Goal: Task Accomplishment & Management: Use online tool/utility

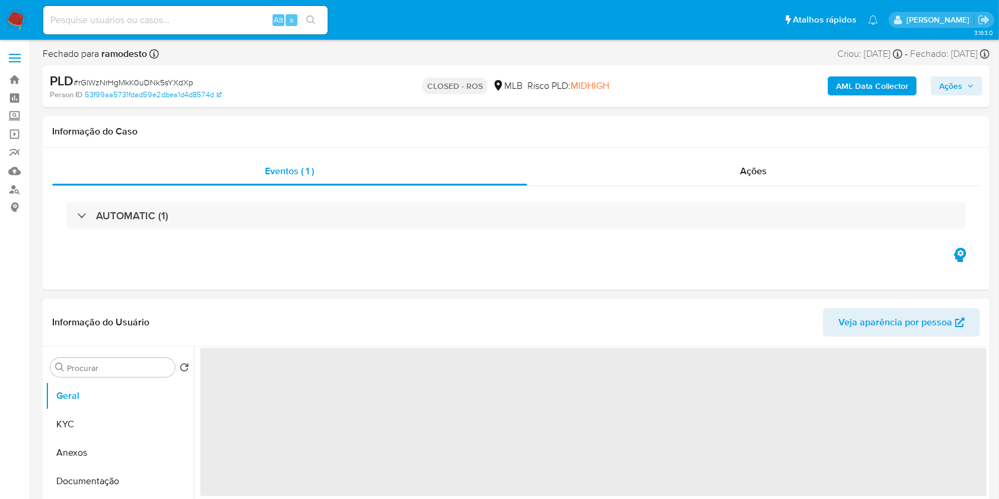
select select "10"
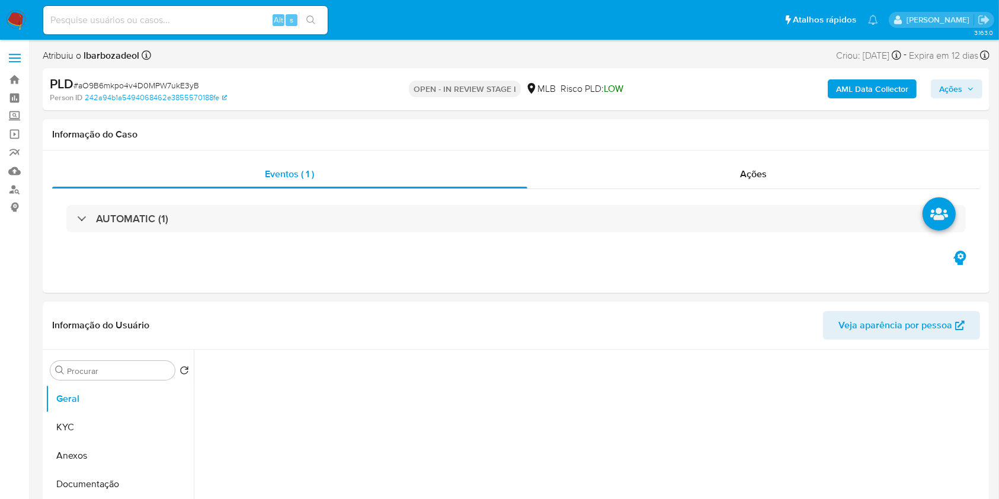
select select "10"
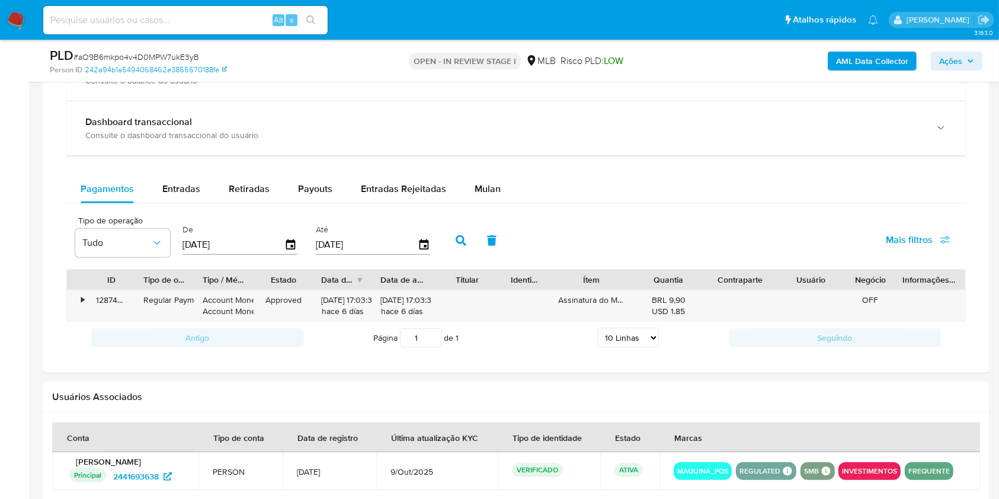
scroll to position [920, 0]
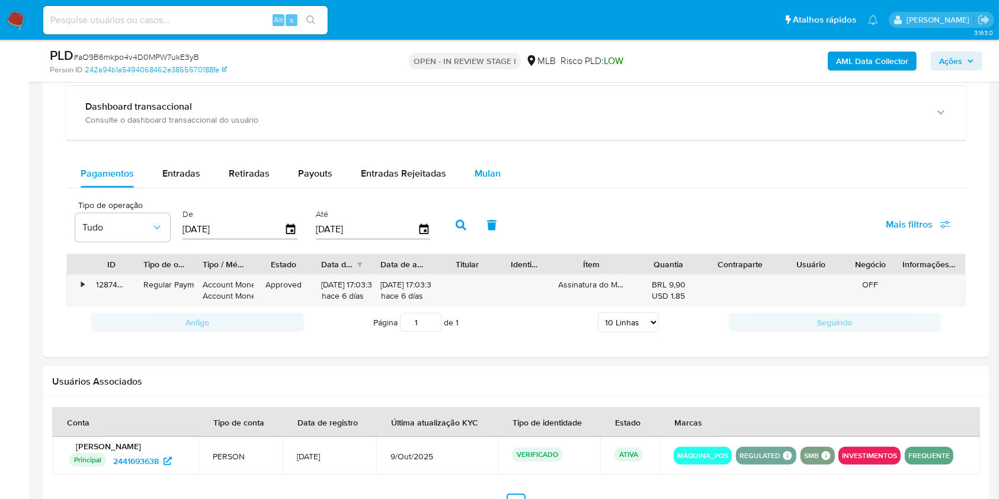
click at [498, 177] on button "Mulan" at bounding box center [487, 173] width 54 height 28
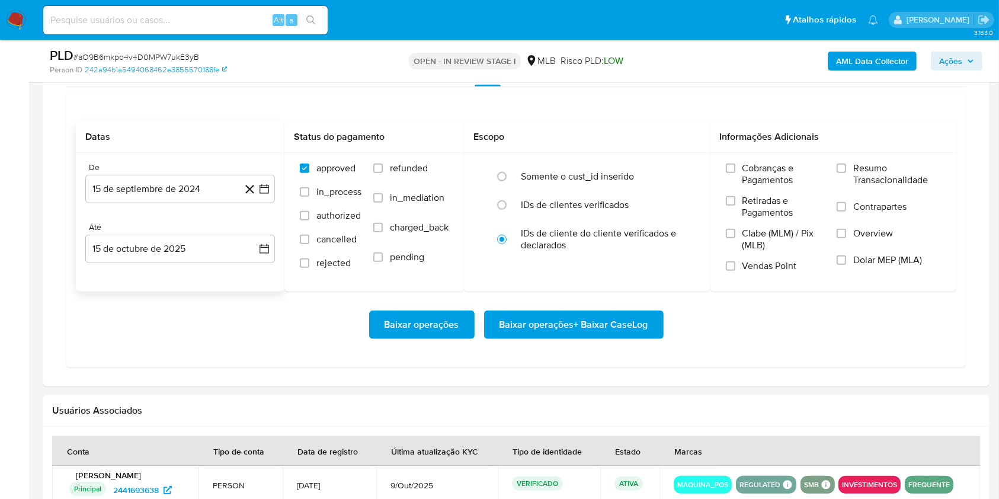
scroll to position [1020, 0]
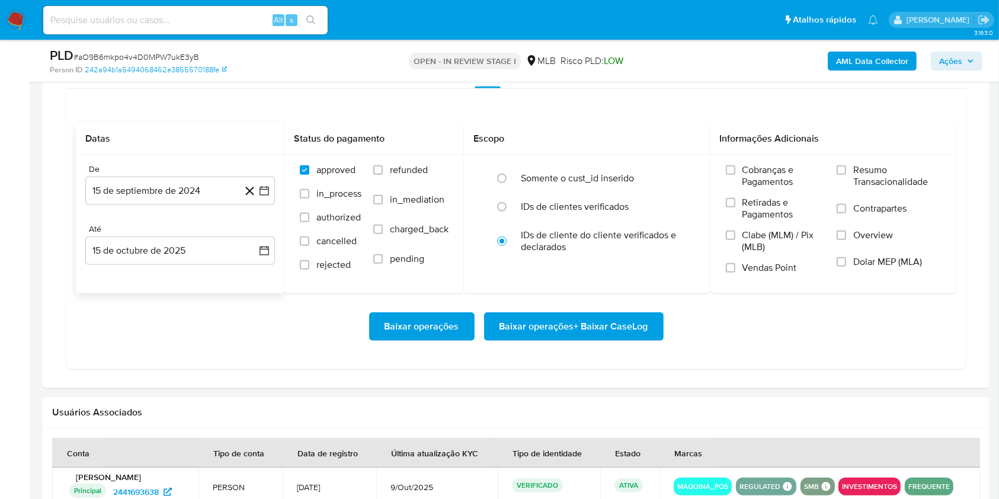
click at [158, 172] on div "De" at bounding box center [180, 169] width 190 height 11
click at [159, 189] on button "15 de septiembre de 2024" at bounding box center [180, 191] width 190 height 28
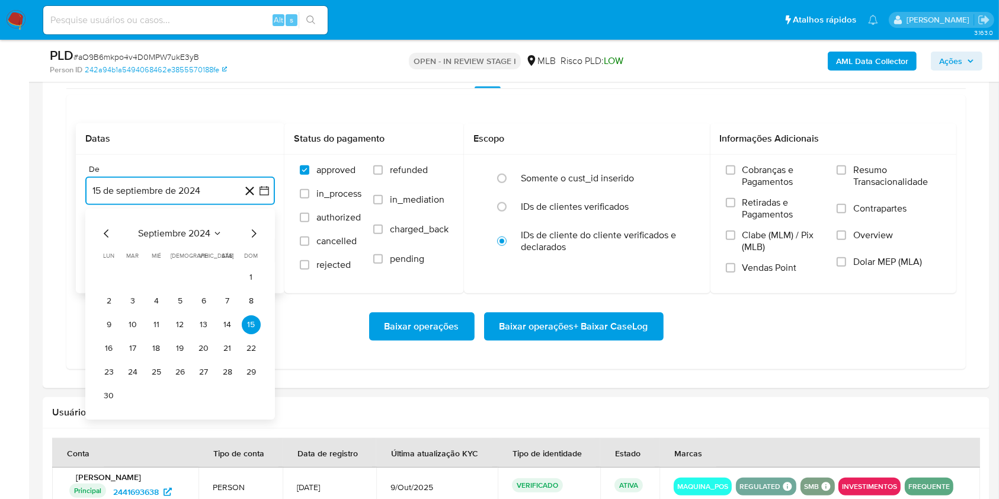
click at [199, 232] on span "septiembre 2024" at bounding box center [174, 233] width 72 height 12
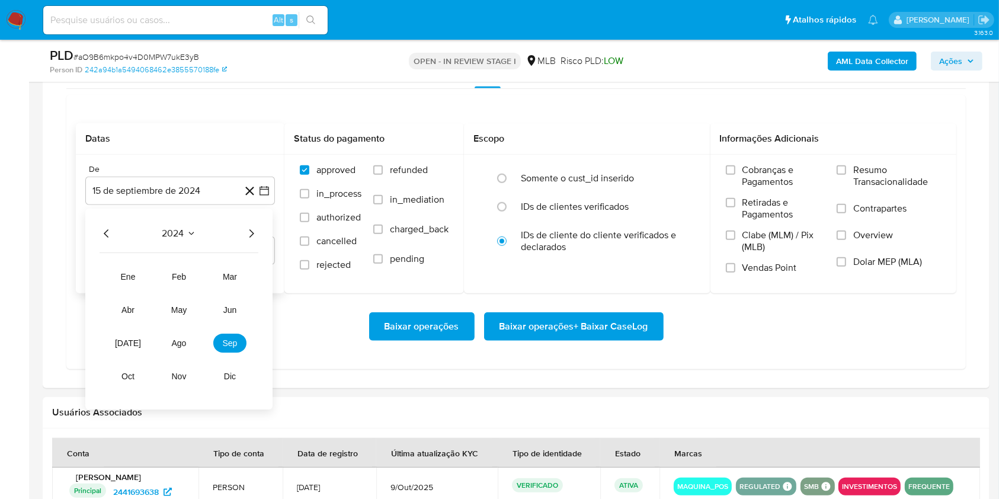
click at [248, 230] on icon "Año siguiente" at bounding box center [251, 233] width 14 height 14
click at [179, 333] on span "ago" at bounding box center [179, 342] width 15 height 9
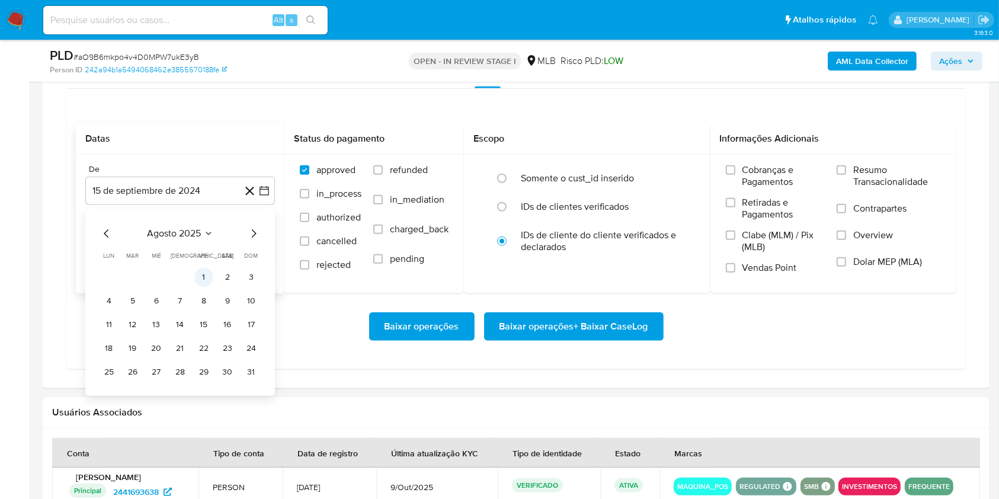
click at [211, 277] on button "1" at bounding box center [203, 277] width 19 height 19
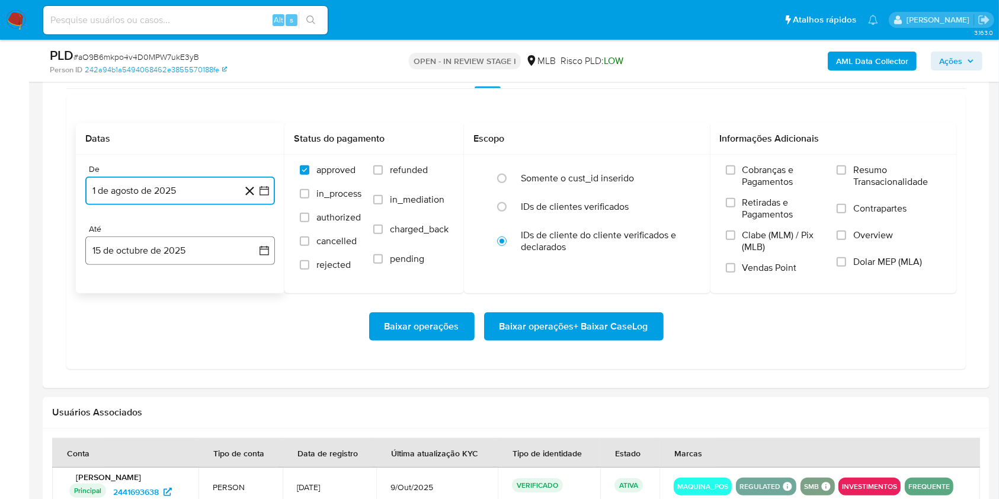
click at [156, 236] on button "15 de octubre de 2025" at bounding box center [180, 250] width 190 height 28
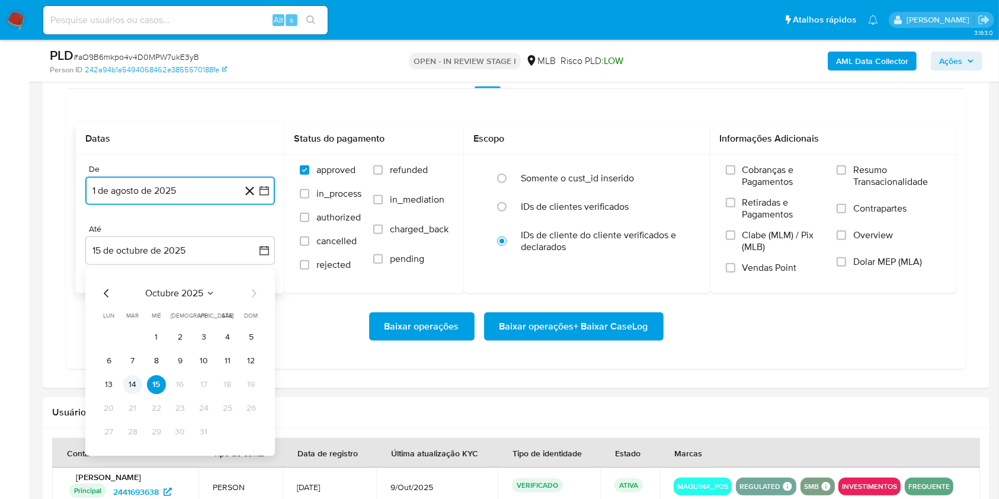
click at [133, 333] on button "14" at bounding box center [132, 384] width 19 height 19
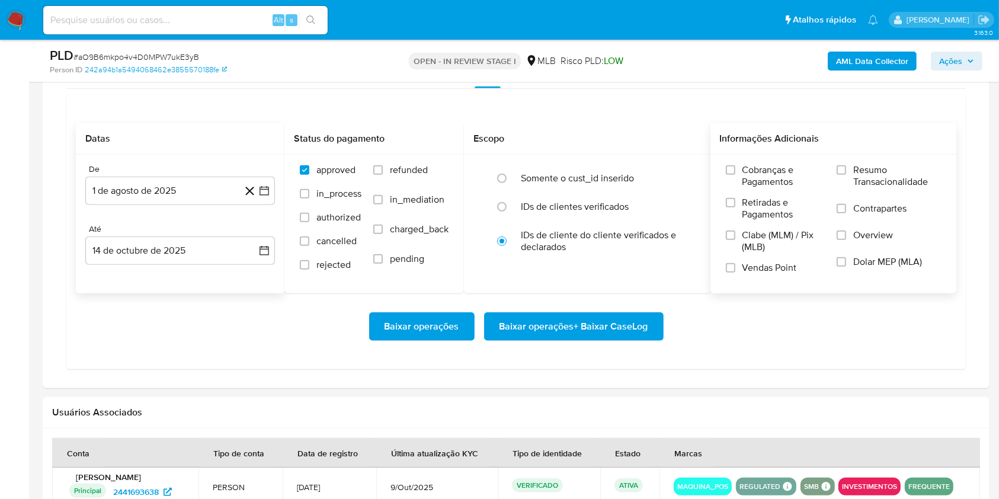
click at [868, 169] on span "Resumo Transacionalidade" at bounding box center [897, 176] width 88 height 24
click at [846, 169] on input "Resumo Transacionalidade" at bounding box center [840, 169] width 9 height 9
click at [565, 324] on span "Baixar operações + Baixar CaseLog" at bounding box center [573, 326] width 149 height 26
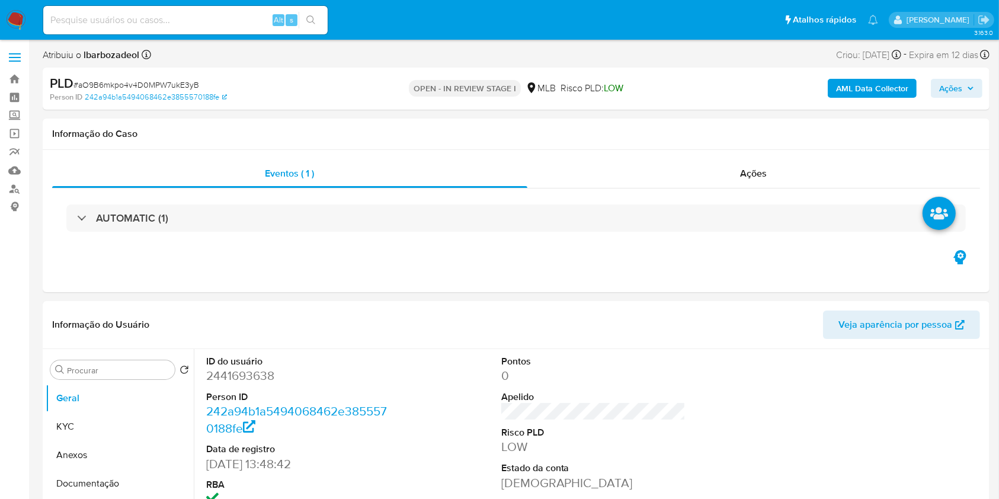
scroll to position [0, 0]
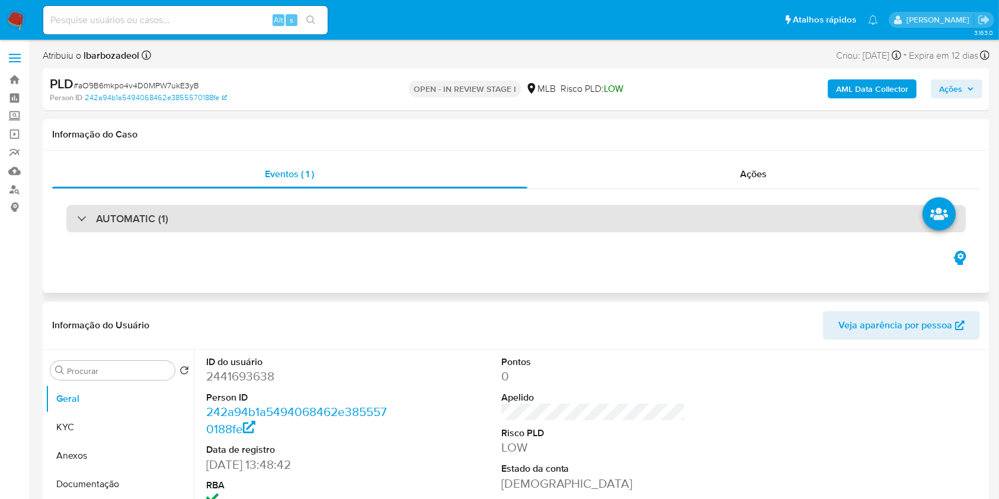
click at [528, 217] on div "AUTOMATIC (1)" at bounding box center [515, 218] width 899 height 27
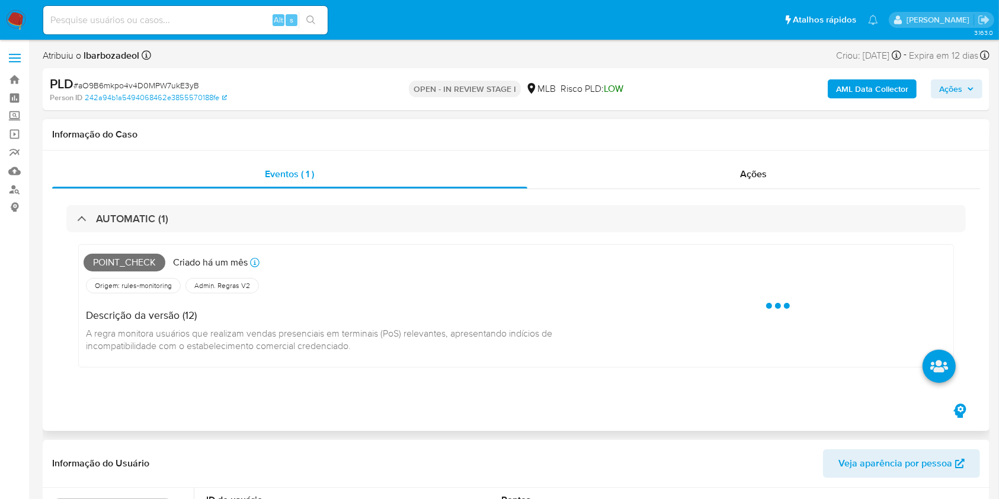
click at [116, 265] on span "Point_check" at bounding box center [125, 263] width 82 height 18
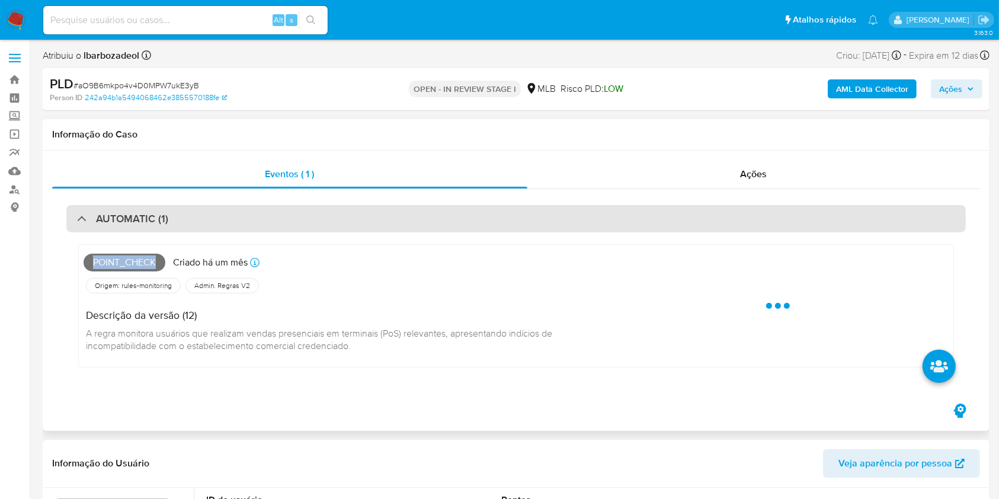
copy span "Point_check"
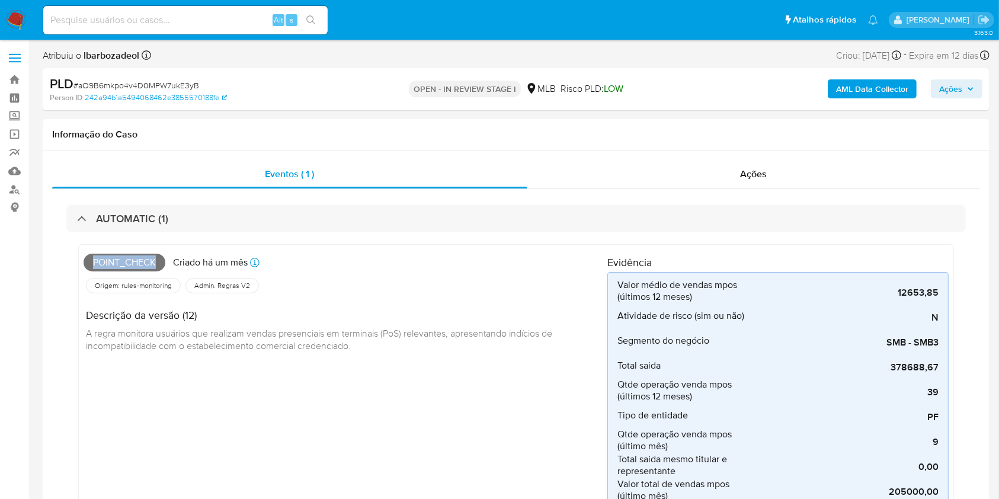
click at [961, 88] on span "Ações" at bounding box center [950, 88] width 23 height 19
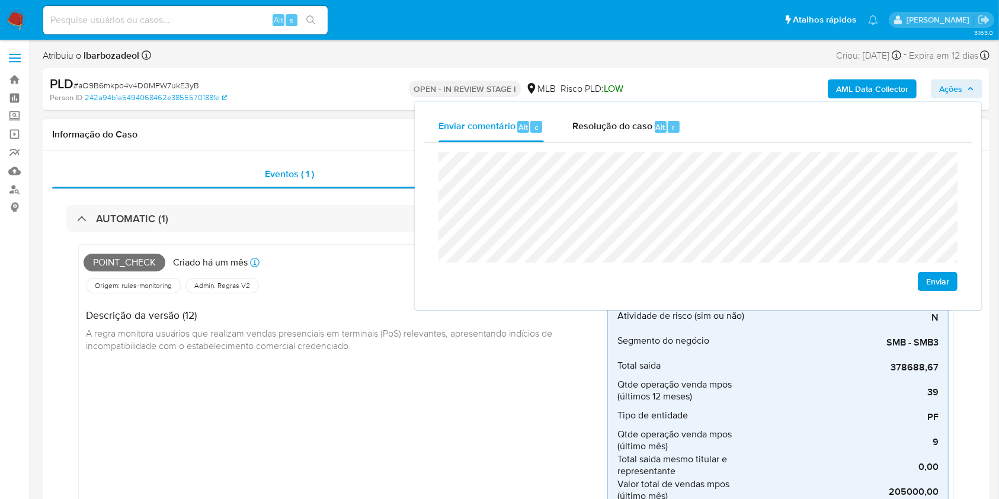
click at [355, 333] on div "Point_check Criado há um mês Criado: 12/09/2025 00:13:10 Origem: rules-monitori…" at bounding box center [346, 478] width 524 height 459
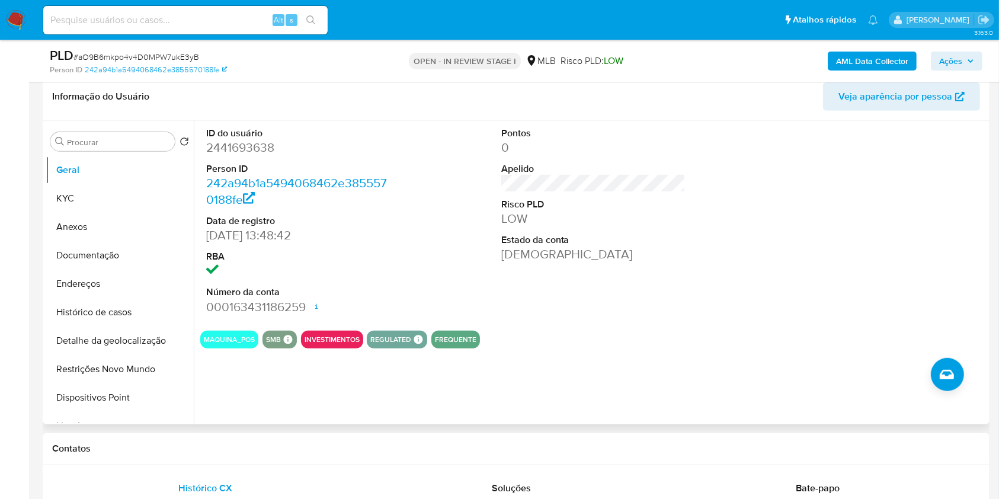
scroll to position [669, 0]
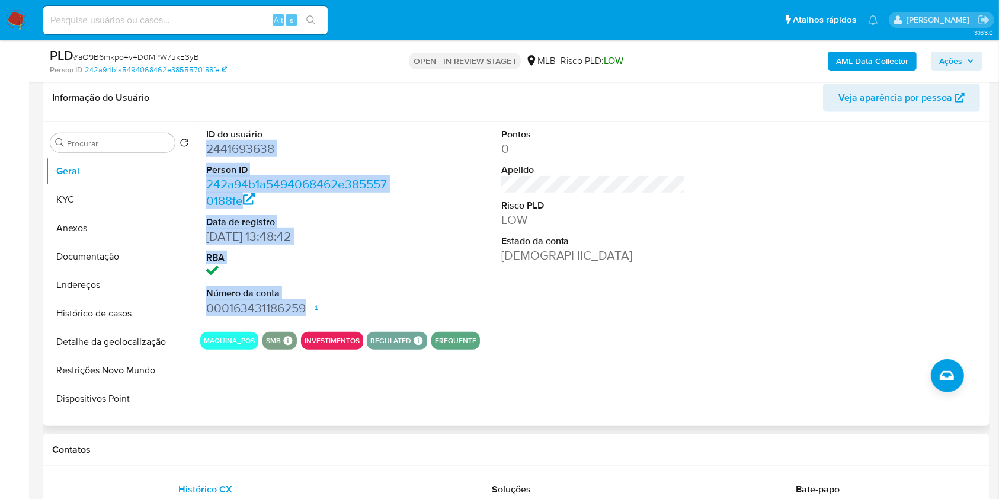
drag, startPoint x: 207, startPoint y: 146, endPoint x: 328, endPoint y: 303, distance: 197.6
click at [328, 303] on dl "ID do usuário 2441693638 Person ID 242a94b1a5494068462e3855570188fe Data de reg…" at bounding box center [298, 222] width 185 height 188
copy dl "2441693638 Person ID 242a94b1a5494068462e3855570188fe Data de registro 14/05/20…"
click at [964, 62] on span "Ações" at bounding box center [956, 61] width 35 height 17
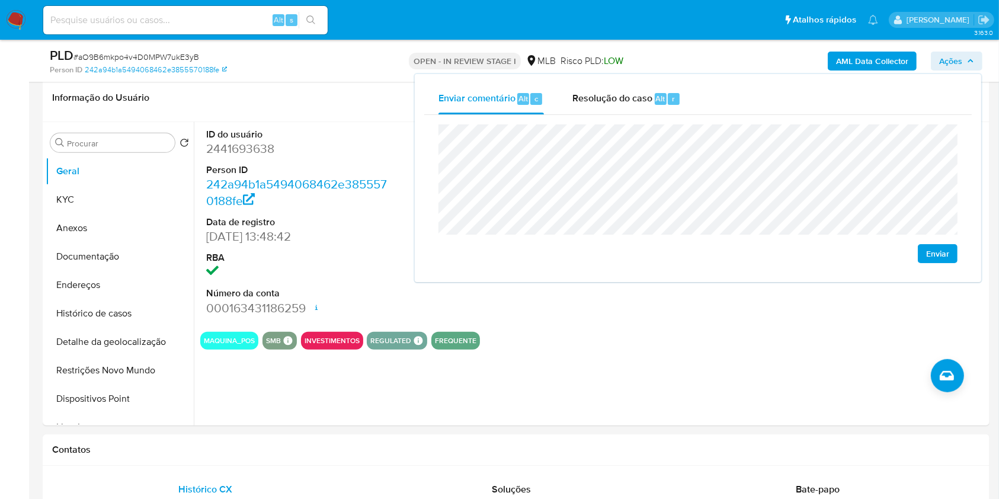
drag, startPoint x: 0, startPoint y: 307, endPoint x: 42, endPoint y: 262, distance: 61.6
click at [114, 198] on button "KYC" at bounding box center [115, 199] width 139 height 28
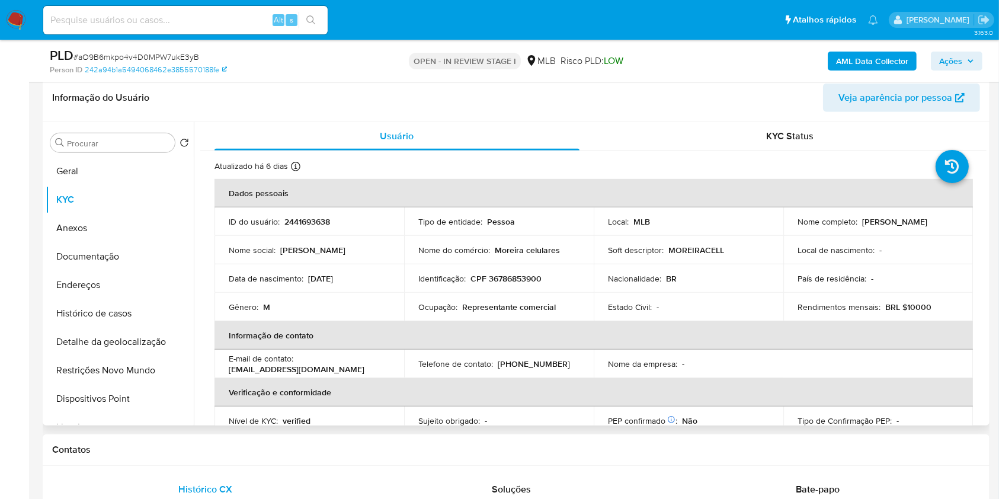
click at [507, 278] on p "CPF 36786853900" at bounding box center [505, 278] width 71 height 11
copy p "36786853900"
click at [124, 169] on button "Geral" at bounding box center [115, 171] width 139 height 28
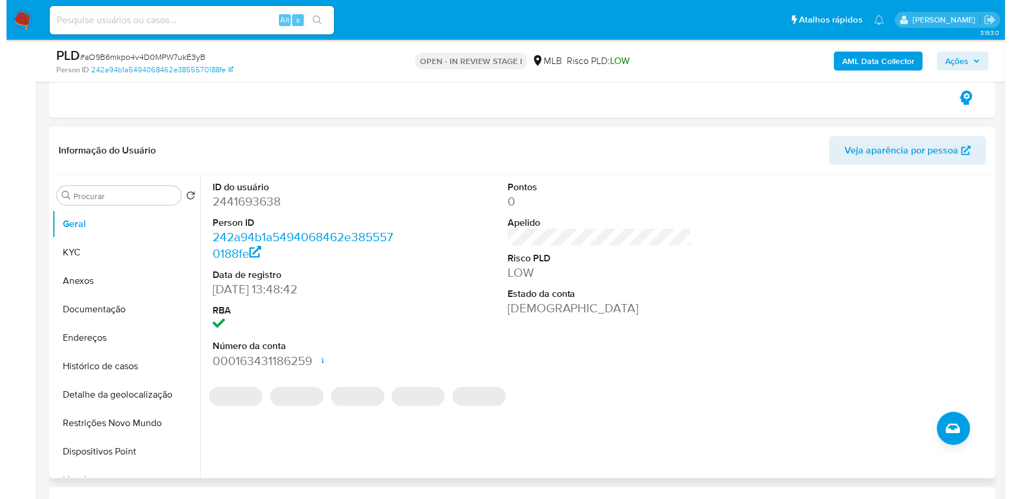
scroll to position [630, 0]
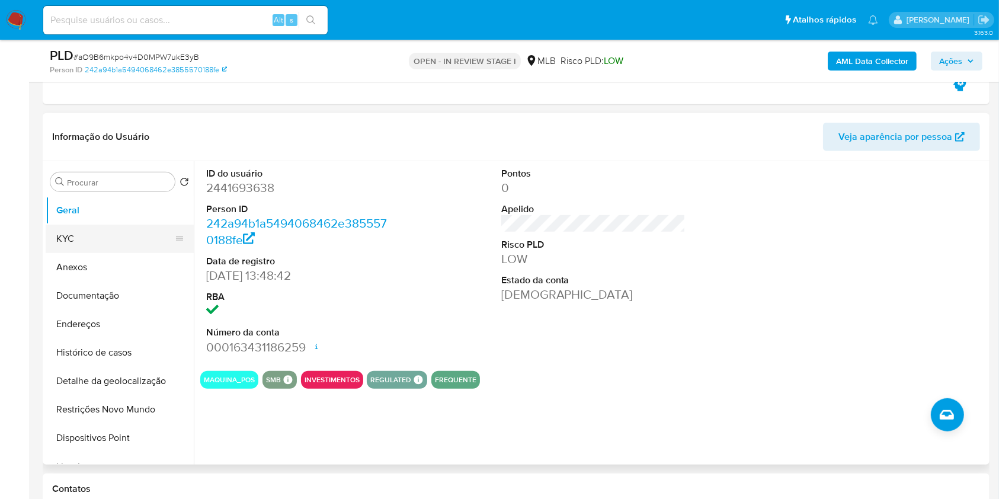
click at [104, 236] on button "KYC" at bounding box center [115, 239] width 139 height 28
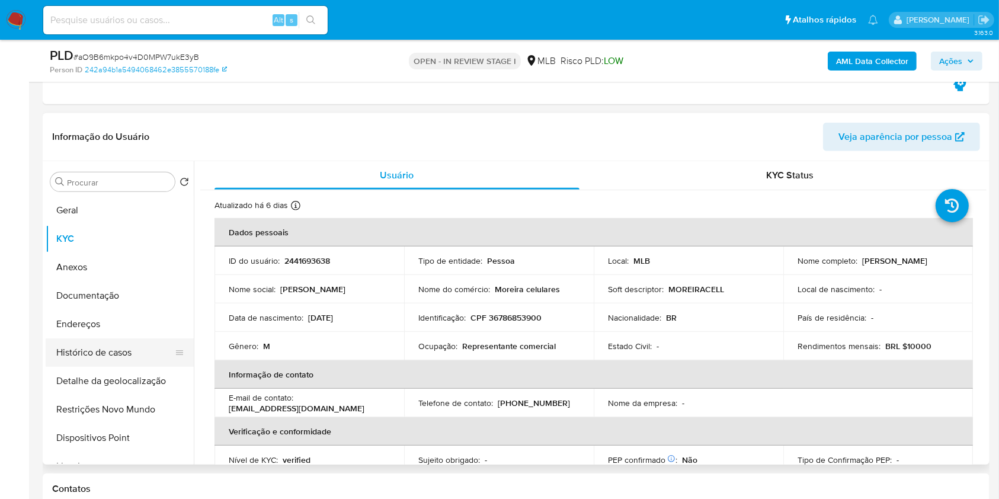
click at [124, 333] on button "Histórico de casos" at bounding box center [115, 352] width 139 height 28
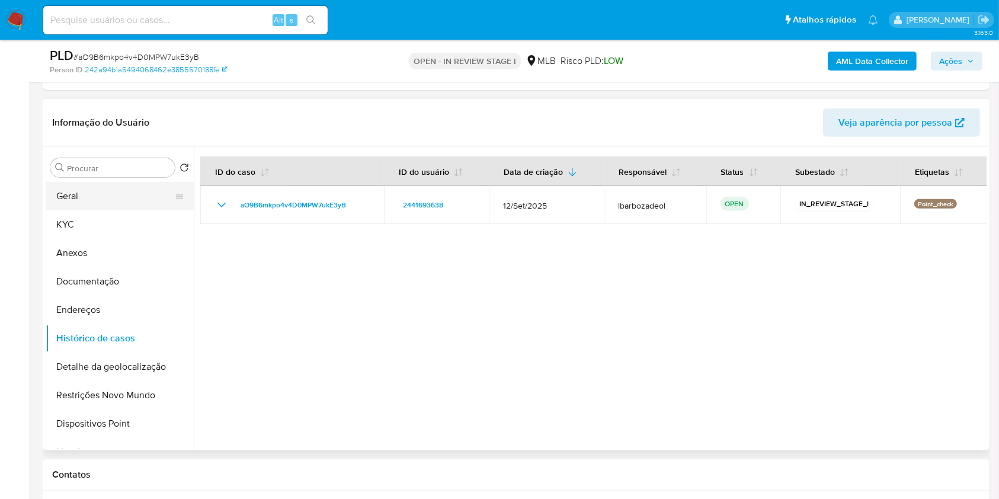
drag, startPoint x: 102, startPoint y: 215, endPoint x: 108, endPoint y: 193, distance: 22.7
click at [108, 193] on ul "Geral KYC Anexos Documentação Endereços Histórico de casos Detalhe da geolocali…" at bounding box center [120, 315] width 148 height 267
click at [108, 193] on button "Geral" at bounding box center [115, 196] width 139 height 28
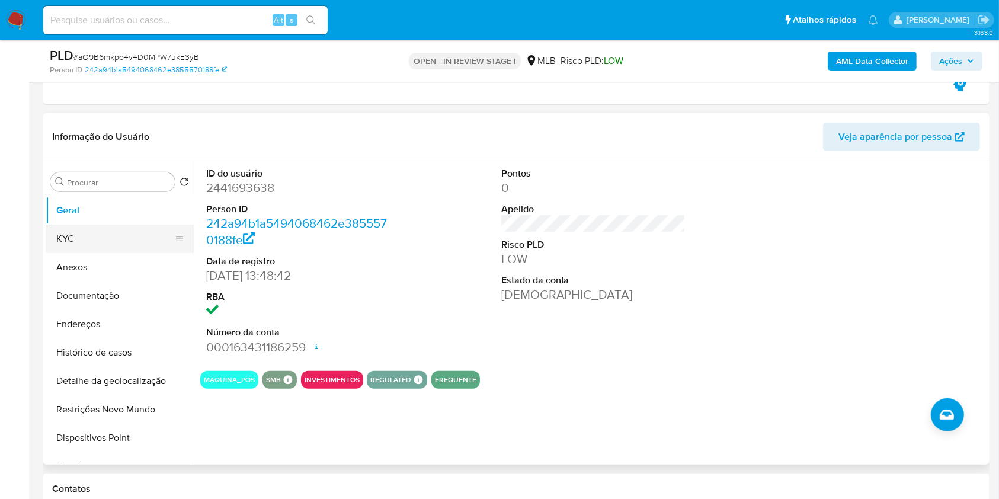
click at [122, 235] on button "KYC" at bounding box center [115, 239] width 139 height 28
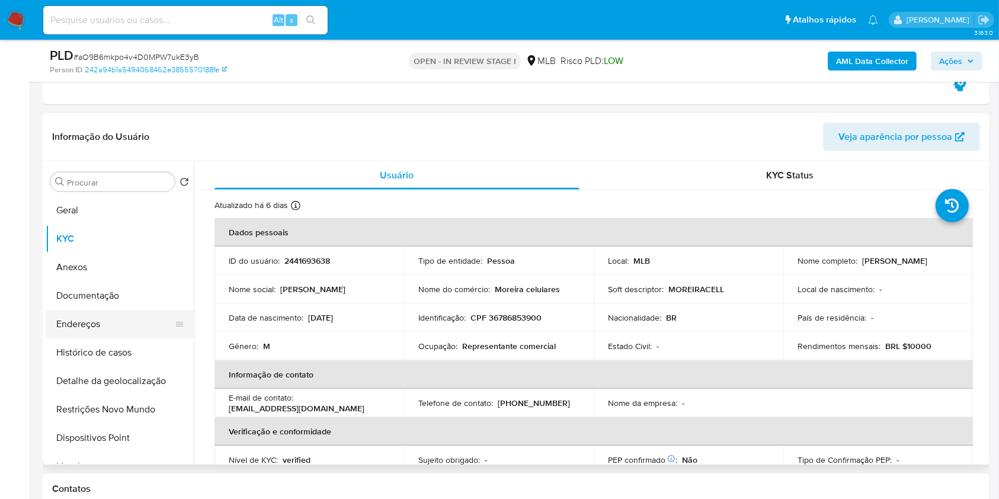
click at [123, 325] on button "Endereços" at bounding box center [115, 324] width 139 height 28
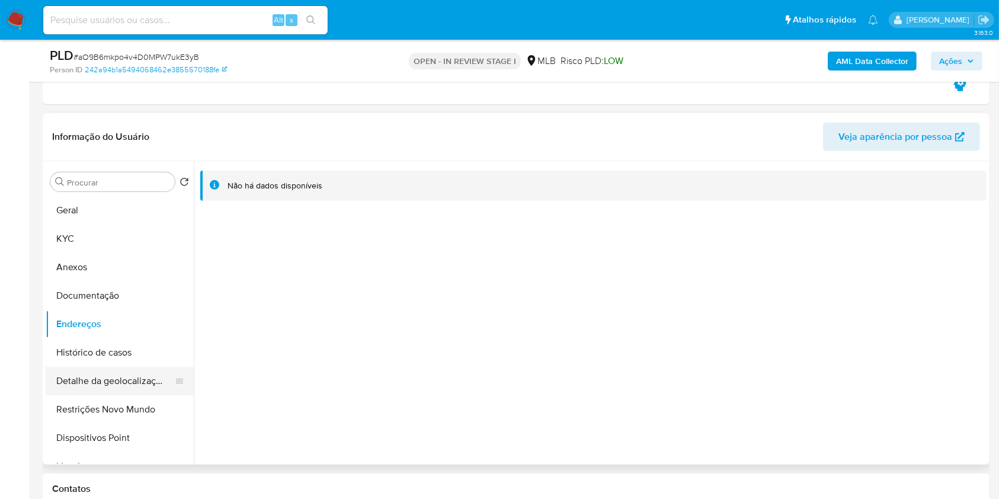
click at [113, 333] on button "Detalhe da geolocalização" at bounding box center [115, 381] width 139 height 28
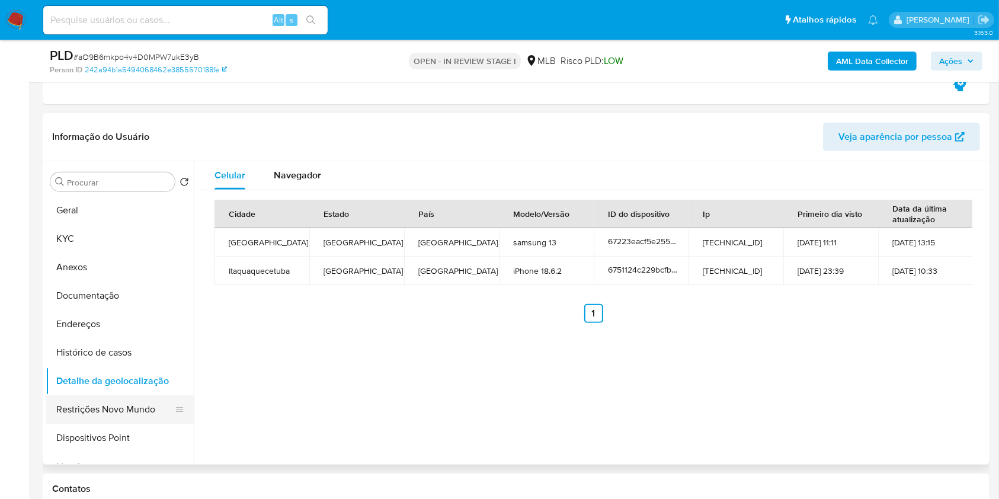
click at [142, 333] on button "Restrições Novo Mundo" at bounding box center [115, 409] width 139 height 28
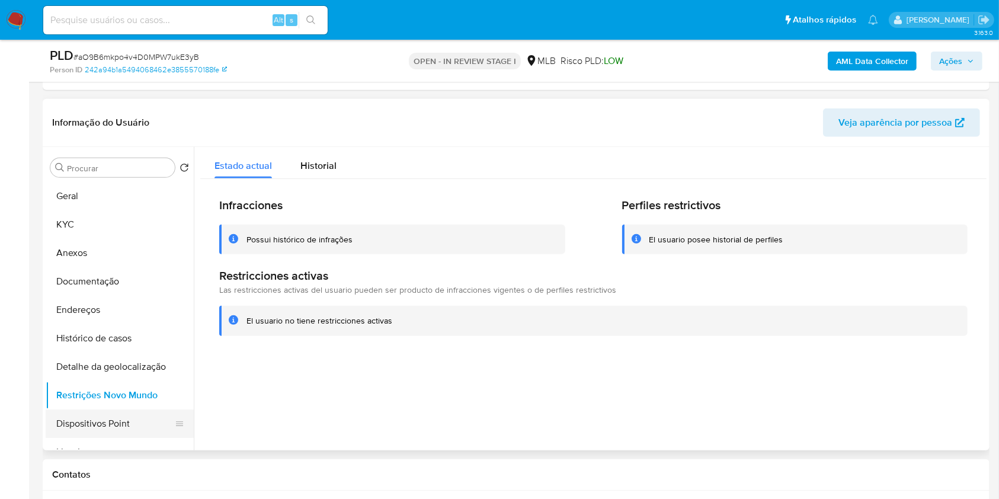
click at [137, 333] on button "Dispositivos Point" at bounding box center [115, 423] width 139 height 28
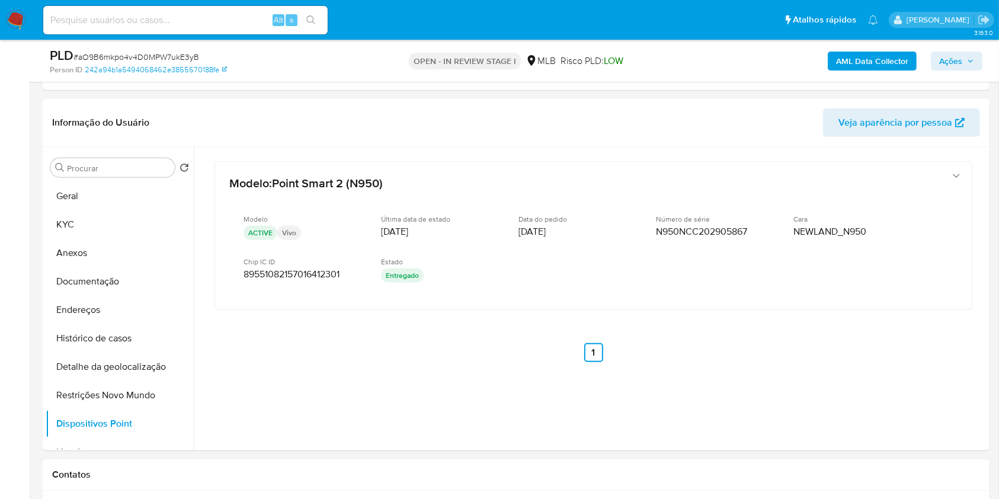
click at [964, 57] on span "Ações" at bounding box center [956, 61] width 35 height 17
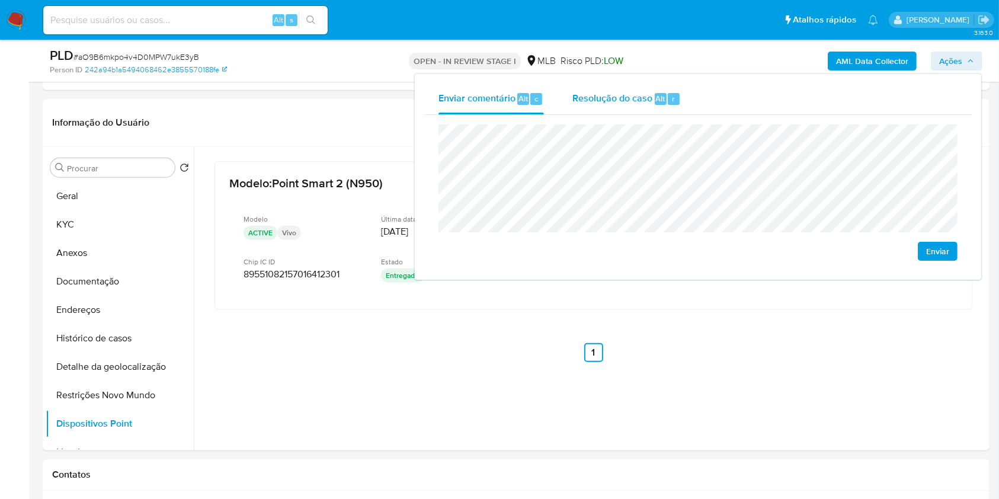
drag, startPoint x: 659, startPoint y: 98, endPoint x: 661, endPoint y: 110, distance: 12.0
click at [659, 98] on span "Alt" at bounding box center [660, 98] width 9 height 11
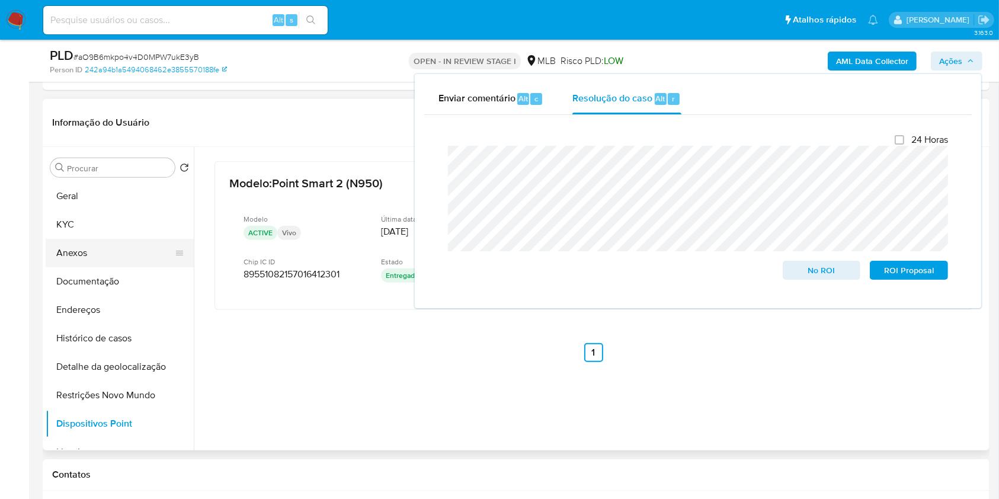
click at [139, 243] on button "Anexos" at bounding box center [115, 253] width 139 height 28
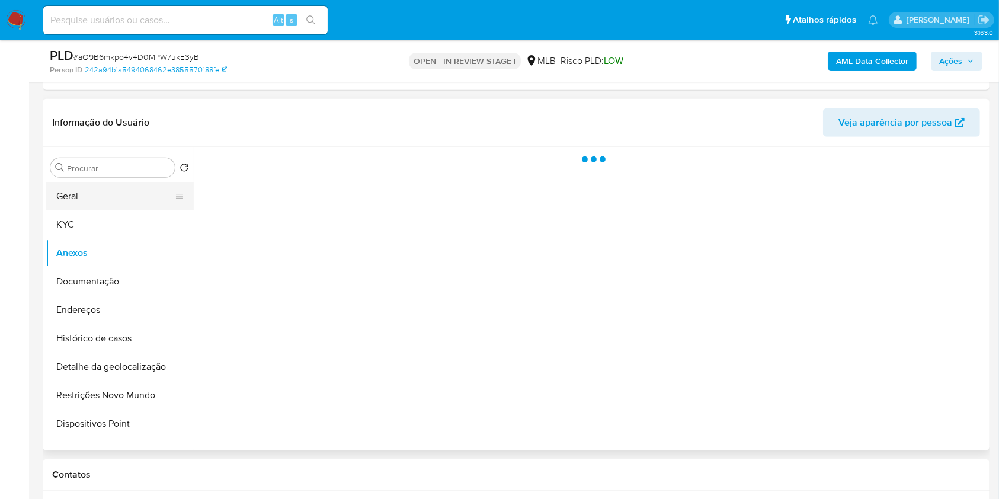
click at [98, 187] on button "Geral" at bounding box center [115, 196] width 139 height 28
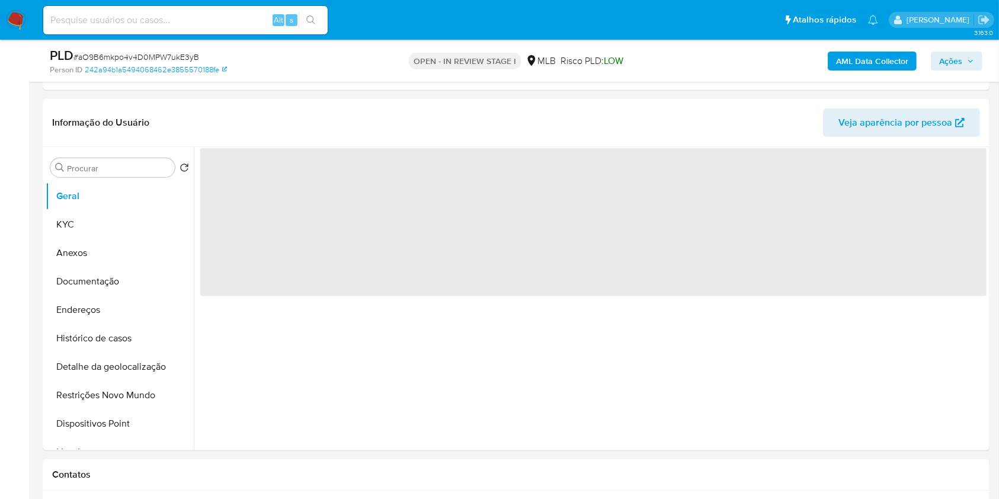
click at [851, 53] on b "AML Data Collector" at bounding box center [872, 61] width 72 height 19
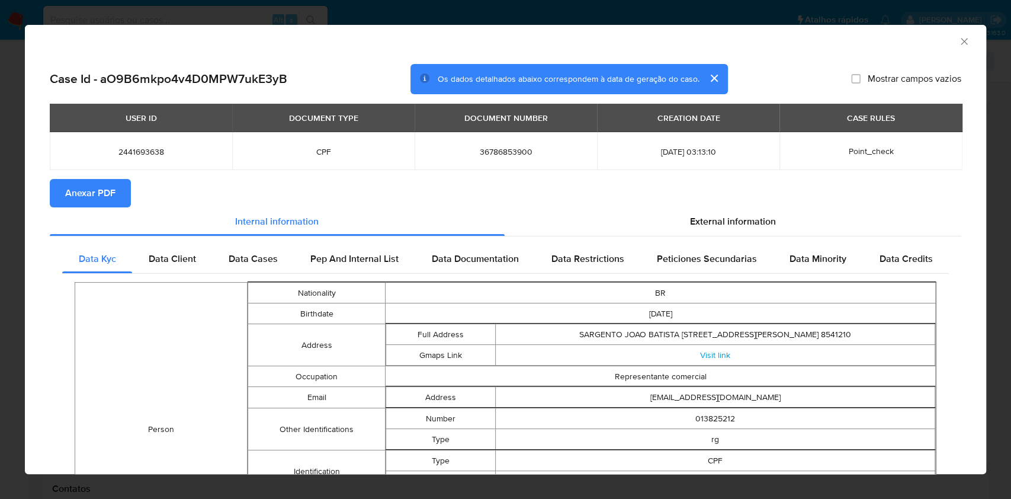
click at [105, 197] on span "Anexar PDF" at bounding box center [90, 193] width 50 height 26
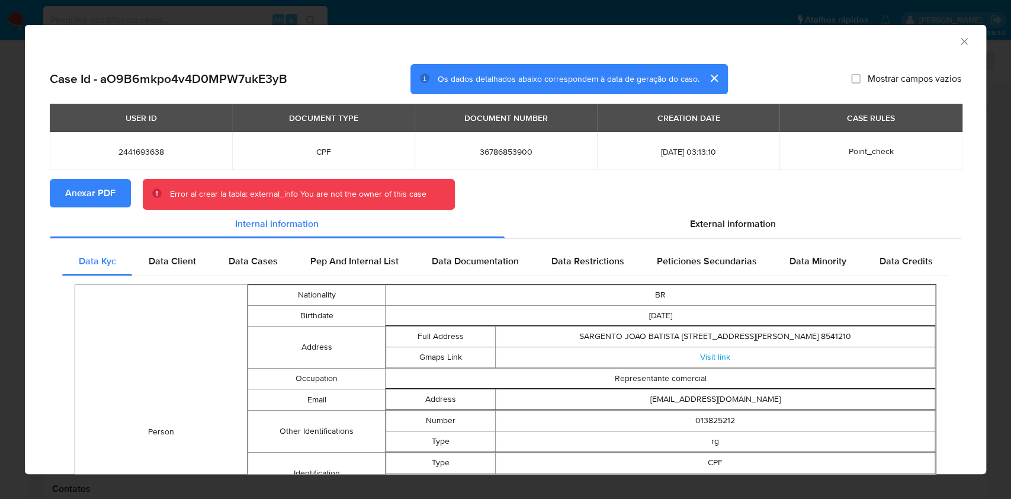
click at [958, 45] on icon "Fechar a janela" at bounding box center [964, 42] width 12 height 12
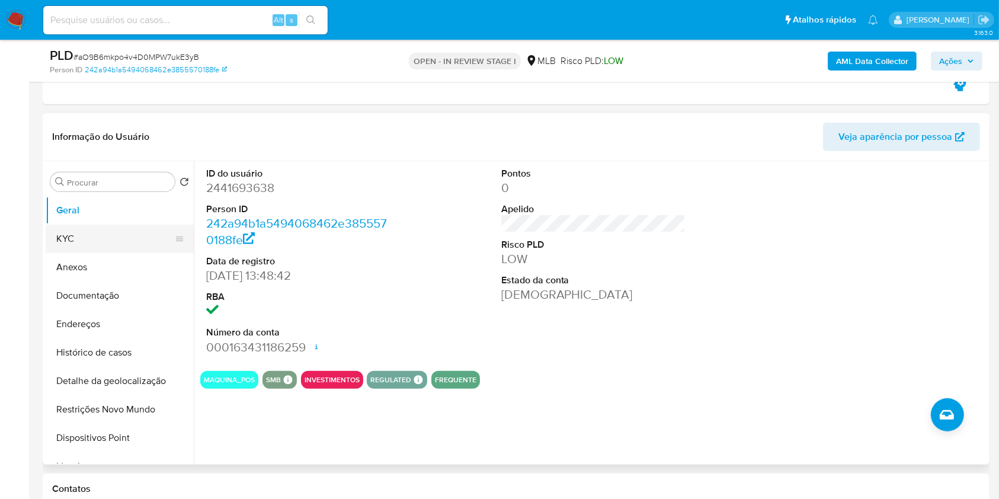
click at [100, 237] on button "KYC" at bounding box center [115, 239] width 139 height 28
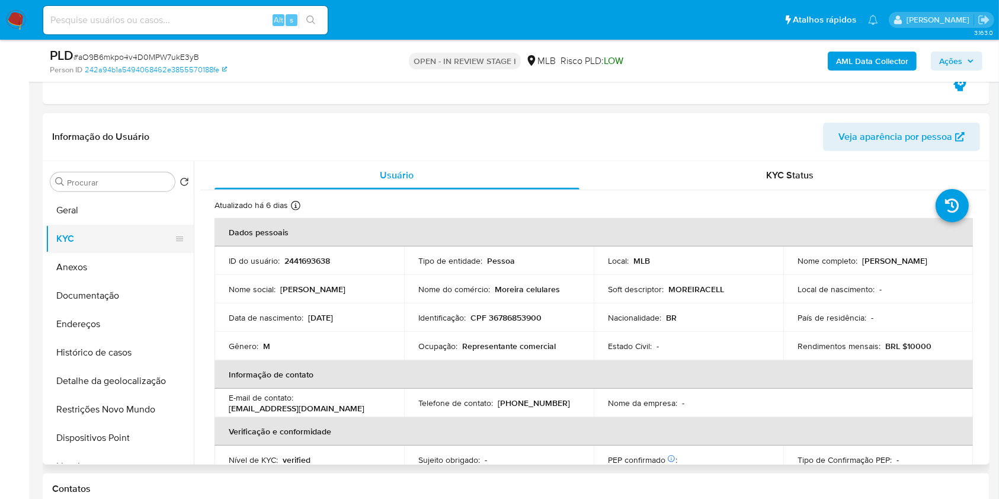
click at [105, 247] on button "KYC" at bounding box center [115, 239] width 139 height 28
click at [148, 270] on button "Anexos" at bounding box center [115, 267] width 139 height 28
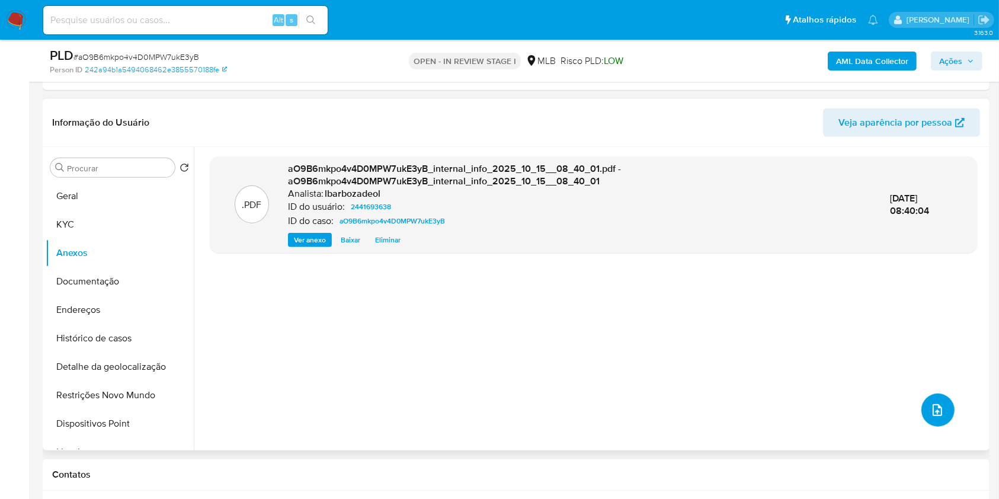
click at [927, 333] on button "upload-file" at bounding box center [937, 409] width 33 height 33
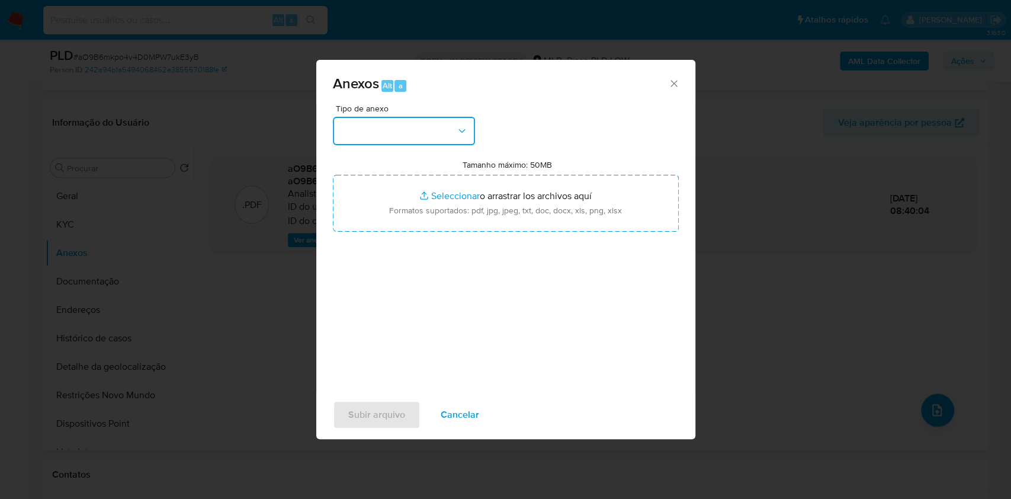
click at [431, 120] on button "button" at bounding box center [404, 131] width 142 height 28
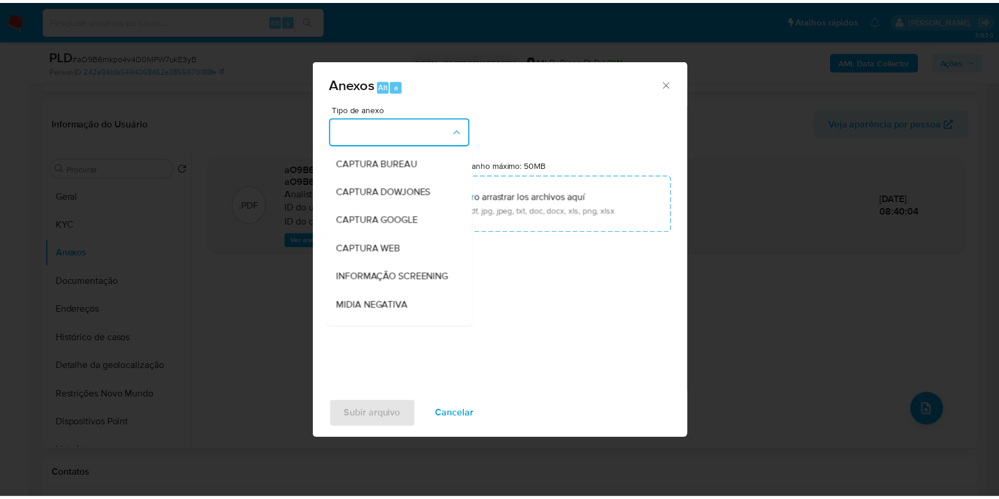
scroll to position [182, 0]
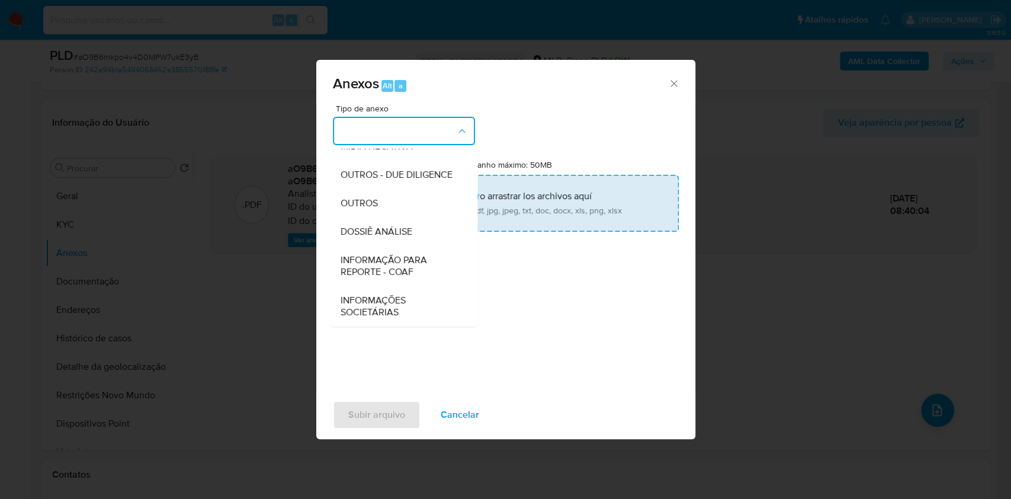
click at [408, 227] on span "DOSSIÊ ANÁLISE" at bounding box center [376, 232] width 72 height 12
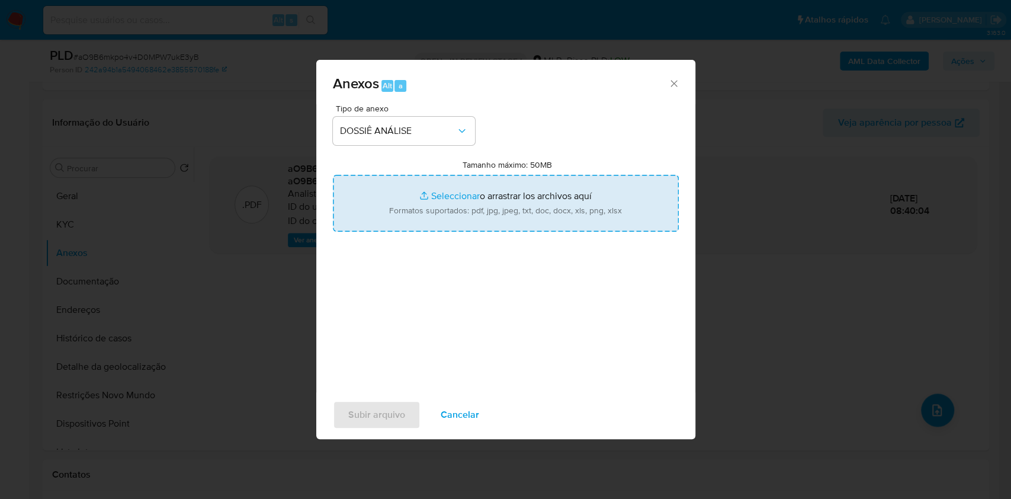
click at [436, 204] on input "Tamanho máximo: 50MB Seleccionar archivos" at bounding box center [506, 203] width 346 height 57
type input "C:\fakepath\SAR - XXXX - CPF 36786853900 - MARTINS MOREIRA.pdf"
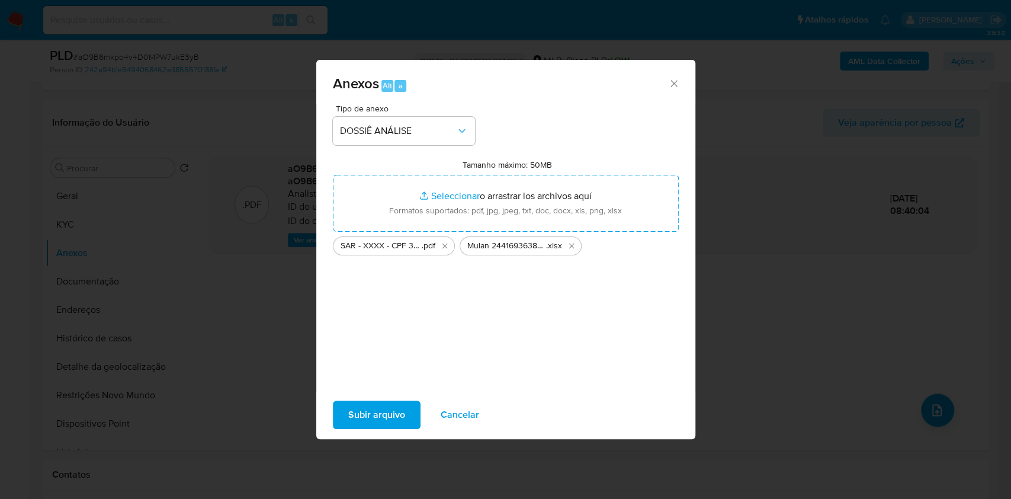
click at [354, 333] on span "Subir arquivo" at bounding box center [376, 415] width 57 height 26
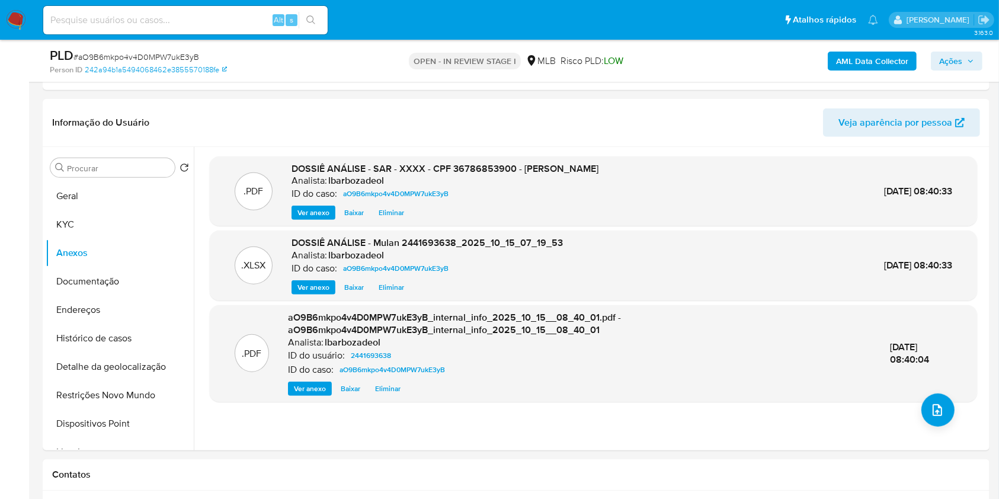
click at [882, 61] on b "AML Data Collector" at bounding box center [872, 61] width 72 height 19
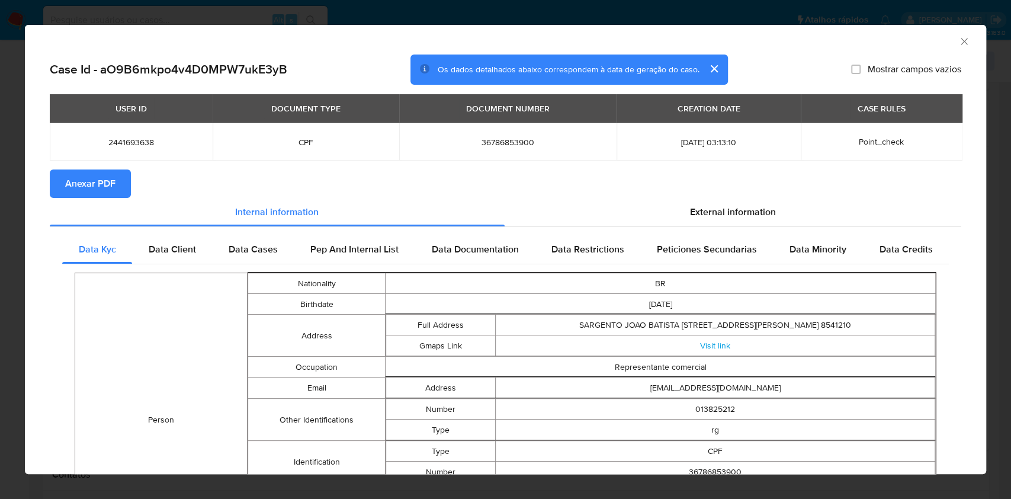
click at [118, 178] on button "Anexar PDF" at bounding box center [90, 183] width 81 height 28
click at [958, 41] on icon "Fechar a janela" at bounding box center [964, 42] width 12 height 12
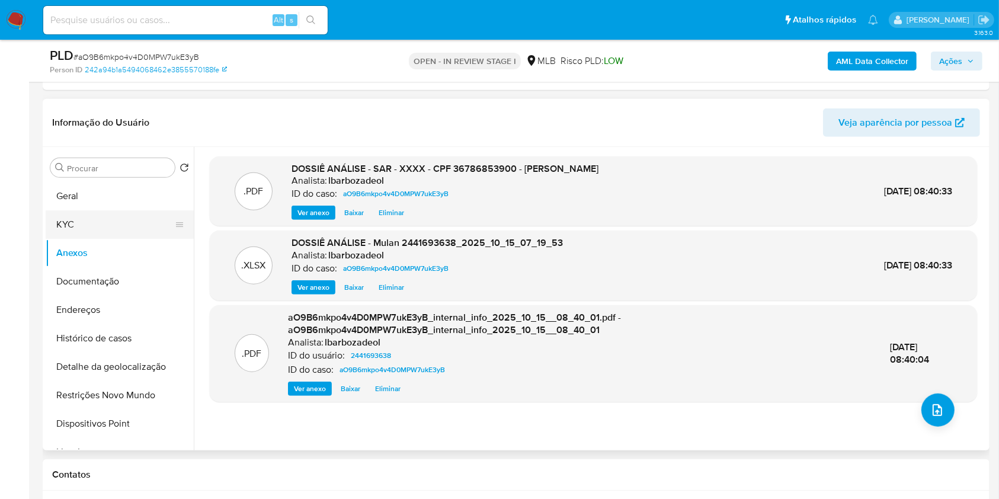
click at [118, 214] on button "KYC" at bounding box center [115, 224] width 139 height 28
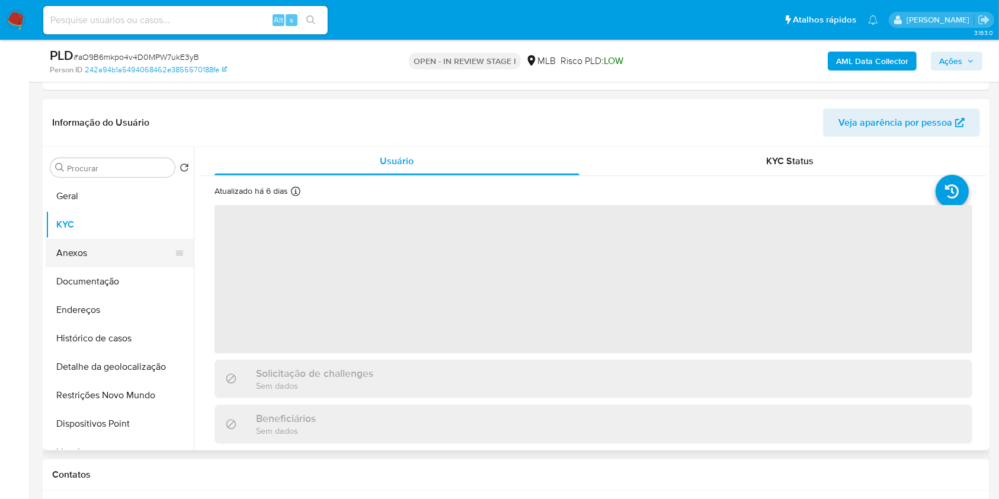
click at [126, 249] on button "Anexos" at bounding box center [115, 253] width 139 height 28
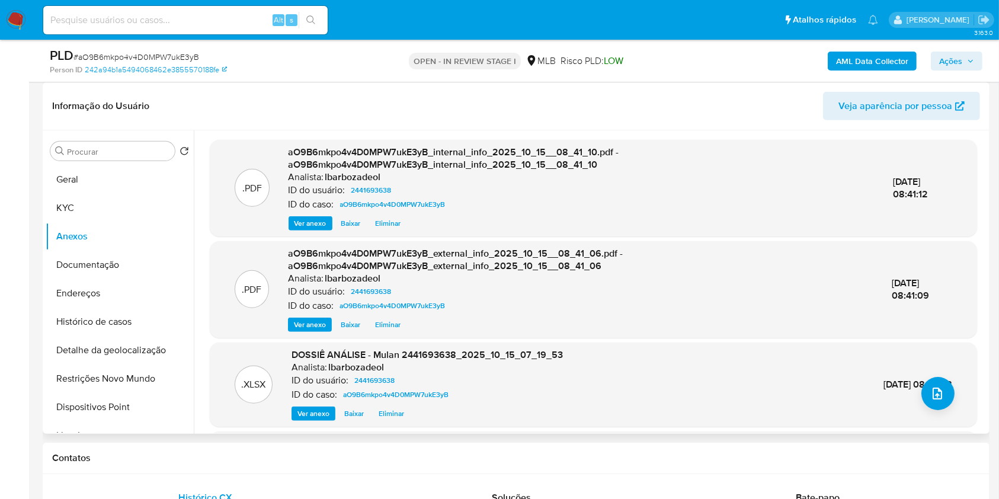
scroll to position [125, 0]
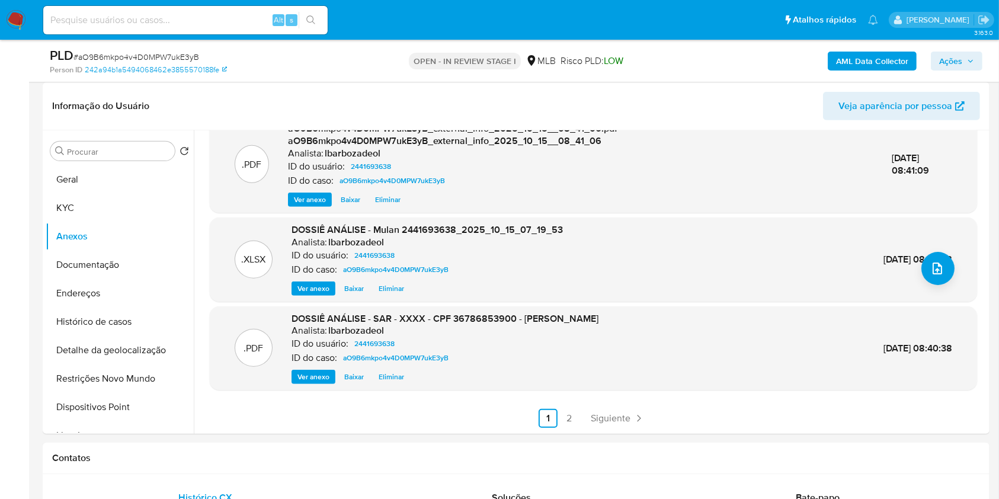
click at [963, 56] on span "Ações" at bounding box center [956, 61] width 35 height 17
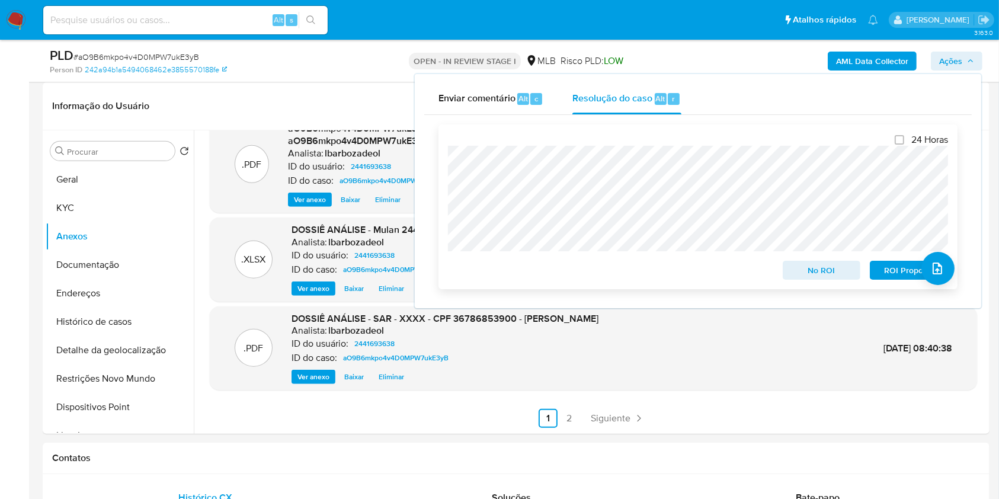
click at [887, 272] on span "ROI Proposal" at bounding box center [909, 270] width 62 height 17
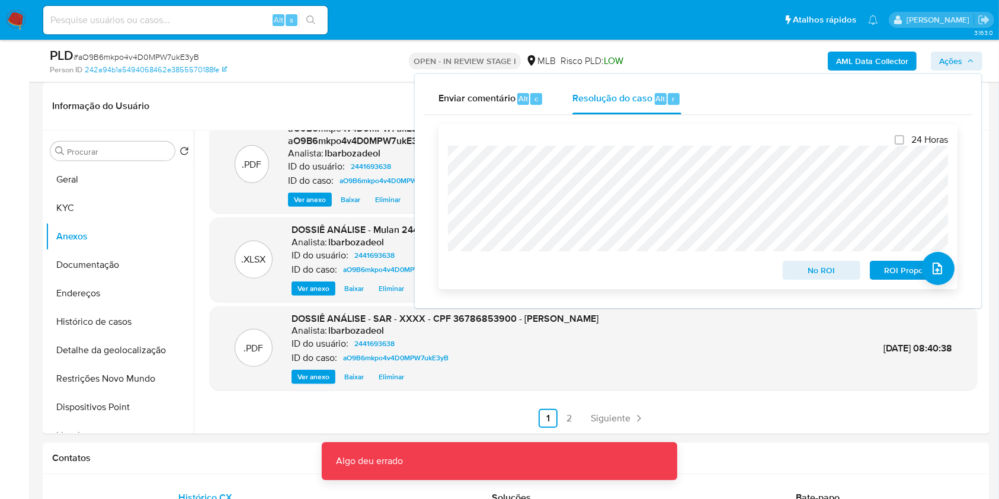
click at [894, 271] on span "ROI Proposal" at bounding box center [909, 270] width 62 height 17
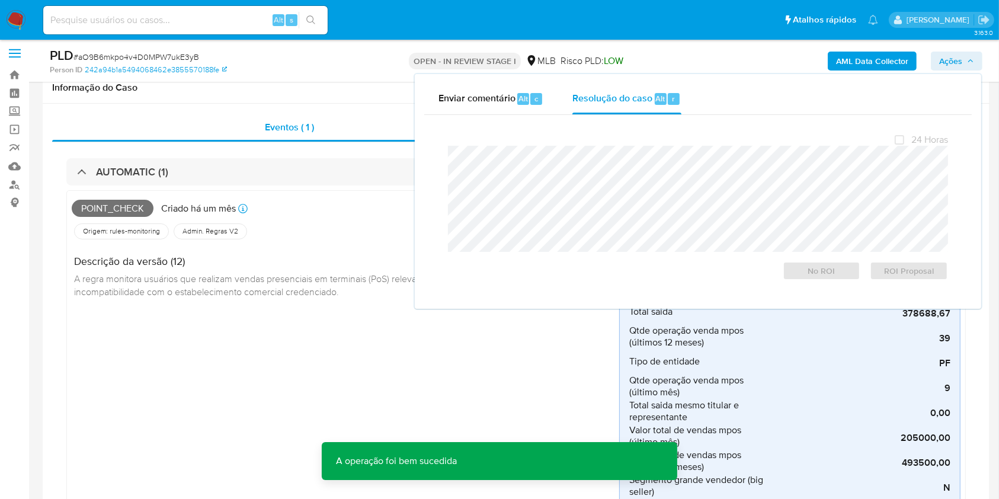
scroll to position [0, 0]
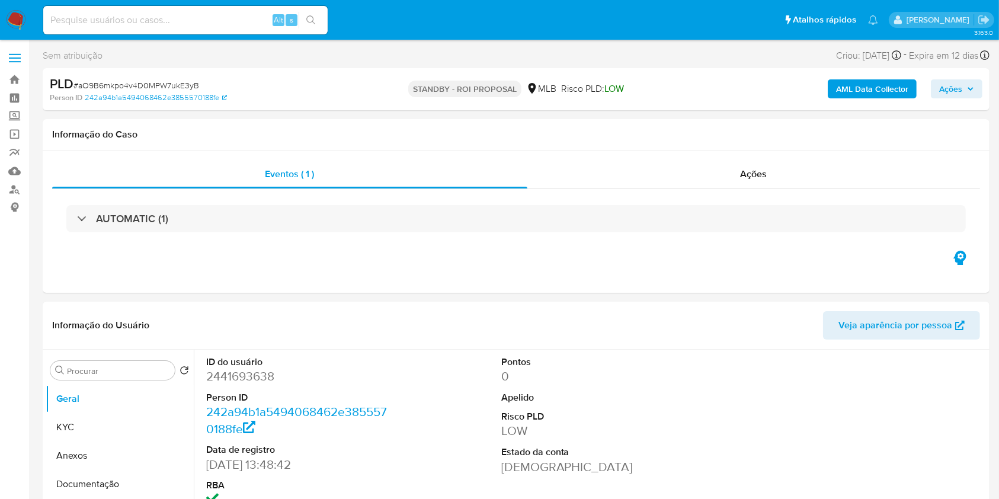
select select "10"
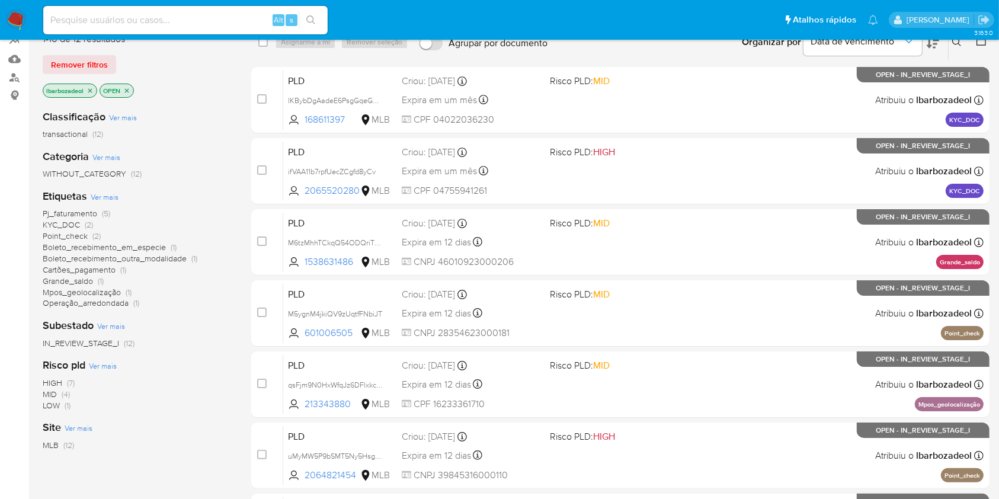
scroll to position [120, 0]
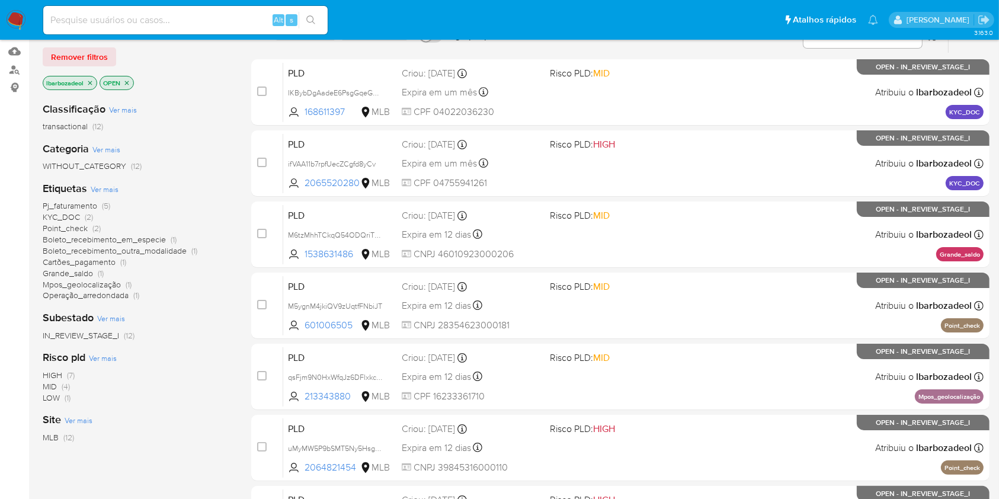
click at [99, 203] on span "Pj_faturamento (5)" at bounding box center [77, 205] width 68 height 11
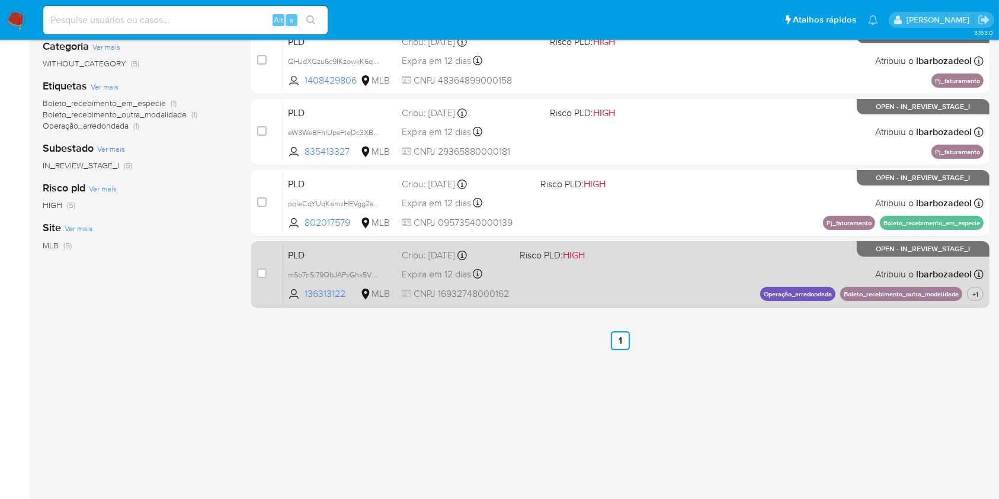
scroll to position [221, 0]
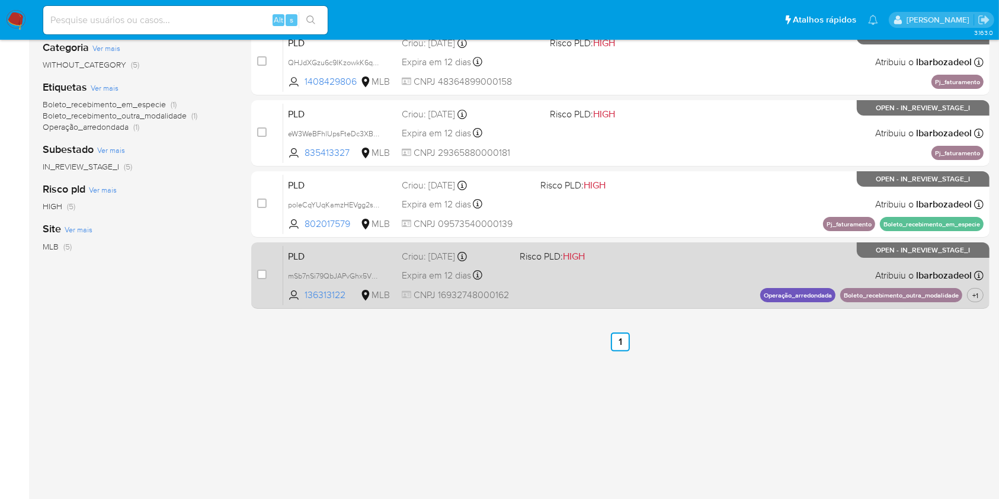
click at [605, 270] on div "PLD mSb7nSi79QbJAPvGhx5VQ7zD 136313122 MLB Risco PLD: HIGH Criou: 12/09/2025 Cr…" at bounding box center [633, 275] width 700 height 60
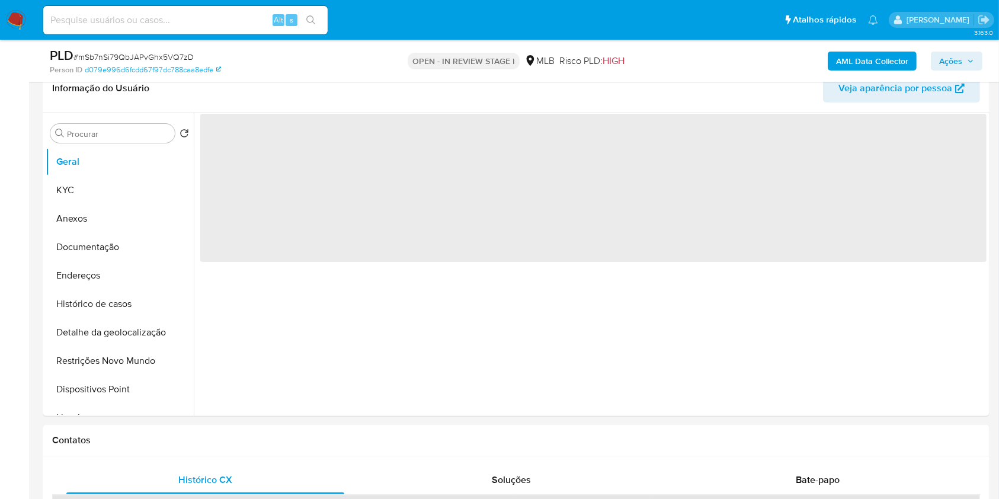
select select "10"
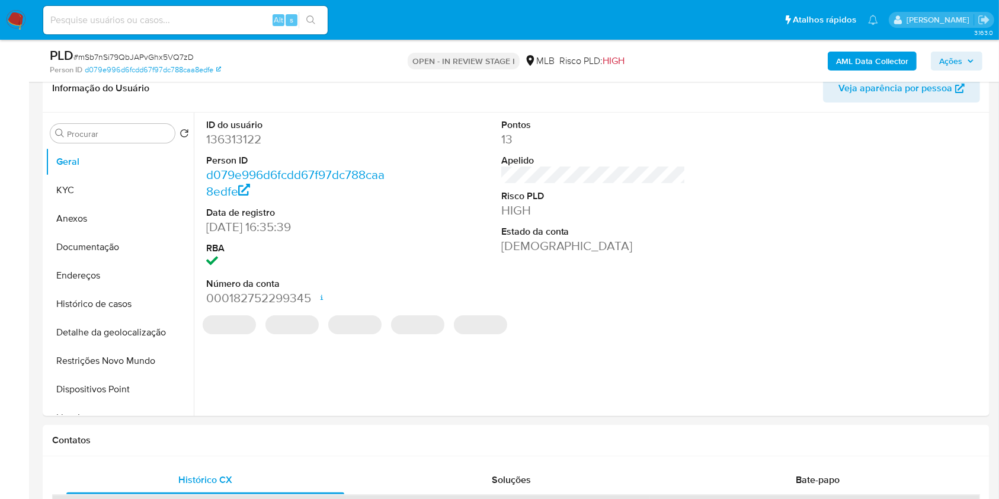
scroll to position [146, 0]
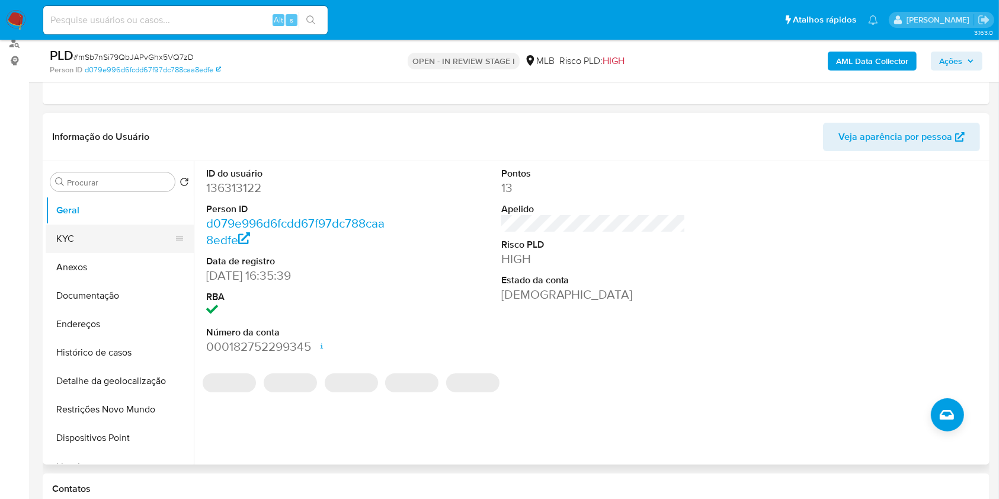
click at [107, 242] on button "KYC" at bounding box center [115, 239] width 139 height 28
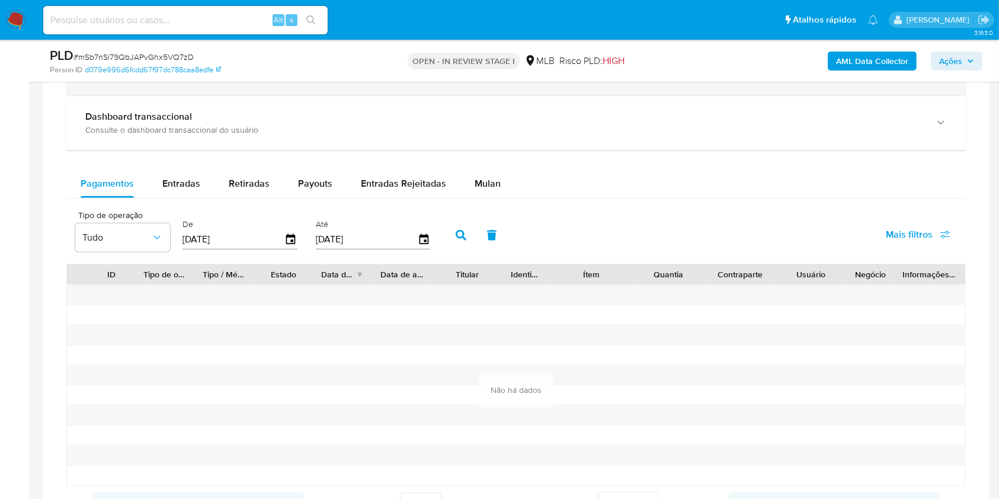
scroll to position [919, 0]
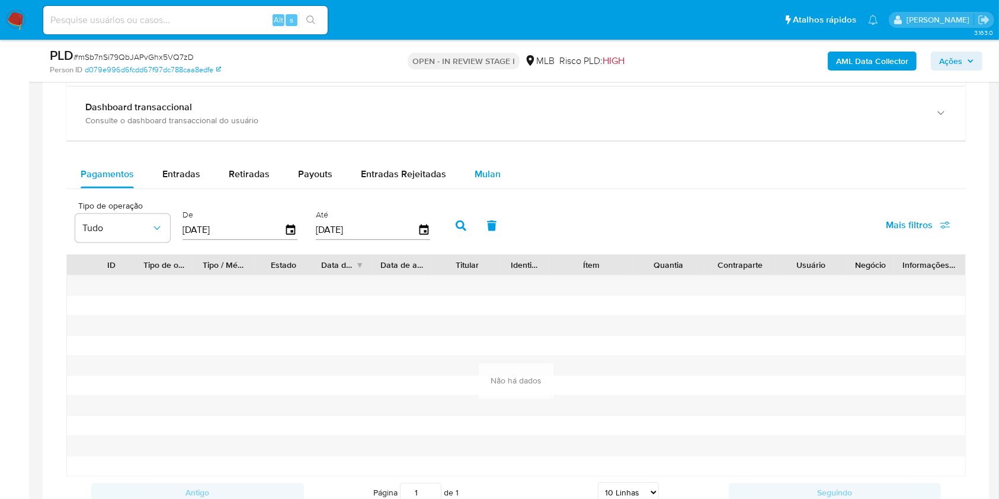
click at [493, 178] on span "Mulan" at bounding box center [488, 174] width 26 height 14
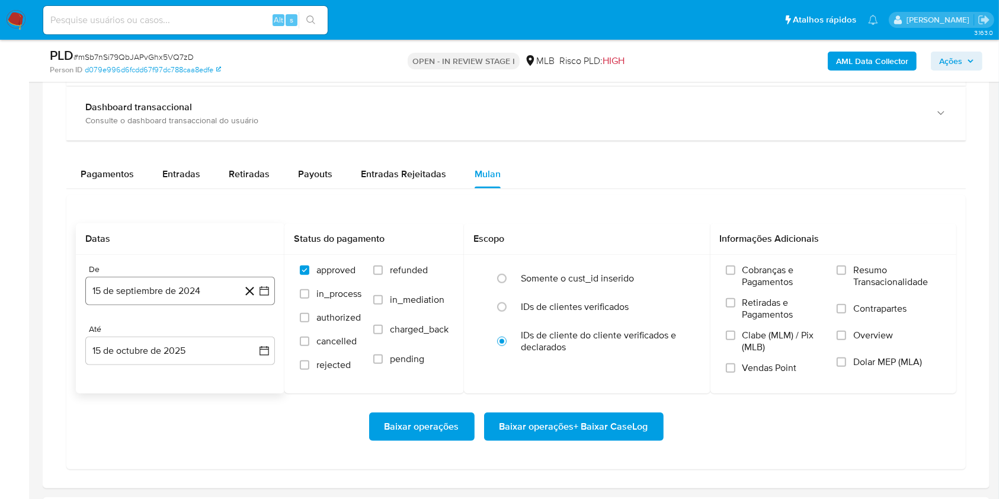
click at [176, 294] on button "15 de septiembre de 2024" at bounding box center [180, 291] width 190 height 28
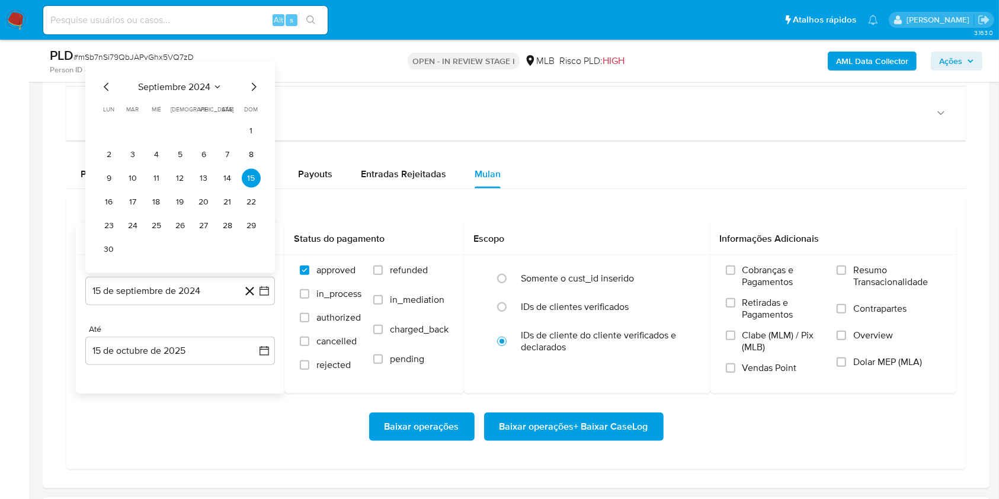
click at [178, 94] on div "septiembre 2024 septiembre 2024 lun lunes mar martes mié miércoles jue jueves v…" at bounding box center [180, 169] width 161 height 179
click at [180, 84] on span "septiembre 2024" at bounding box center [174, 87] width 72 height 12
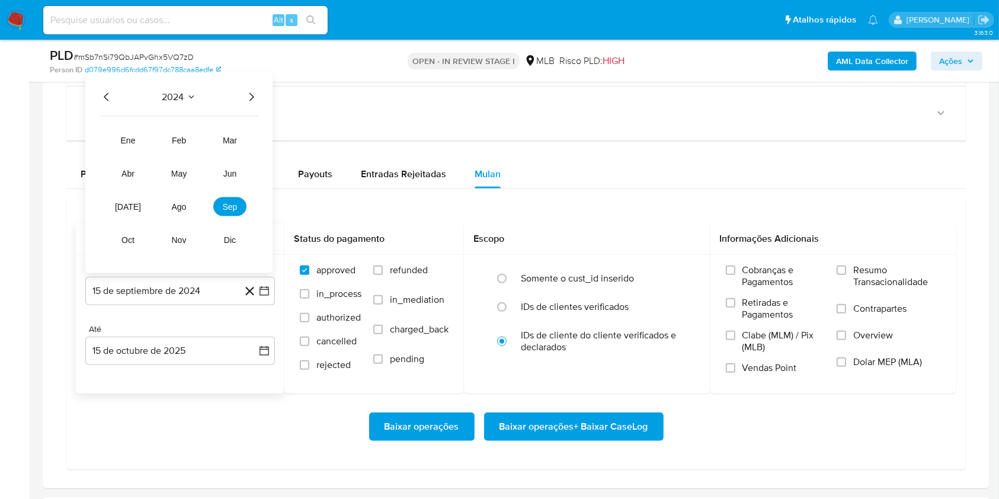
click at [246, 96] on icon "Año siguiente" at bounding box center [251, 97] width 14 height 14
click at [172, 209] on span "ago" at bounding box center [179, 206] width 15 height 9
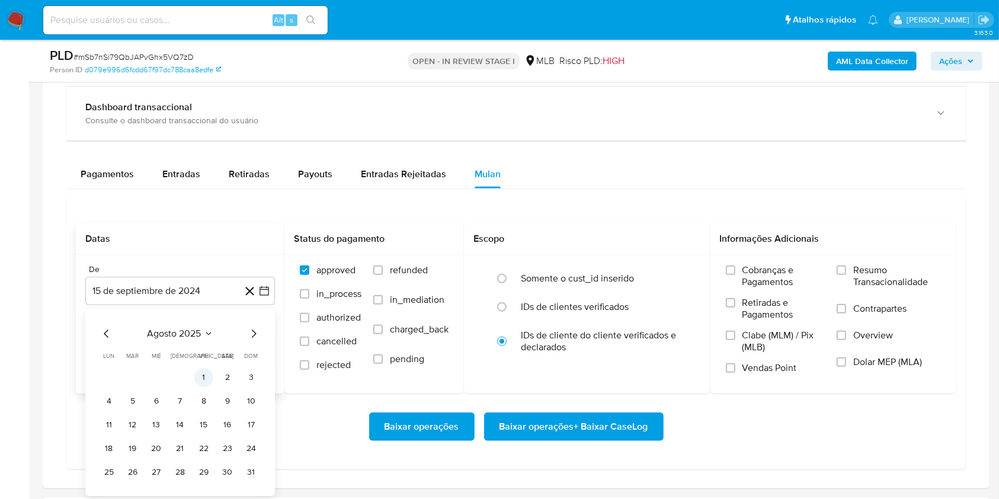
click at [206, 377] on button "1" at bounding box center [203, 377] width 19 height 19
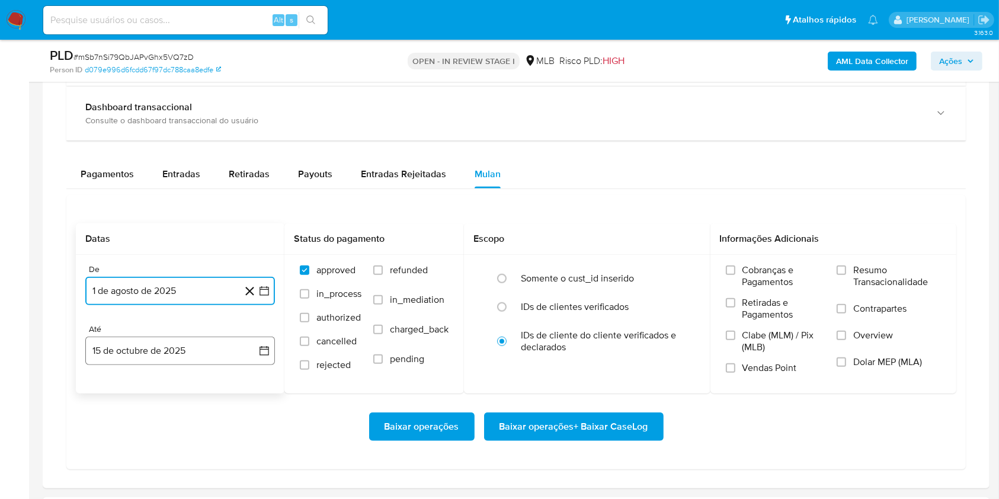
click at [188, 354] on button "15 de octubre de 2025" at bounding box center [180, 350] width 190 height 28
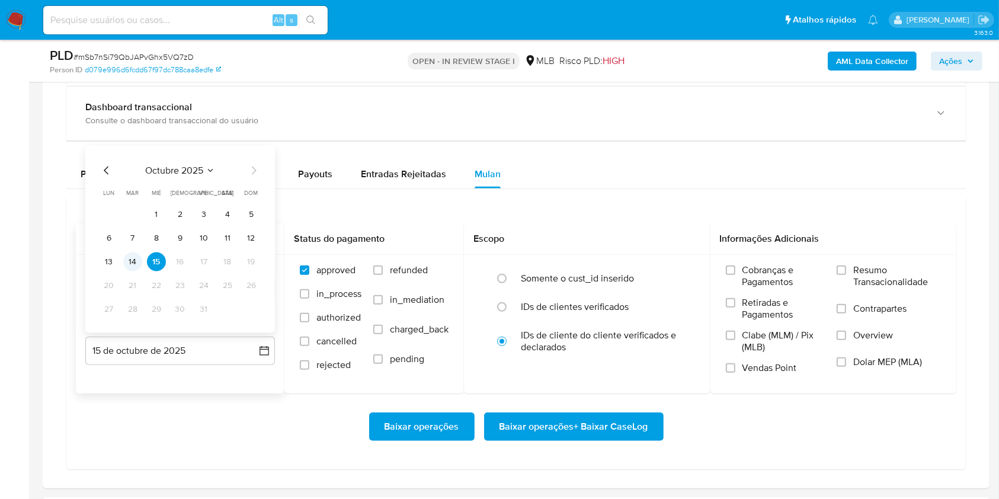
click at [137, 267] on button "14" at bounding box center [132, 261] width 19 height 19
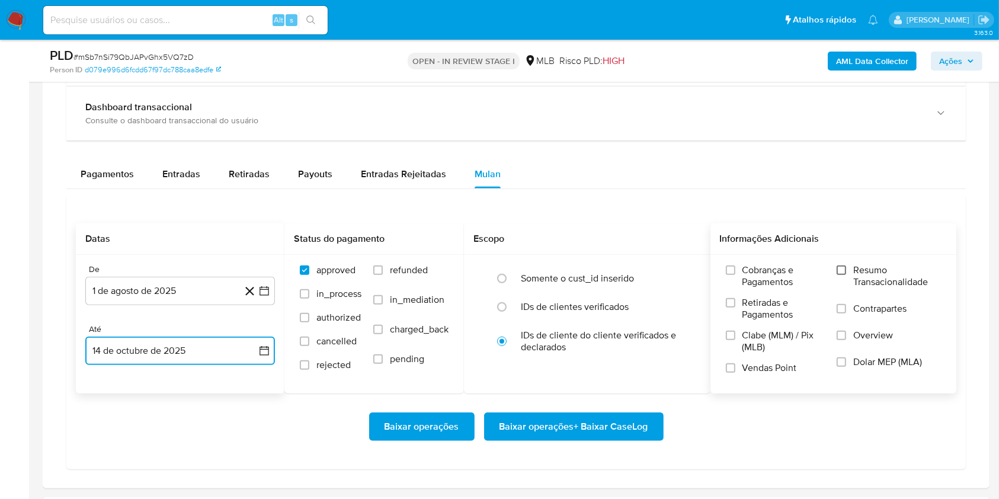
click at [845, 271] on input "Resumo Transacionalidade" at bounding box center [840, 269] width 9 height 9
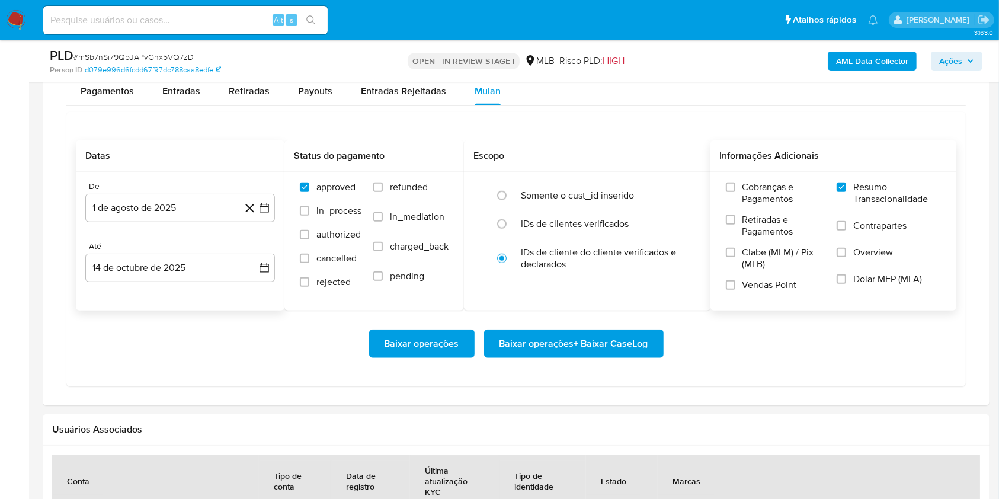
scroll to position [1003, 0]
click at [591, 351] on span "Baixar operações + Baixar CaseLog" at bounding box center [573, 343] width 149 height 26
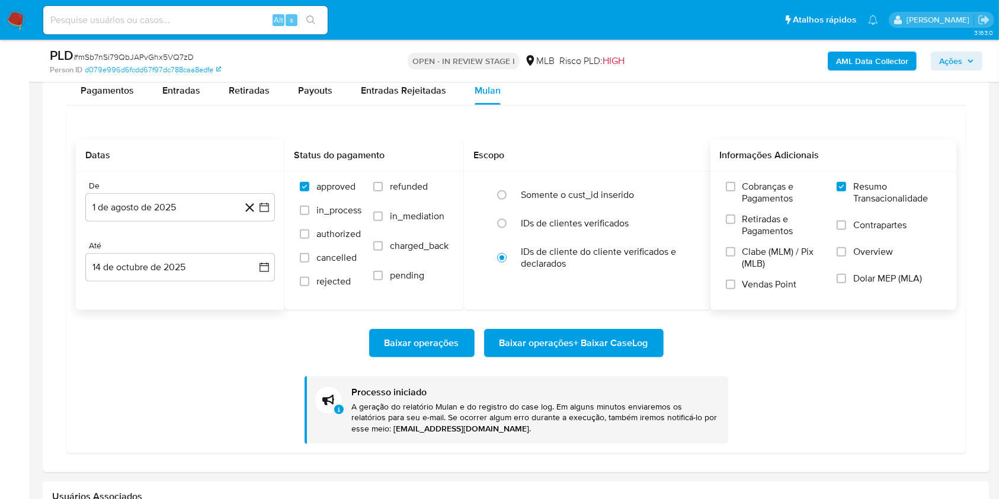
click at [976, 206] on div "Transacionalidade Consulta o resumo dos movimentos do usuário Informações trans…" at bounding box center [516, 179] width 928 height 568
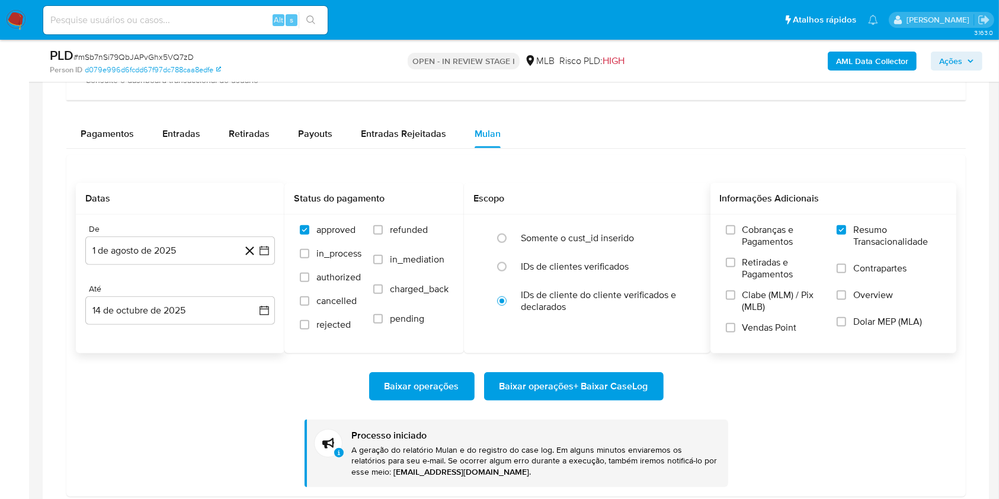
scroll to position [986, 0]
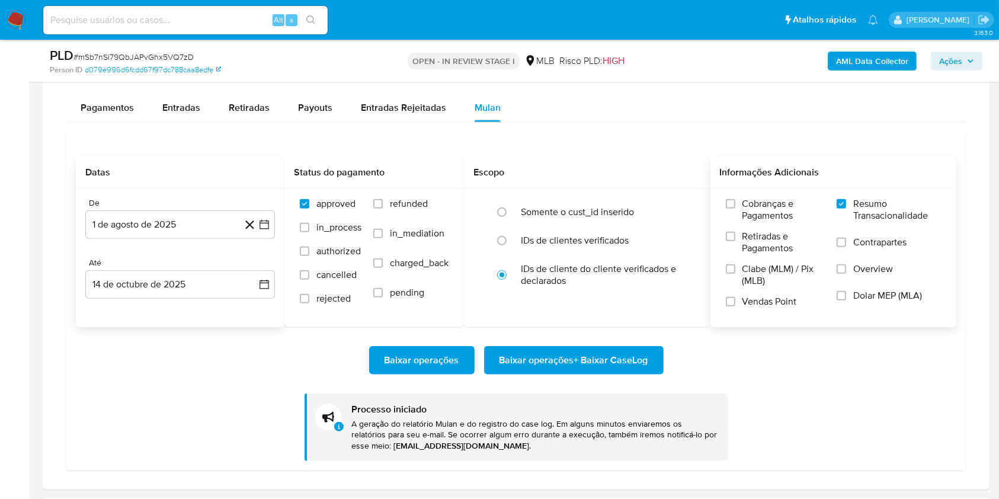
click at [526, 355] on span "Baixar operações + Baixar CaseLog" at bounding box center [573, 360] width 149 height 26
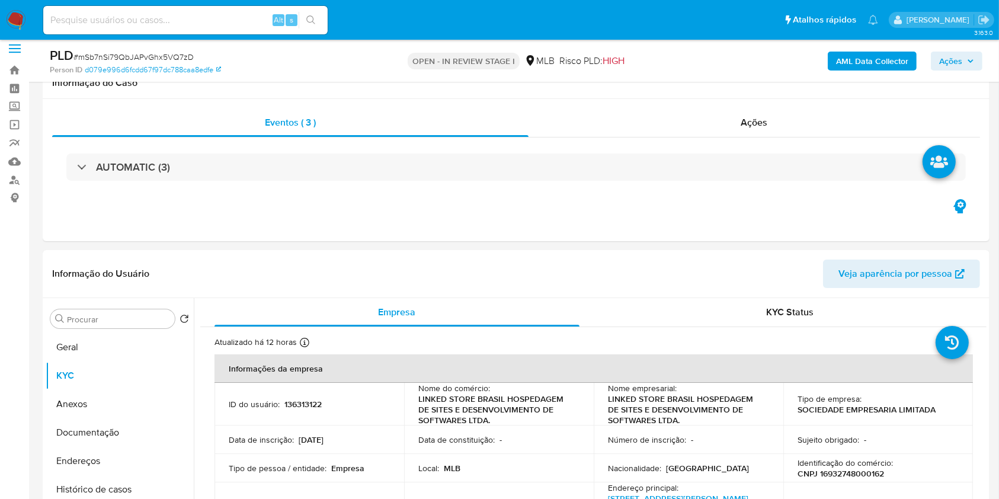
scroll to position [0, 0]
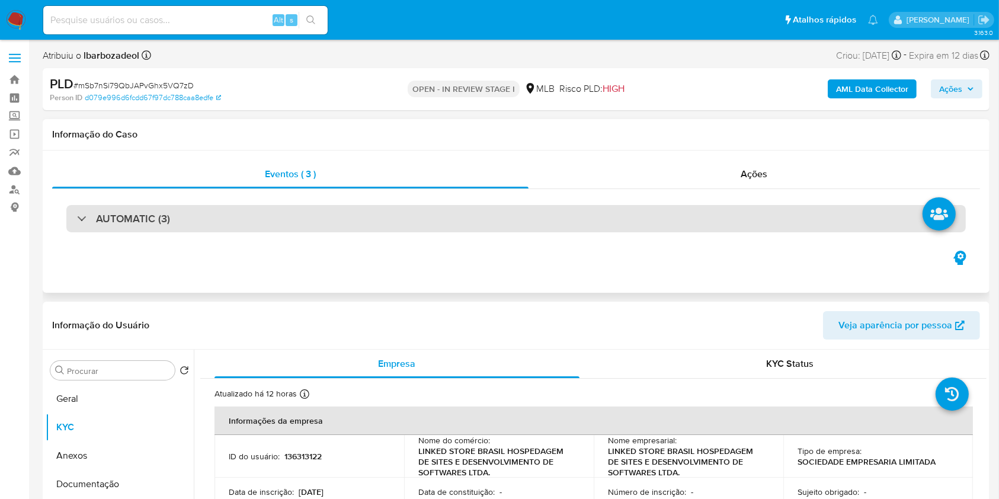
click at [425, 222] on div "AUTOMATIC (3)" at bounding box center [515, 218] width 899 height 27
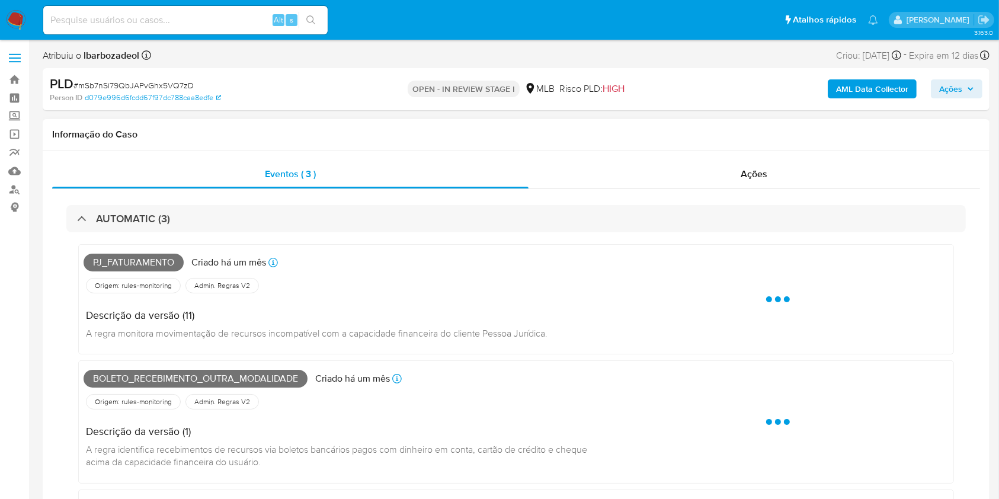
click at [120, 268] on span "Pj_faturamento" at bounding box center [134, 263] width 100 height 18
click at [120, 265] on span "Pj_faturamento" at bounding box center [134, 263] width 100 height 18
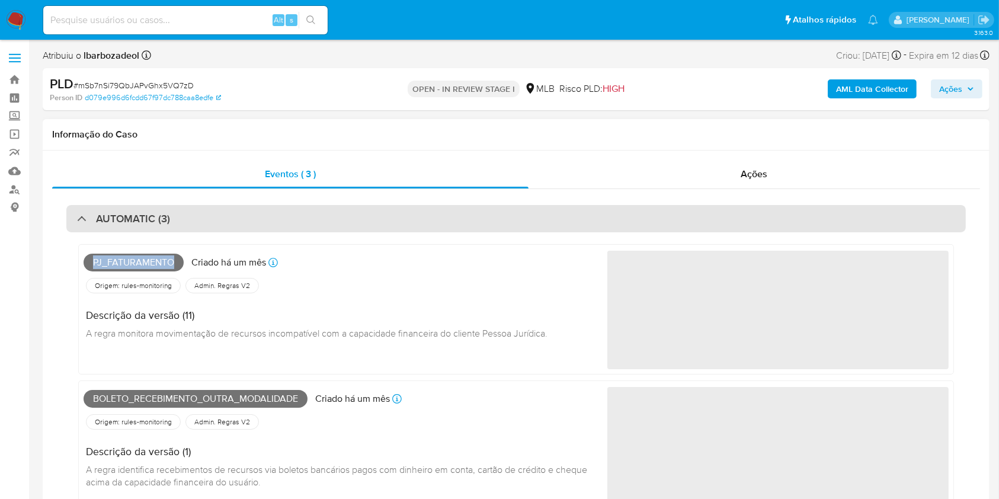
copy span "Pj_faturamento"
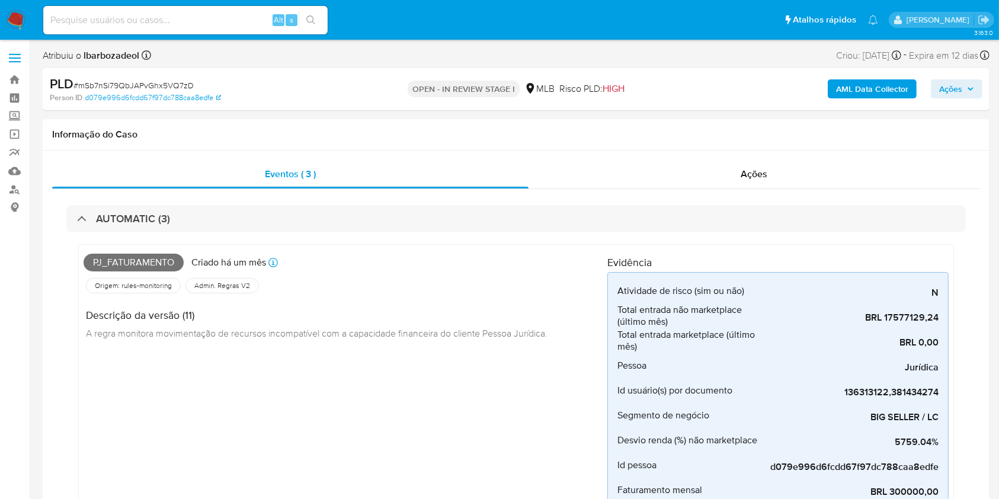
click at [956, 102] on div "AML Data Collector Ações" at bounding box center [828, 89] width 307 height 28
click at [955, 89] on span "Ações" at bounding box center [950, 88] width 23 height 19
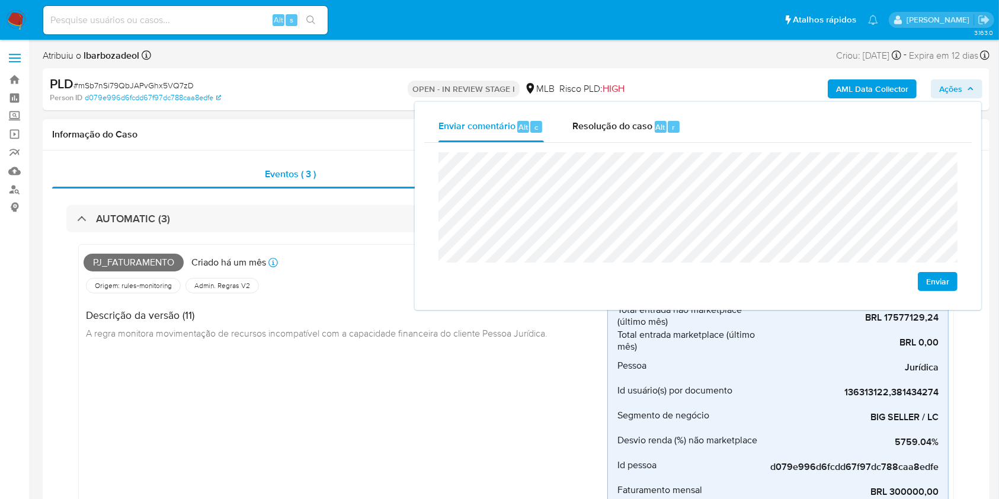
click at [332, 306] on div "Descrição da versão (11) A regra monitora movimentação de recursos incompatível…" at bounding box center [320, 322] width 473 height 53
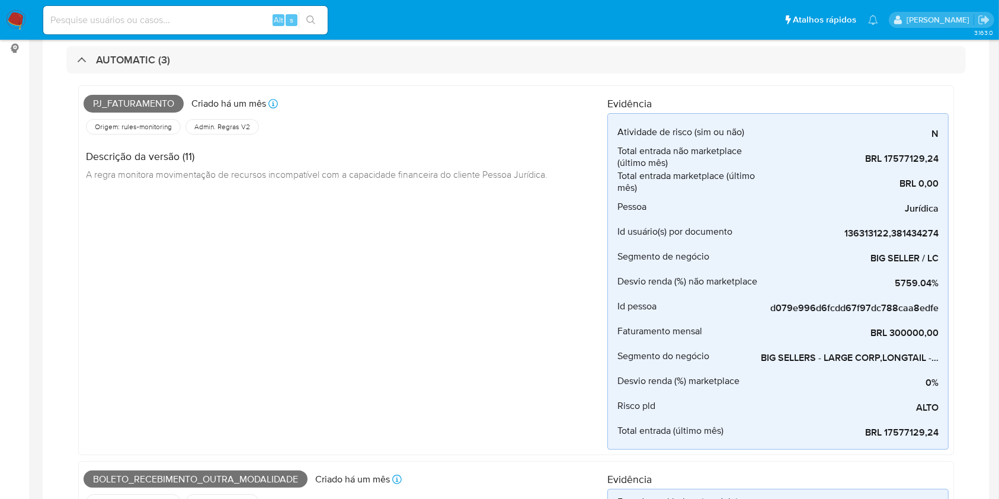
scroll to position [437, 0]
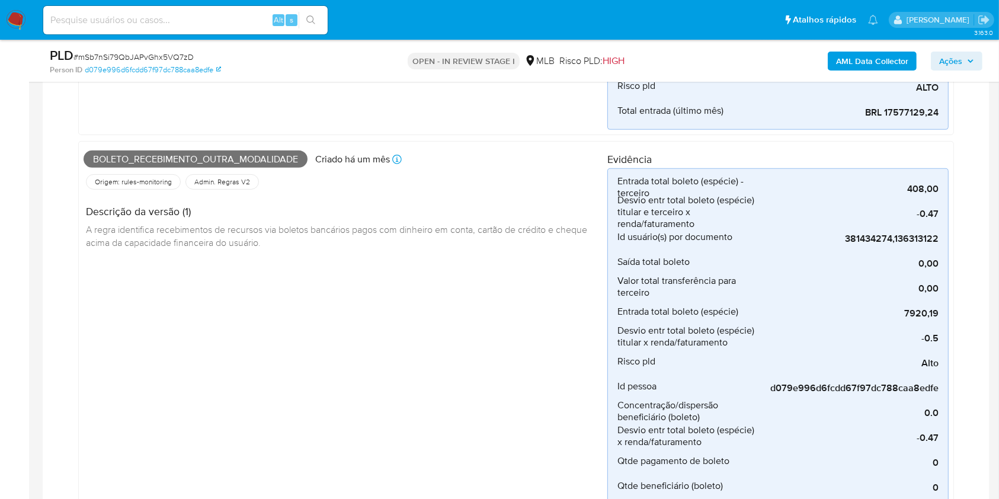
click at [258, 159] on span "Boleto_recebimento_outra_modalidade" at bounding box center [196, 159] width 224 height 18
drag, startPoint x: 258, startPoint y: 159, endPoint x: 304, endPoint y: 158, distance: 46.8
click at [257, 159] on span "Boleto_recebimento_outra_modalidade" at bounding box center [196, 159] width 224 height 18
copy span "Boleto_recebimento_outra_modalidade"
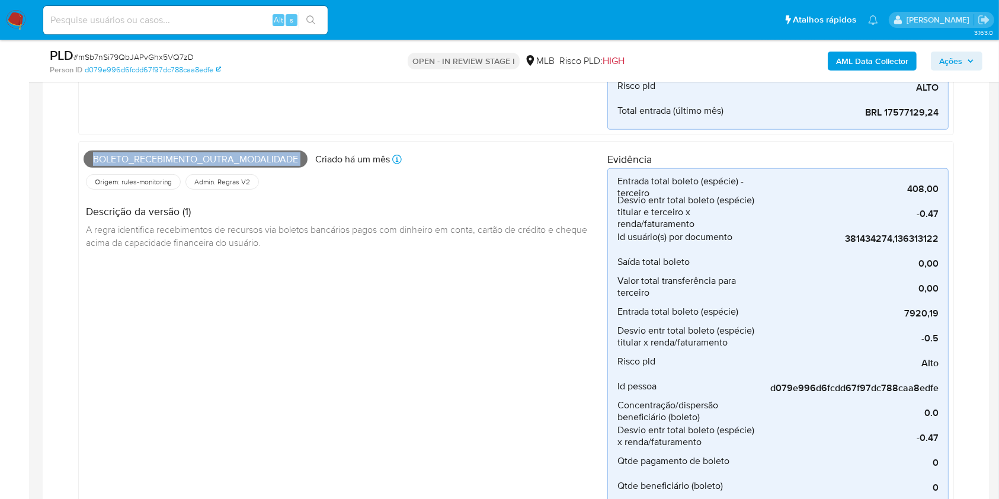
click at [972, 54] on span "Ações" at bounding box center [956, 61] width 35 height 17
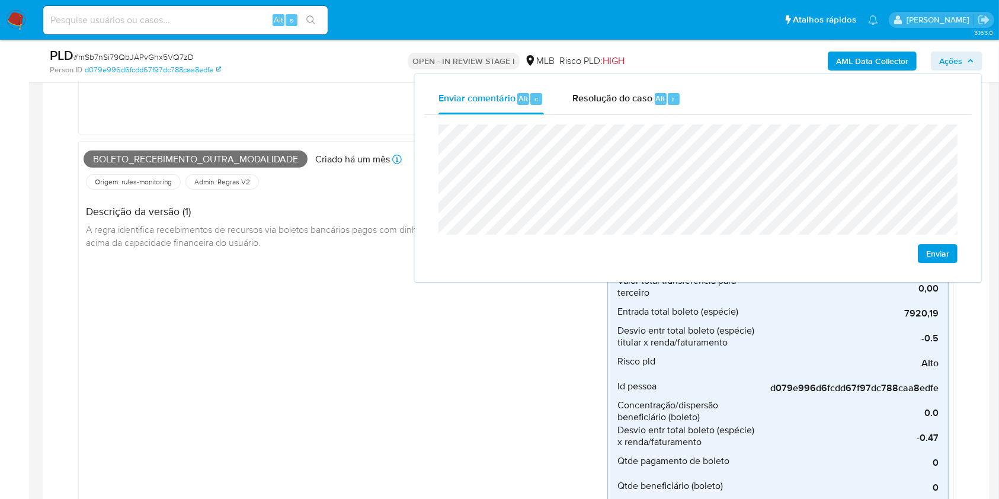
click at [270, 304] on div "Boleto_recebimento_outra_modalidade Criado há um mês Criado: 12/09/2025 00:26:4…" at bounding box center [346, 462] width 524 height 633
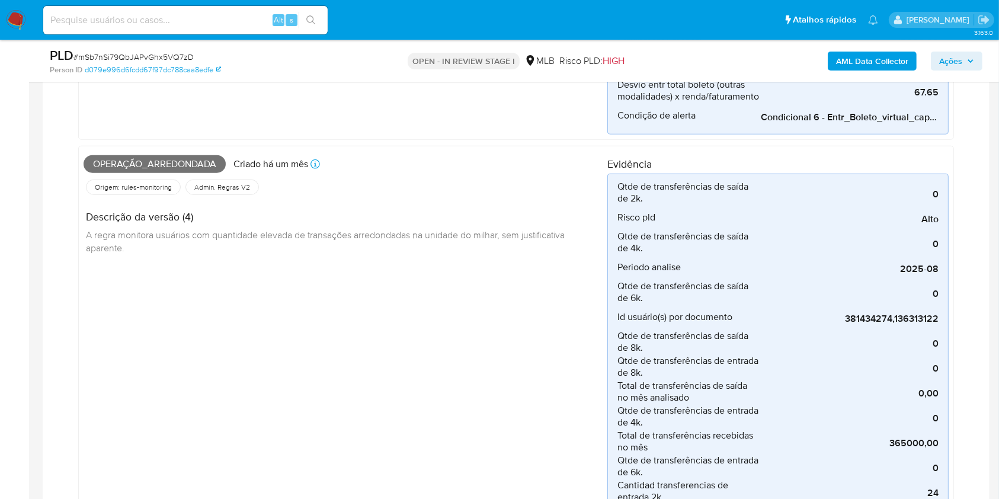
scroll to position [1080, 0]
click at [211, 166] on span "Operação_arredondada" at bounding box center [155, 165] width 142 height 18
click at [210, 166] on span "Operação_arredondada" at bounding box center [155, 165] width 142 height 18
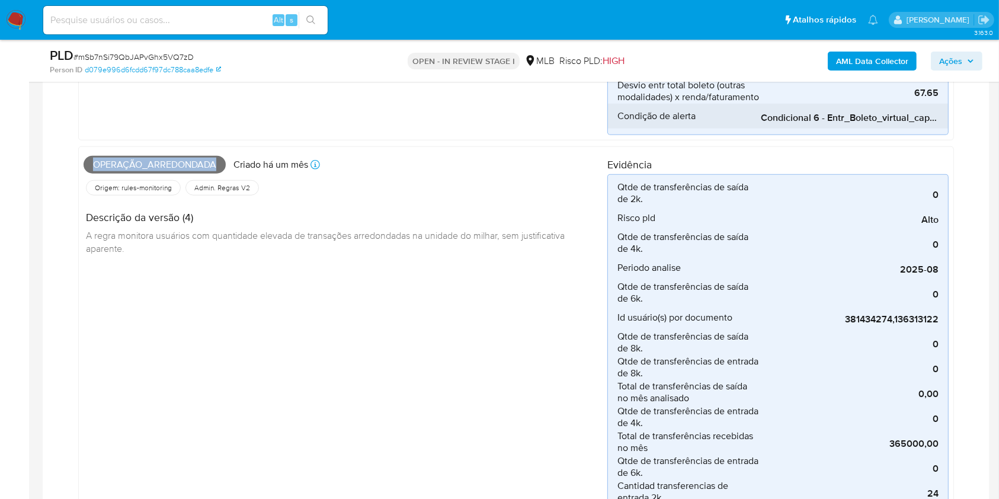
copy span "Operação_arredondada"
click at [959, 56] on span "Ações" at bounding box center [950, 61] width 23 height 19
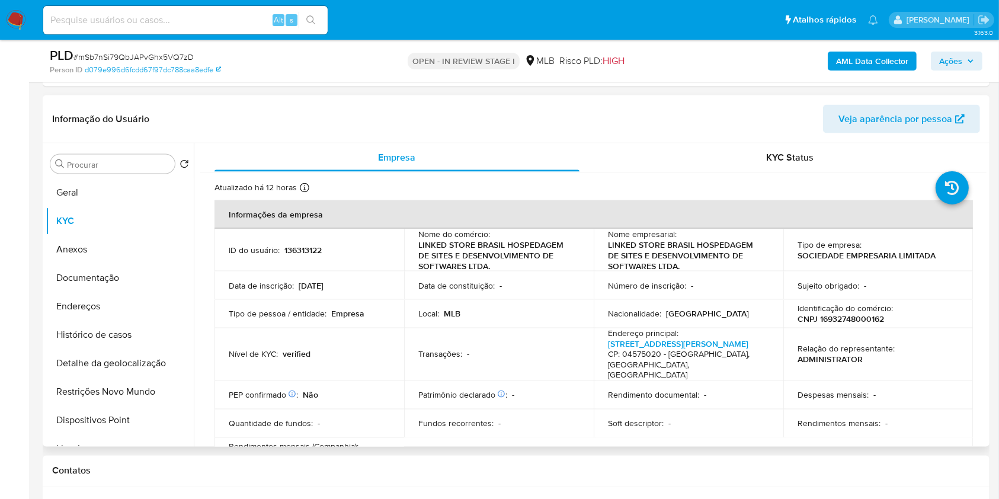
scroll to position [1944, 0]
click at [130, 190] on button "Geral" at bounding box center [115, 194] width 139 height 28
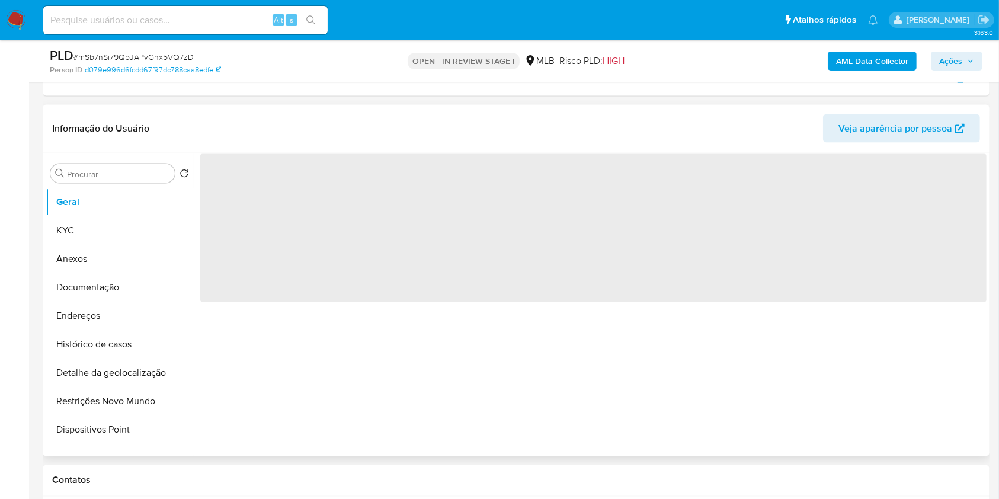
scroll to position [1915, 0]
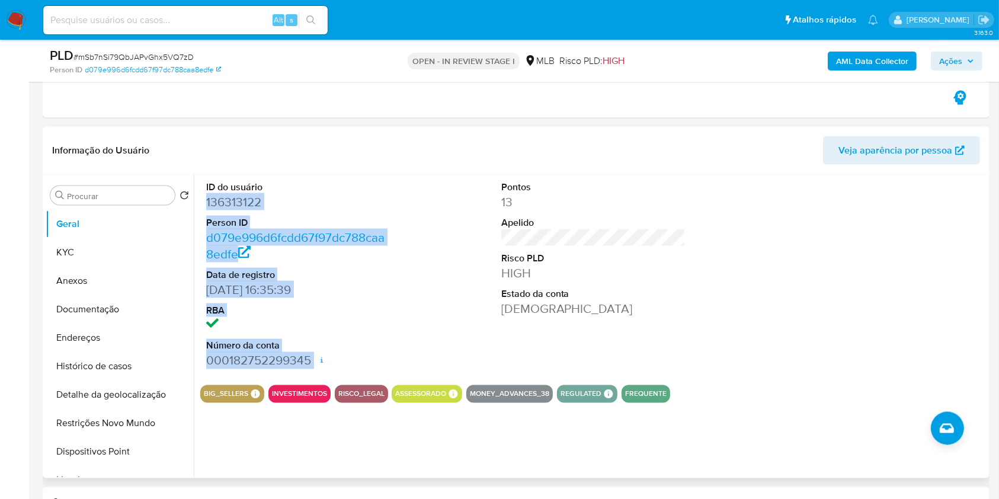
drag, startPoint x: 204, startPoint y: 201, endPoint x: 320, endPoint y: 358, distance: 195.6
click at [320, 358] on div "ID do usuário 136313122 Person ID d079e996d6fcdd67f97dc788caa8edfe Data de regi…" at bounding box center [298, 275] width 197 height 200
copy dl "136313122 Person ID d079e996d6fcdd67f97dc788caa8edfe Data de registro 09/04/201…"
click at [932, 58] on button "Ações" at bounding box center [957, 61] width 52 height 19
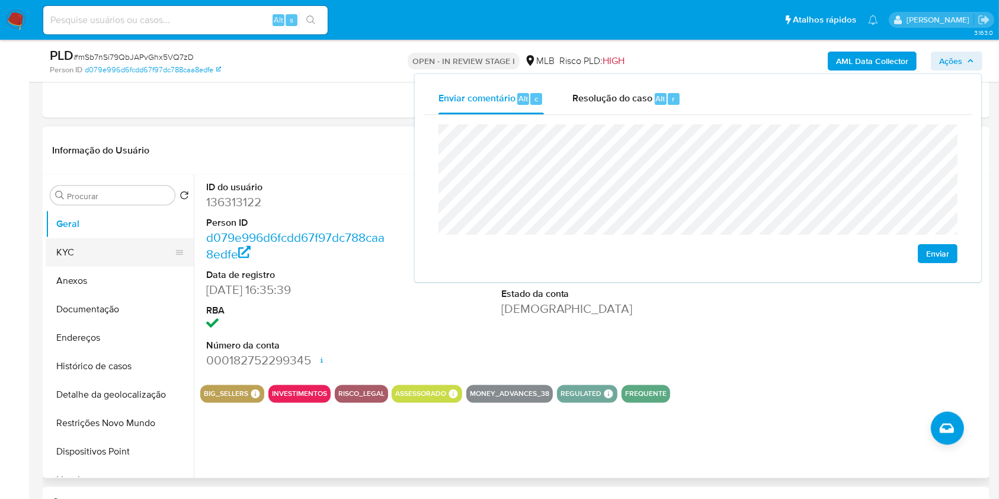
click at [131, 255] on button "KYC" at bounding box center [115, 252] width 139 height 28
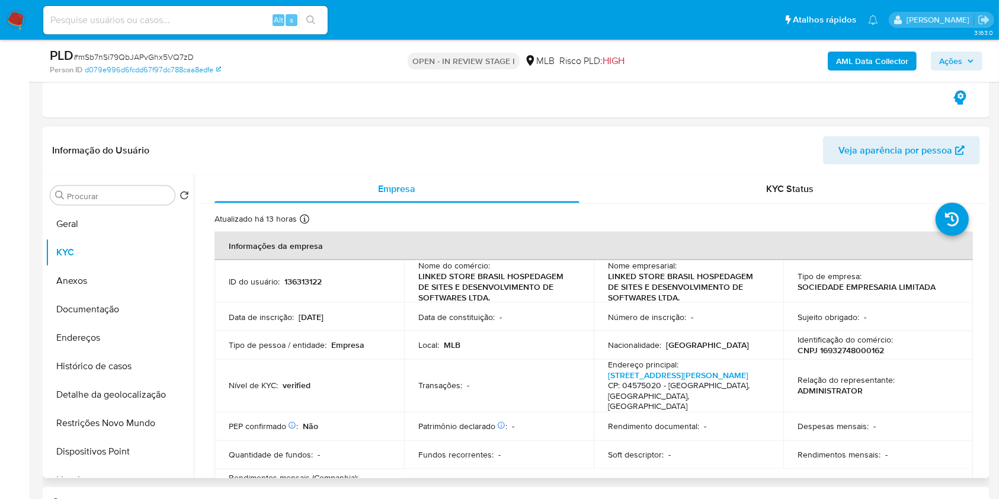
click at [836, 348] on p "CNPJ 16932748000162" at bounding box center [840, 350] width 86 height 11
copy p "16932748000162"
click at [942, 63] on span "Ações" at bounding box center [950, 61] width 23 height 19
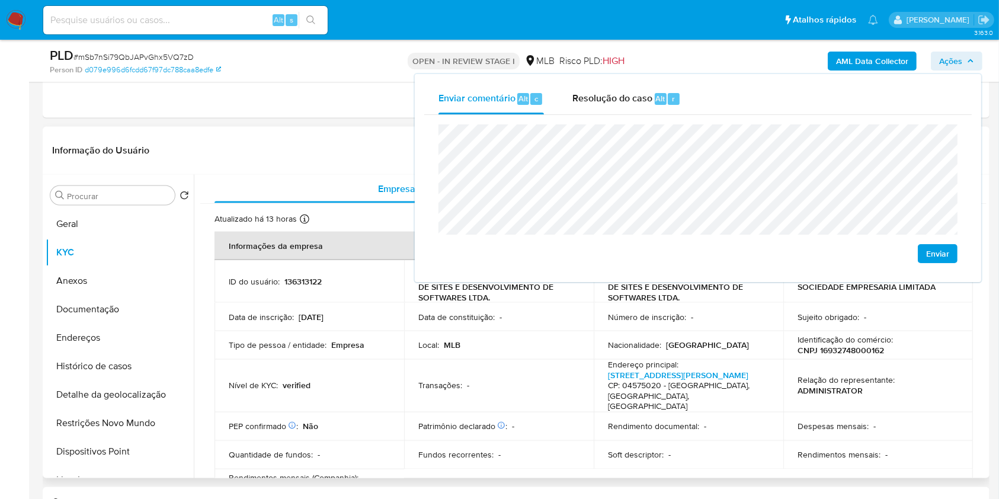
click at [347, 316] on div "Data de inscrição : 16/08/2012" at bounding box center [309, 317] width 161 height 11
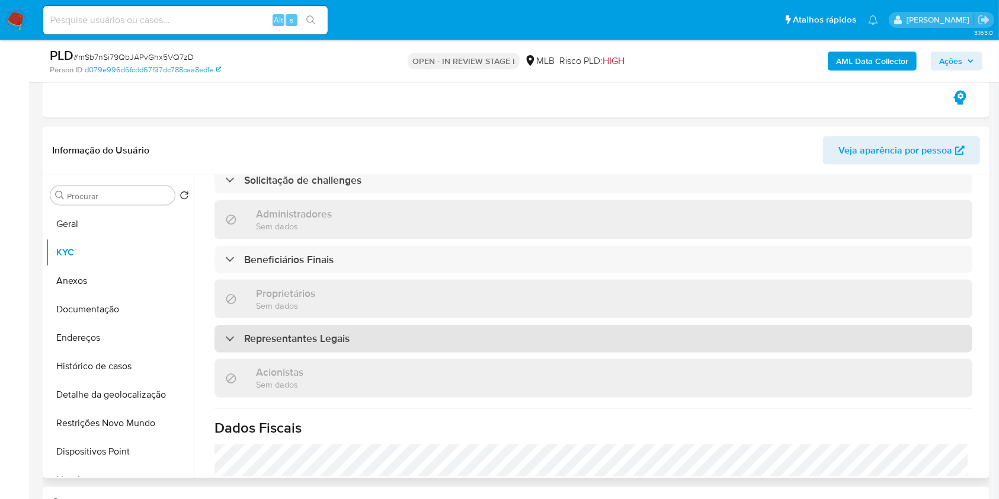
click at [398, 325] on div "Representantes Legais" at bounding box center [593, 338] width 758 height 27
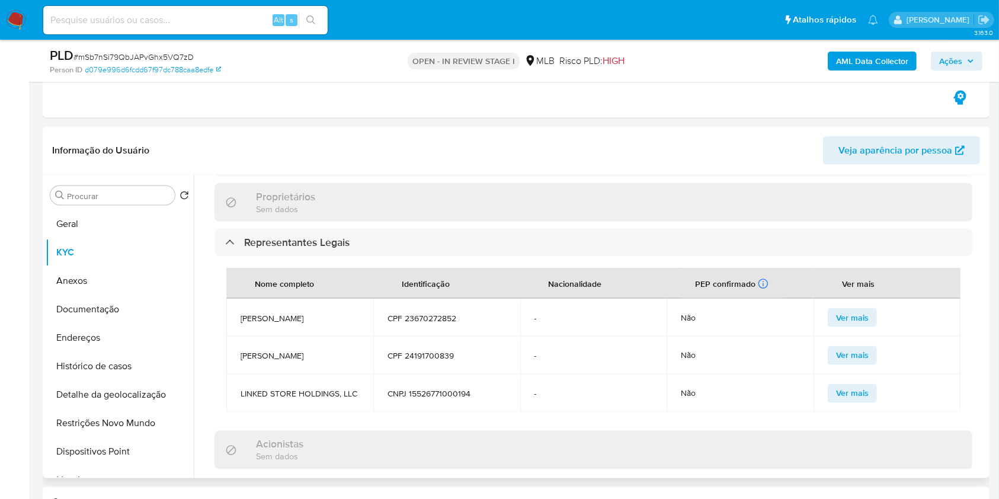
scroll to position [633, 0]
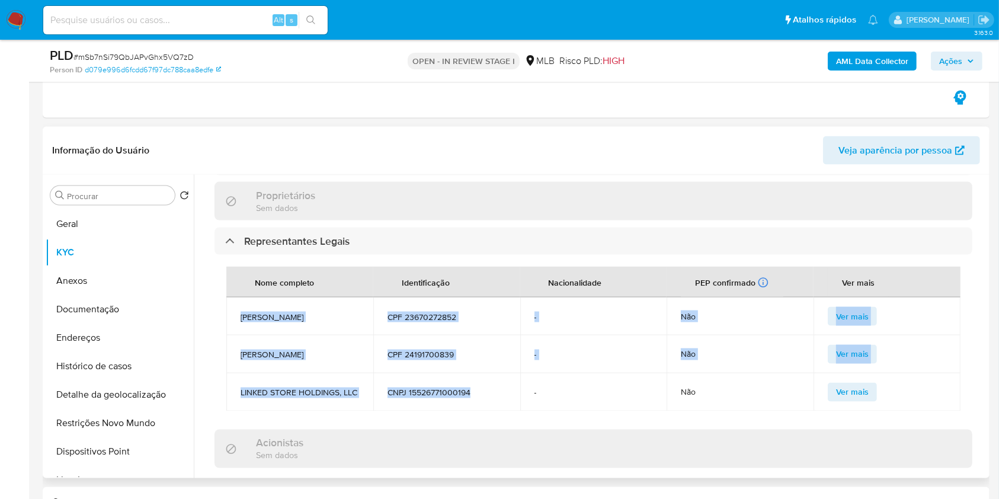
drag, startPoint x: 476, startPoint y: 381, endPoint x: 245, endPoint y: 291, distance: 247.4
click at [239, 297] on tbody "ALEJANDRO ALBERTO VAZQUEZ CPF 23670272852 - Não Ver mais NICOLAS DANIEL LORETI …" at bounding box center [593, 354] width 734 height 114
copy tbody "ALEJANDRO ALBERTO VAZQUEZ CPF 23670272852 - Não Ver mais NICOLAS DANIEL LORETI …"
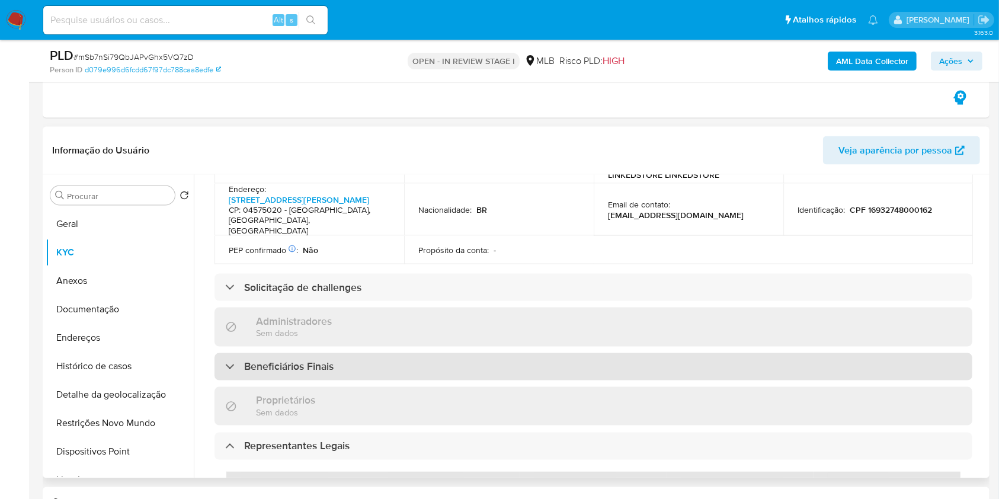
scroll to position [429, 0]
click at [373, 352] on div "Beneficiários Finais" at bounding box center [593, 365] width 758 height 27
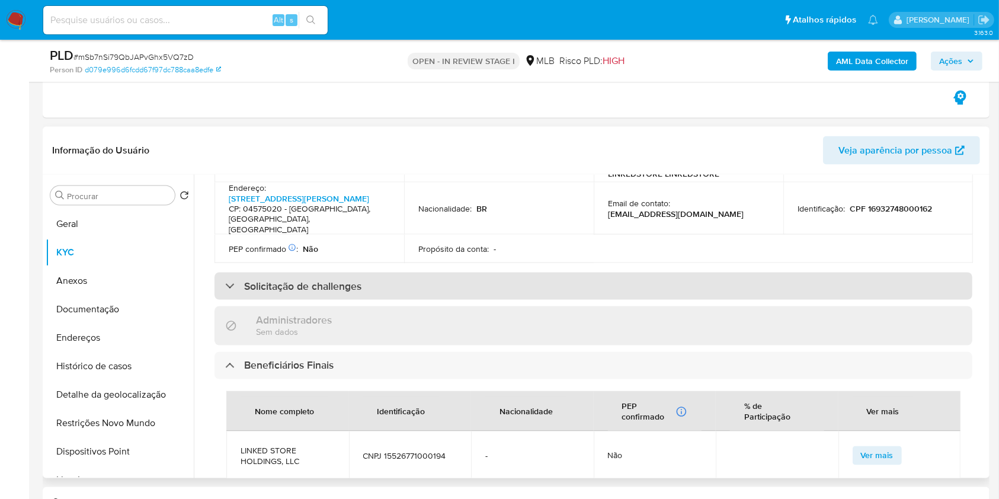
click at [393, 272] on div "Solicitação de challenges" at bounding box center [593, 285] width 758 height 27
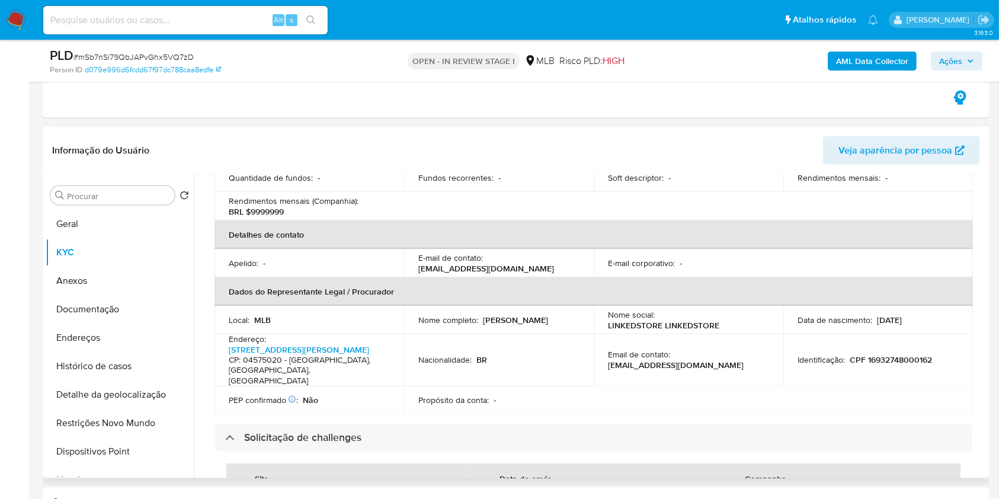
scroll to position [272, 0]
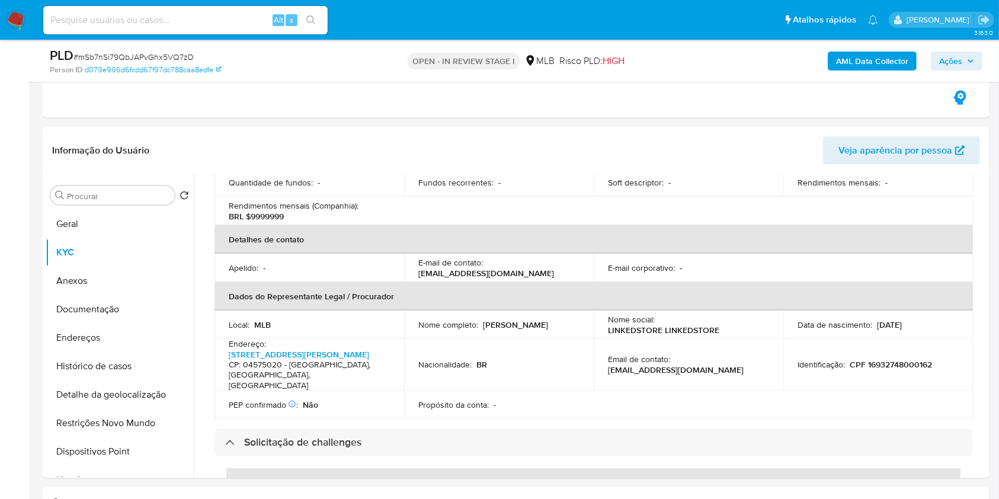
click at [970, 60] on icon "button" at bounding box center [970, 60] width 5 height 3
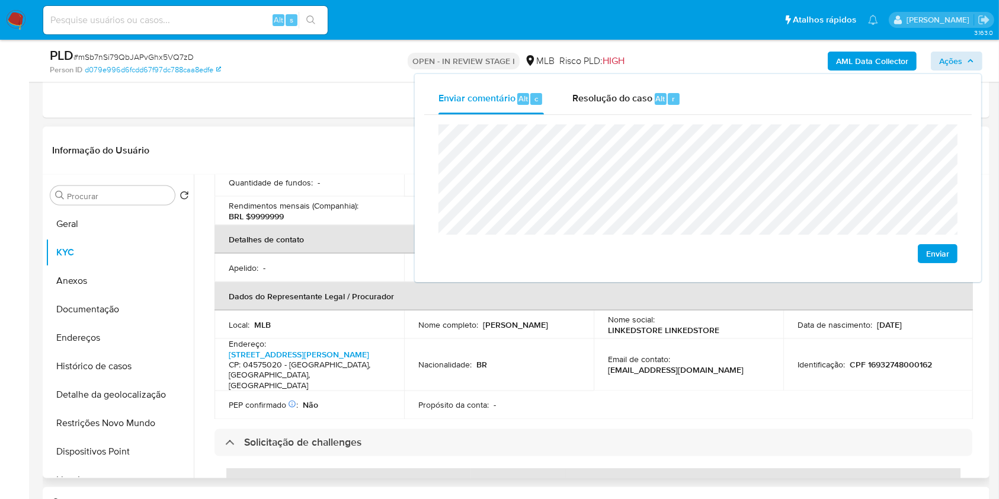
click at [556, 341] on td "Nacionalidade : BR" at bounding box center [499, 365] width 190 height 53
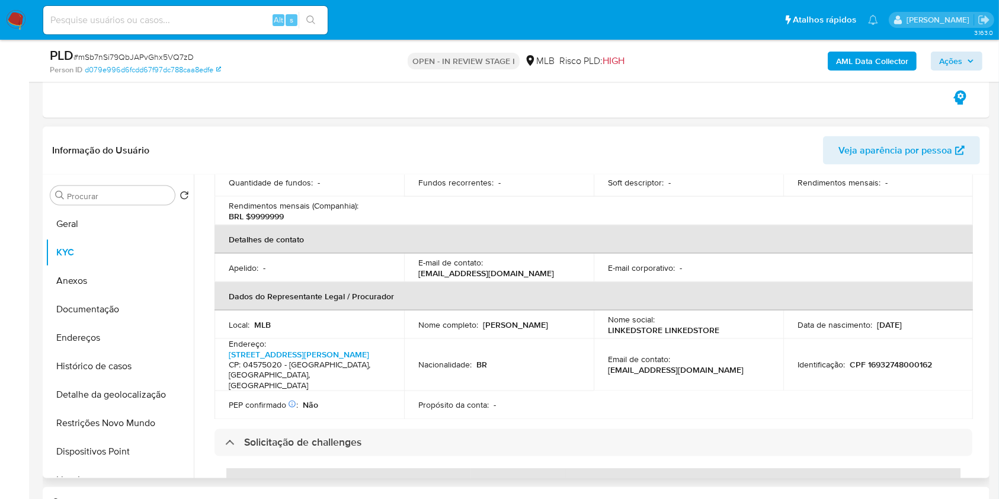
scroll to position [0, 0]
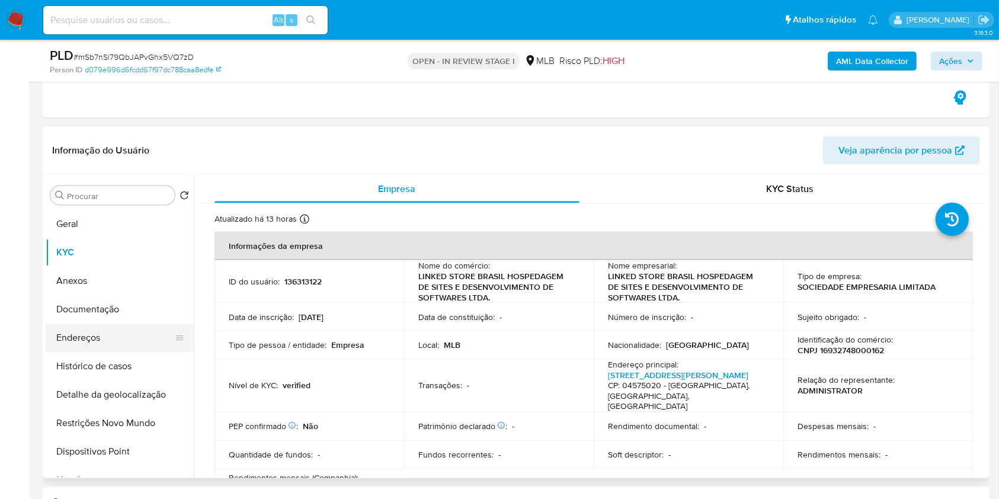
click at [116, 329] on button "Endereços" at bounding box center [115, 337] width 139 height 28
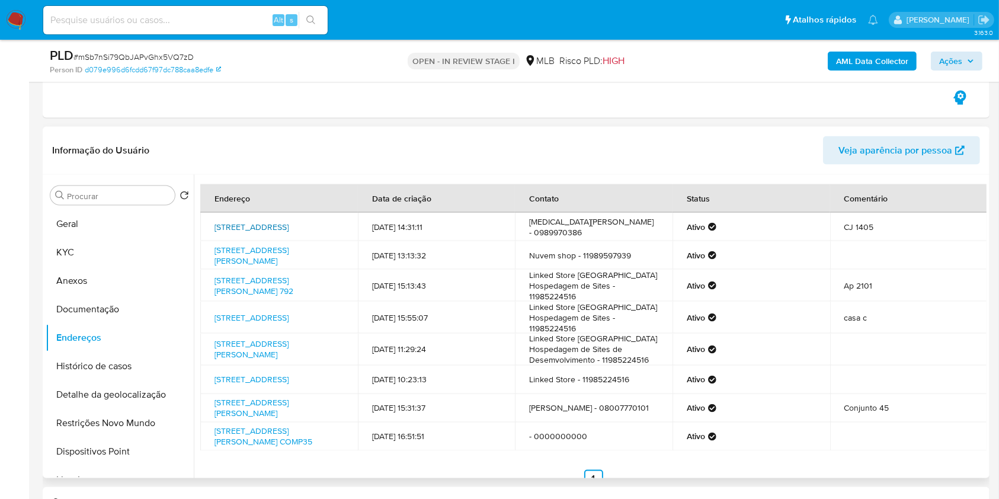
click at [287, 221] on link "Rua Doutor Alfredo De Castro 200, São Paulo, São Paulo, 01155060, Brasil 200" at bounding box center [251, 227] width 74 height 12
click at [277, 252] on link "Rua Reverendo Israel Vieira Ferreira 113, São Paulo, São Paulo, 02215000, Brasi…" at bounding box center [251, 255] width 74 height 23
click at [269, 286] on link "Rua Henri Dunant 792, São Paulo, São Paulo, 04709110, Brasil 792" at bounding box center [253, 285] width 79 height 23
click at [129, 306] on button "Documentação" at bounding box center [115, 309] width 139 height 28
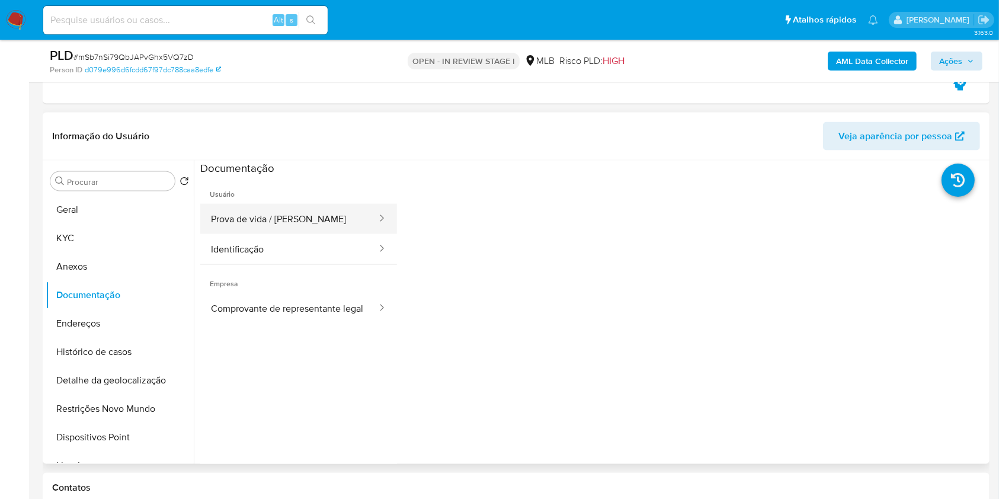
click at [294, 221] on button "Prova de vida / Selfie" at bounding box center [289, 219] width 178 height 30
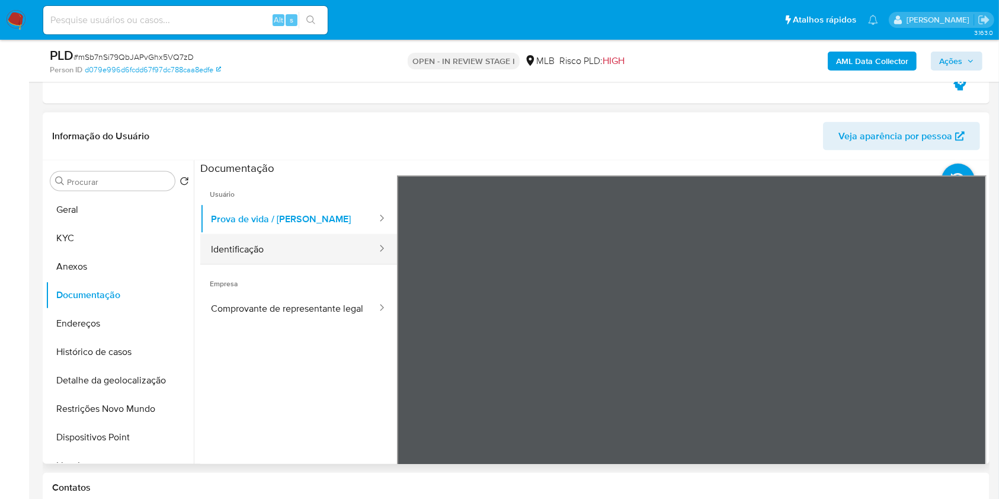
click at [351, 241] on button "Identificação" at bounding box center [289, 249] width 178 height 30
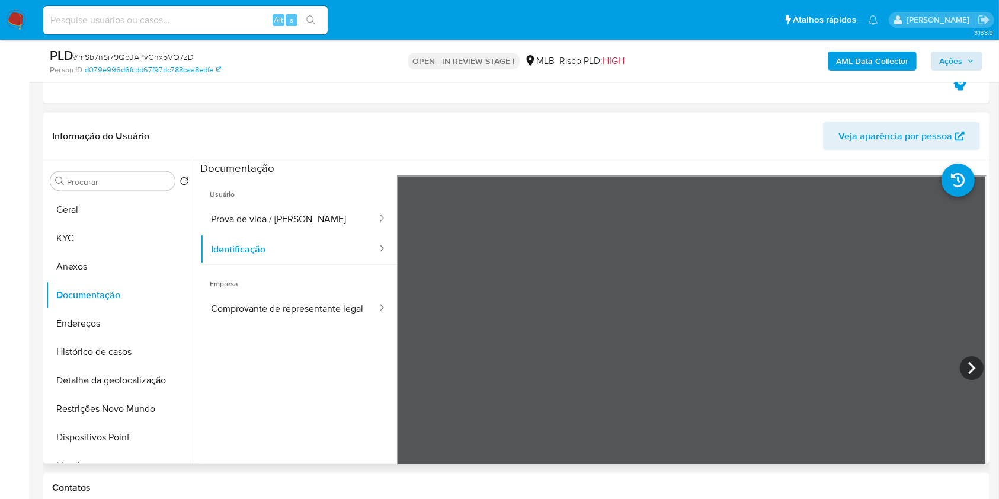
click at [790, 165] on section at bounding box center [593, 358] width 786 height 394
click at [81, 234] on button "KYC" at bounding box center [115, 238] width 139 height 28
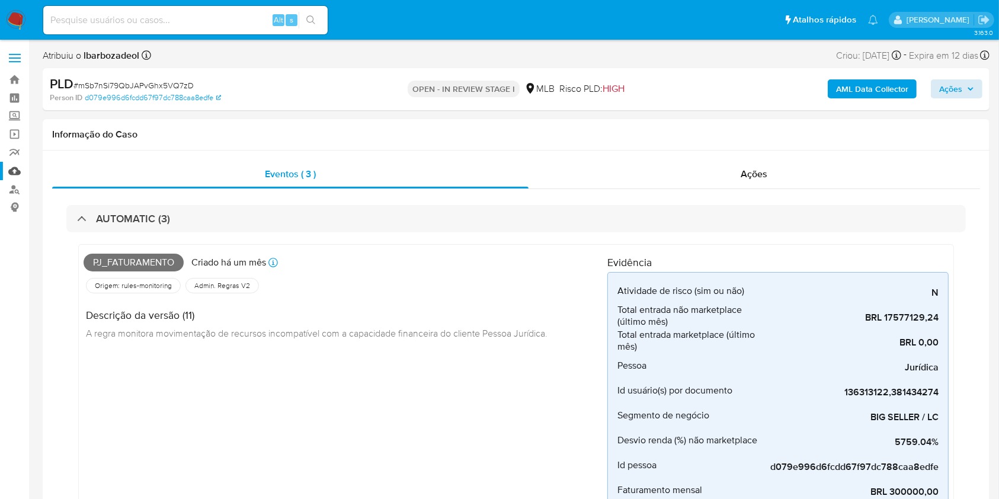
click at [19, 168] on link "Mulan" at bounding box center [70, 171] width 141 height 18
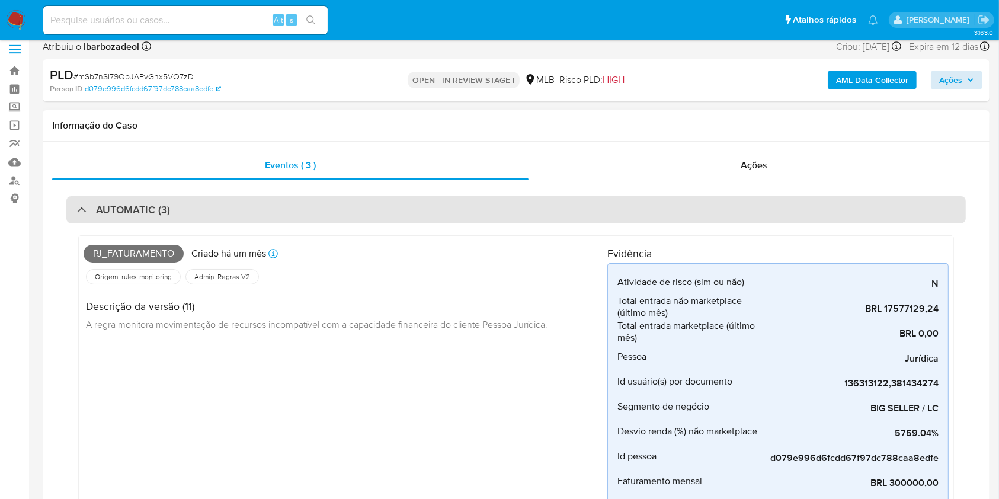
click at [261, 209] on div "AUTOMATIC (3)" at bounding box center [515, 209] width 899 height 27
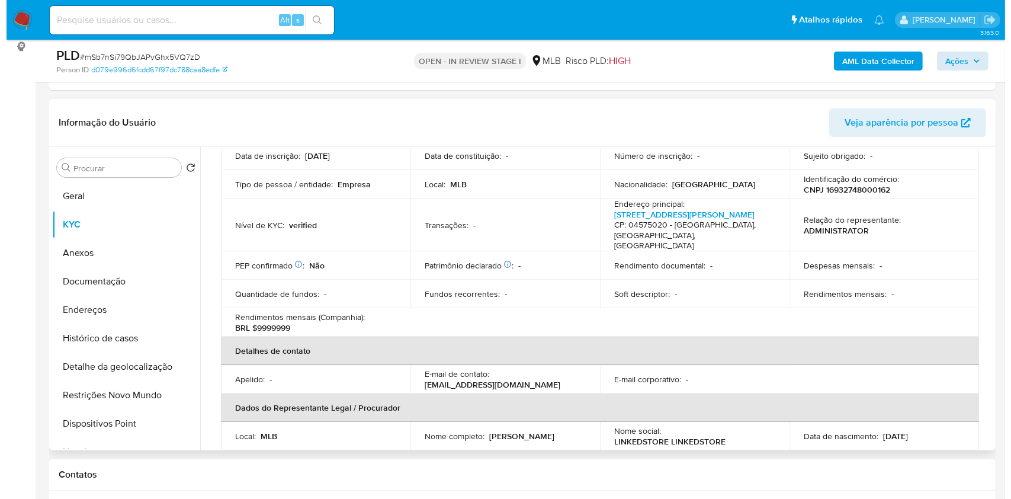
scroll to position [132, 0]
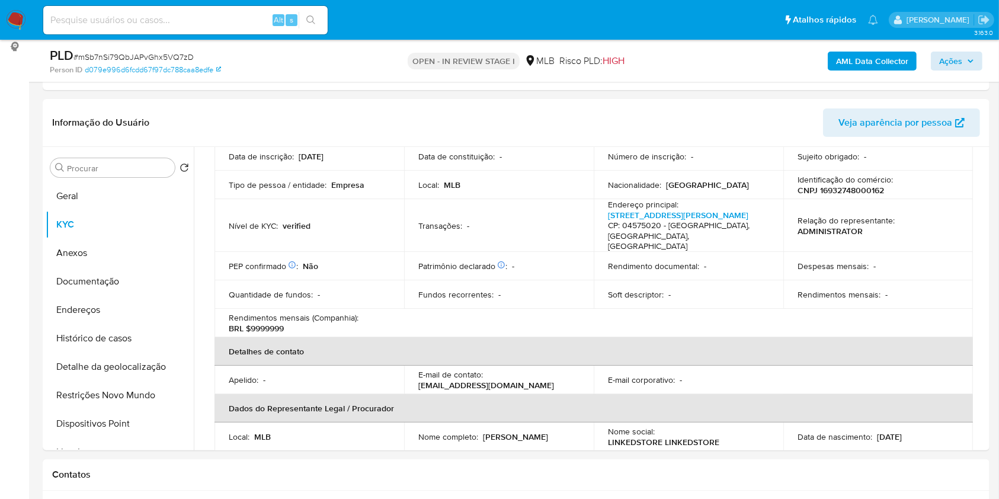
click at [847, 62] on b "AML Data Collector" at bounding box center [872, 61] width 72 height 19
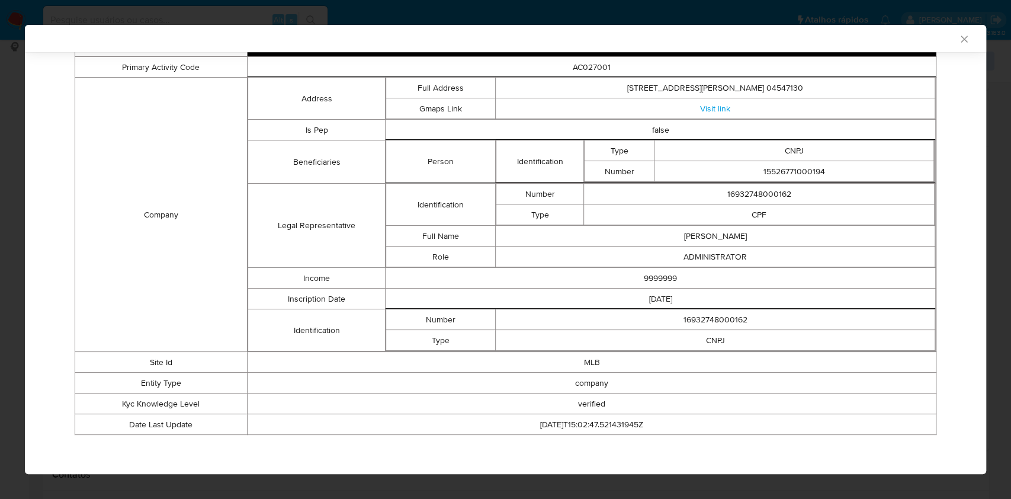
scroll to position [0, 0]
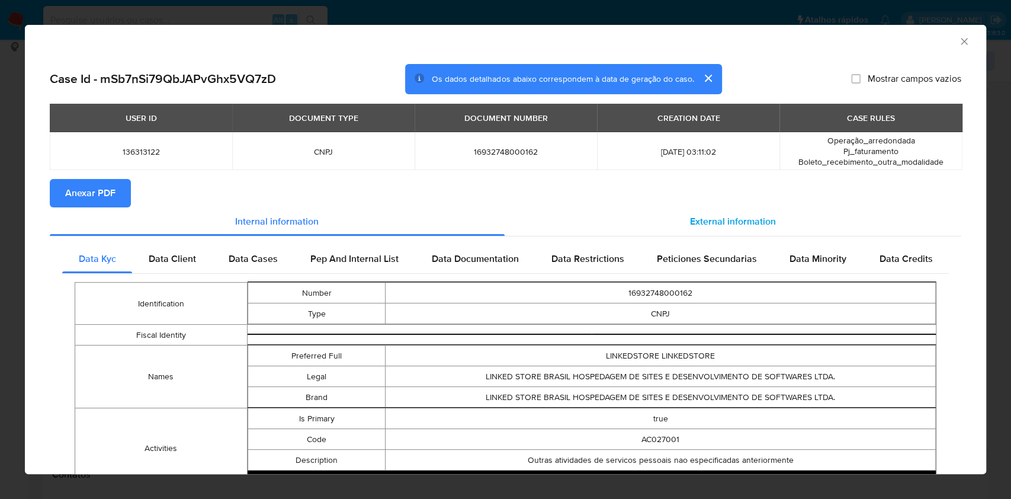
click at [617, 217] on div "External information" at bounding box center [733, 221] width 457 height 28
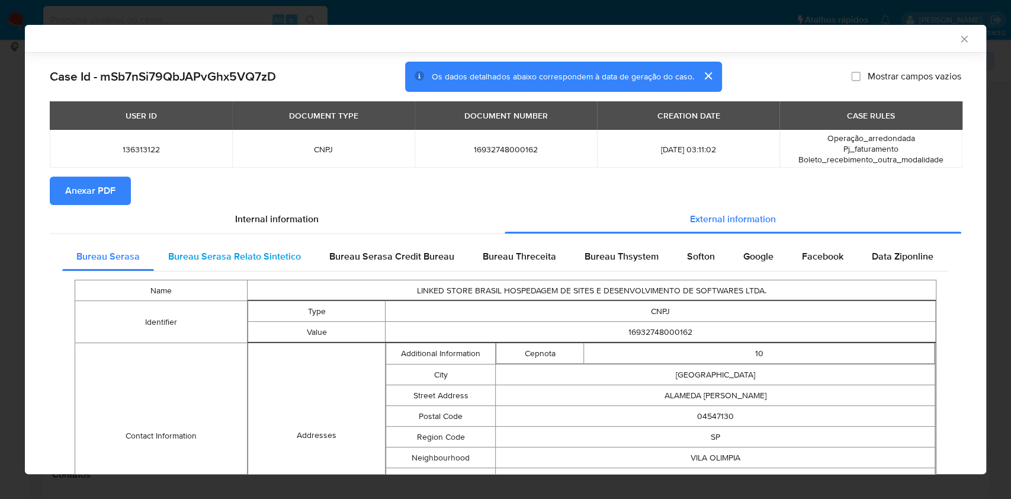
scroll to position [464, 0]
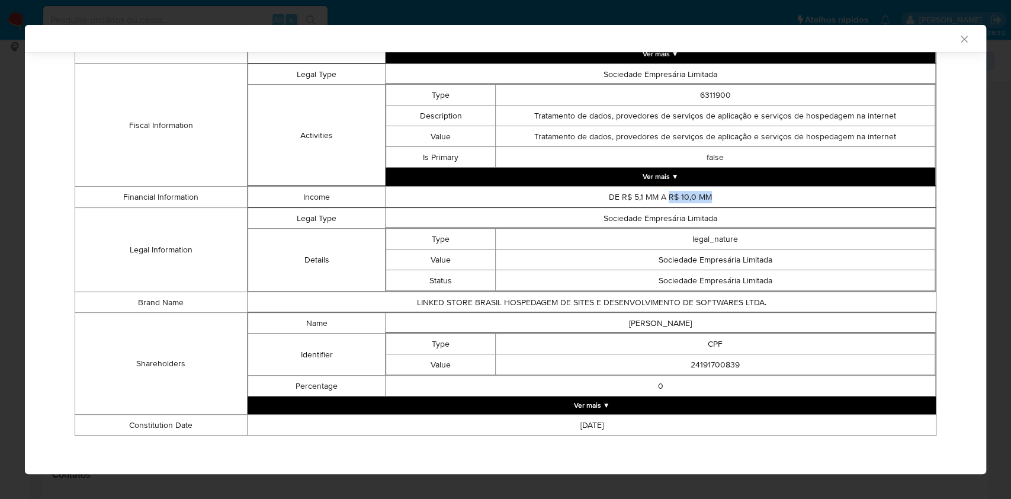
drag, startPoint x: 701, startPoint y: 197, endPoint x: 661, endPoint y: 198, distance: 40.3
click at [661, 198] on td "DE R$ 5,1 MM A R$ 10,0 MM" at bounding box center [661, 197] width 550 height 21
copy td "R$ 10,0 MM"
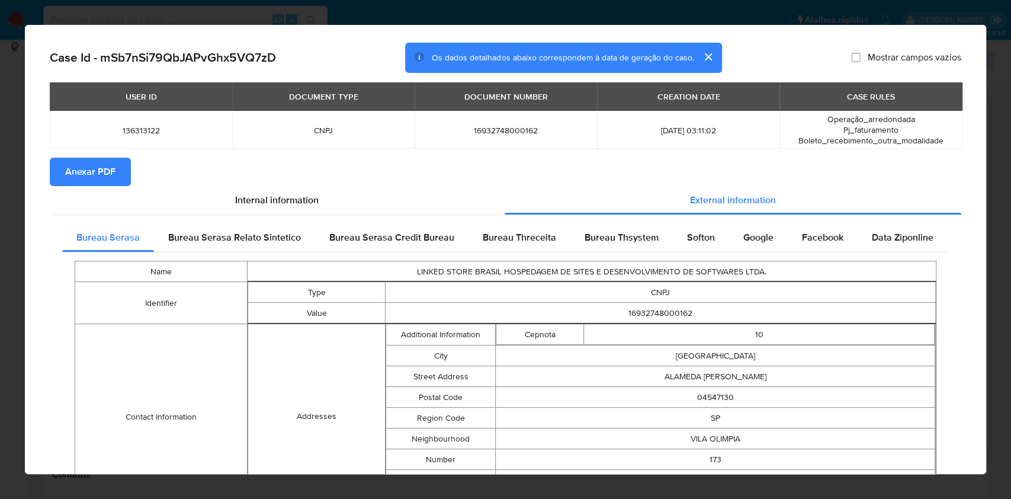
scroll to position [0, 0]
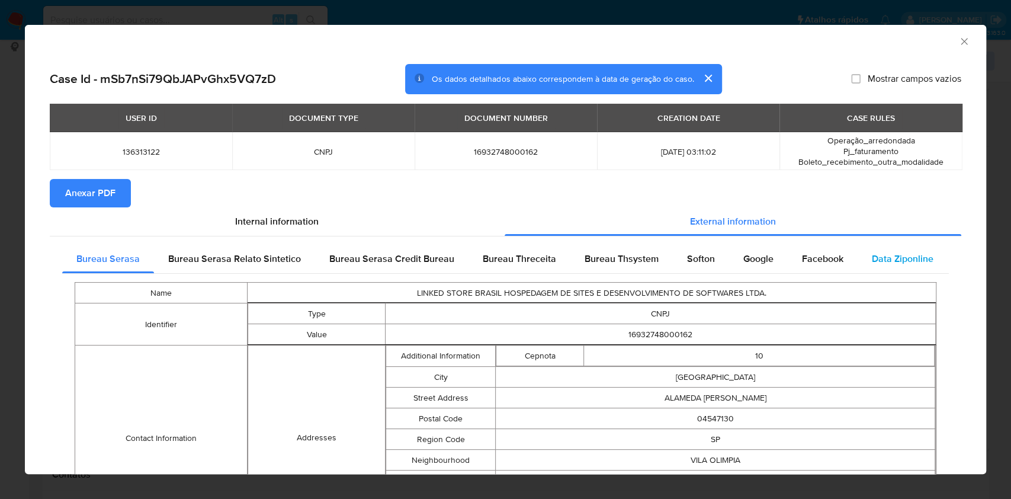
click at [898, 258] on span "Data Ziponline" at bounding box center [903, 259] width 62 height 14
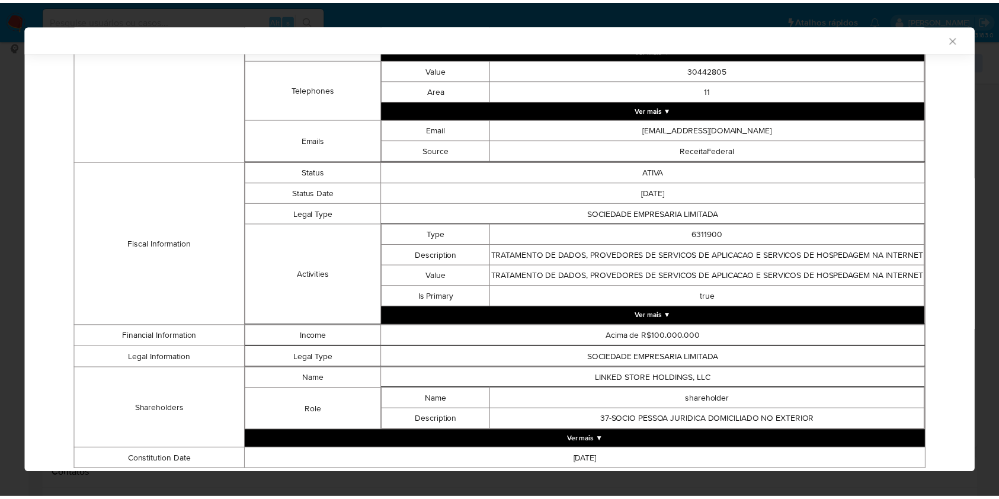
scroll to position [572, 0]
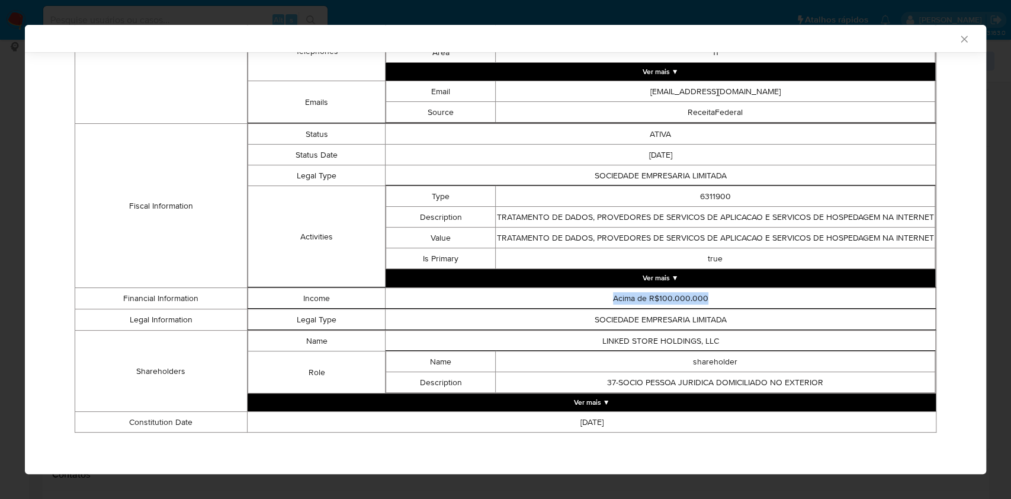
drag, startPoint x: 704, startPoint y: 296, endPoint x: 649, endPoint y: 282, distance: 56.9
click at [607, 299] on td "Acima de R$100.000.000" at bounding box center [661, 298] width 550 height 21
copy td "Acima de R$100.000.000"
click at [961, 40] on icon "Fechar a janela" at bounding box center [964, 39] width 7 height 7
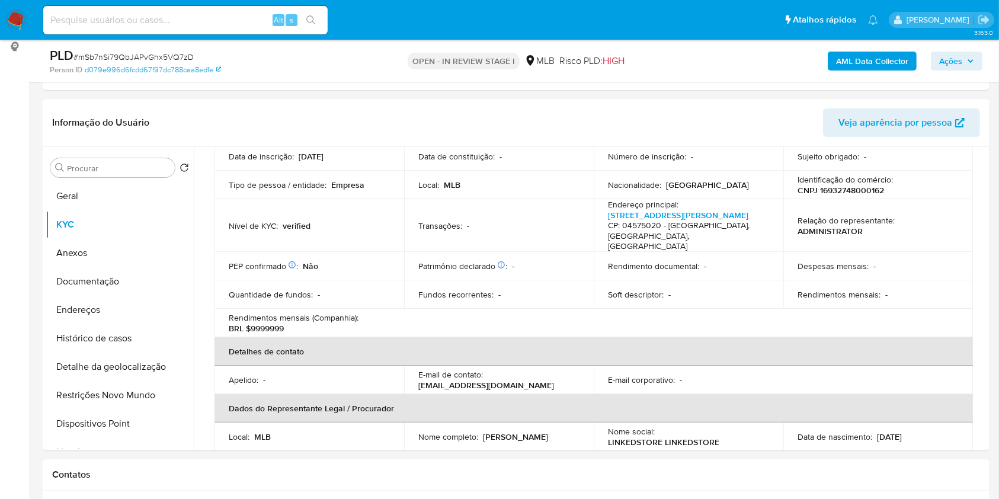
click at [953, 60] on span "Ações" at bounding box center [950, 61] width 23 height 19
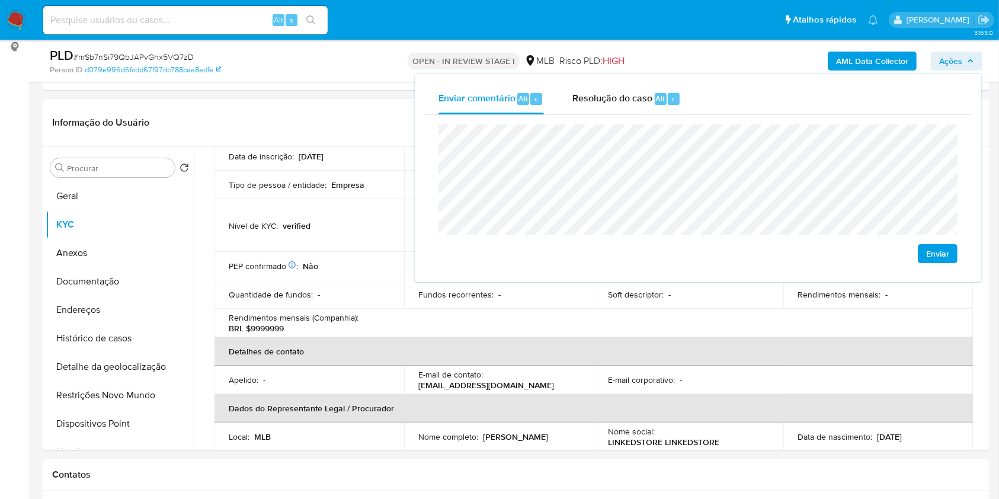
click at [0, 0] on lt-span "econômica" at bounding box center [0, 0] width 0 height 0
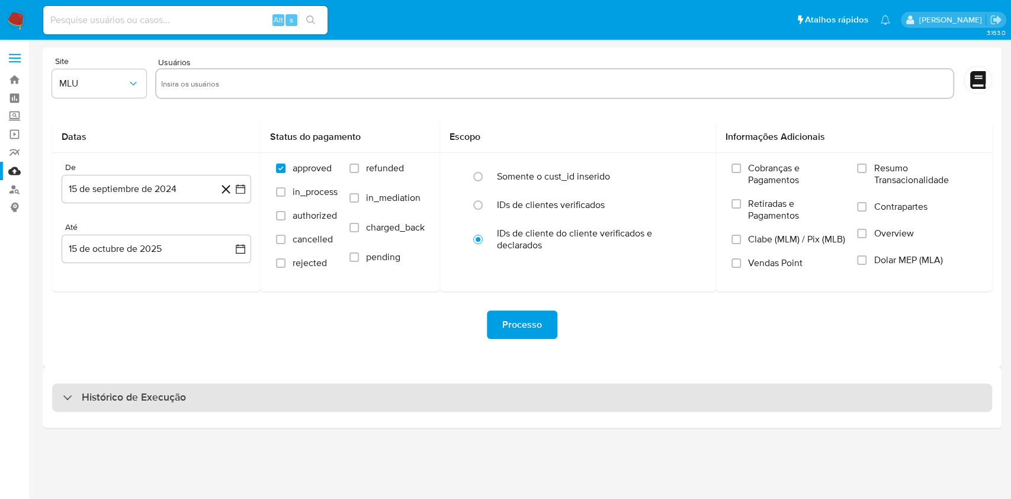
click at [479, 402] on div "Histórico de Execução" at bounding box center [522, 397] width 940 height 28
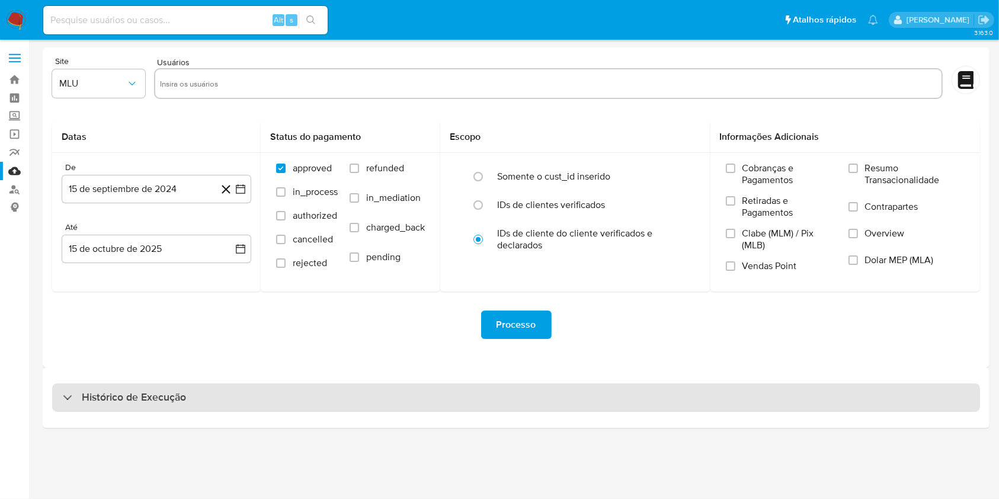
select select "10"
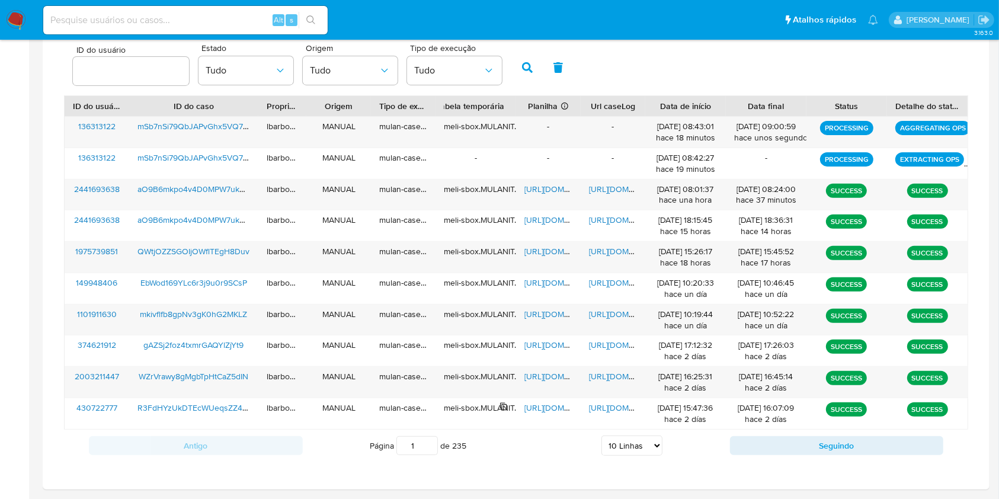
scroll to position [387, 0]
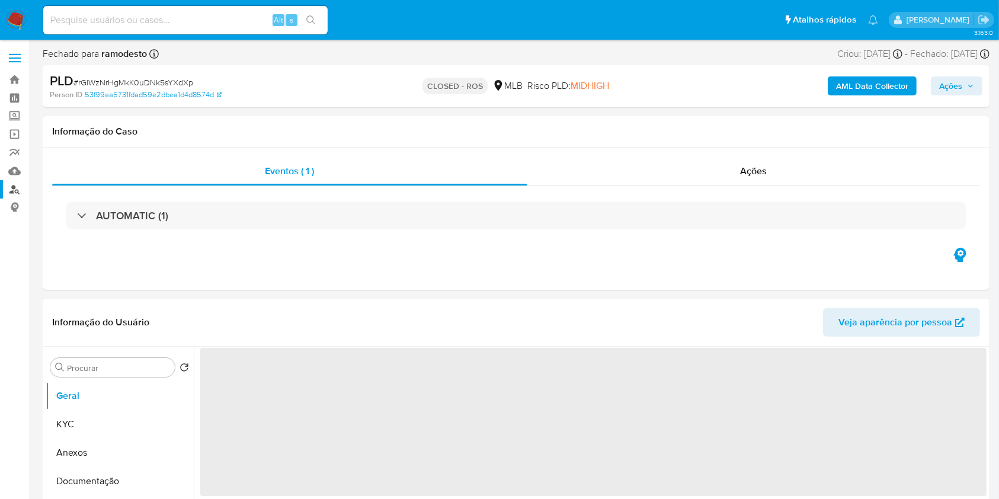
select select "10"
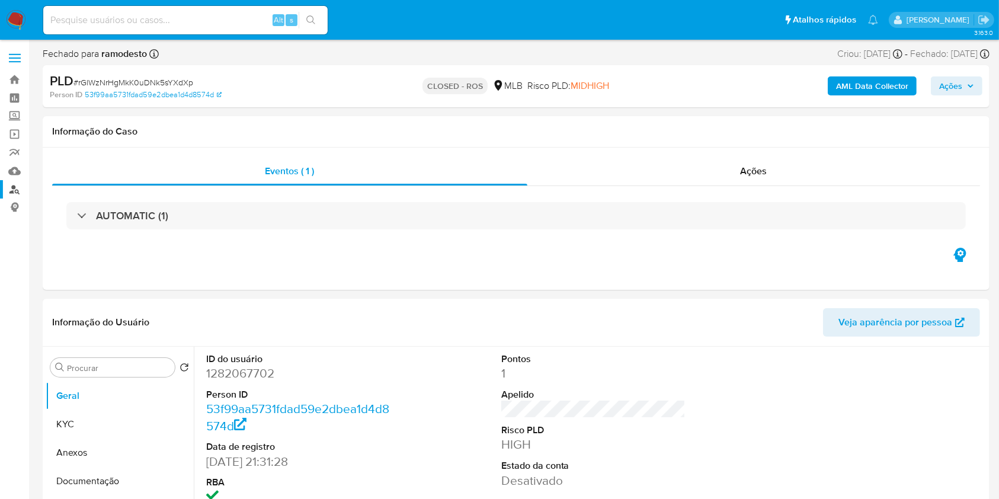
click at [14, 186] on link "Localizador de pessoas" at bounding box center [70, 189] width 141 height 18
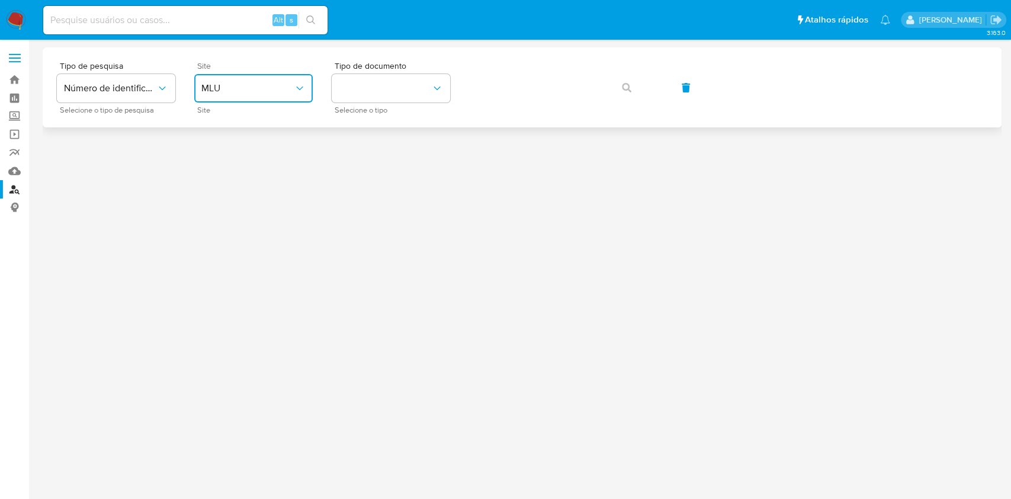
click at [271, 86] on span "MLU" at bounding box center [247, 88] width 92 height 12
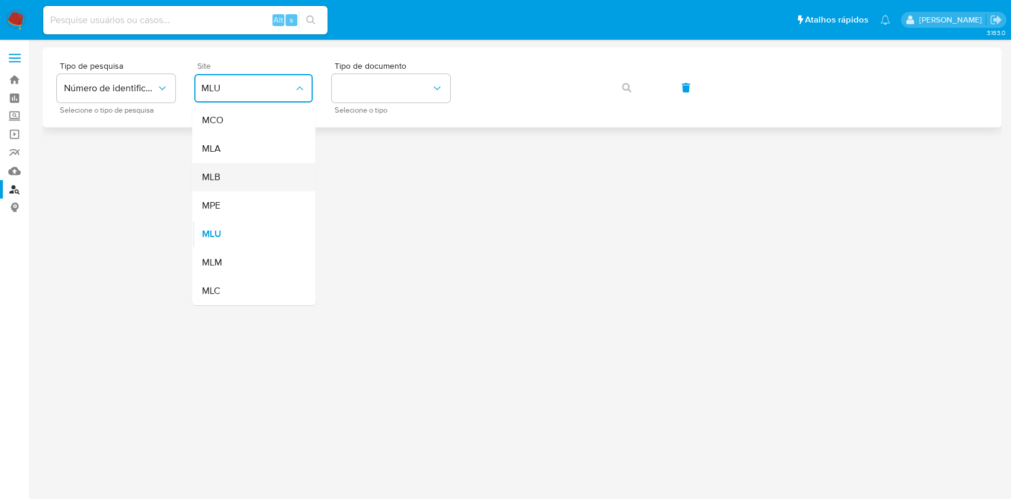
click at [265, 169] on div "MLB" at bounding box center [249, 177] width 97 height 28
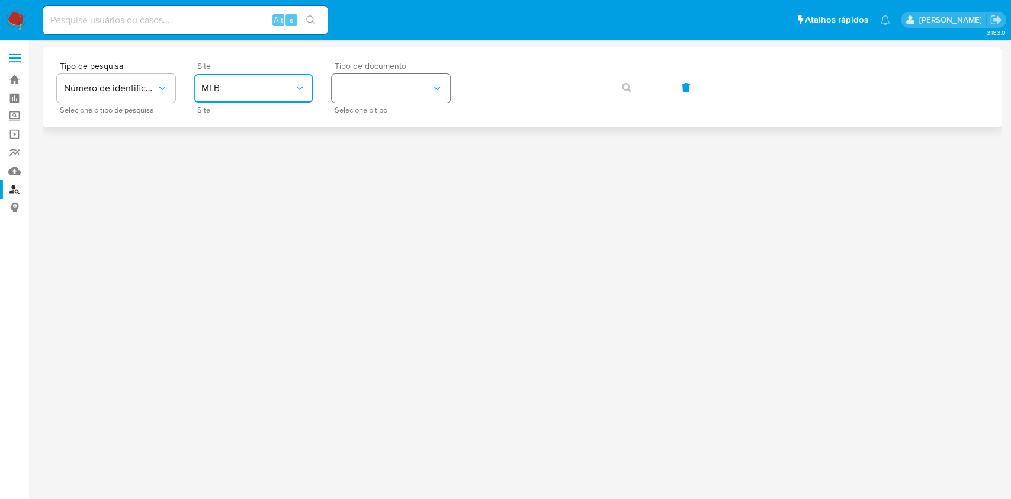
click at [399, 94] on button "identificationType" at bounding box center [391, 88] width 118 height 28
click at [393, 168] on div "CPF CPF" at bounding box center [387, 166] width 97 height 40
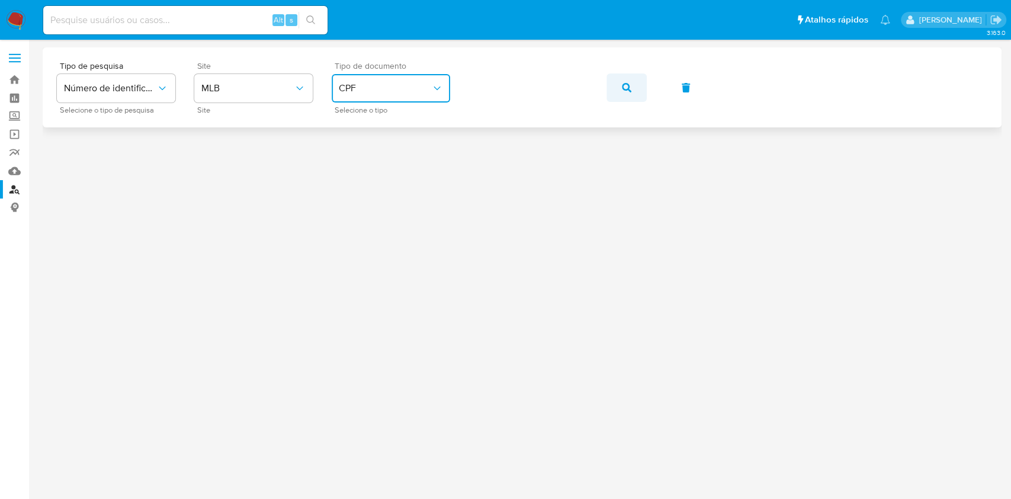
click at [637, 92] on button "button" at bounding box center [627, 87] width 40 height 28
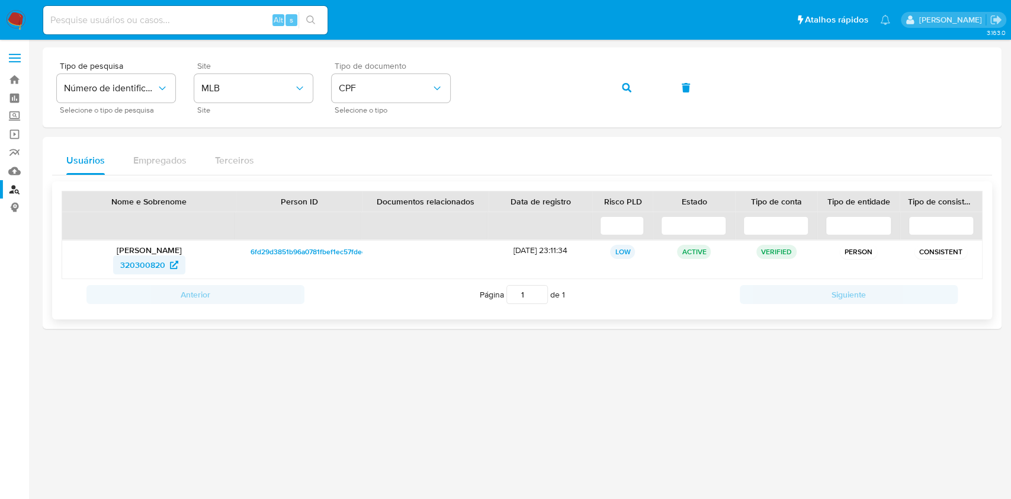
click at [152, 265] on span "320300820" at bounding box center [142, 264] width 45 height 19
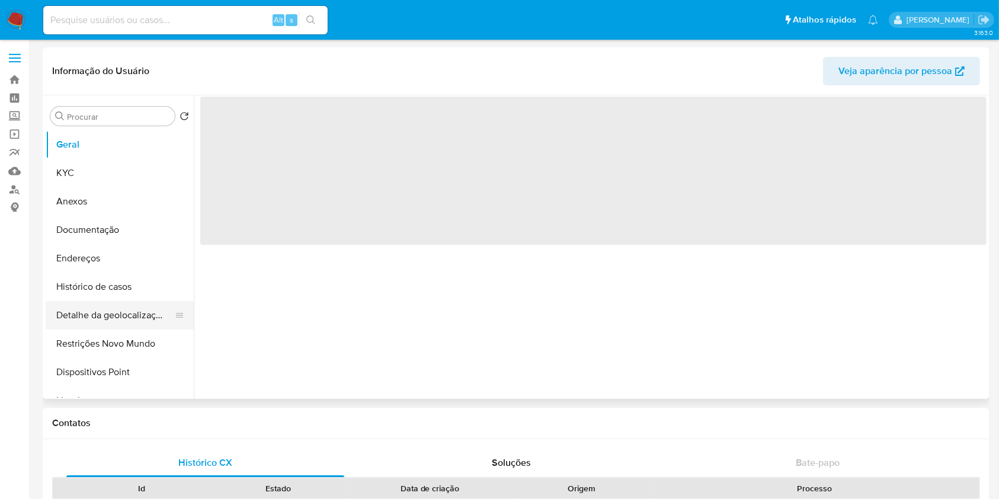
select select "10"
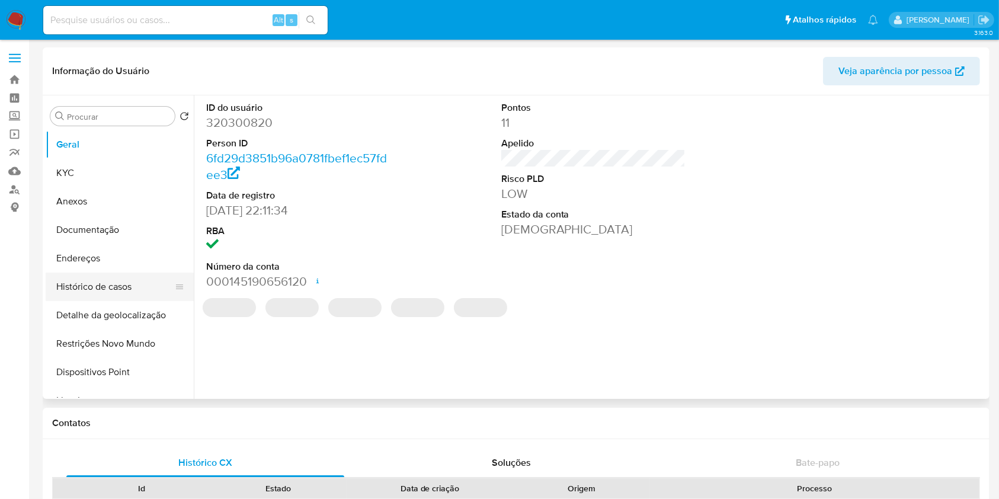
click at [129, 291] on button "Histórico de casos" at bounding box center [115, 286] width 139 height 28
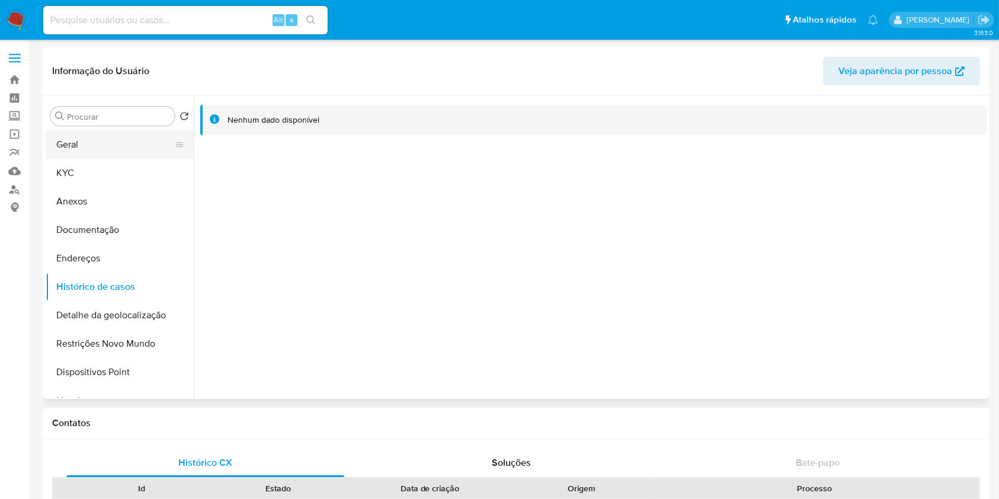
click at [100, 142] on button "Geral" at bounding box center [115, 144] width 139 height 28
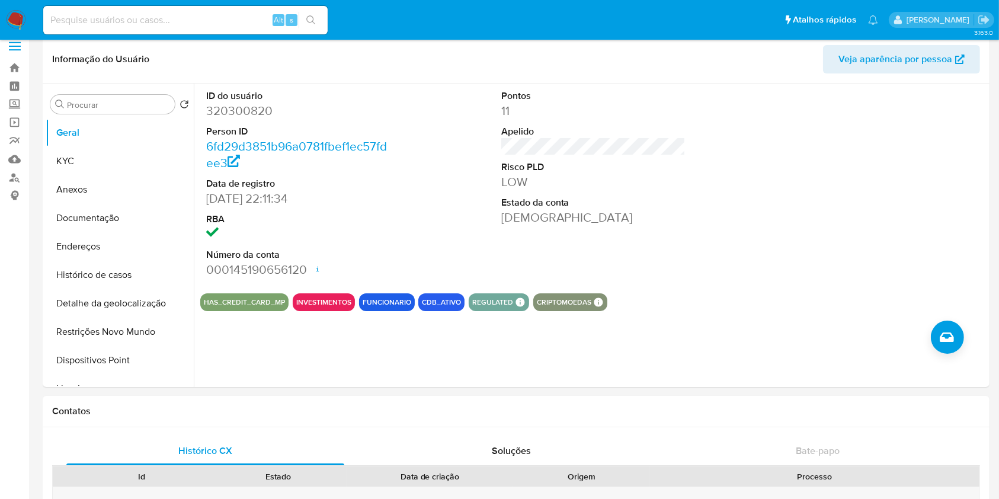
scroll to position [9, 0]
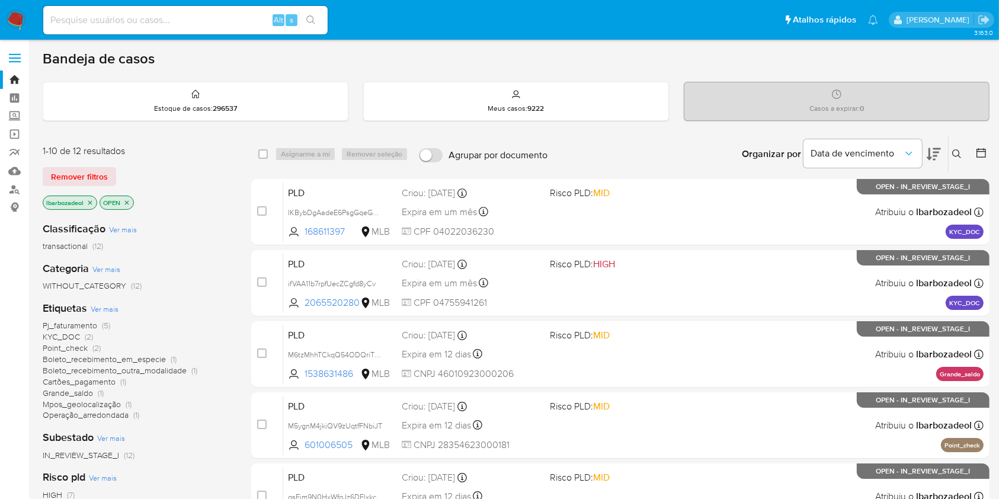
click at [108, 398] on span "Mpos_geolocalização" at bounding box center [82, 404] width 78 height 12
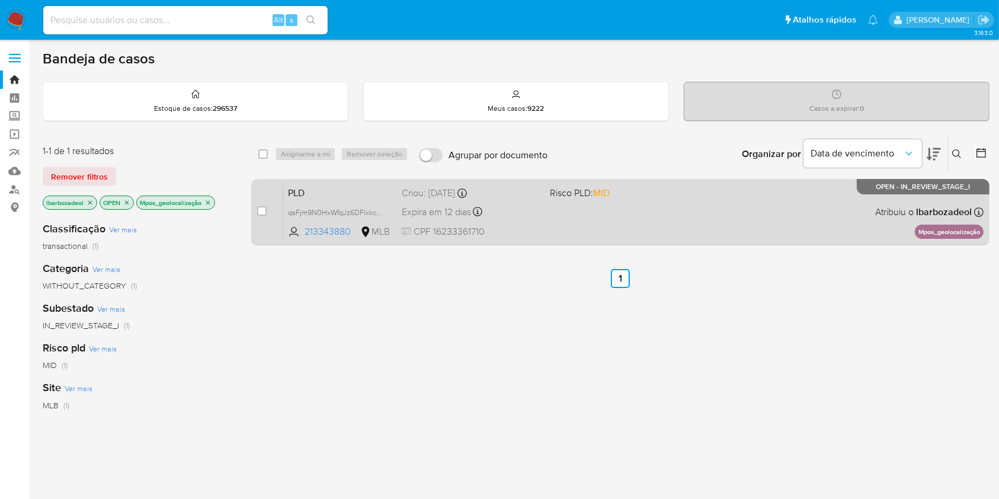
click at [637, 223] on div "PLD qsFjm9N0HxWfqJz6DFlxkcqq 213343880 MLB Risco PLD: MID Criou: [DATE] Criou: …" at bounding box center [633, 212] width 700 height 60
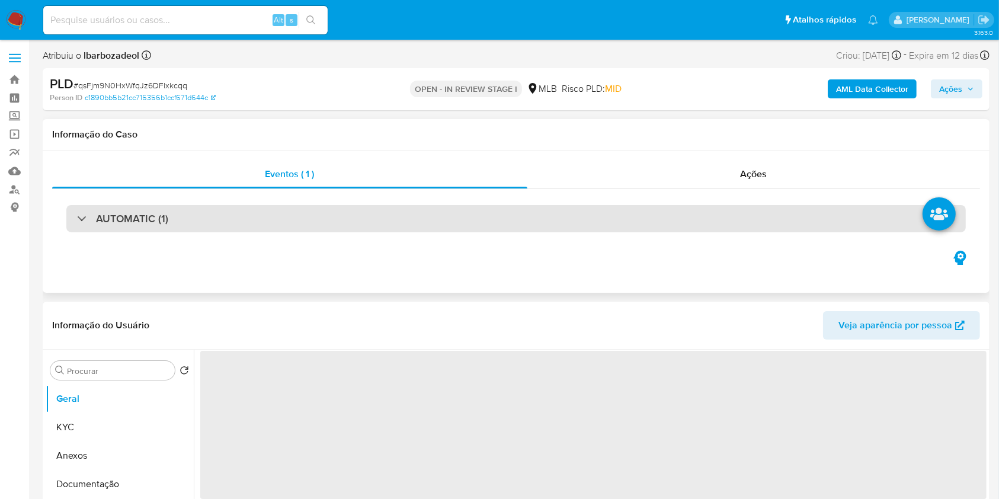
click at [572, 219] on div "AUTOMATIC (1)" at bounding box center [515, 218] width 899 height 27
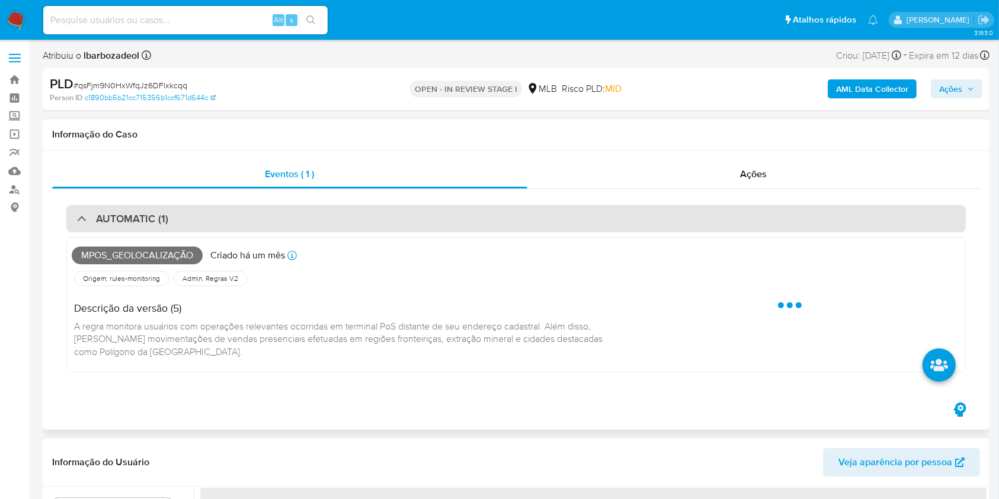
select select "10"
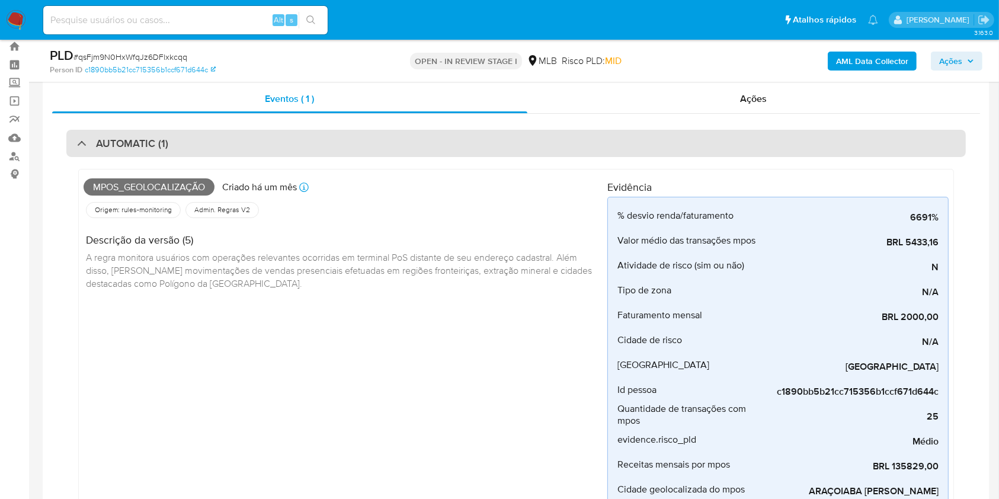
scroll to position [33, 0]
click at [566, 148] on div "AUTOMATIC (1)" at bounding box center [515, 143] width 899 height 27
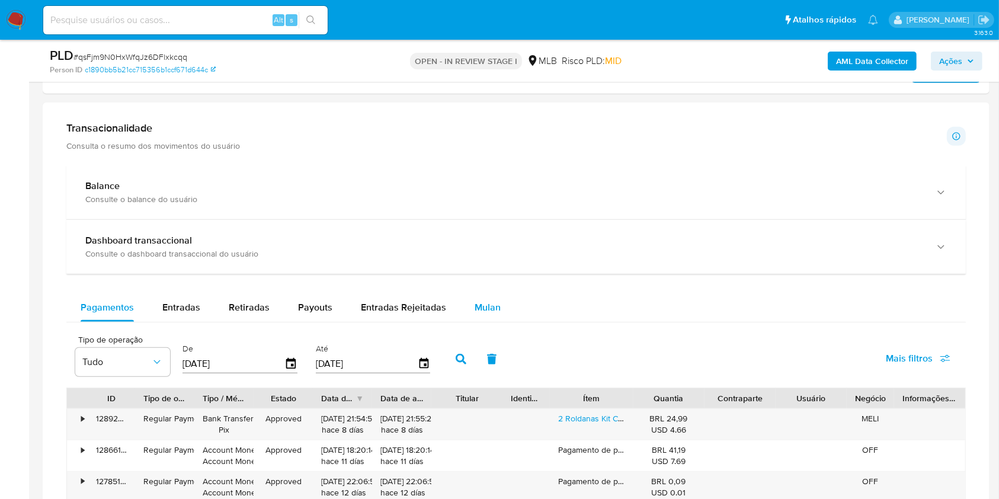
click at [480, 300] on span "Mulan" at bounding box center [488, 307] width 26 height 14
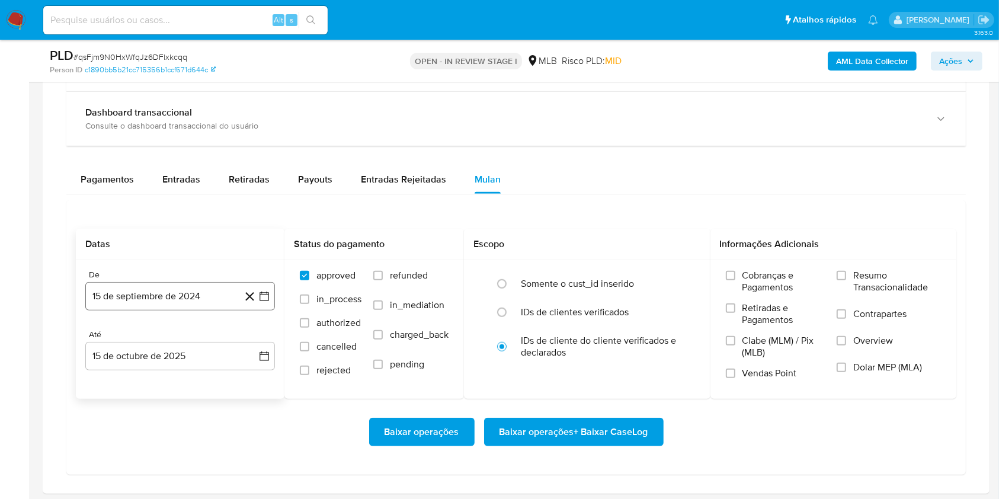
scroll to position [838, 0]
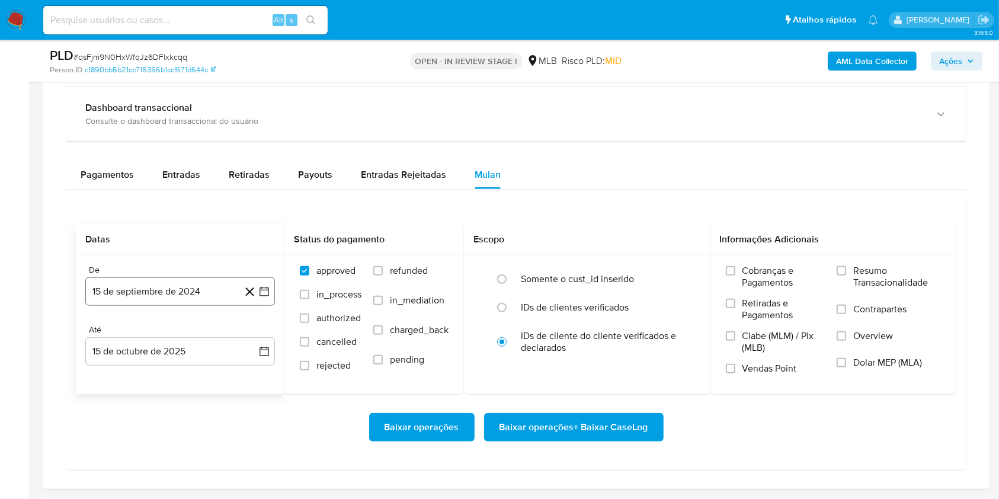
click at [193, 298] on button "15 de septiembre de 2024" at bounding box center [180, 291] width 190 height 28
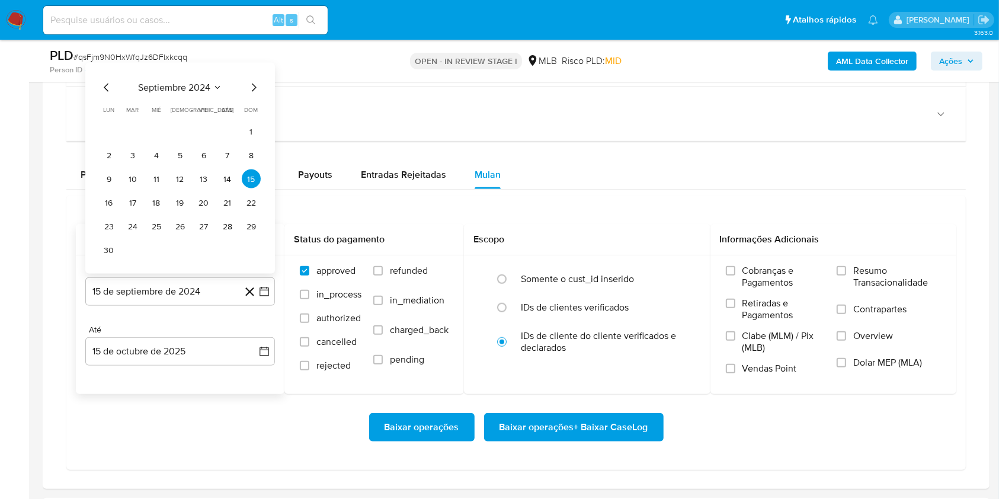
click at [188, 88] on span "septiembre 2024" at bounding box center [174, 88] width 72 height 12
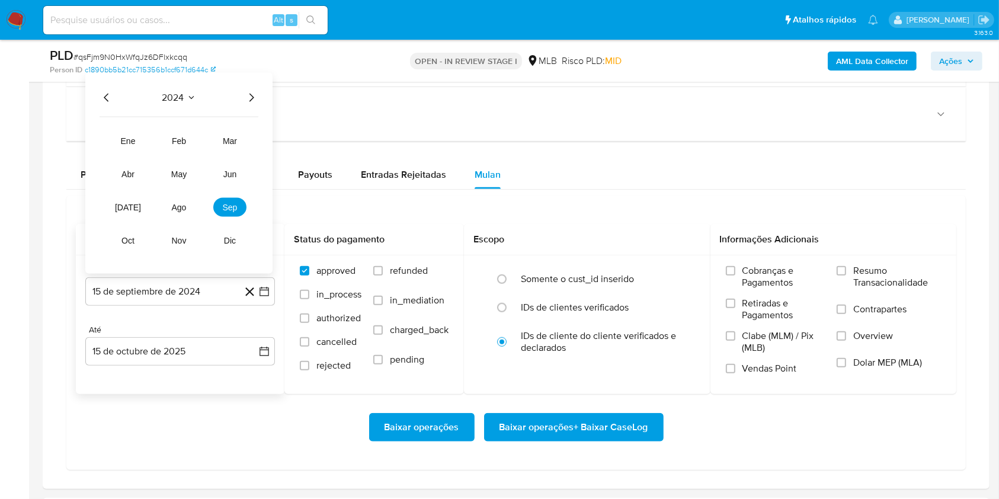
click at [248, 96] on icon "Año siguiente" at bounding box center [251, 98] width 14 height 14
click at [172, 214] on button "ago" at bounding box center [178, 207] width 33 height 19
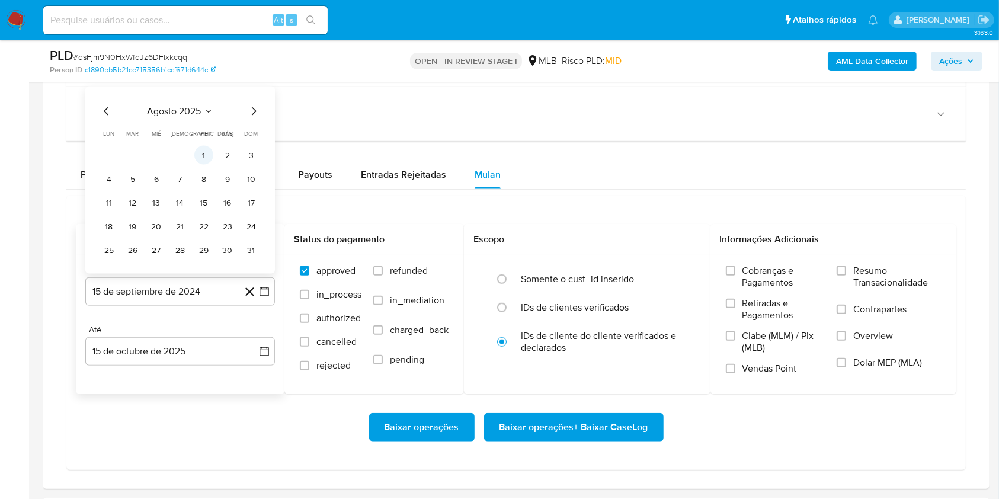
click at [206, 152] on button "1" at bounding box center [203, 155] width 19 height 19
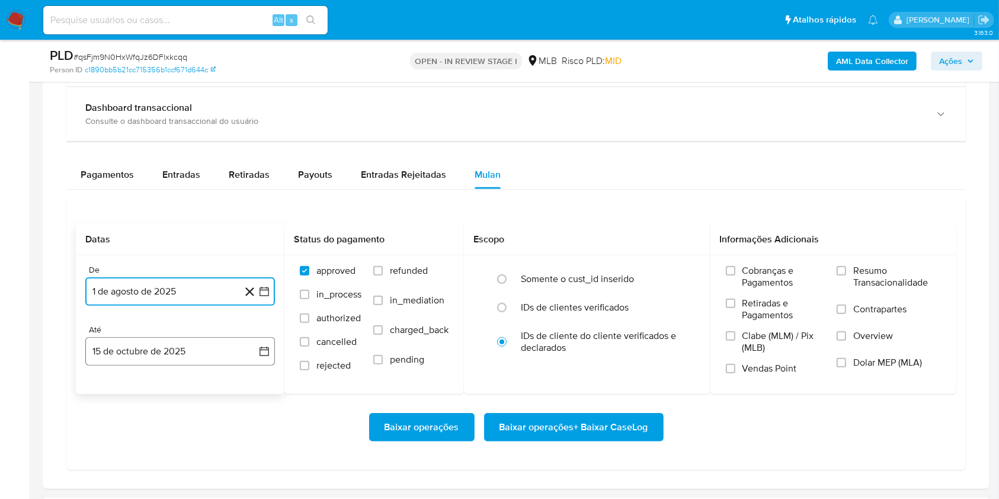
drag, startPoint x: 185, startPoint y: 351, endPoint x: 188, endPoint y: 341, distance: 11.2
click at [185, 352] on button "15 de octubre de 2025" at bounding box center [180, 351] width 190 height 28
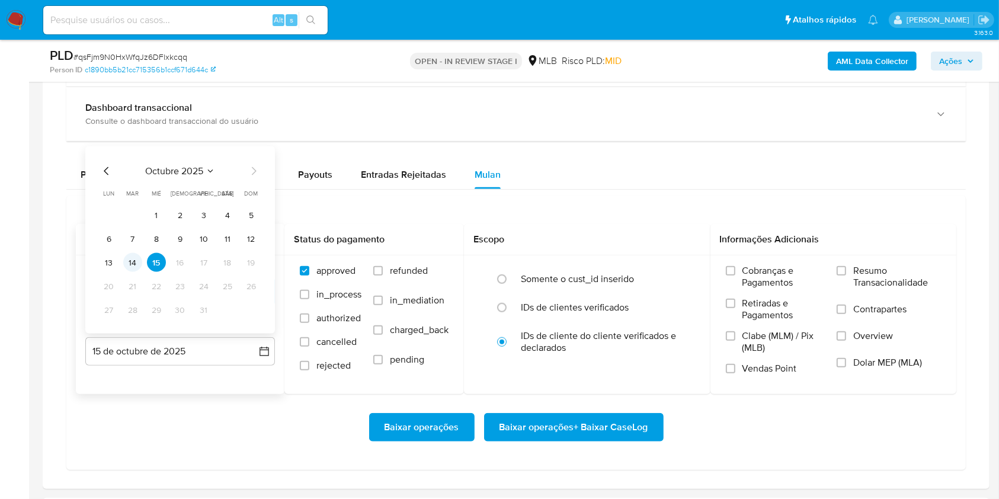
click at [135, 264] on button "14" at bounding box center [132, 262] width 19 height 19
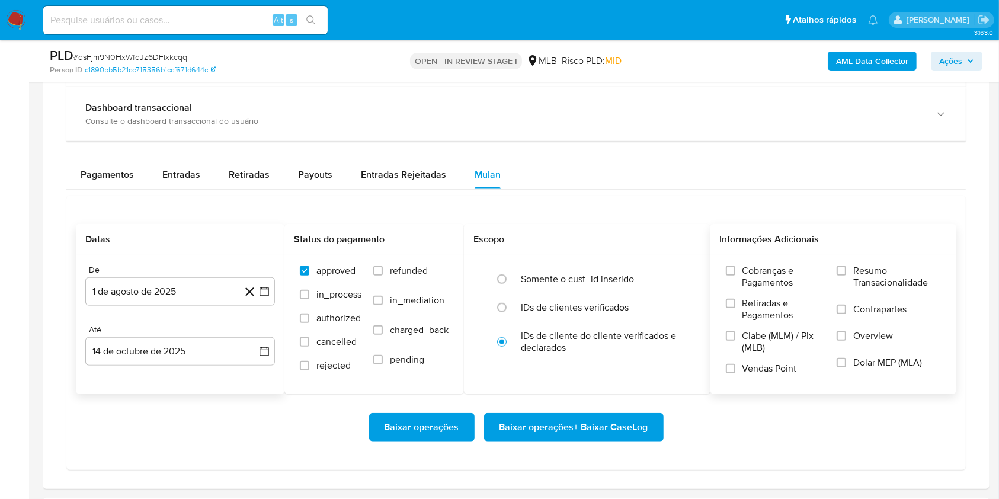
click at [852, 272] on label "Resumo Transacionalidade" at bounding box center [888, 284] width 104 height 39
click at [846, 272] on input "Resumo Transacionalidade" at bounding box center [840, 270] width 9 height 9
click at [626, 408] on div "Baixar operações Baixar operações + Baixar CaseLog" at bounding box center [516, 427] width 880 height 66
click at [623, 421] on span "Baixar operações + Baixar CaseLog" at bounding box center [573, 427] width 149 height 26
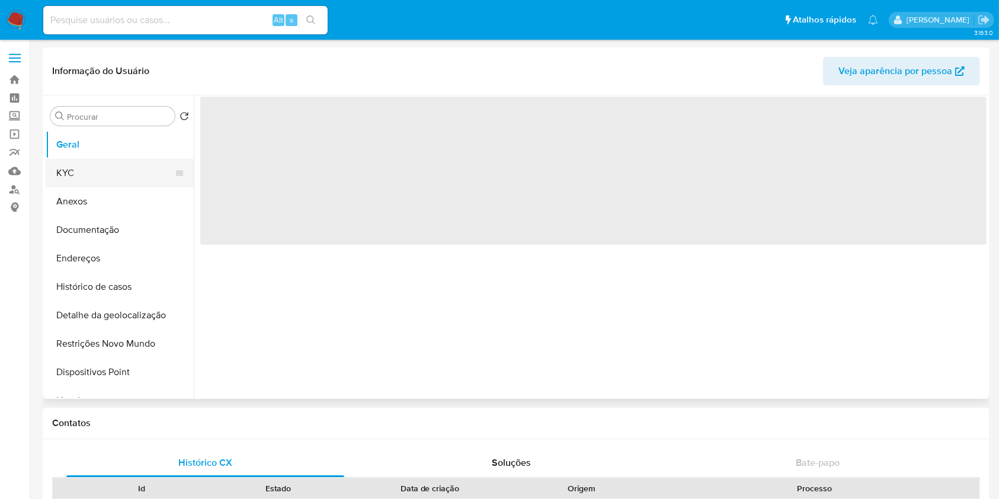
click at [131, 180] on button "KYC" at bounding box center [115, 173] width 139 height 28
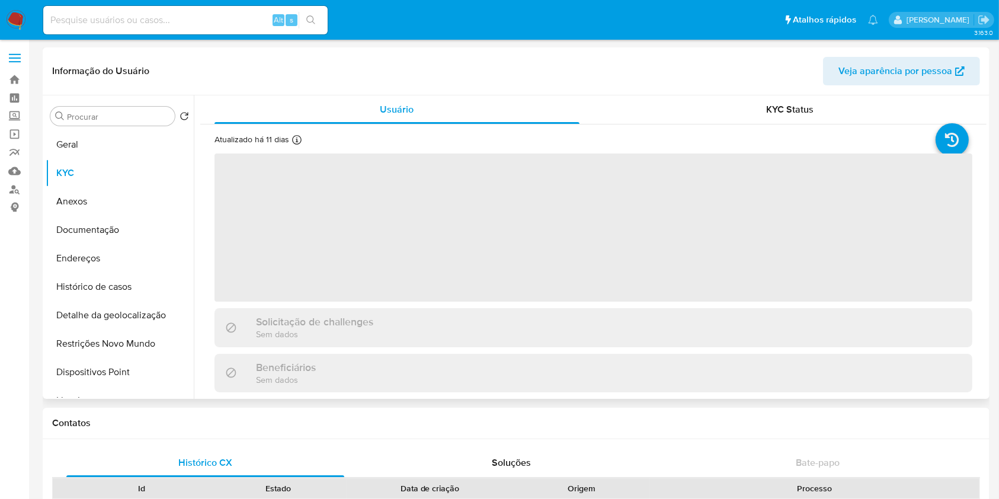
select select "10"
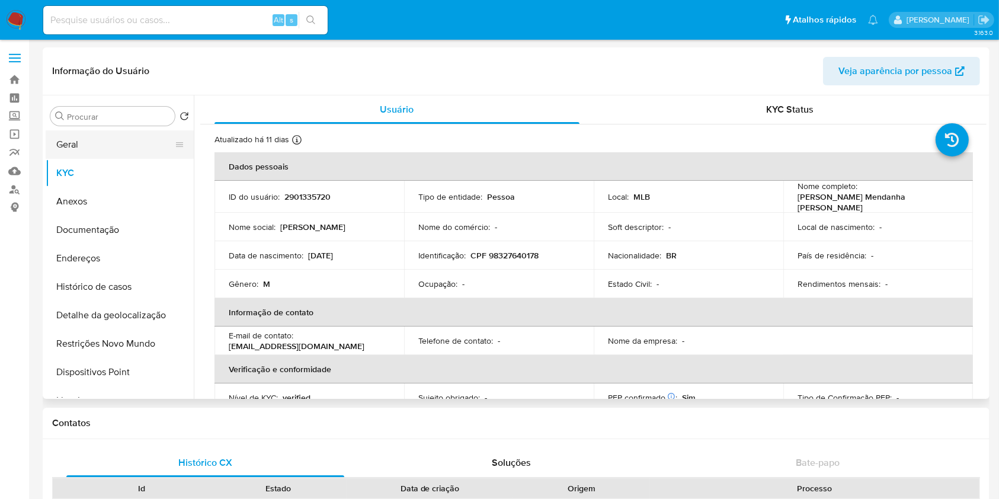
click at [131, 140] on button "Geral" at bounding box center [115, 144] width 139 height 28
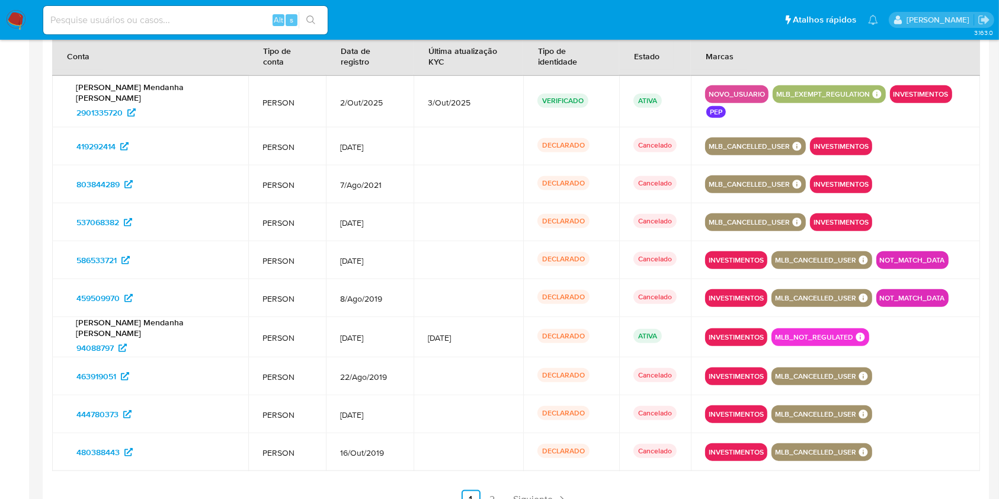
scroll to position [1221, 0]
click at [494, 489] on link "2" at bounding box center [492, 498] width 19 height 19
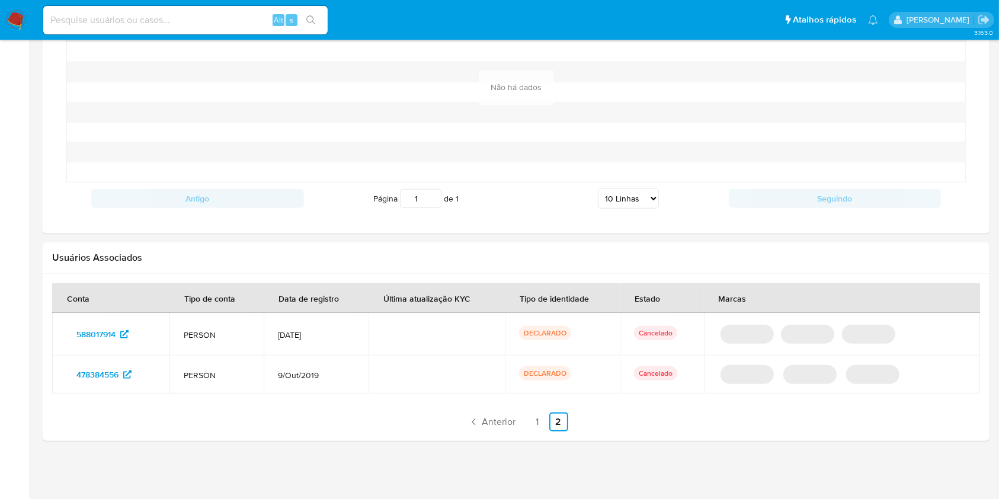
scroll to position [968, 0]
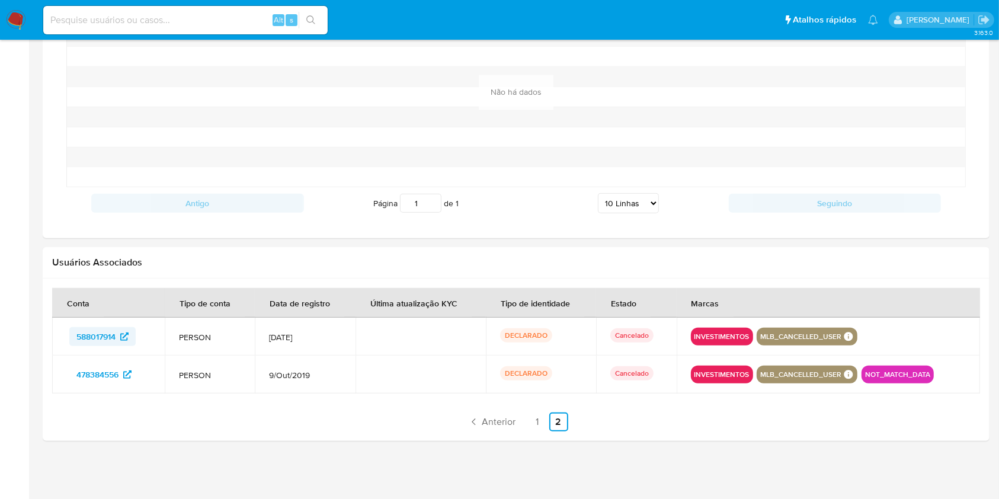
click at [94, 328] on span "588017914" at bounding box center [95, 336] width 39 height 19
click at [100, 371] on span "478384556" at bounding box center [97, 374] width 42 height 19
click at [534, 421] on link "1" at bounding box center [537, 421] width 19 height 19
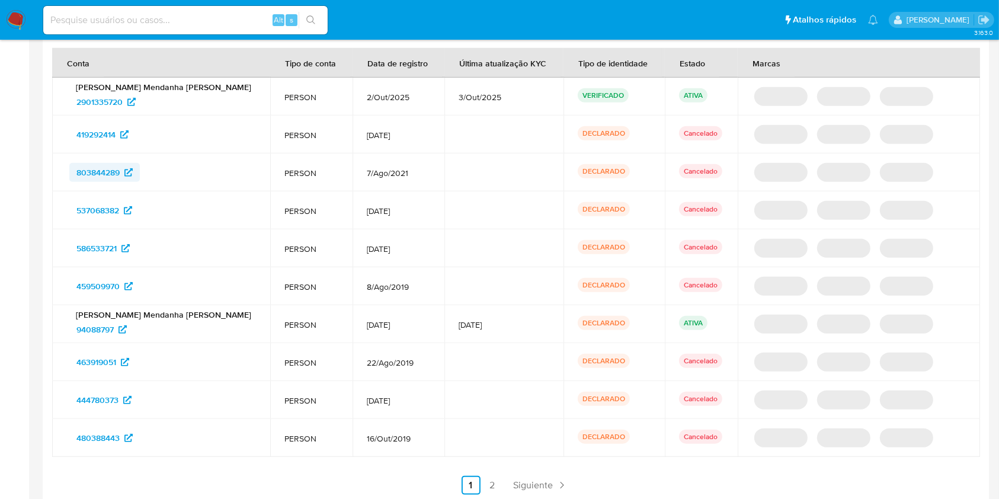
scroll to position [1207, 0]
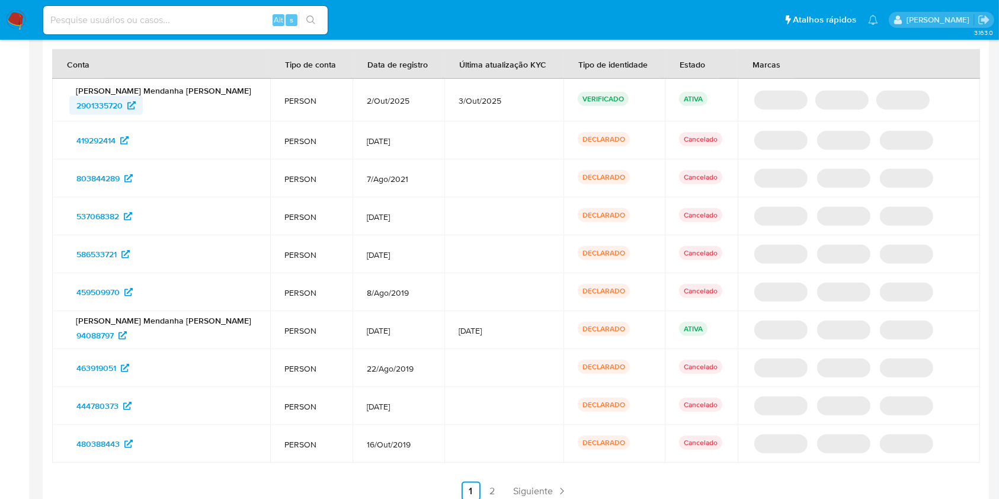
click at [113, 104] on span "2901335720" at bounding box center [99, 105] width 46 height 19
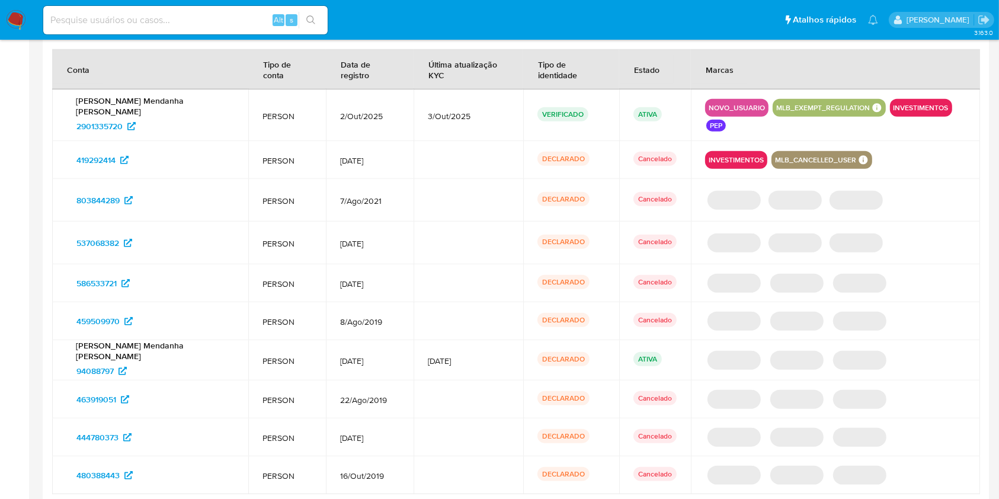
drag, startPoint x: 112, startPoint y: 136, endPoint x: 111, endPoint y: 156, distance: 19.6
click at [112, 150] on span "419292414" at bounding box center [95, 159] width 39 height 19
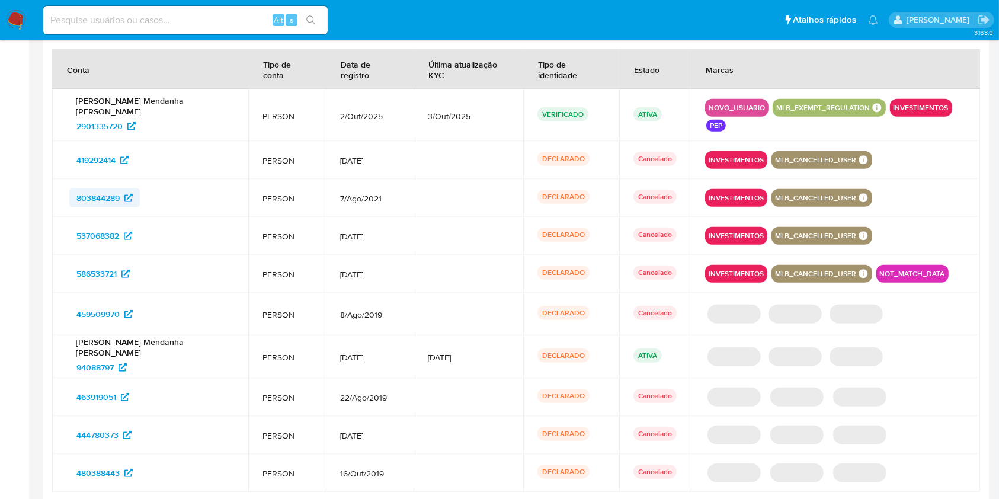
click at [111, 188] on span "803844289" at bounding box center [97, 197] width 43 height 19
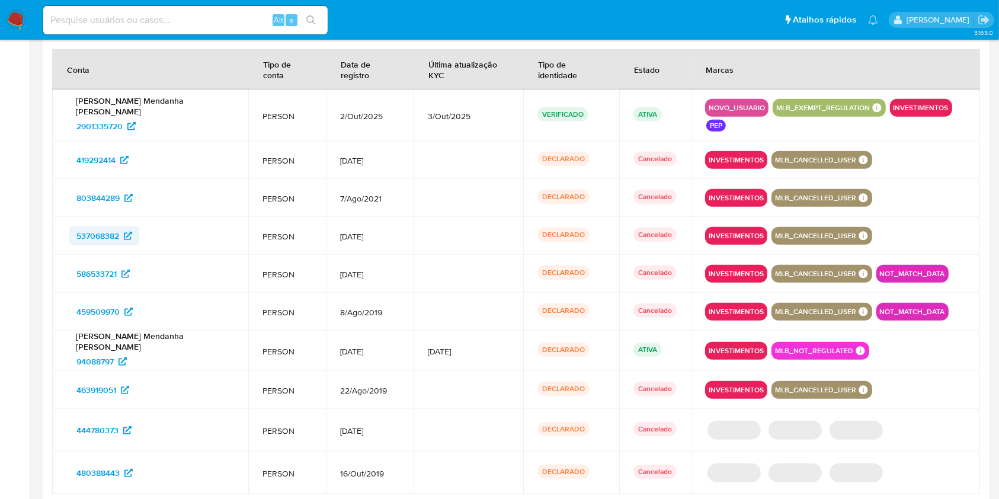
click at [111, 226] on span "537068382" at bounding box center [97, 235] width 43 height 19
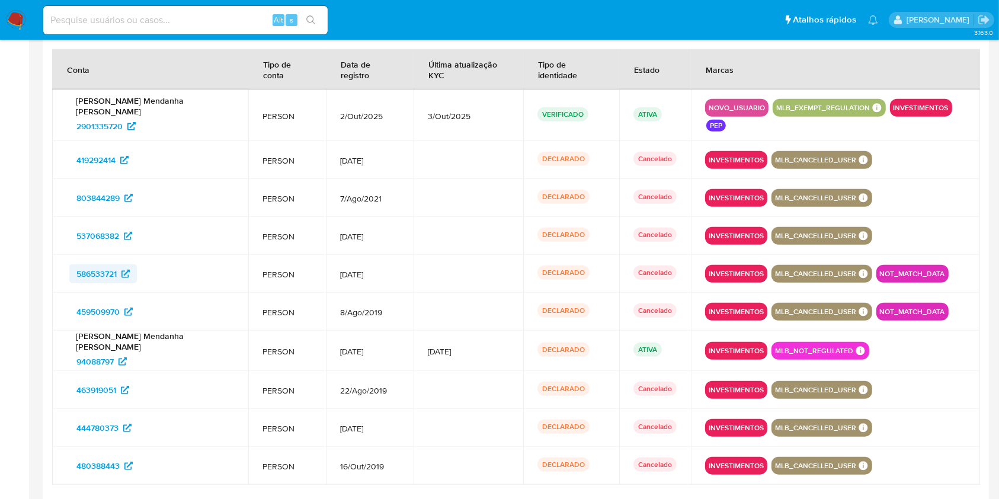
click at [109, 264] on span "586533721" at bounding box center [96, 273] width 40 height 19
click at [110, 302] on span "459509970" at bounding box center [97, 311] width 43 height 19
click at [109, 352] on span "94088797" at bounding box center [94, 361] width 37 height 19
drag, startPoint x: 110, startPoint y: 359, endPoint x: 107, endPoint y: 384, distance: 25.6
click at [110, 380] on span "463919051" at bounding box center [96, 389] width 40 height 19
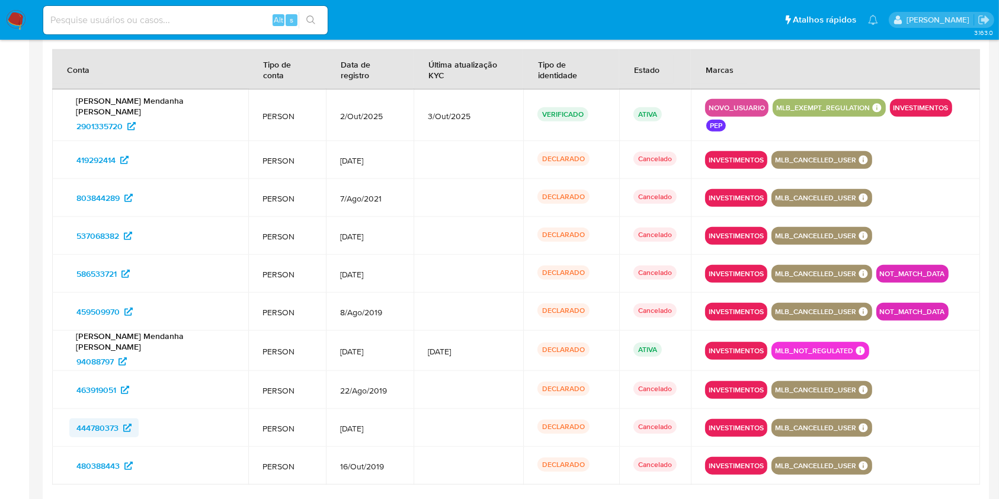
click at [105, 418] on span "444780373" at bounding box center [97, 427] width 42 height 19
click at [107, 456] on span "480388443" at bounding box center [97, 465] width 43 height 19
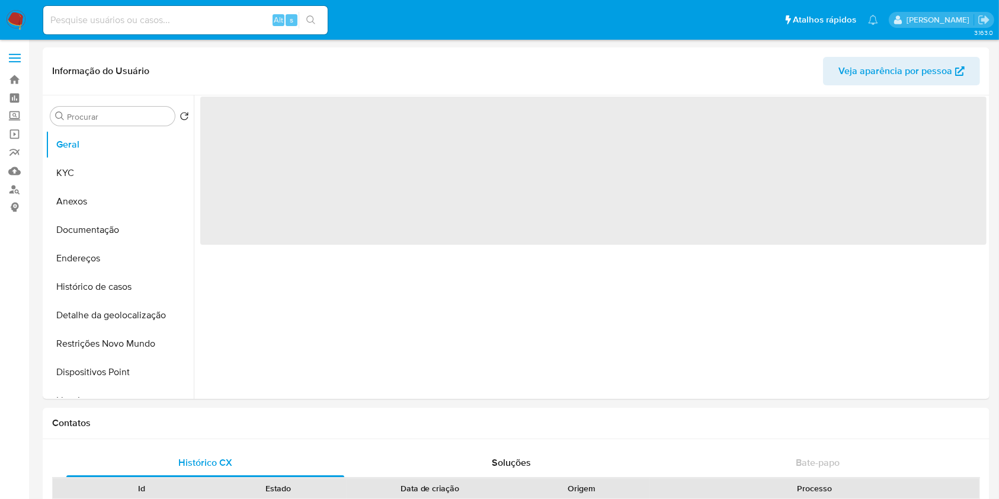
select select "10"
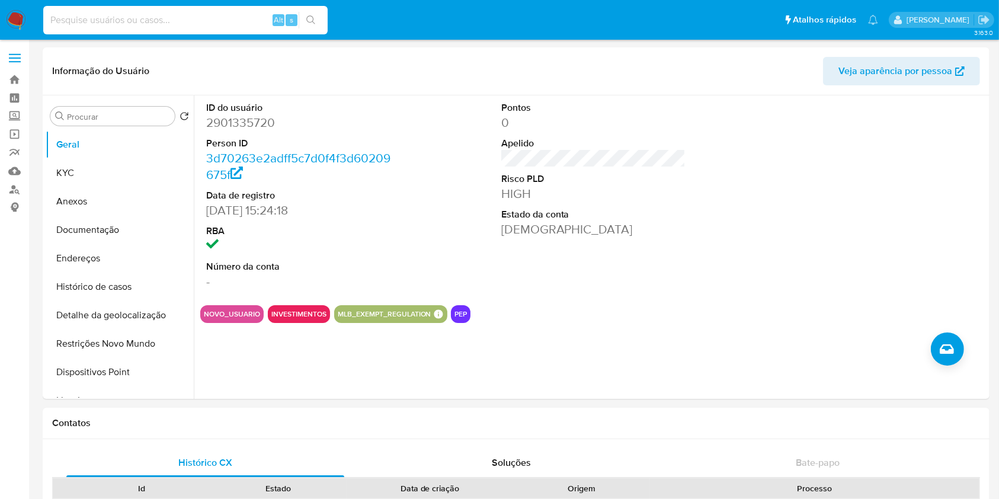
click at [236, 17] on input at bounding box center [185, 19] width 284 height 15
paste input "2439895288"
type input "2439895288"
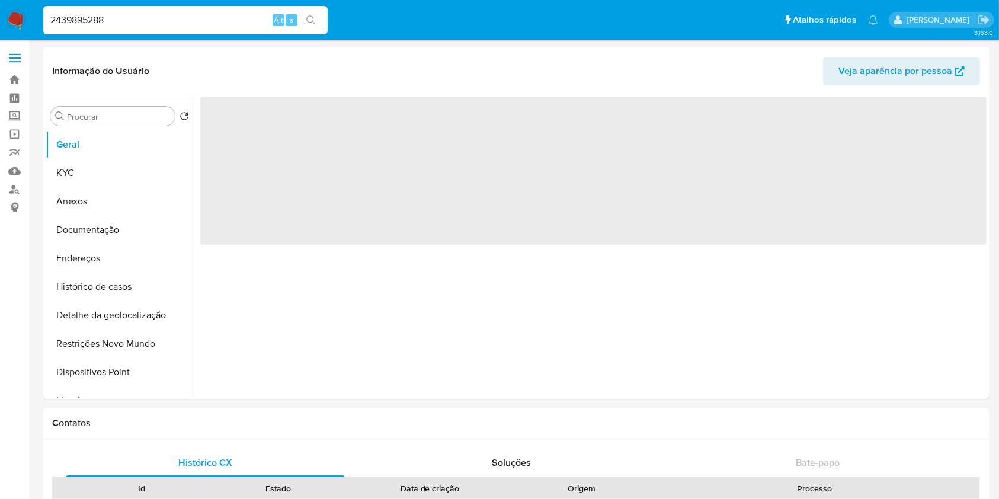
select select "10"
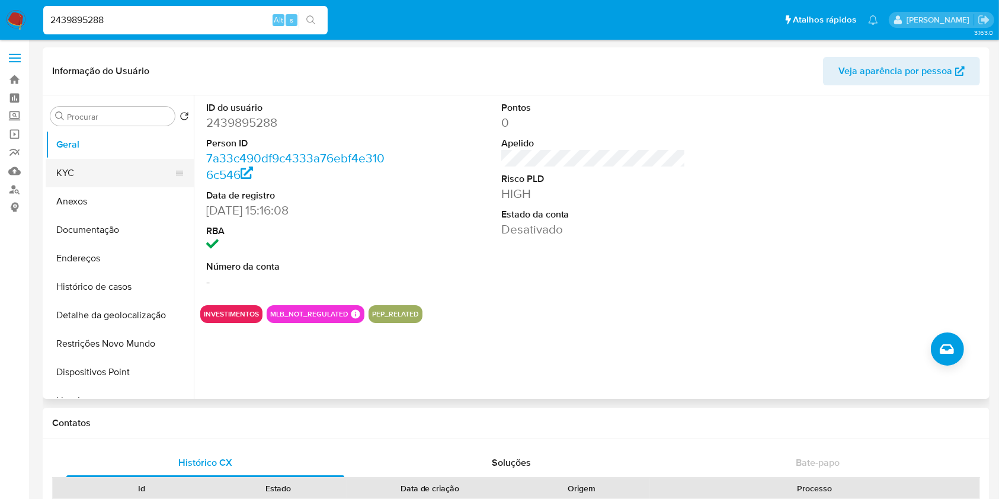
click at [120, 176] on button "KYC" at bounding box center [115, 173] width 139 height 28
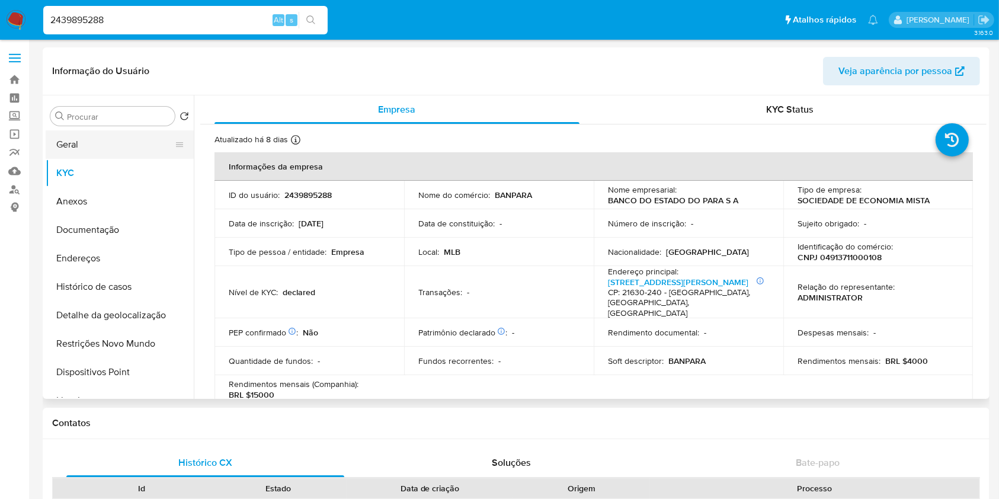
click at [66, 143] on button "Geral" at bounding box center [115, 144] width 139 height 28
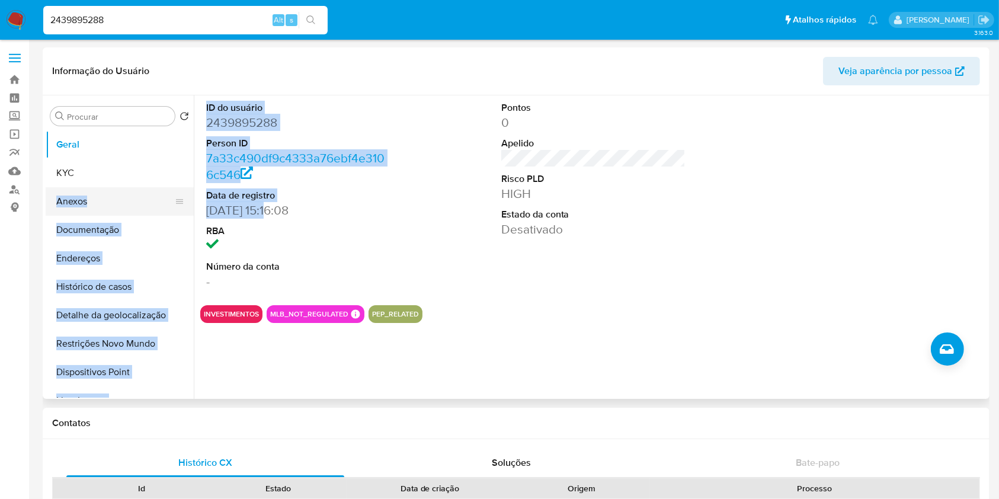
drag, startPoint x: 271, startPoint y: 210, endPoint x: 185, endPoint y: 210, distance: 85.9
click at [185, 210] on div "Procurar Retornar ao pedido padrão Geral KYC Anexos Documentação Endereços Hist…" at bounding box center [516, 246] width 941 height 303
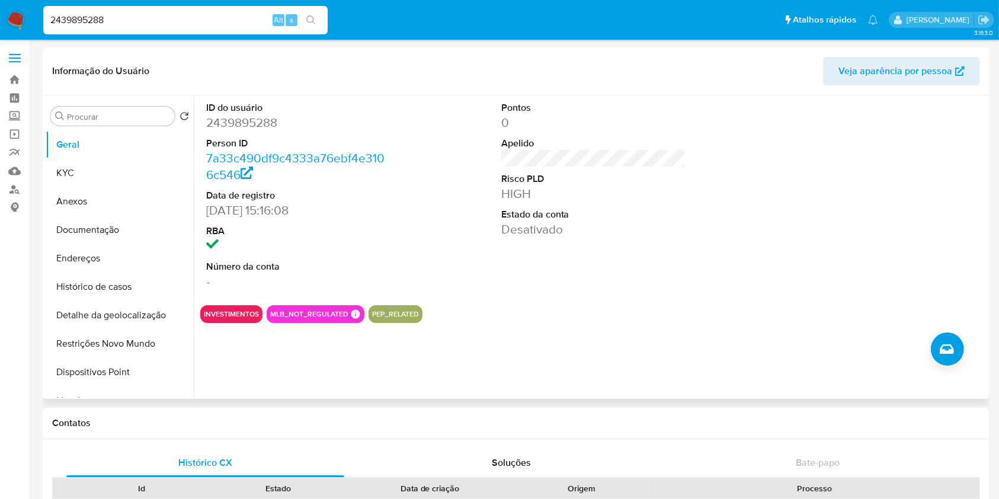
click at [482, 189] on div "ID do usuário 2439895288 Person ID 7a33c490df9c4333a76ebf4e3106c546 Data de reg…" at bounding box center [593, 195] width 786 height 200
drag, startPoint x: 270, startPoint y: 207, endPoint x: 204, endPoint y: 210, distance: 66.4
click at [204, 210] on div "ID do usuário 2439895288 Person ID 7a33c490df9c4333a76ebf4e3106c546 Data de reg…" at bounding box center [298, 195] width 197 height 200
copy dd "[DATE]"
click at [141, 169] on button "KYC" at bounding box center [115, 173] width 139 height 28
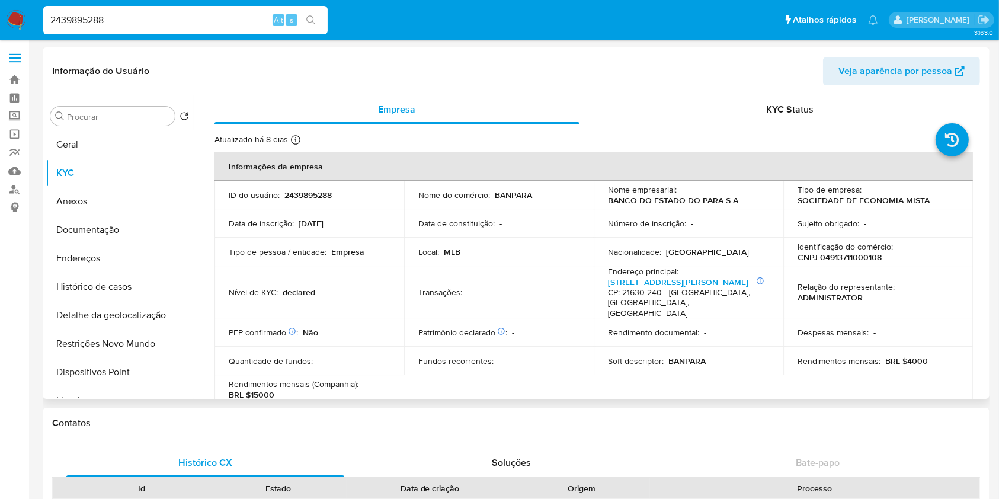
click at [347, 379] on p "Rendimentos mensais (Companhia) :" at bounding box center [294, 384] width 130 height 11
copy div "Rendimentos mensais (Companhia) : BRL $15000"
click at [182, 428] on h1 "Contatos" at bounding box center [516, 423] width 928 height 12
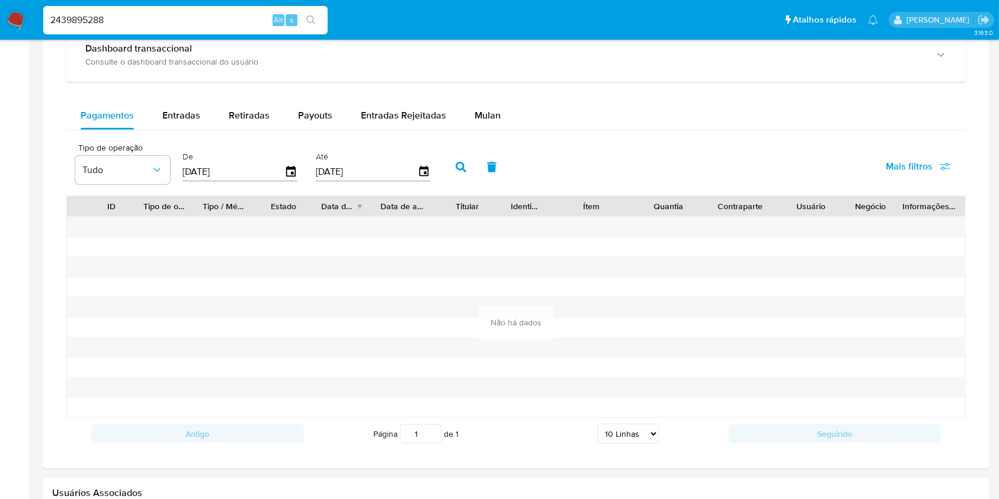
scroll to position [737, 0]
click at [181, 111] on span "Entradas" at bounding box center [181, 116] width 38 height 14
select select "10"
click at [239, 121] on span "Retiradas" at bounding box center [249, 116] width 41 height 14
select select "10"
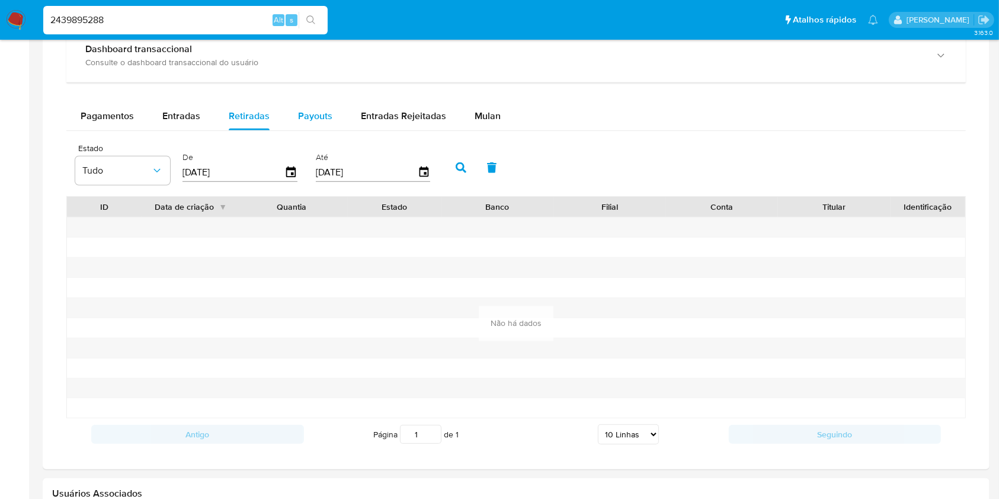
click at [304, 114] on span "Payouts" at bounding box center [315, 116] width 34 height 14
select select "10"
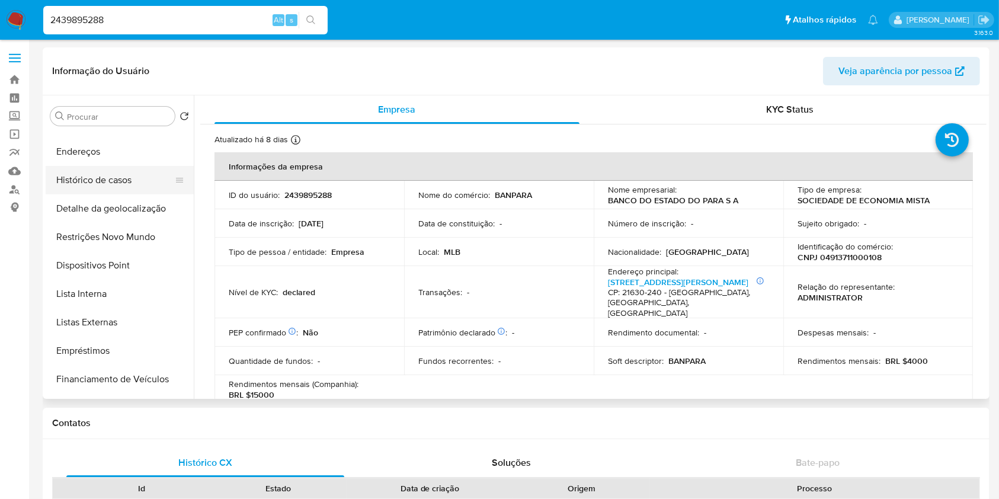
scroll to position [107, 0]
click at [118, 292] on button "Lista Interna" at bounding box center [115, 293] width 139 height 28
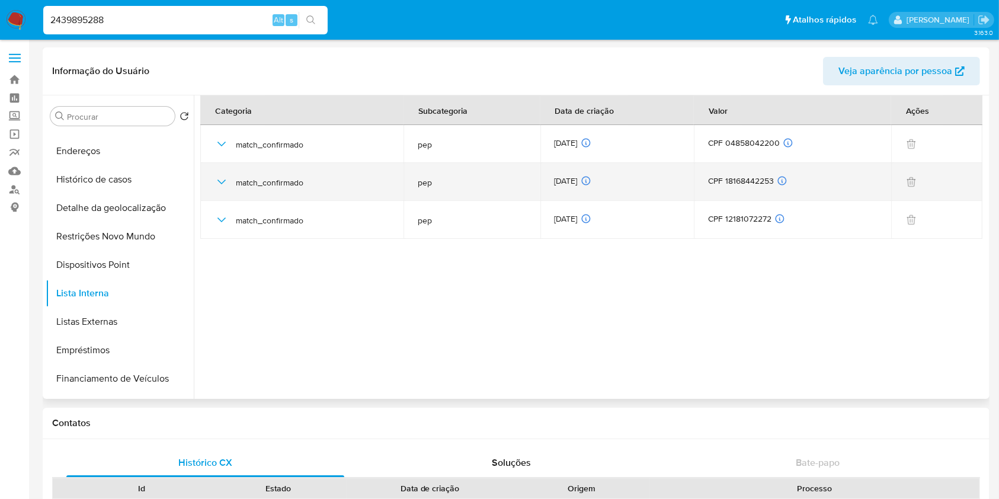
click at [568, 180] on div "[DATE] [DATE] 07:23:58" at bounding box center [617, 181] width 126 height 13
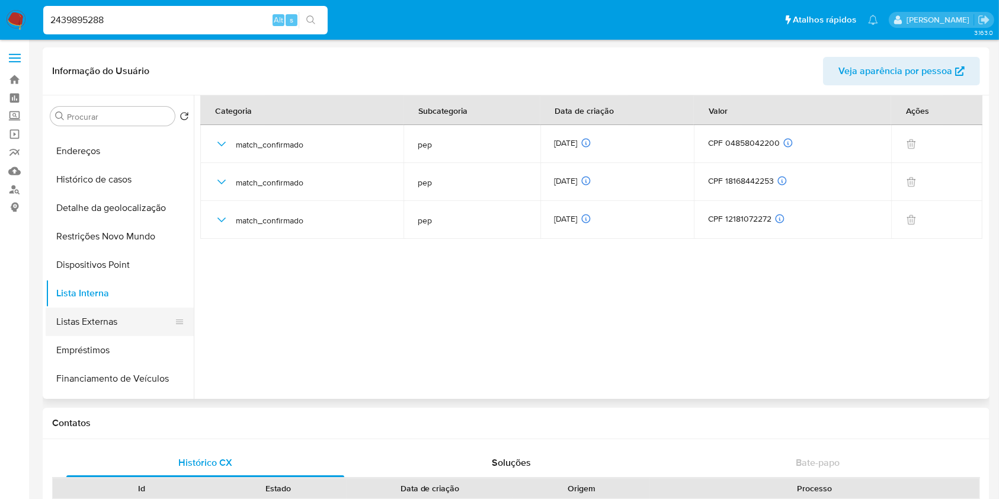
click at [130, 322] on button "Listas Externas" at bounding box center [115, 321] width 139 height 28
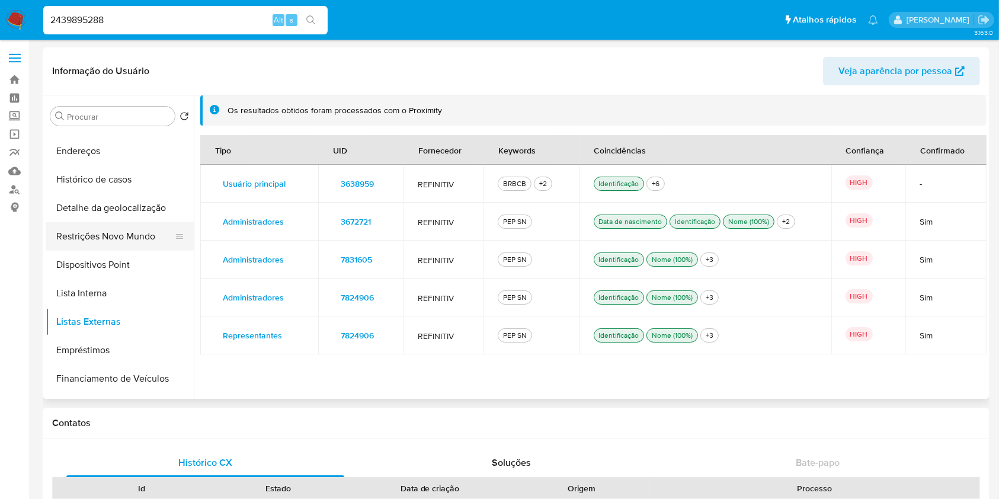
click at [130, 223] on button "Restrições Novo Mundo" at bounding box center [115, 236] width 139 height 28
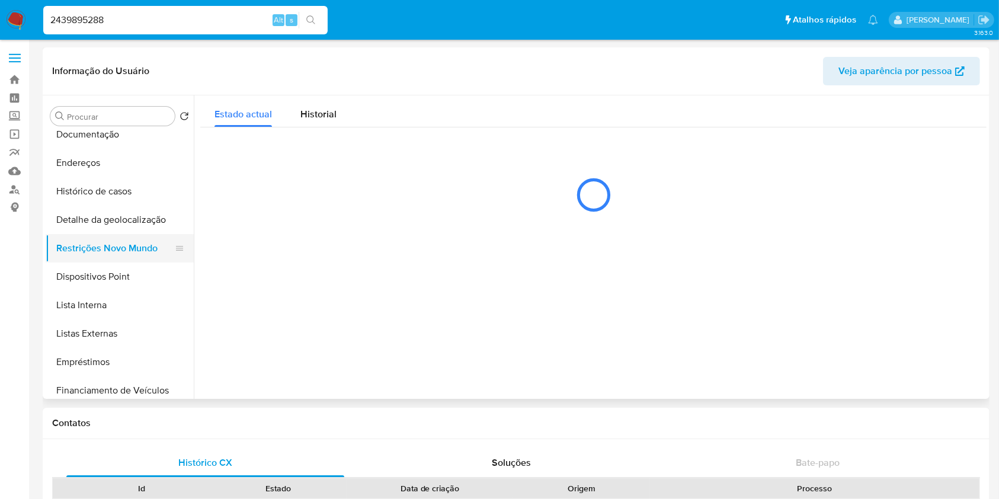
scroll to position [93, 0]
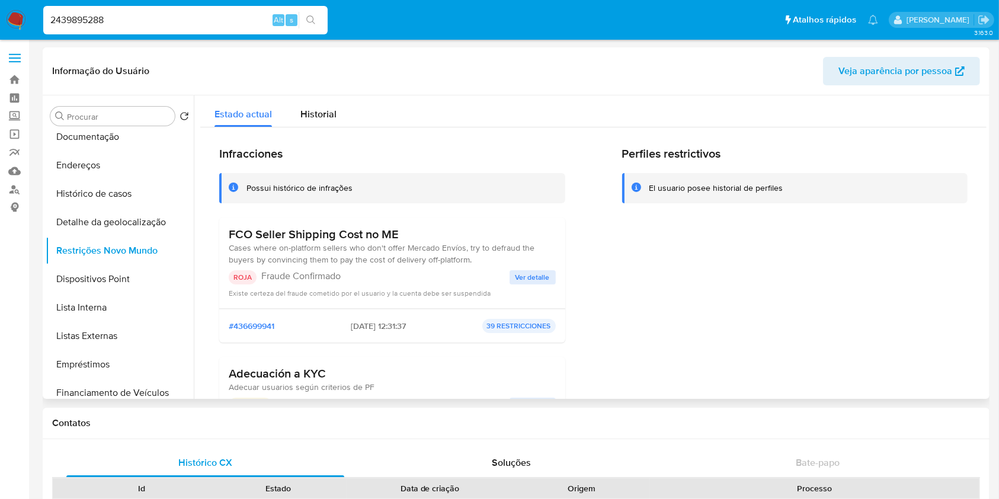
click at [537, 277] on span "Ver detalle" at bounding box center [532, 277] width 34 height 12
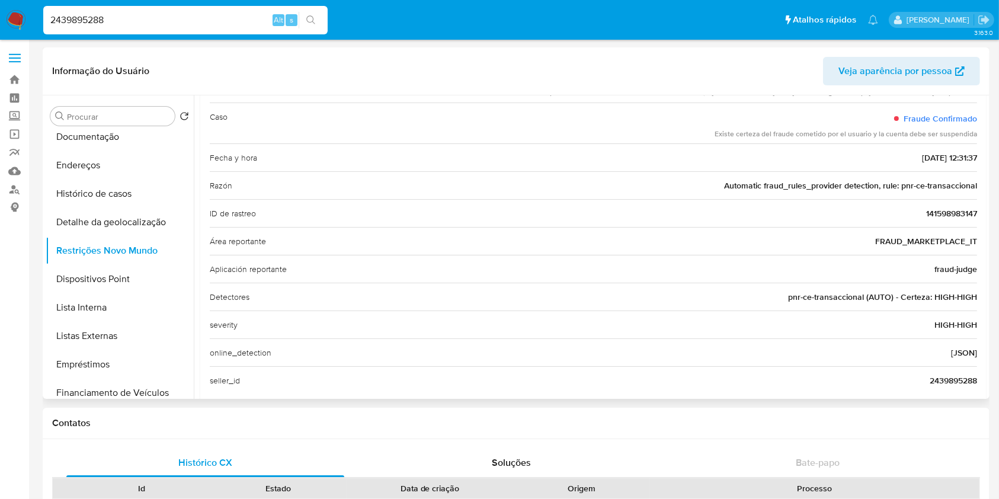
scroll to position [109, 0]
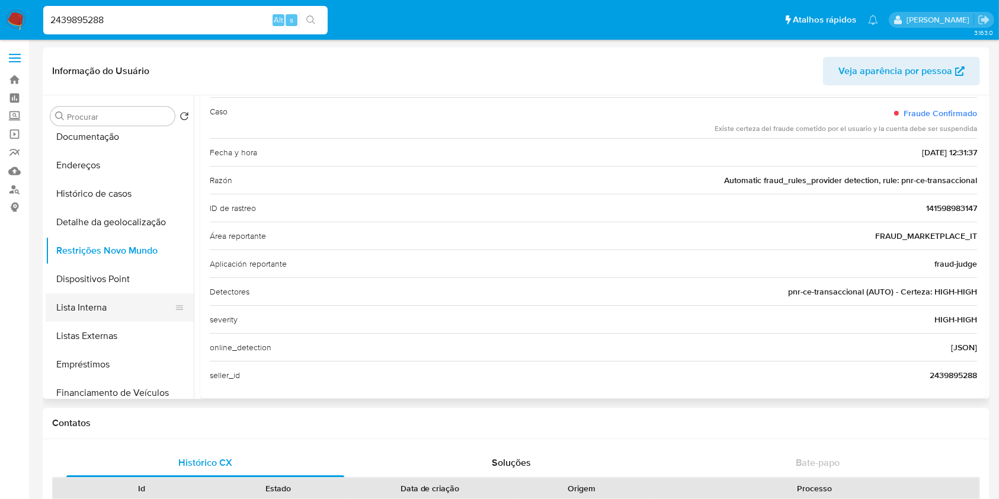
click at [140, 294] on button "Lista Interna" at bounding box center [115, 307] width 139 height 28
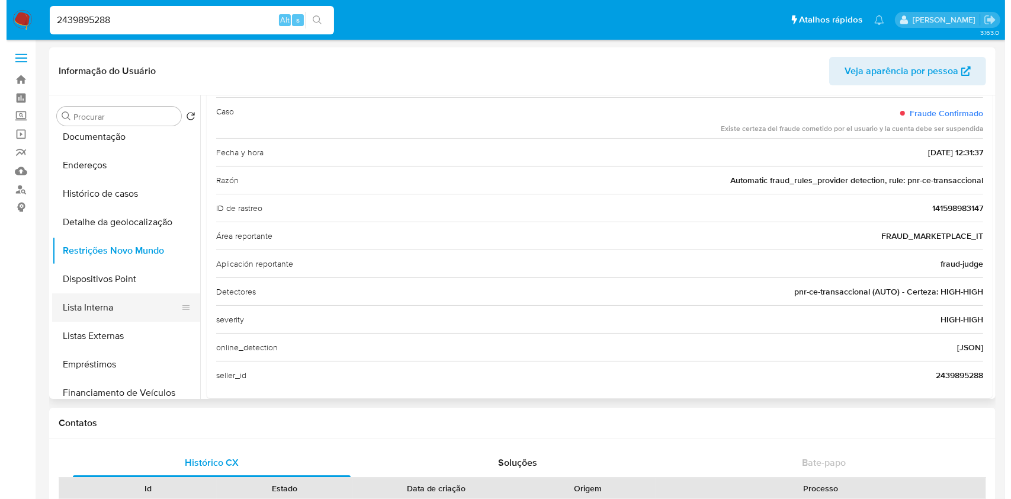
scroll to position [0, 0]
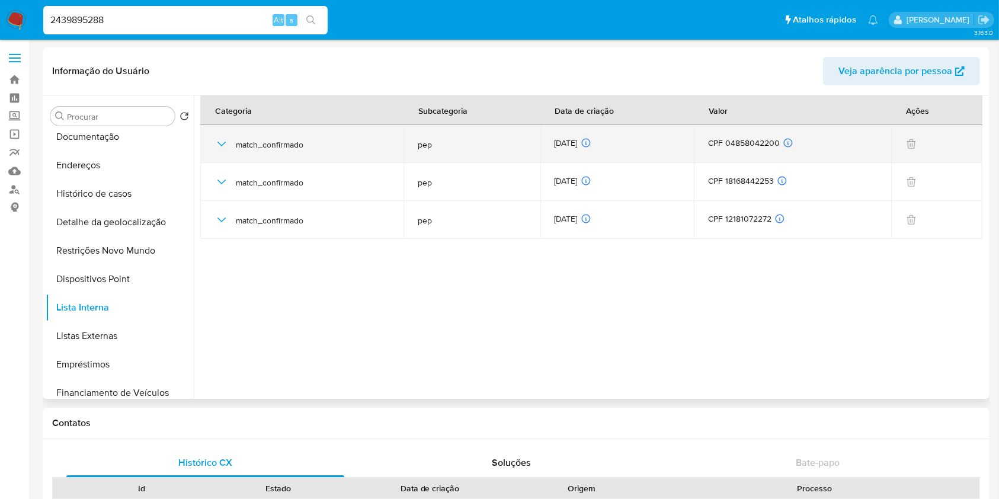
click at [218, 148] on icon "button" at bounding box center [221, 144] width 14 height 14
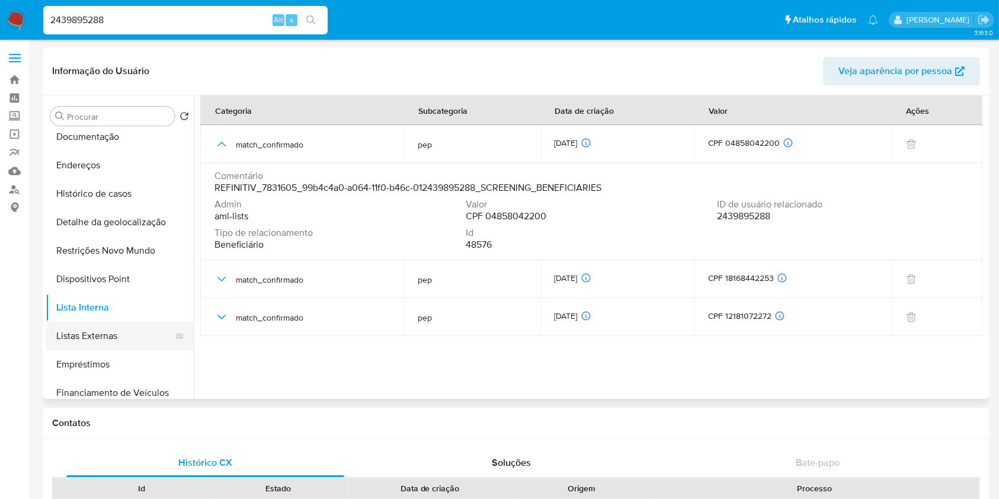
click at [117, 333] on button "Listas Externas" at bounding box center [115, 336] width 139 height 28
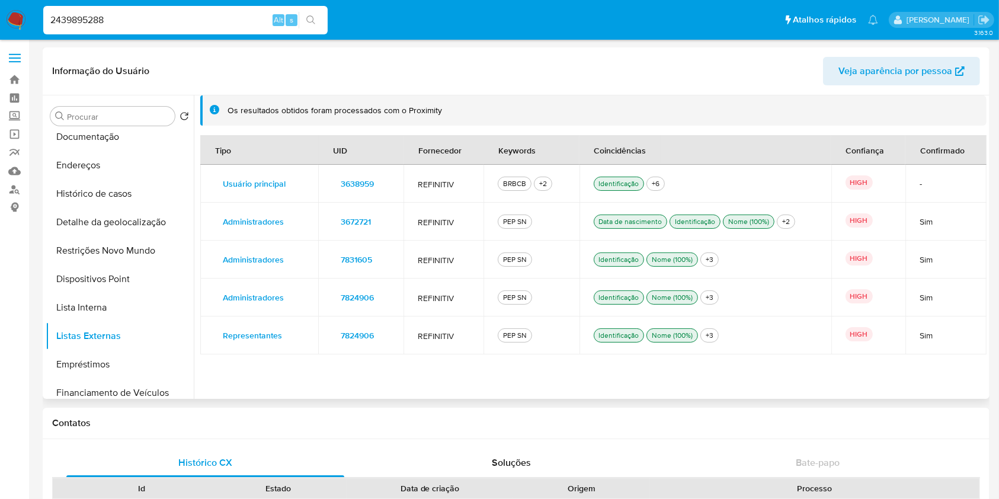
click at [379, 338] on button "7824906" at bounding box center [357, 335] width 50 height 19
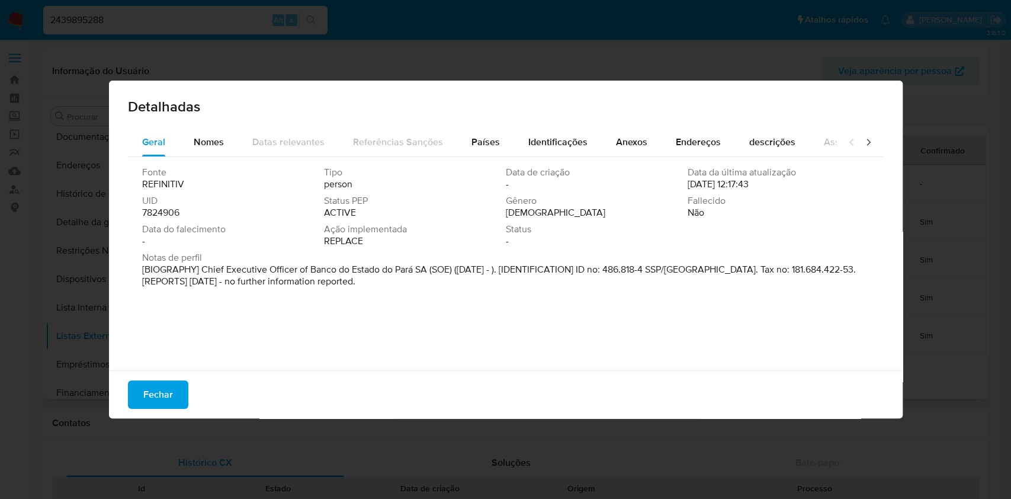
click at [160, 218] on span "7824906" at bounding box center [160, 213] width 37 height 12
click at [161, 388] on span "Fechar" at bounding box center [158, 394] width 30 height 26
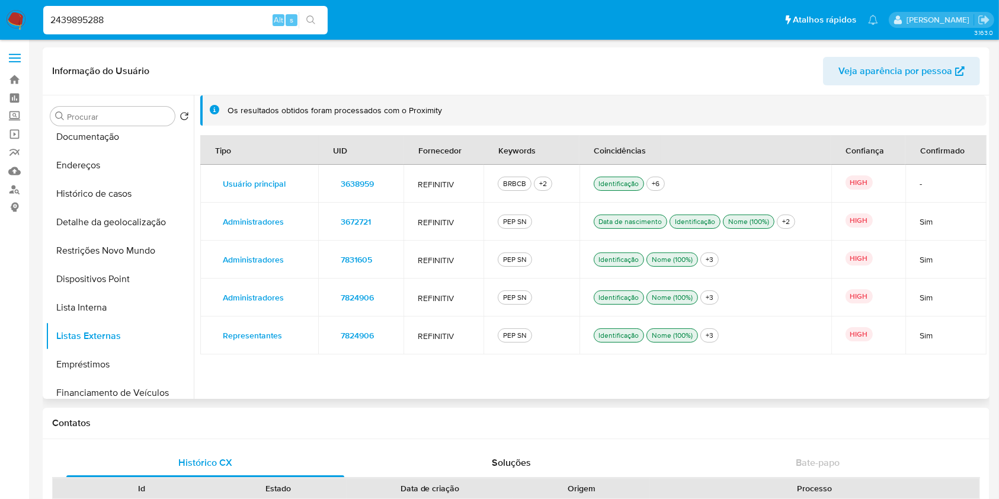
click at [371, 261] on span "7831605" at bounding box center [356, 259] width 31 height 17
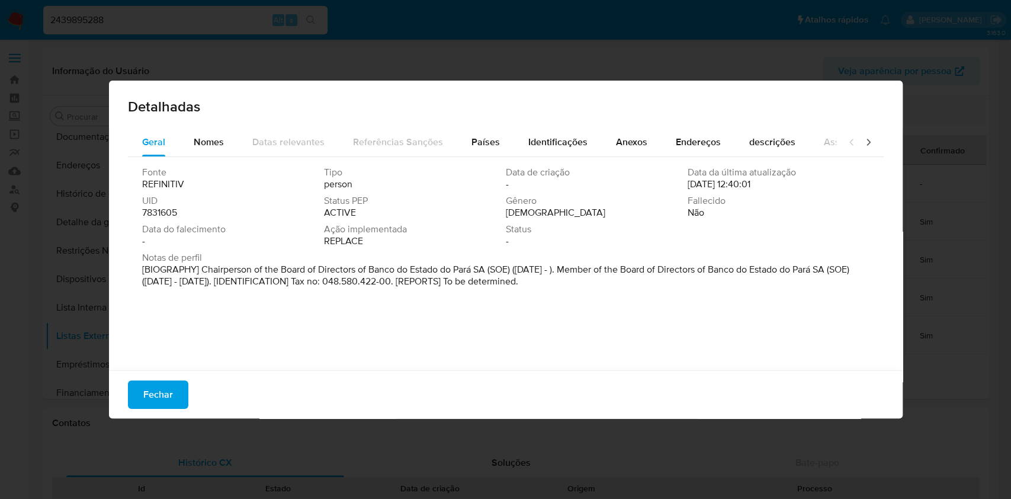
click at [167, 212] on span "7831605" at bounding box center [159, 213] width 35 height 12
click at [171, 400] on span "Fechar" at bounding box center [158, 394] width 30 height 26
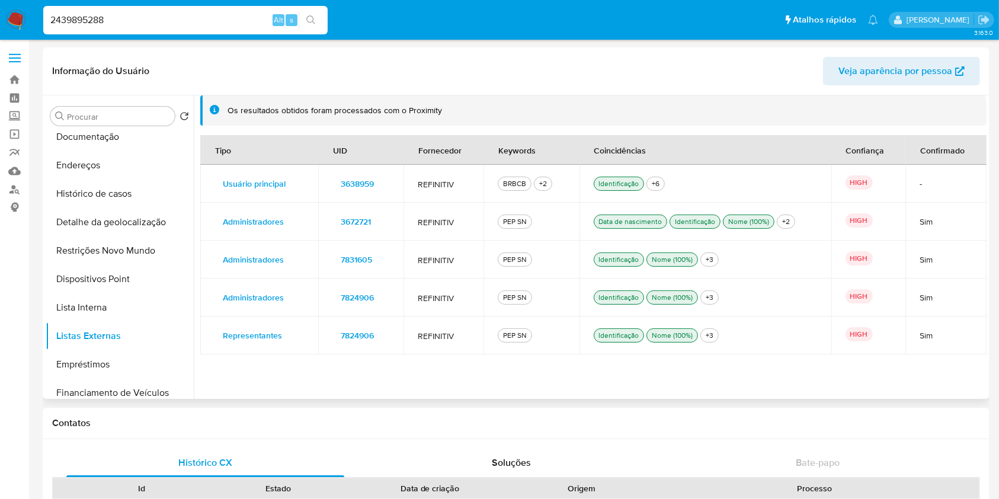
click at [355, 222] on span "3672721" at bounding box center [356, 221] width 30 height 17
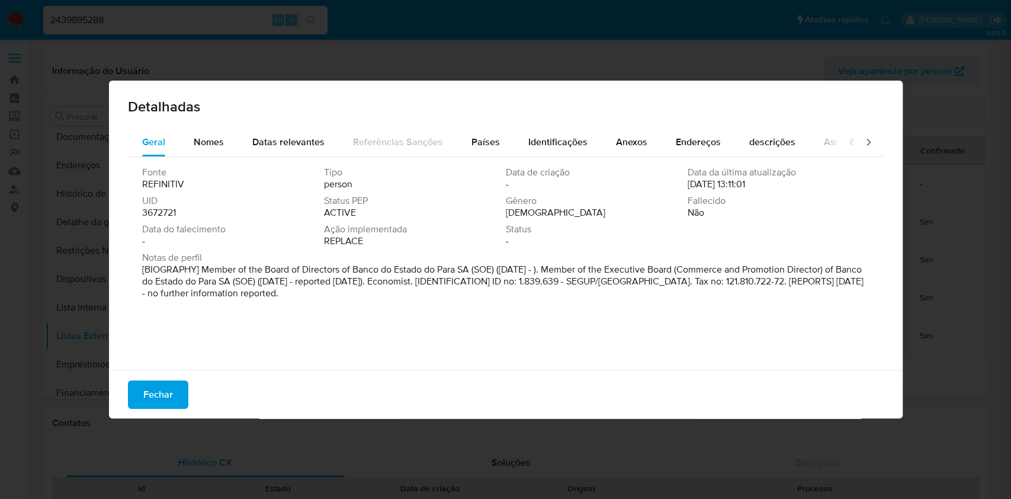
click at [169, 216] on span "3672721" at bounding box center [159, 213] width 34 height 12
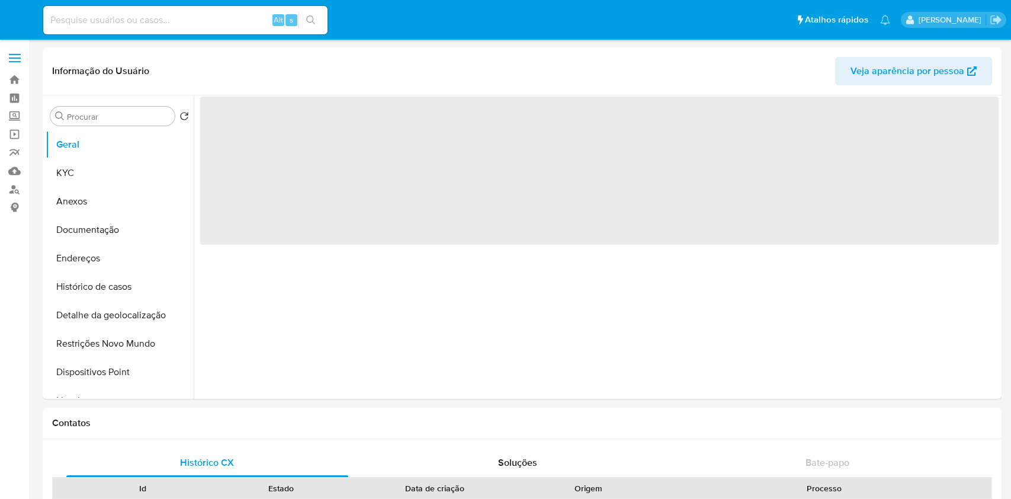
select select "10"
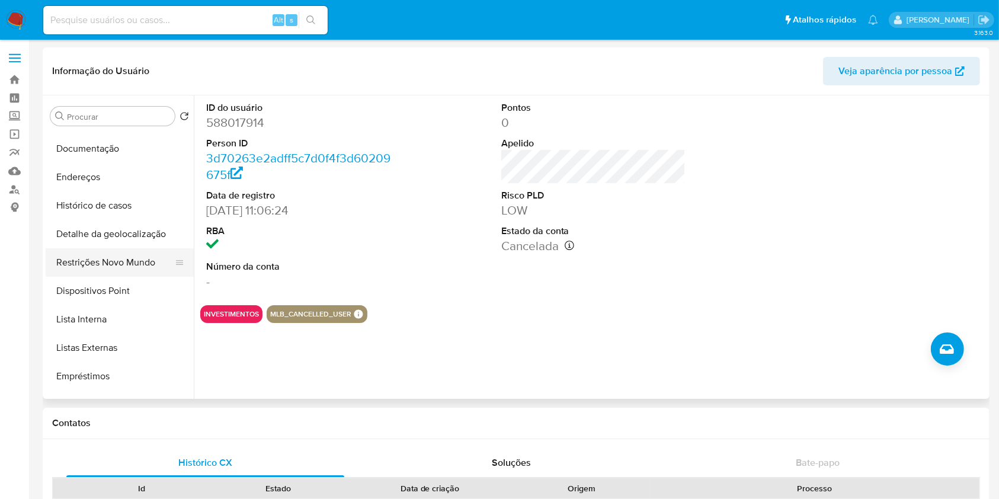
scroll to position [85, 0]
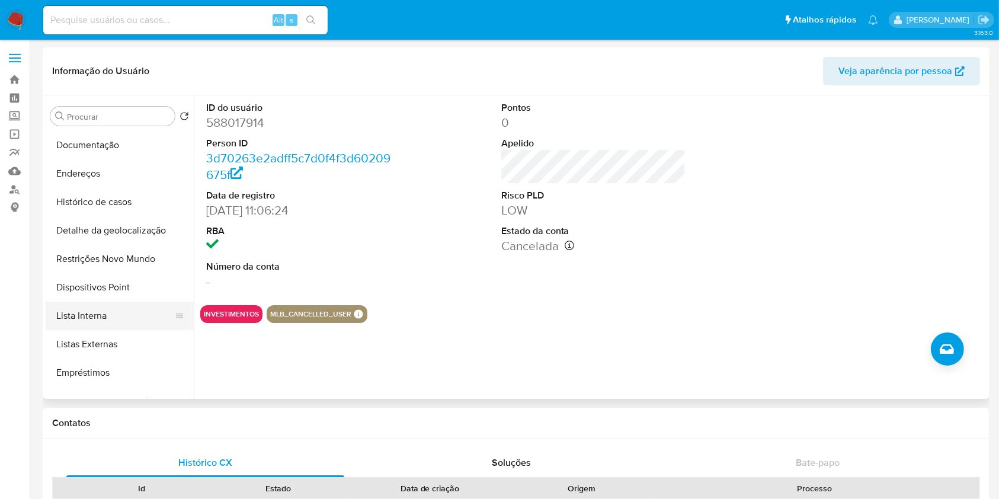
click at [128, 318] on button "Lista Interna" at bounding box center [115, 316] width 139 height 28
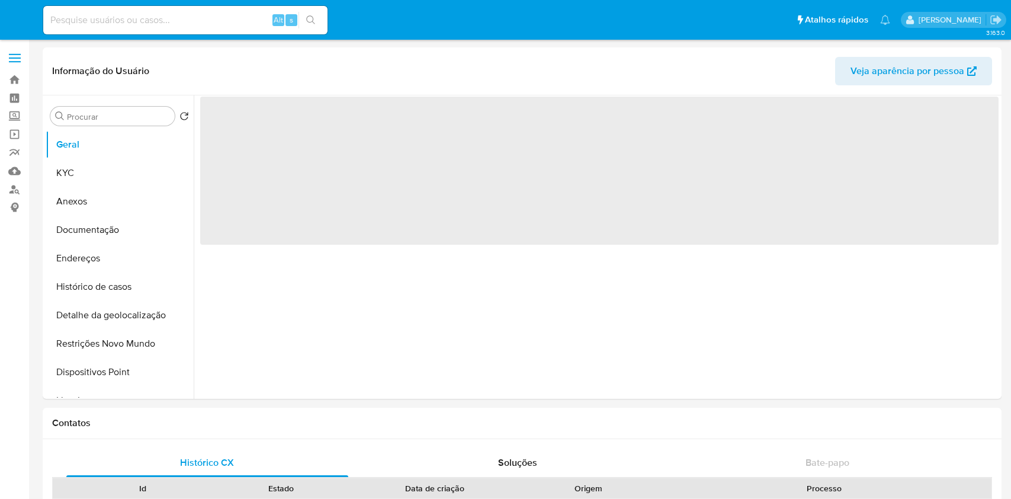
select select "10"
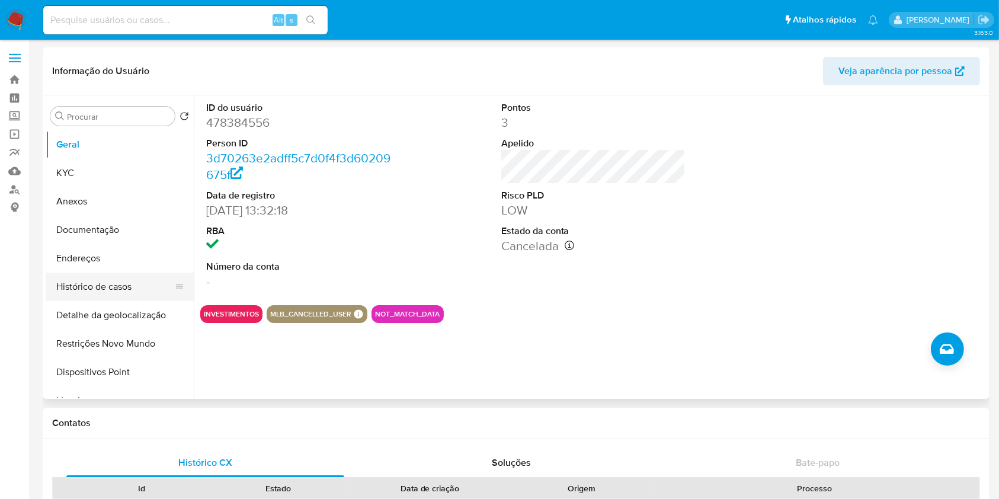
scroll to position [137, 0]
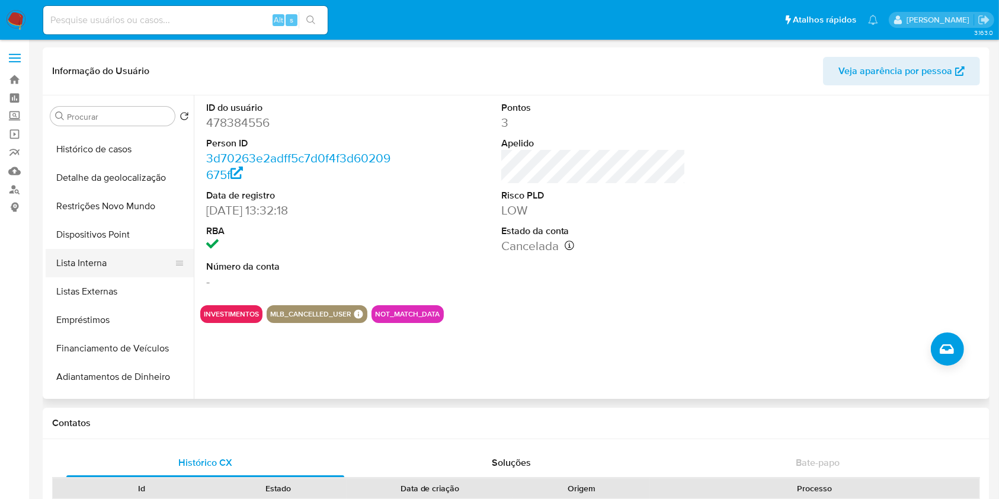
click at [135, 264] on button "Lista Interna" at bounding box center [115, 263] width 139 height 28
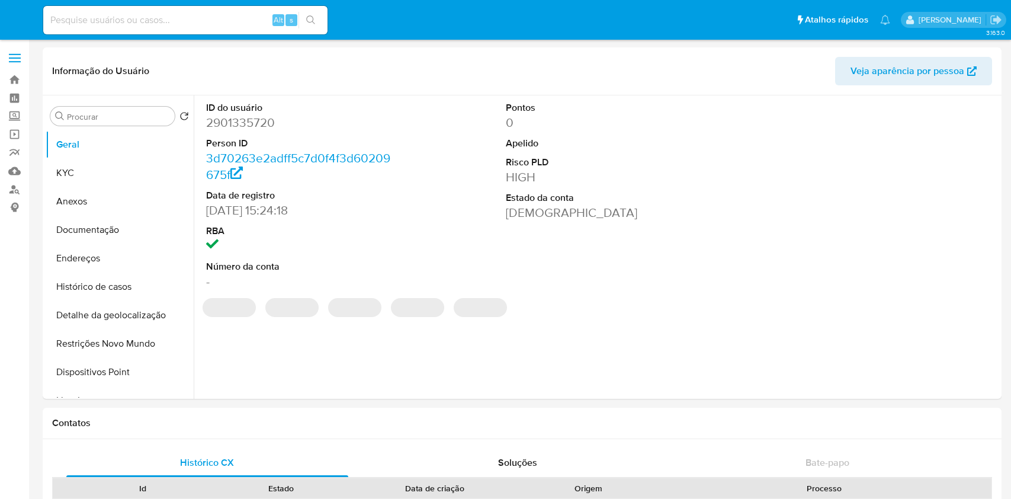
select select "10"
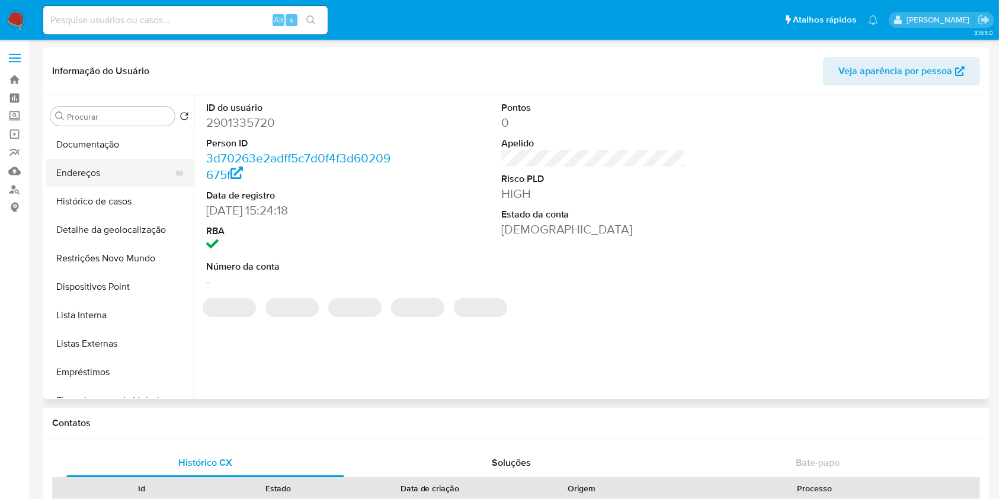
scroll to position [88, 0]
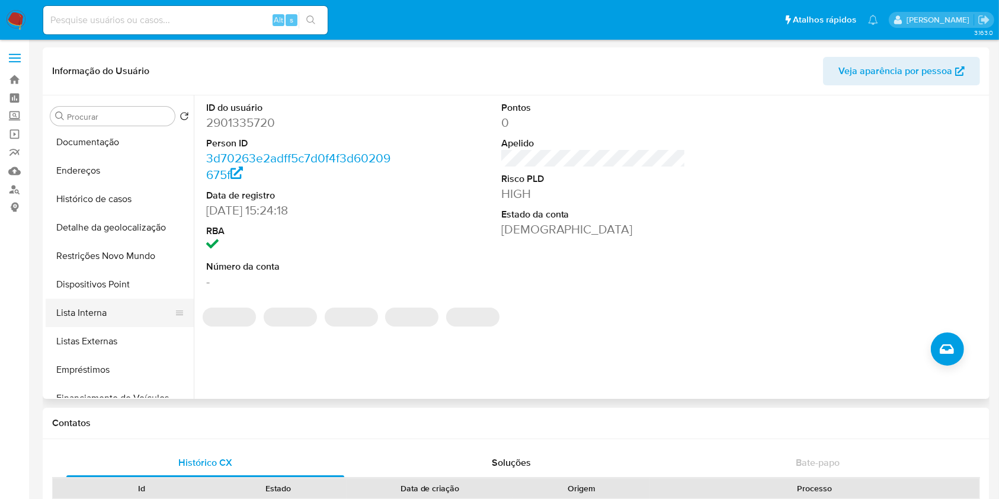
click at [124, 313] on button "Lista Interna" at bounding box center [115, 313] width 139 height 28
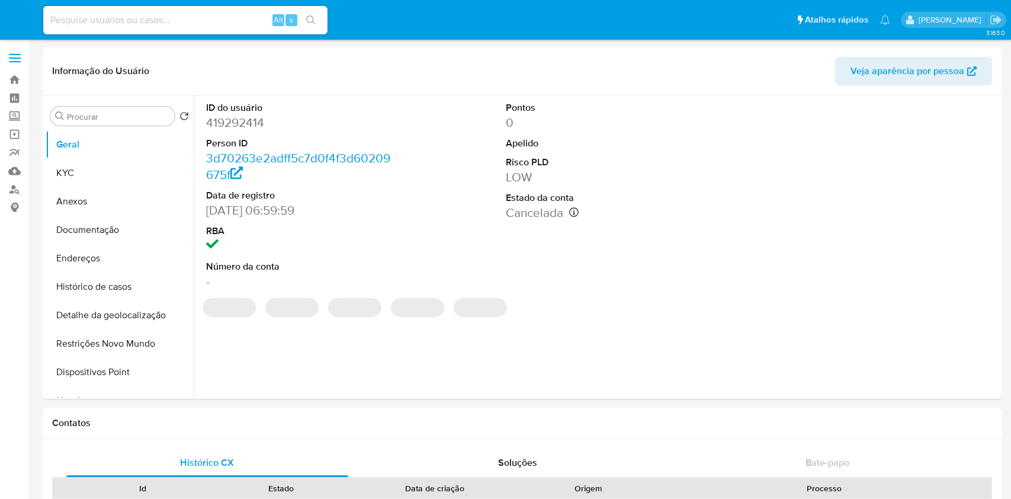
select select "10"
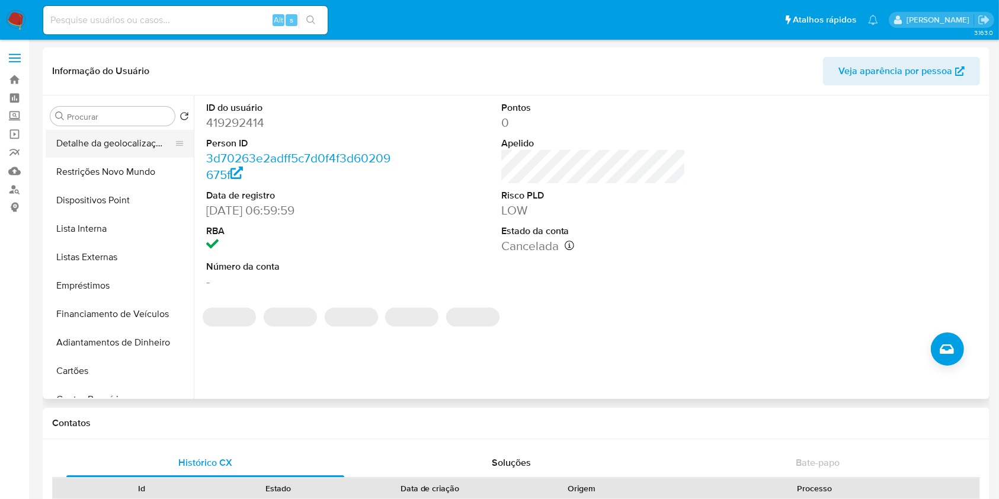
scroll to position [171, 0]
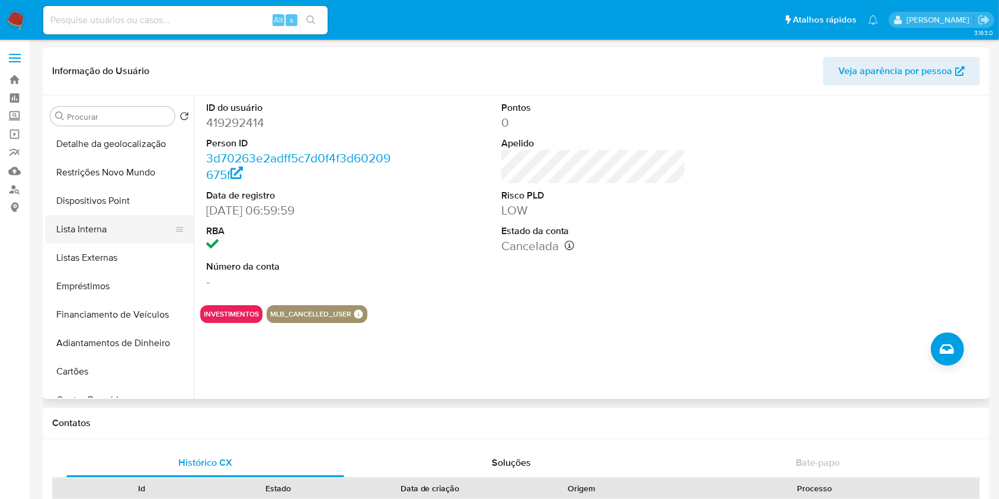
click at [132, 225] on button "Lista Interna" at bounding box center [115, 229] width 139 height 28
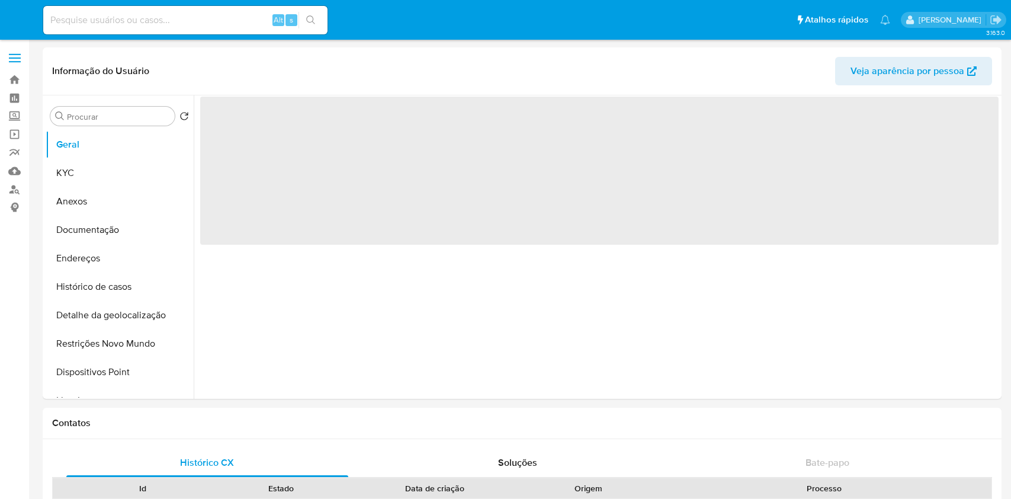
select select "10"
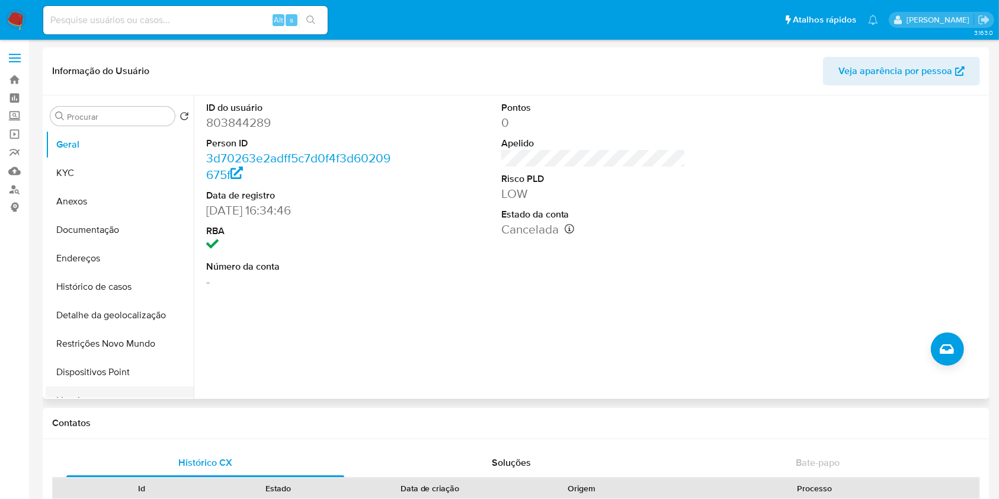
scroll to position [120, 0]
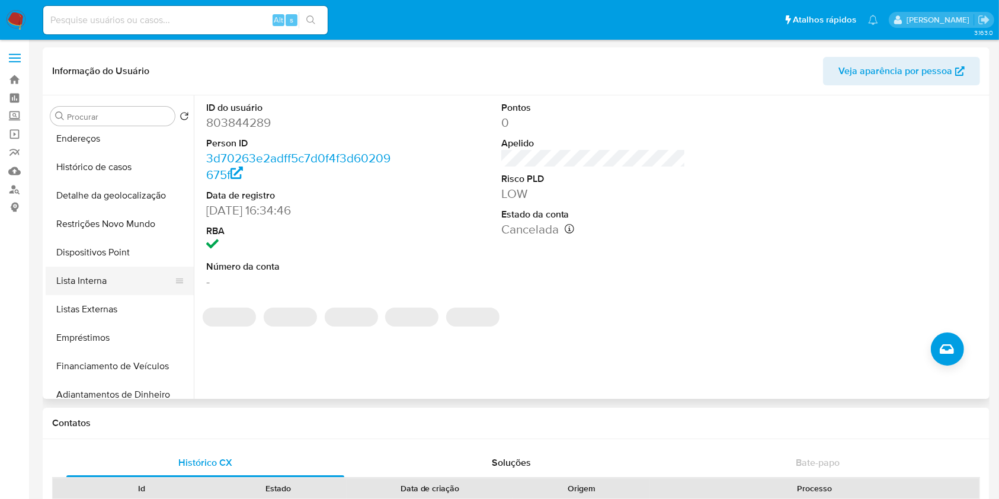
click at [121, 287] on button "Lista Interna" at bounding box center [115, 281] width 139 height 28
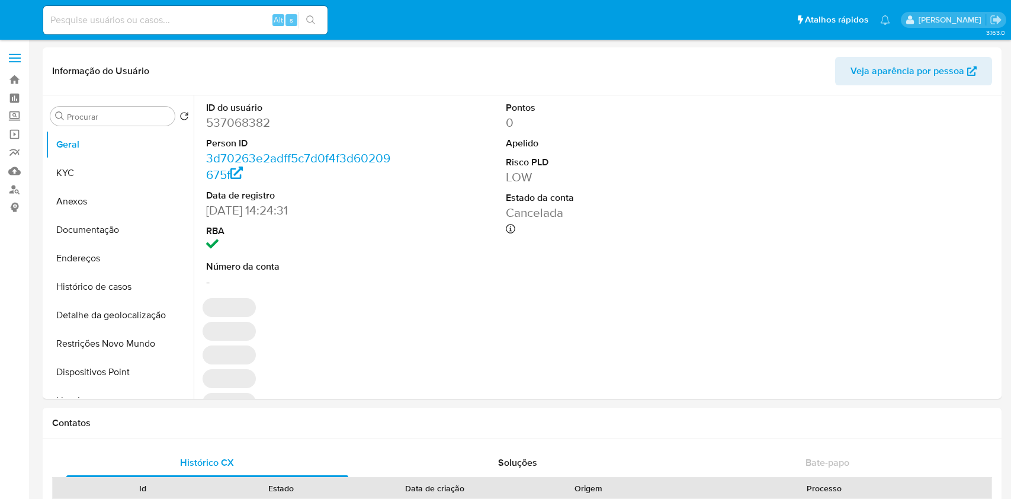
select select "10"
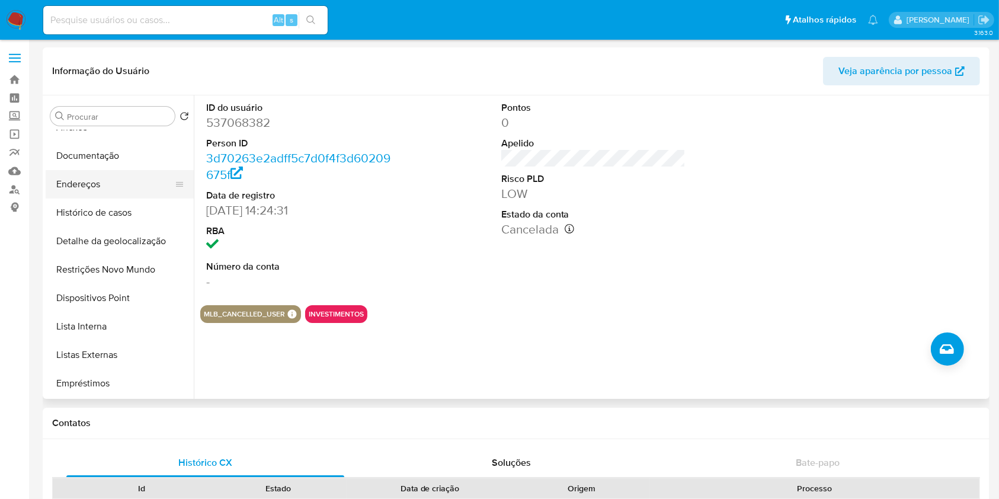
scroll to position [93, 0]
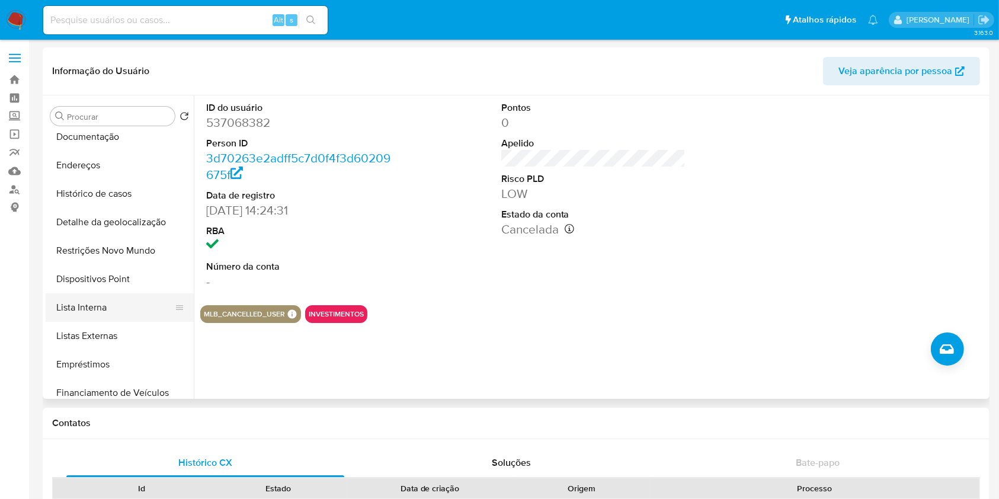
click at [121, 295] on button "Lista Interna" at bounding box center [115, 307] width 139 height 28
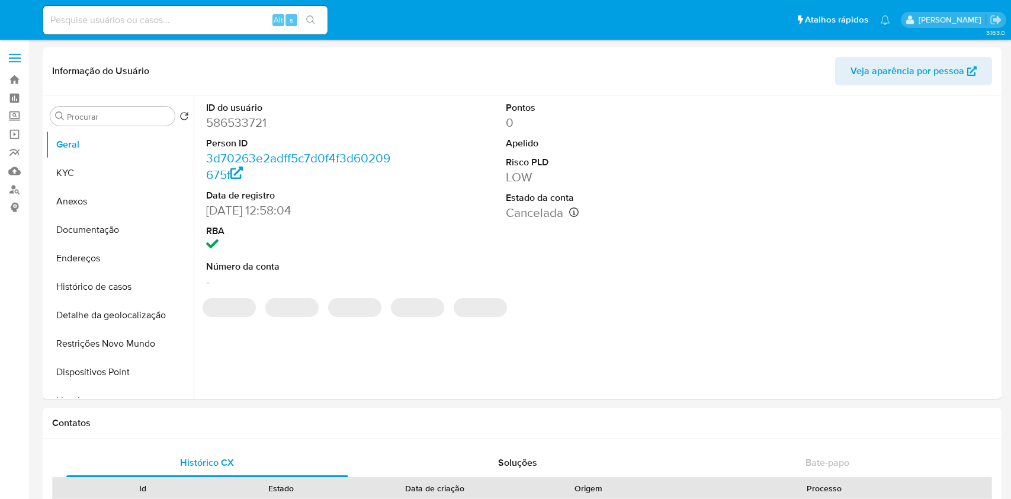
select select "10"
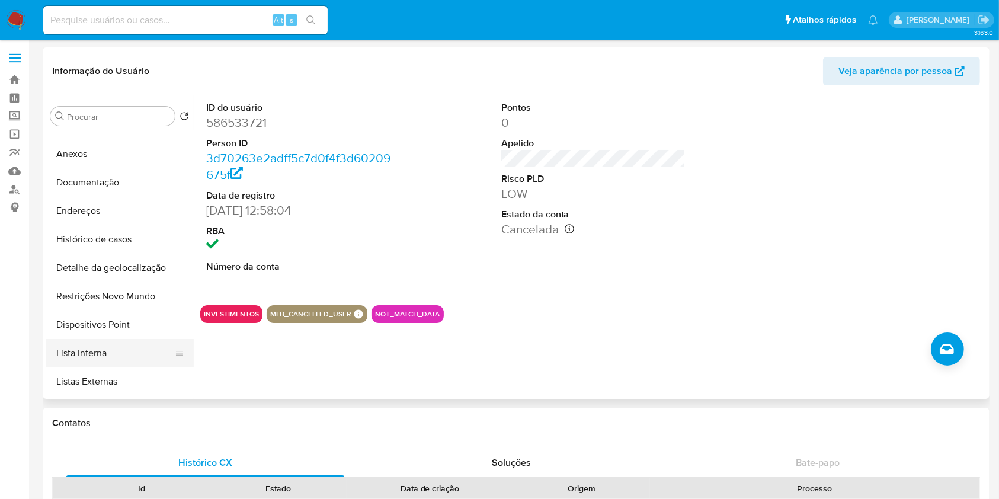
scroll to position [48, 0]
click at [124, 342] on button "Lista Interna" at bounding box center [115, 352] width 139 height 28
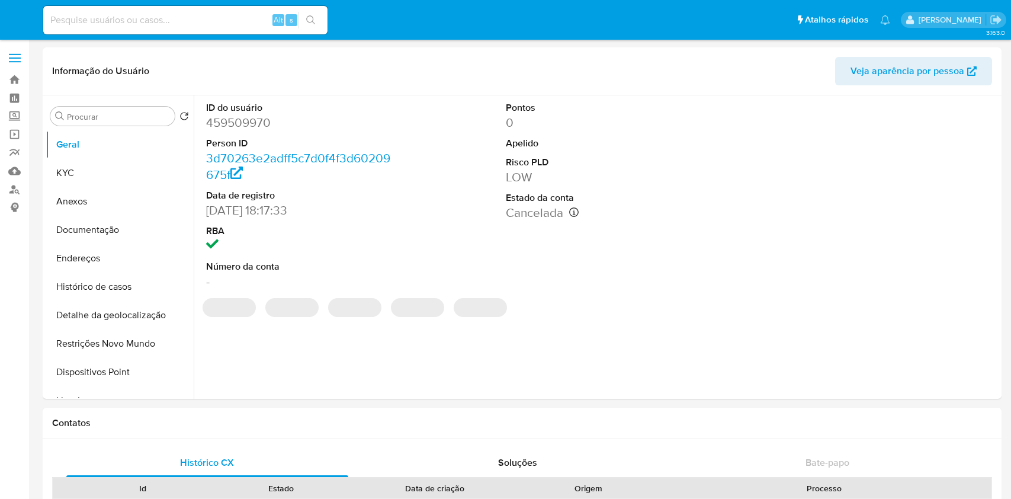
select select "10"
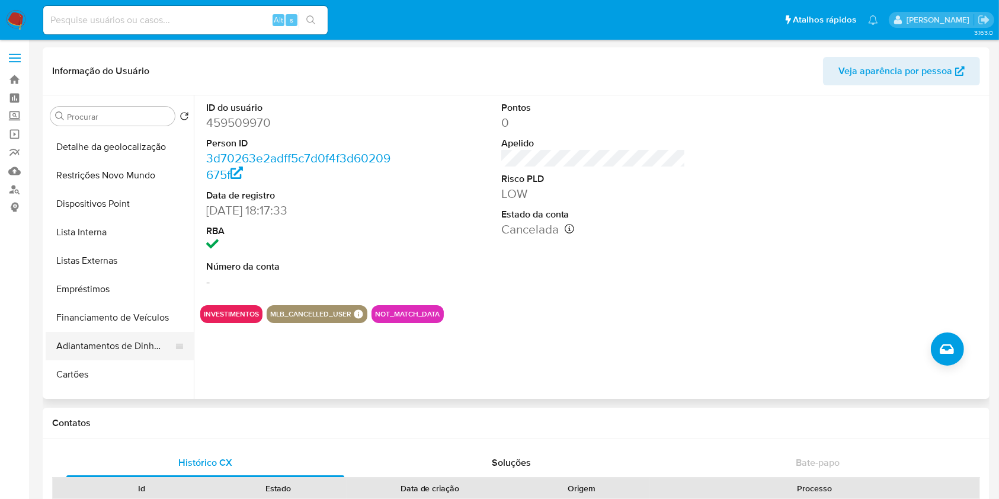
scroll to position [168, 0]
click at [132, 235] on button "Lista Interna" at bounding box center [115, 232] width 139 height 28
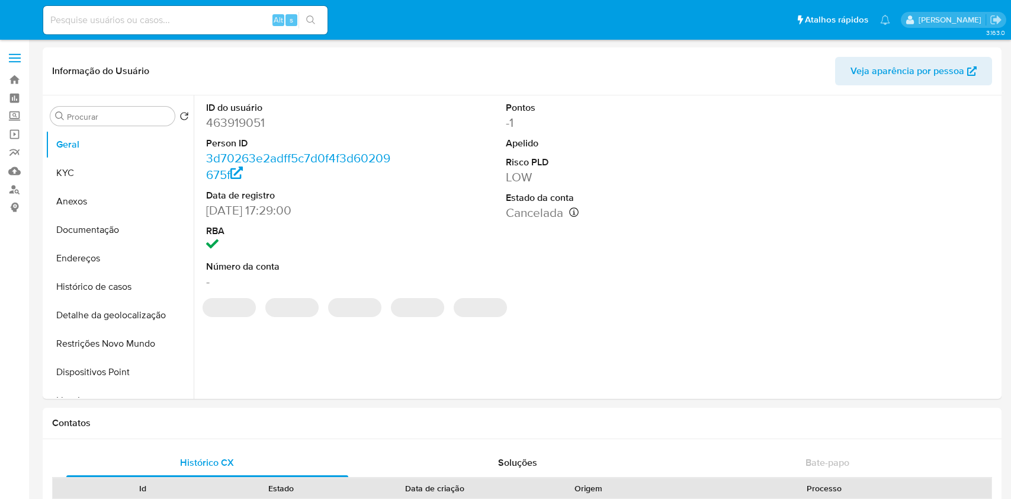
select select "10"
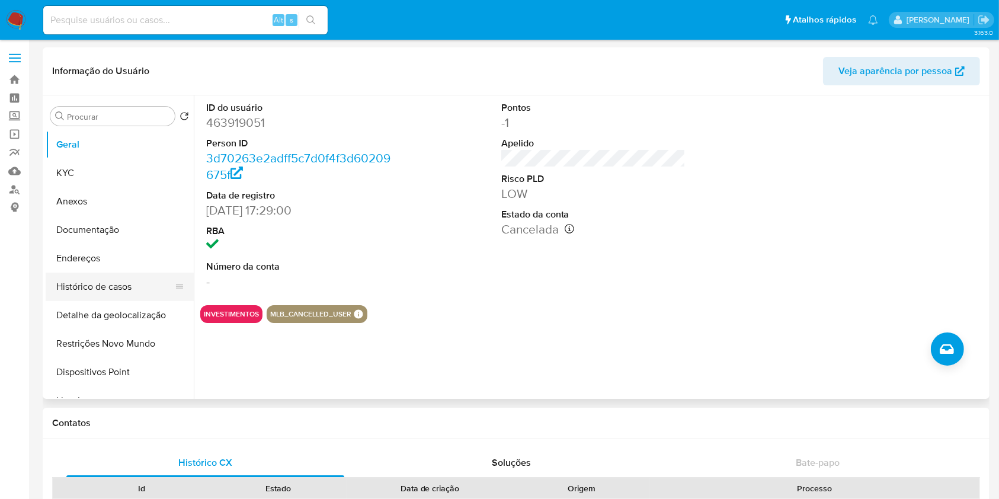
scroll to position [91, 0]
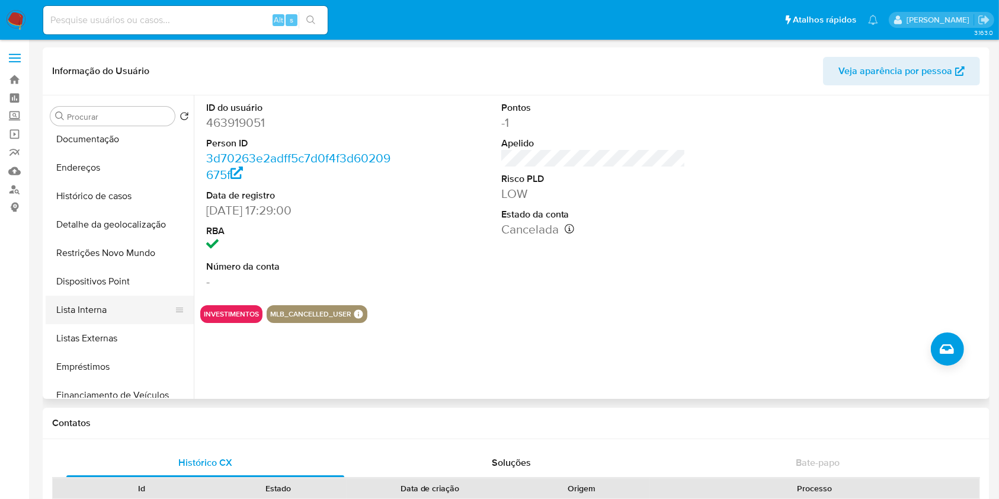
click at [118, 316] on button "Lista Interna" at bounding box center [115, 310] width 139 height 28
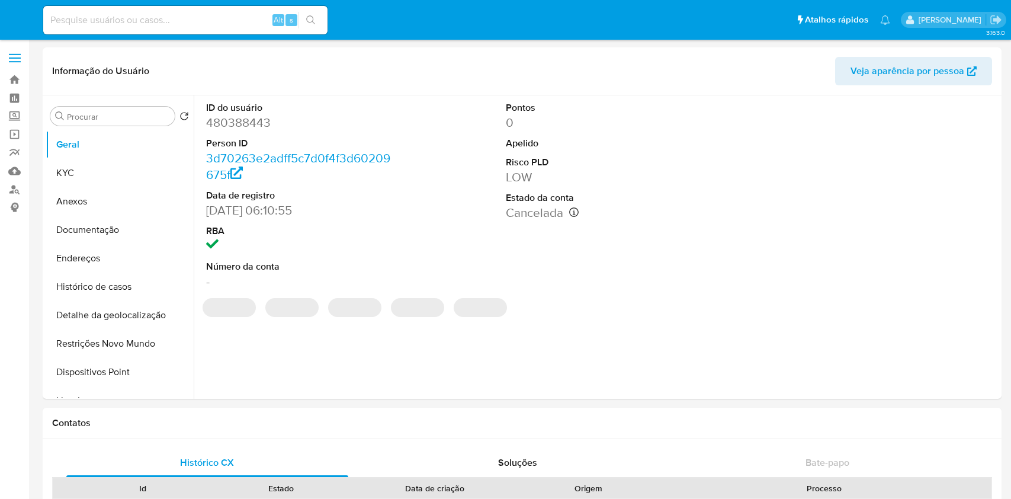
select select "10"
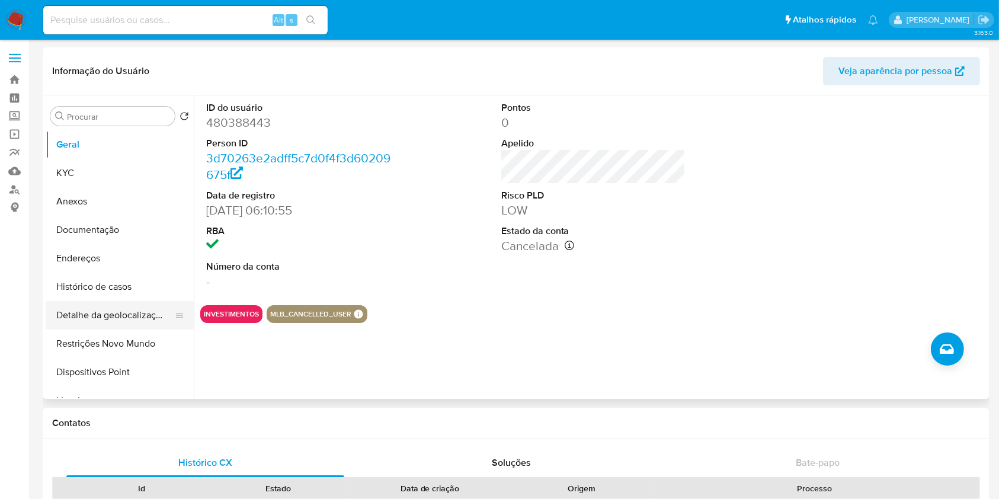
scroll to position [177, 0]
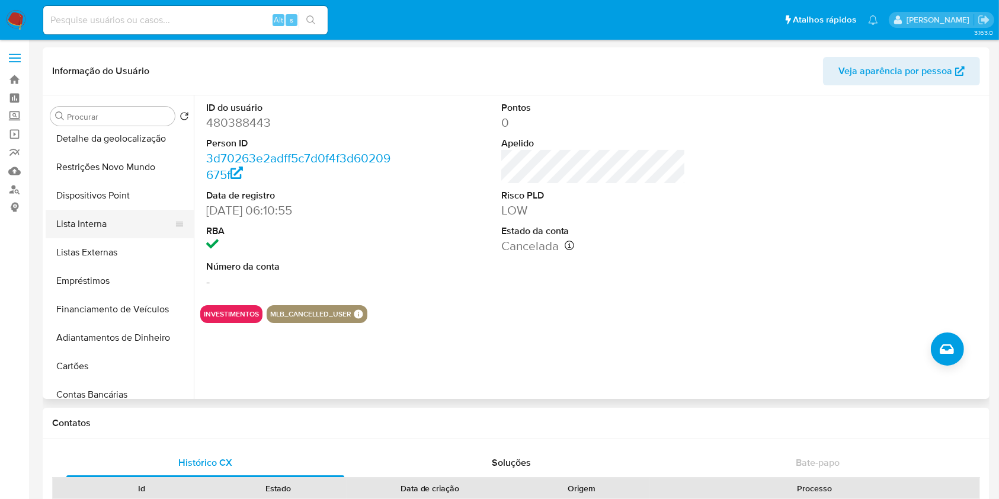
click at [129, 218] on button "Lista Interna" at bounding box center [115, 224] width 139 height 28
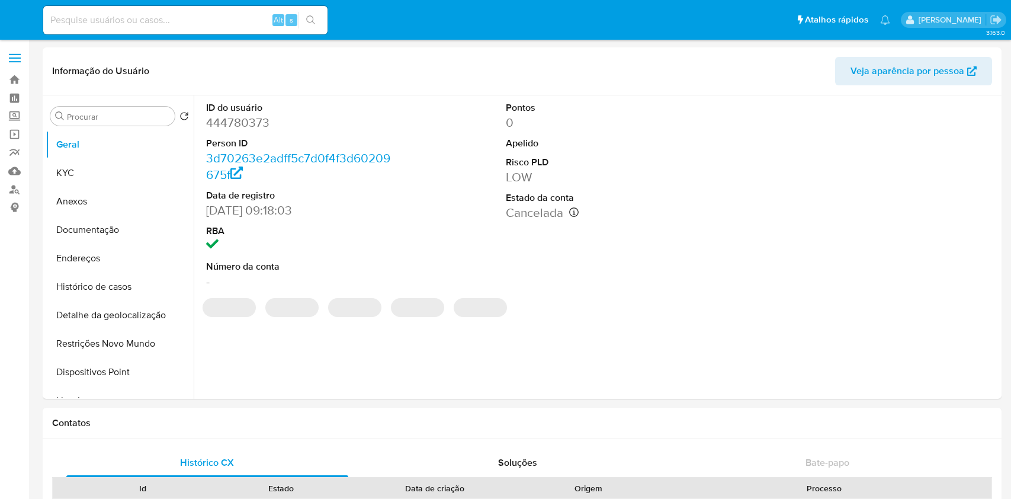
select select "10"
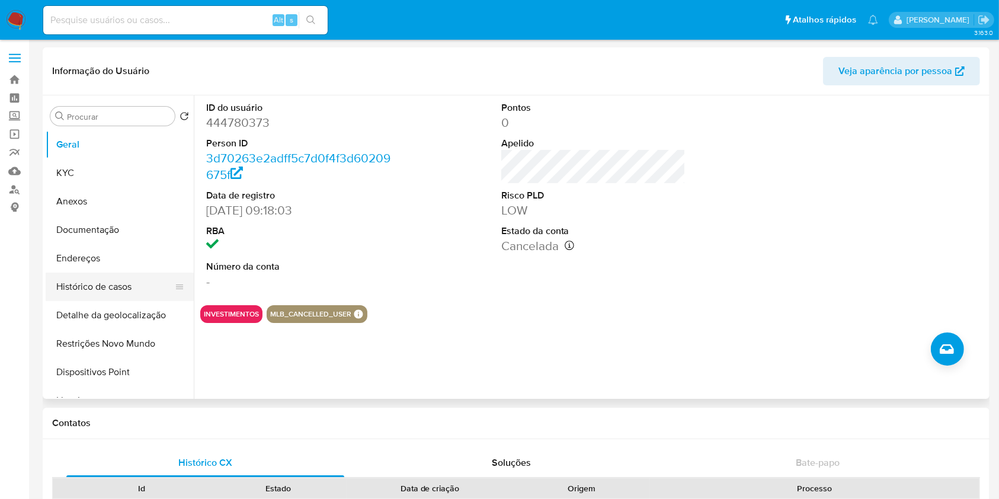
scroll to position [52, 0]
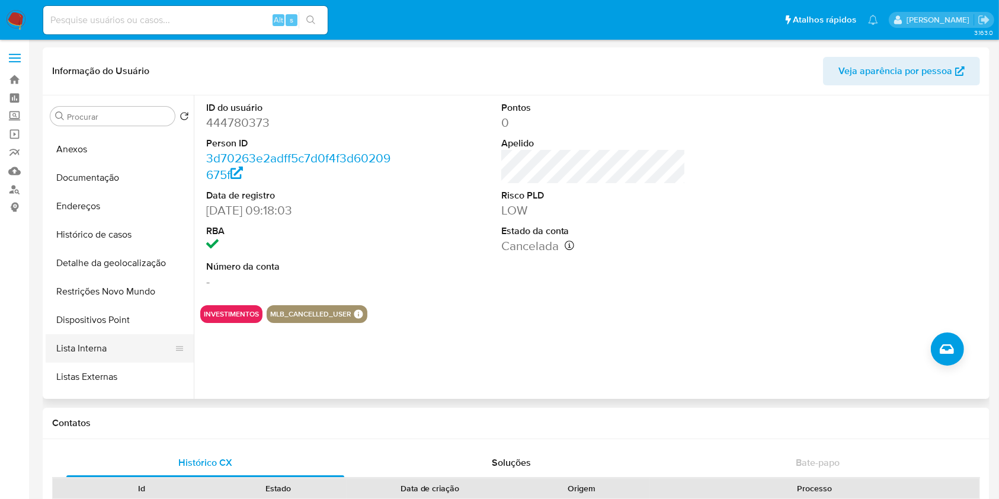
click at [106, 353] on button "Lista Interna" at bounding box center [115, 348] width 139 height 28
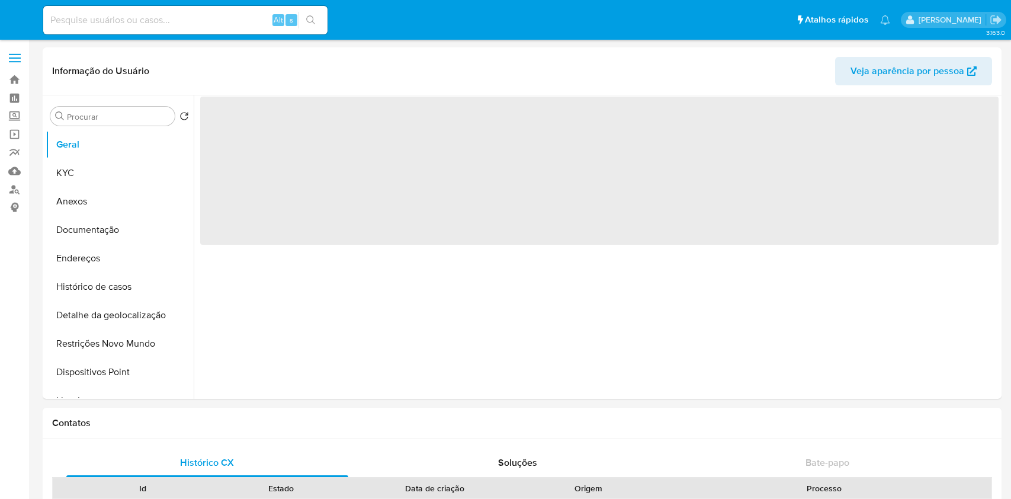
select select "10"
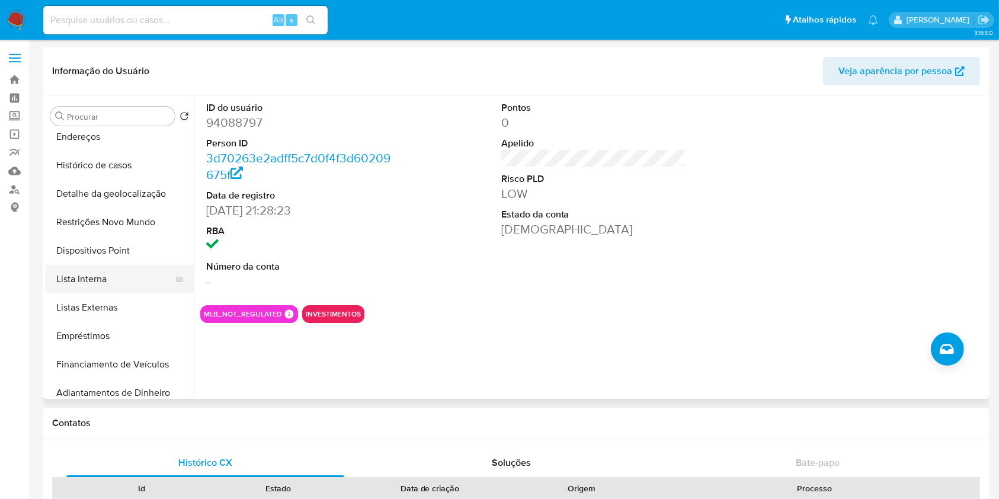
scroll to position [123, 0]
click at [123, 280] on button "Lista Interna" at bounding box center [115, 278] width 139 height 28
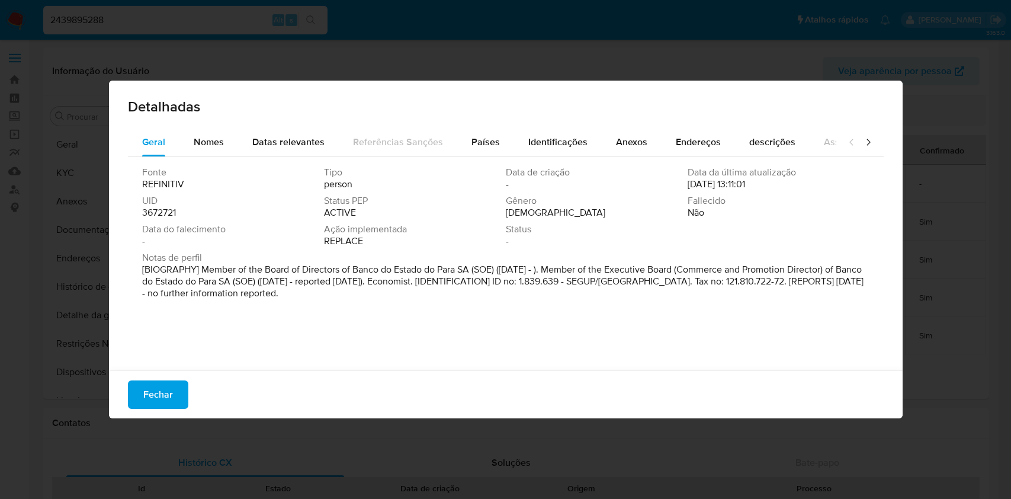
select select "10"
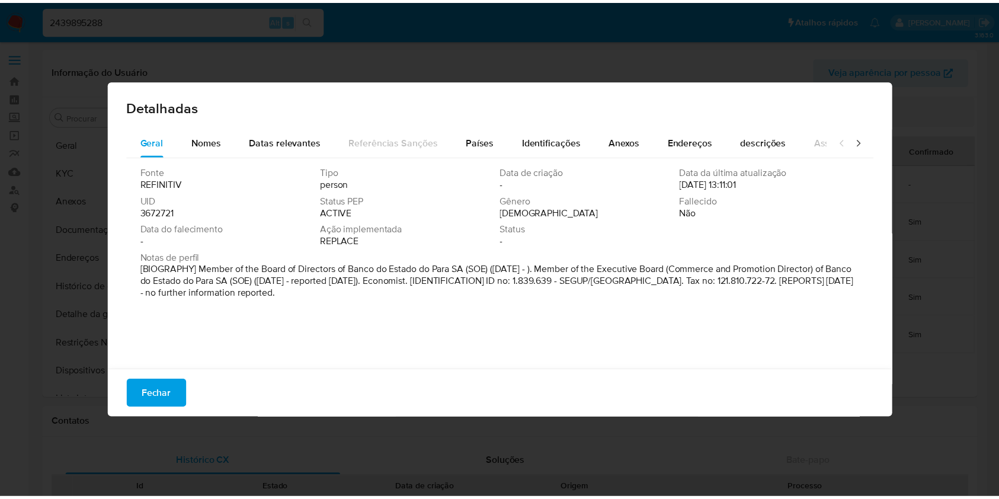
scroll to position [93, 0]
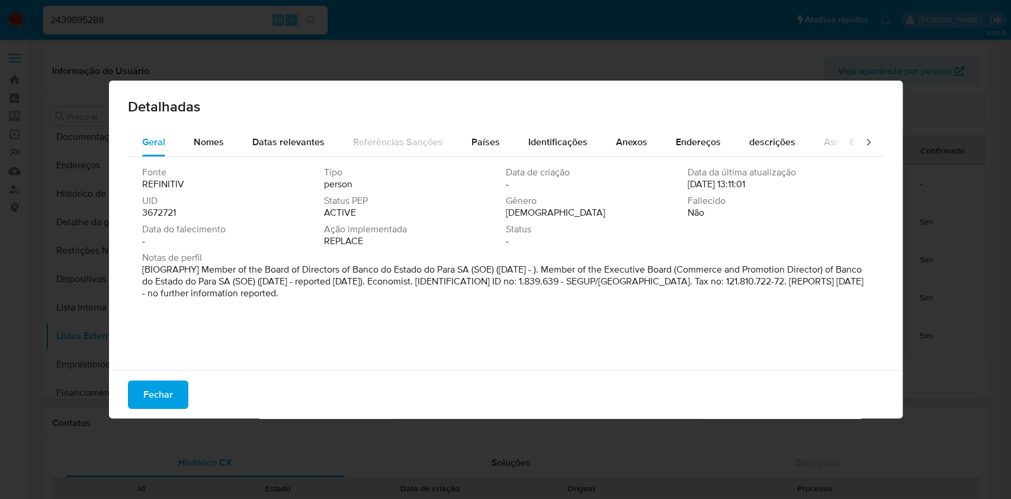
click at [171, 411] on div "Fechar" at bounding box center [506, 394] width 794 height 48
click at [171, 409] on div "Fechar" at bounding box center [506, 394] width 794 height 48
click at [171, 408] on span "Fechar" at bounding box center [158, 394] width 30 height 26
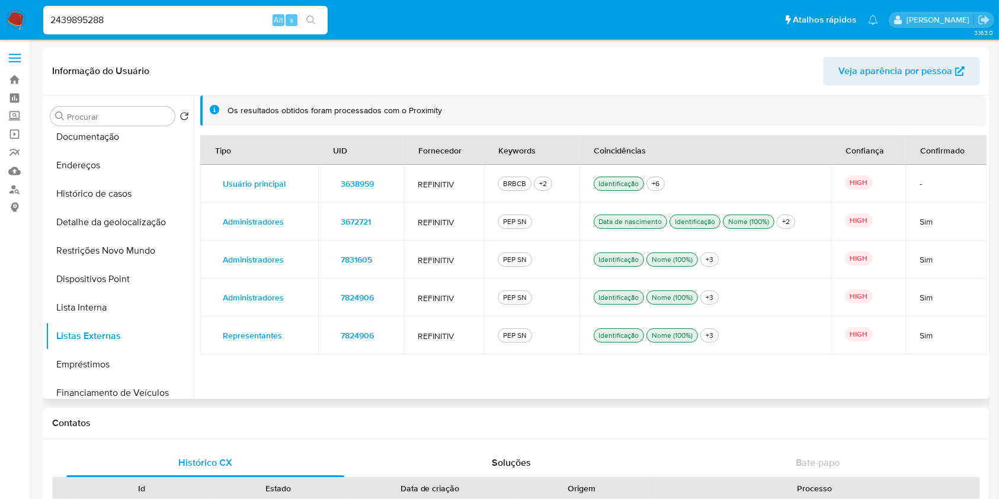
click at [384, 190] on div "3638959" at bounding box center [360, 183] width 57 height 19
click at [366, 183] on span "3638959" at bounding box center [357, 183] width 33 height 17
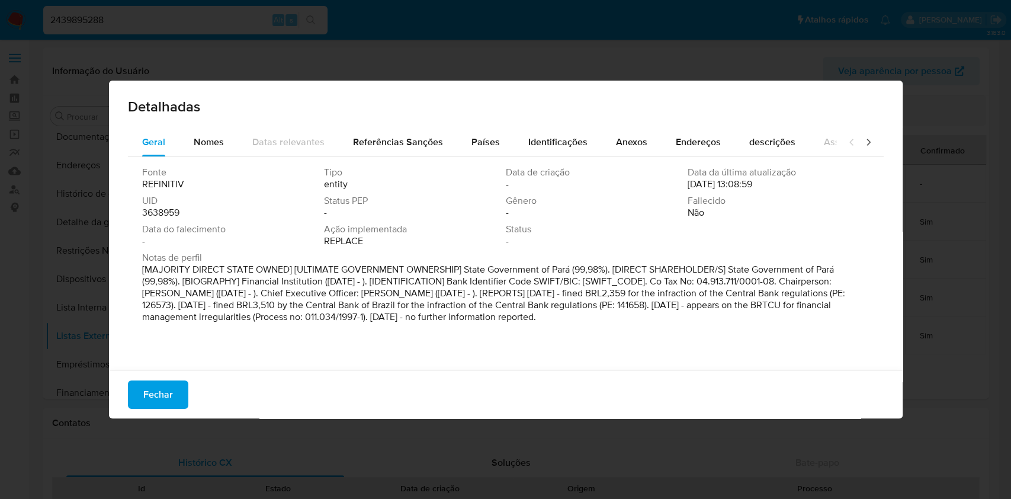
click at [163, 212] on span "3638959" at bounding box center [160, 213] width 37 height 12
click at [161, 391] on span "Fechar" at bounding box center [158, 394] width 30 height 26
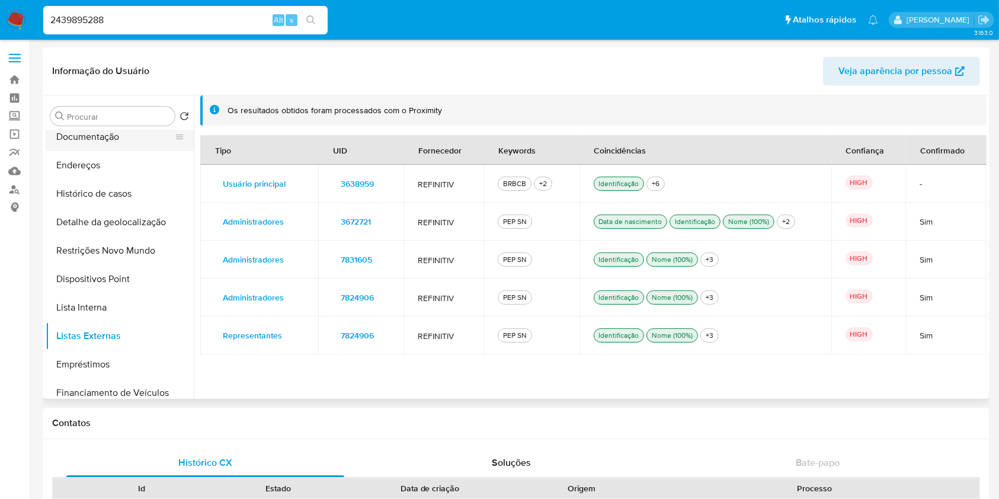
click at [127, 134] on button "Documentação" at bounding box center [115, 137] width 139 height 28
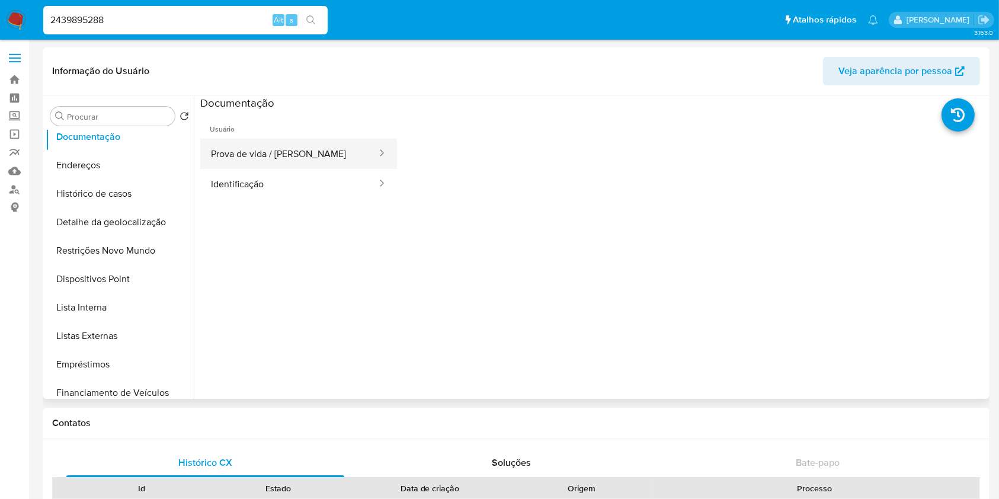
click at [281, 153] on button "Prova de vida / Selfie" at bounding box center [289, 154] width 178 height 30
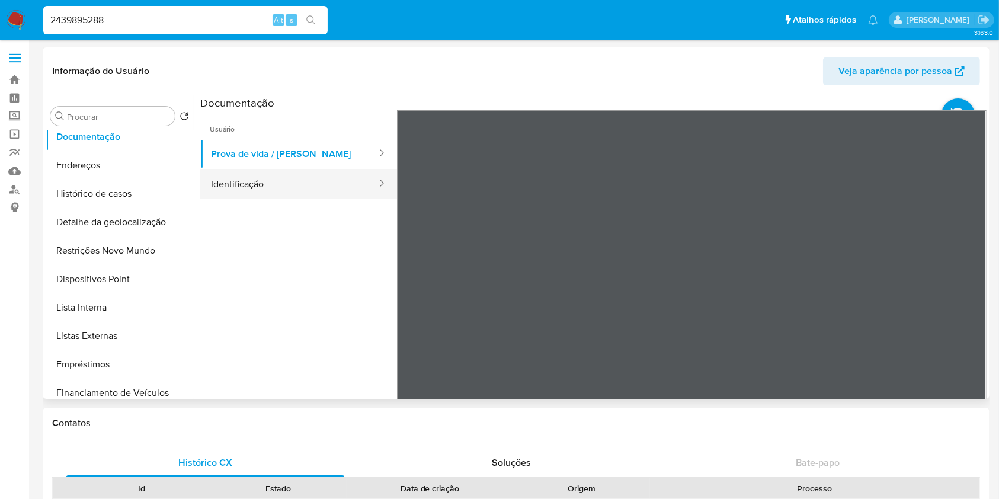
click at [278, 181] on button "Identificação" at bounding box center [289, 184] width 178 height 30
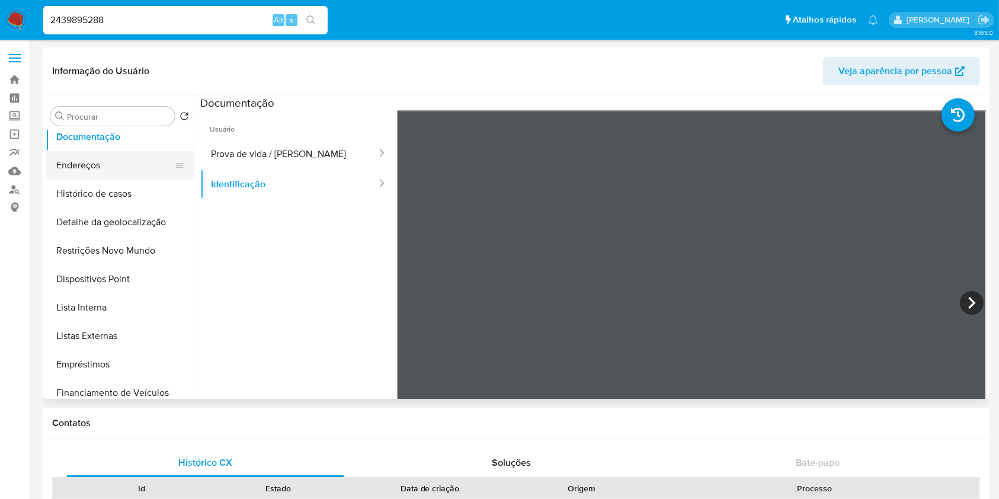
scroll to position [0, 0]
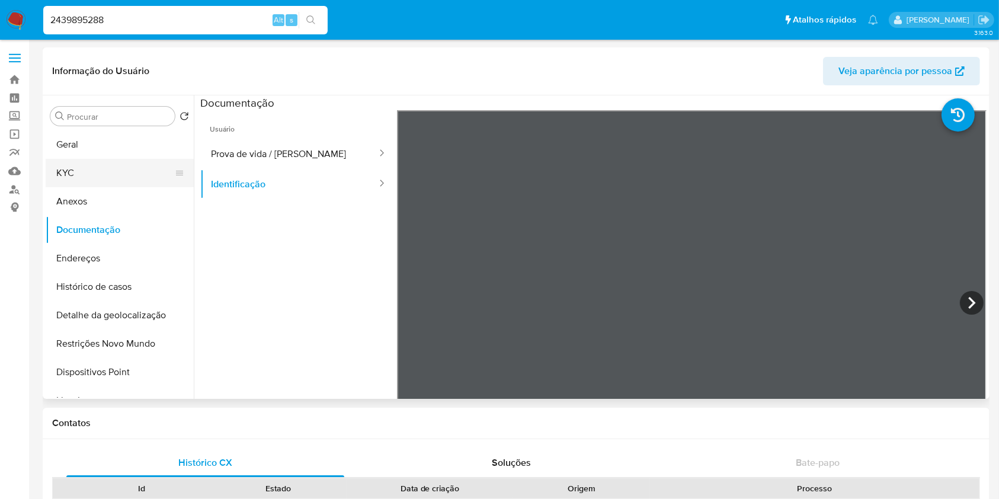
click at [132, 168] on button "KYC" at bounding box center [115, 173] width 139 height 28
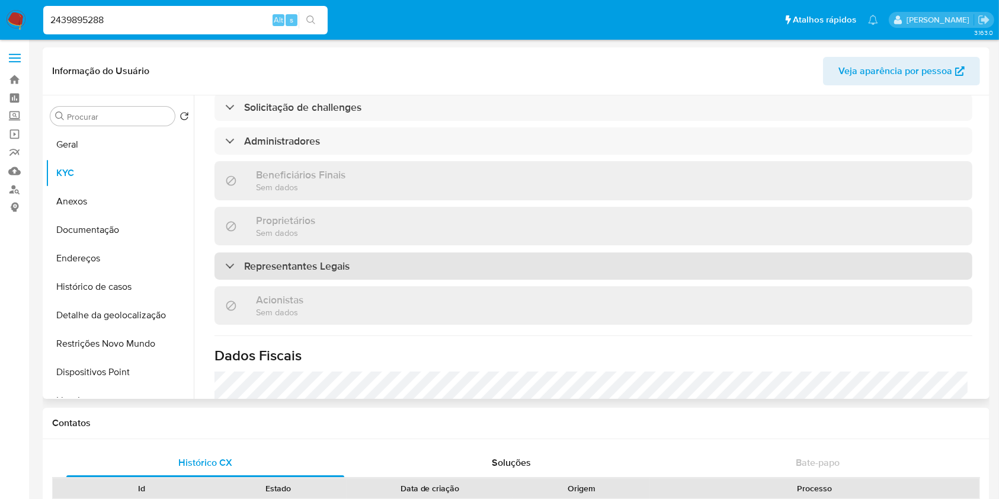
scroll to position [498, 0]
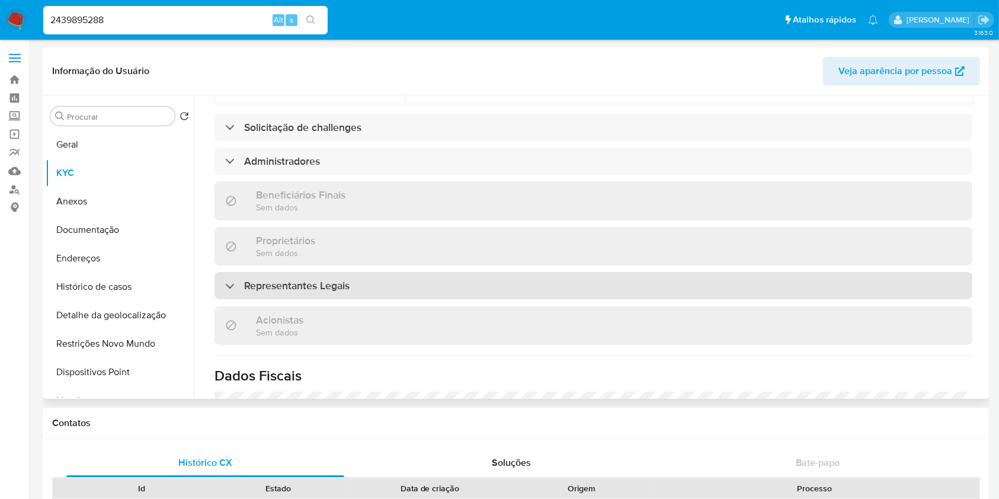
click at [588, 272] on div "Representantes Legais" at bounding box center [593, 285] width 758 height 27
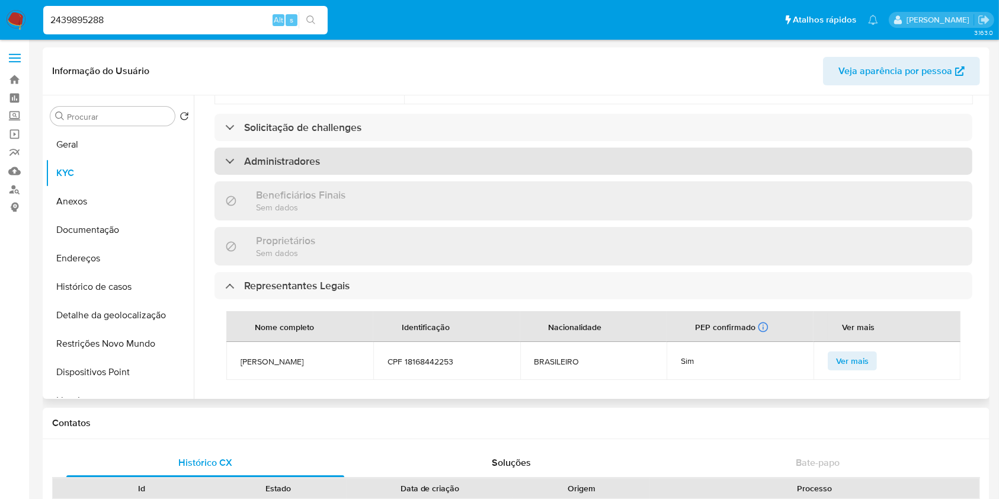
click at [476, 148] on div "Administradores" at bounding box center [593, 161] width 758 height 27
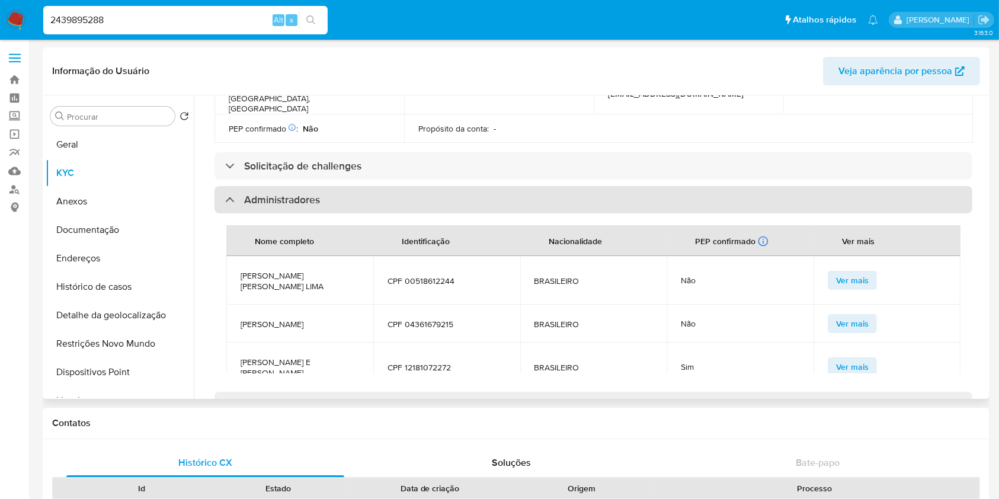
scroll to position [458, 0]
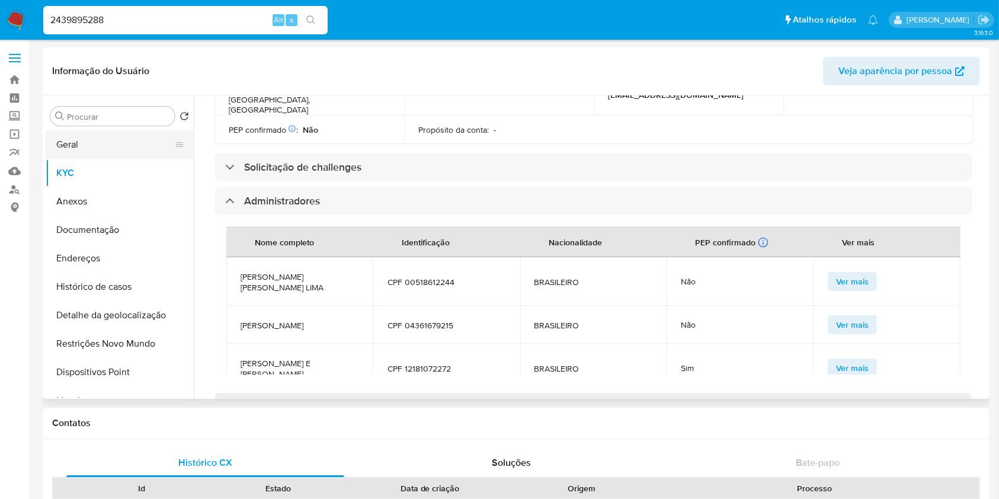
click at [139, 152] on button "Geral" at bounding box center [115, 144] width 139 height 28
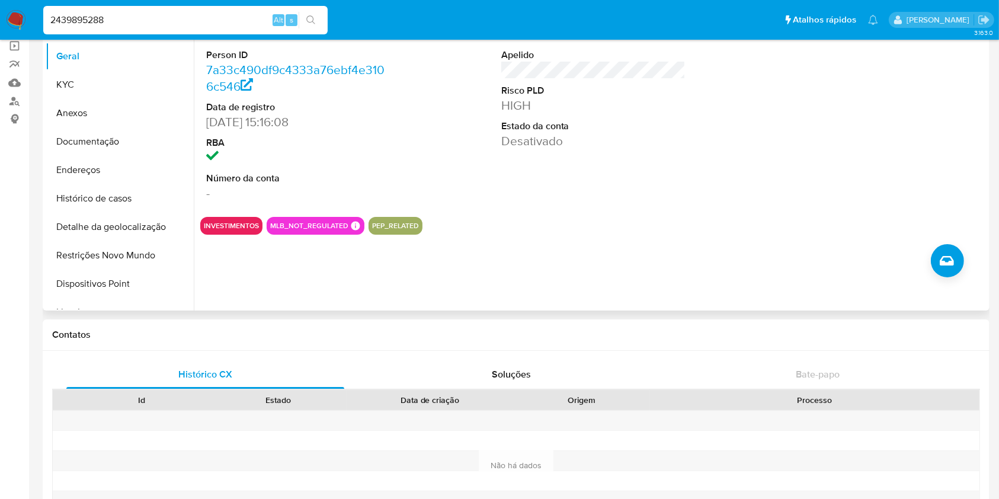
scroll to position [0, 0]
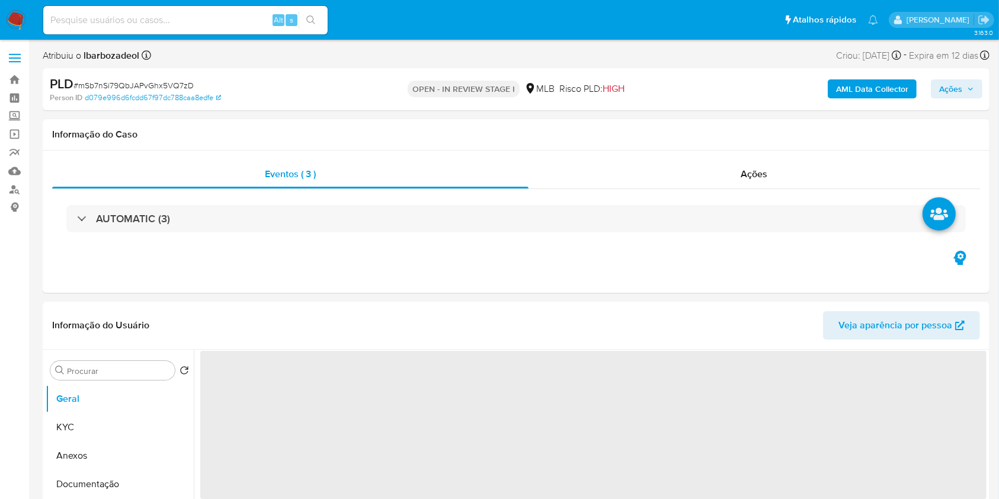
select select "10"
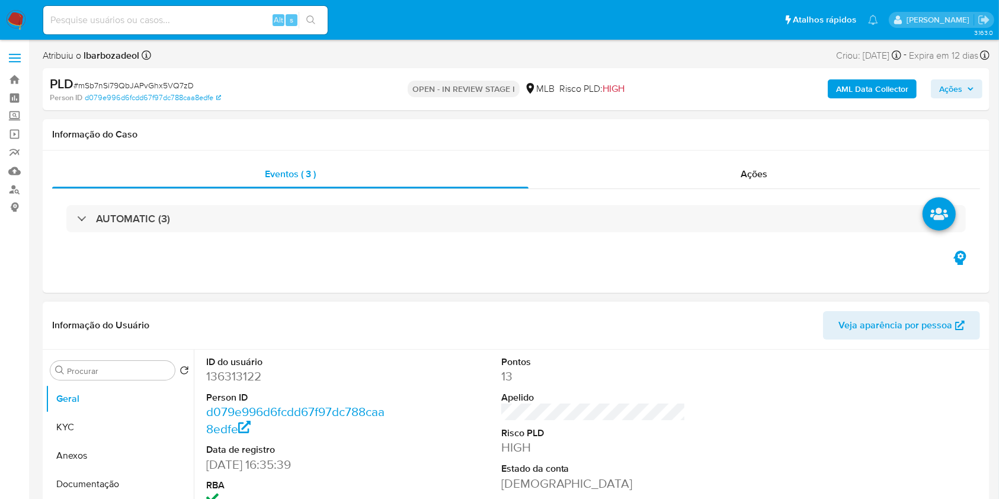
click at [246, 373] on dd "136313122" at bounding box center [298, 376] width 185 height 17
copy dd "136313122"
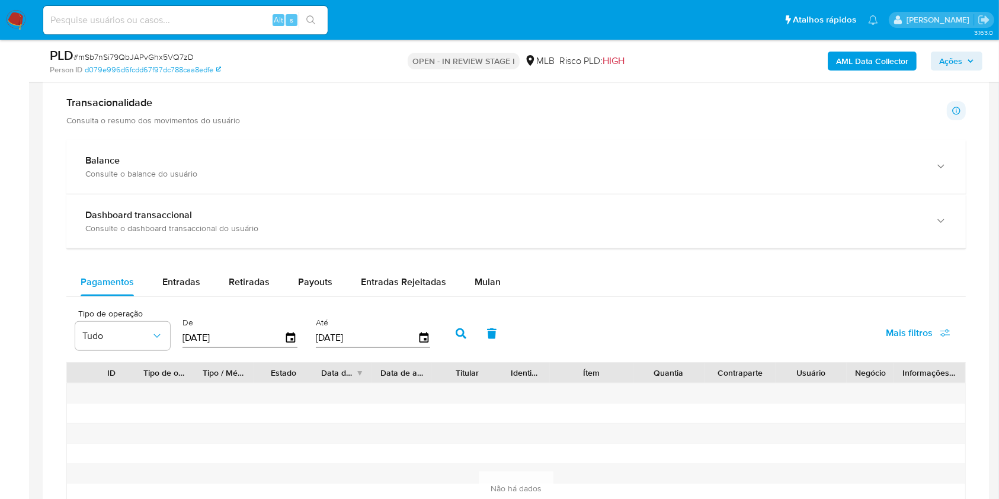
scroll to position [974, 0]
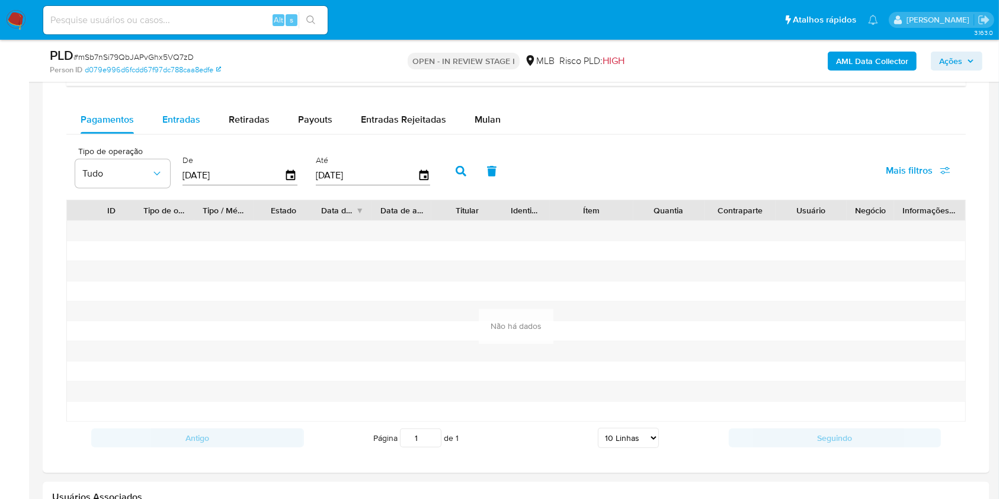
click at [188, 130] on div "Entradas" at bounding box center [181, 119] width 38 height 28
select select "10"
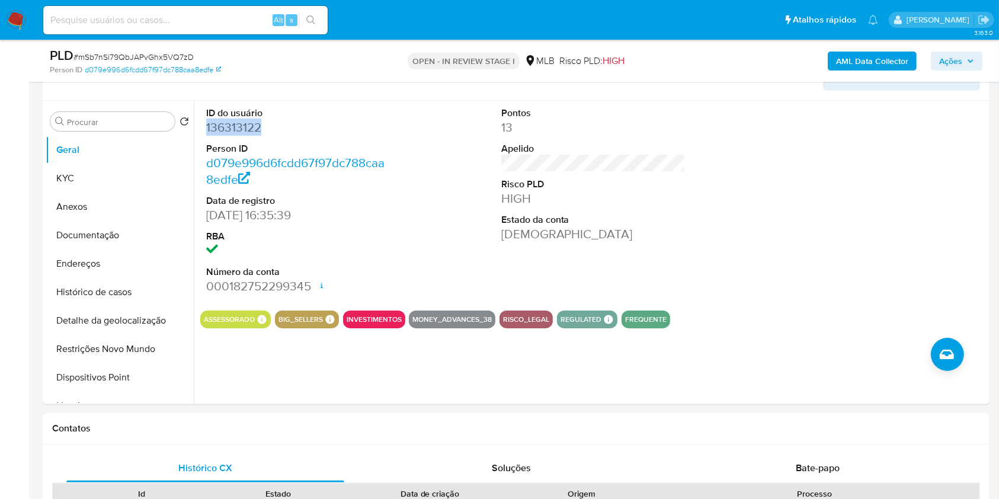
scroll to position [206, 0]
click at [749, 201] on div "ID do usuário 136313122 Person ID d079e996d6fcdd67f97dc788caa8edfe Data de regi…" at bounding box center [593, 201] width 786 height 200
click at [137, 167] on button "KYC" at bounding box center [115, 179] width 139 height 28
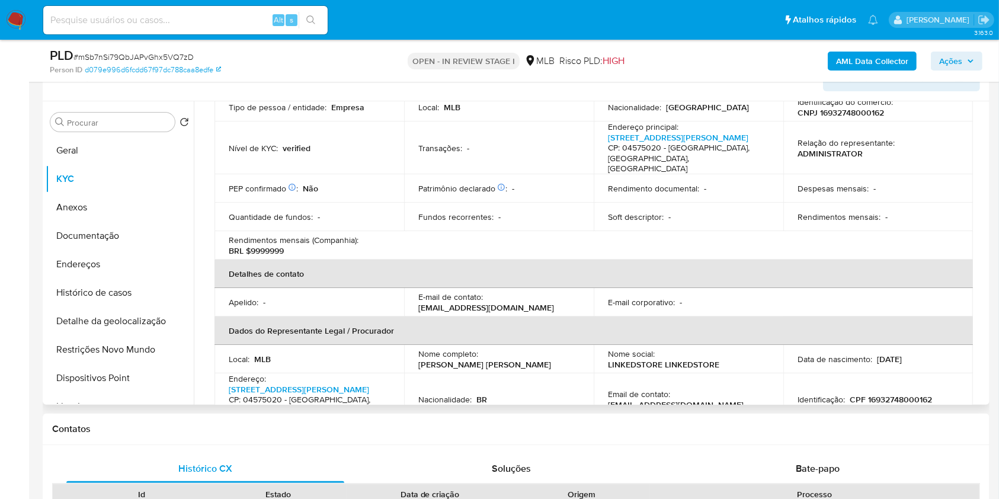
scroll to position [233, 0]
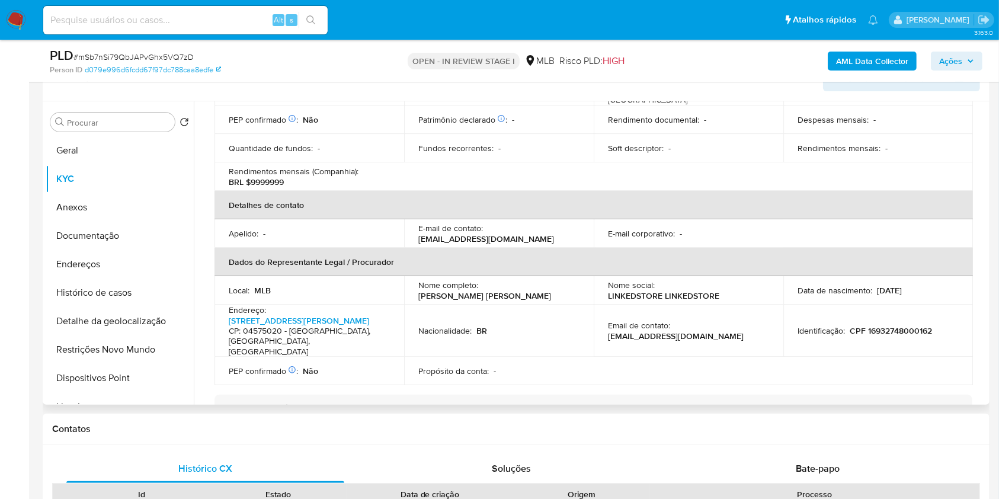
click at [477, 233] on p "[EMAIL_ADDRESS][DOMAIN_NAME]" at bounding box center [486, 238] width 136 height 11
copy p "nuvemshop"
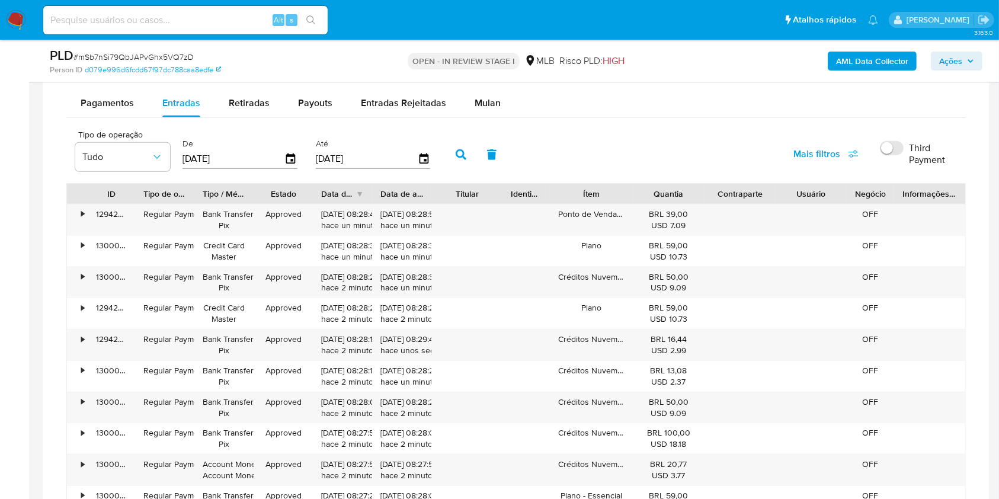
scroll to position [988, 0]
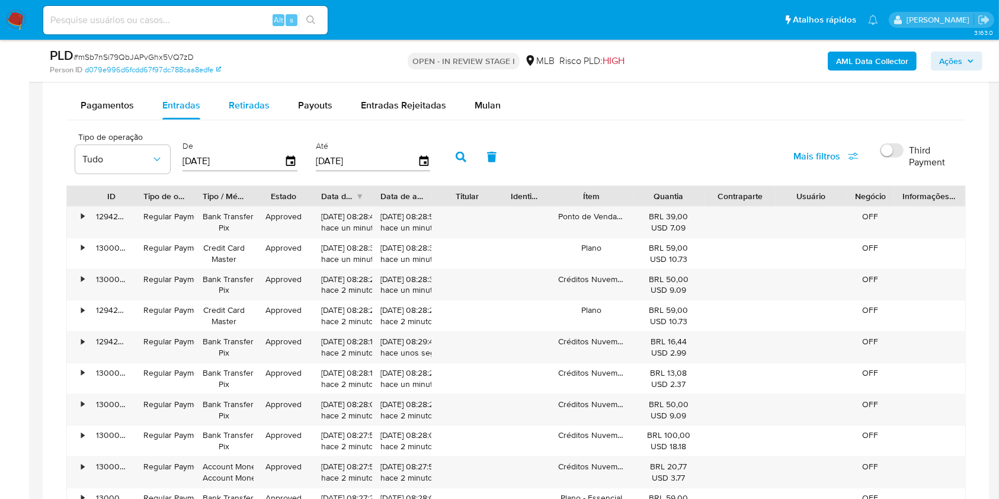
click at [253, 112] on div "Retiradas" at bounding box center [249, 105] width 41 height 28
select select "10"
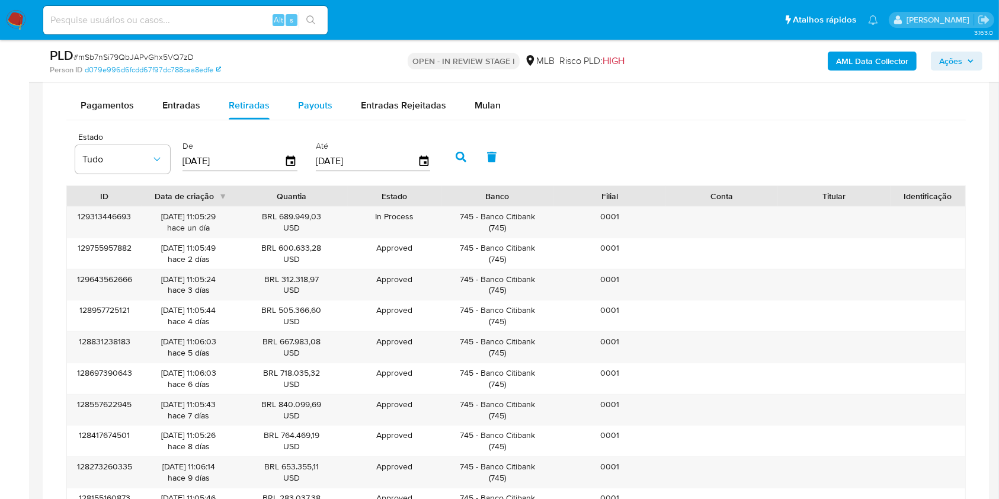
click at [303, 105] on span "Payouts" at bounding box center [315, 105] width 34 height 14
select select "10"
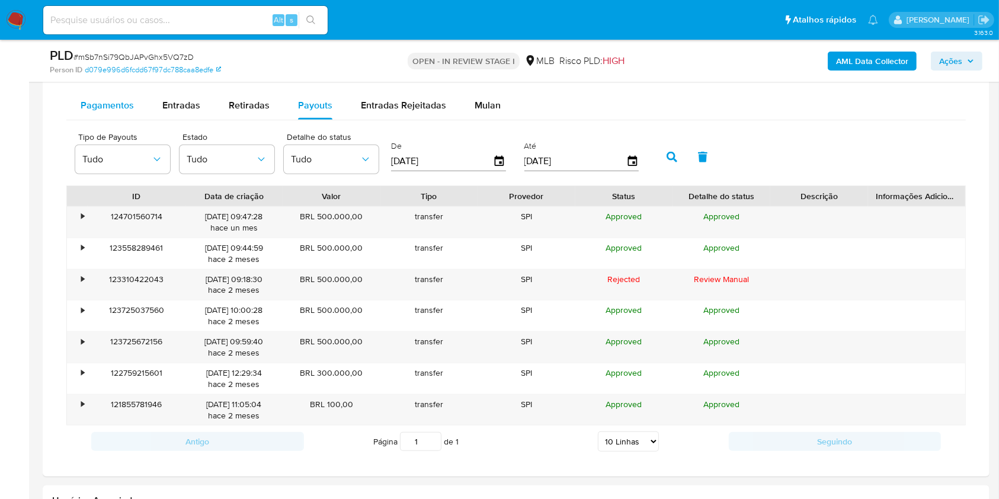
click at [111, 106] on span "Pagamentos" at bounding box center [107, 105] width 53 height 14
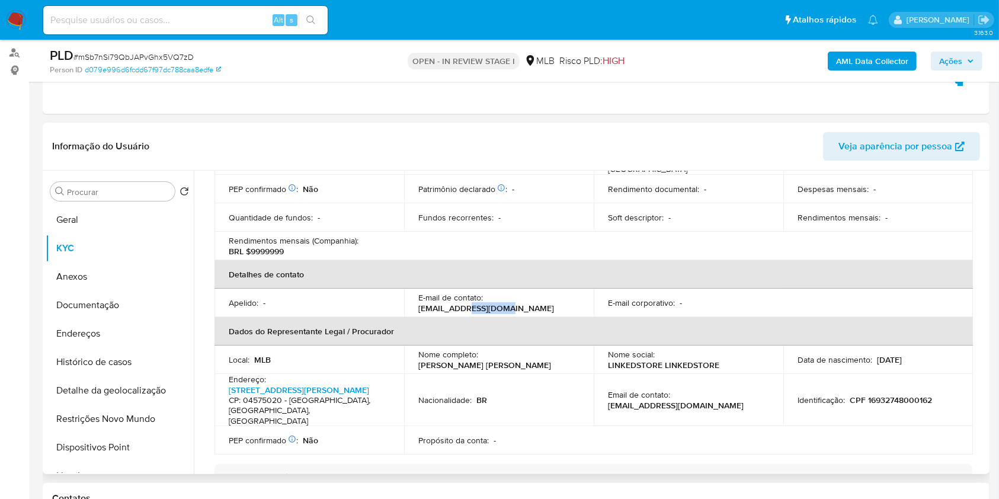
scroll to position [0, 0]
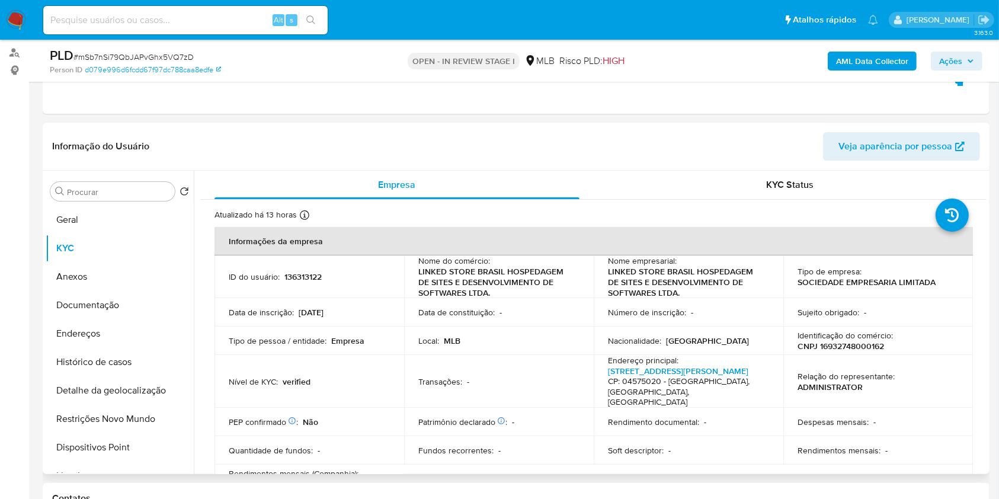
click at [297, 278] on p "136313122" at bounding box center [302, 276] width 37 height 11
copy p "136313122"
click at [129, 367] on button "Histórico de casos" at bounding box center [115, 362] width 139 height 28
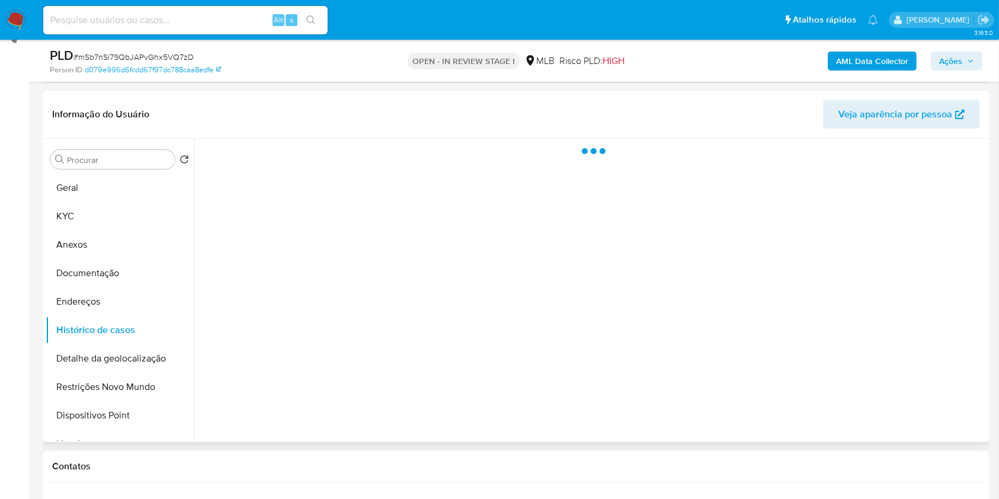
scroll to position [170, 0]
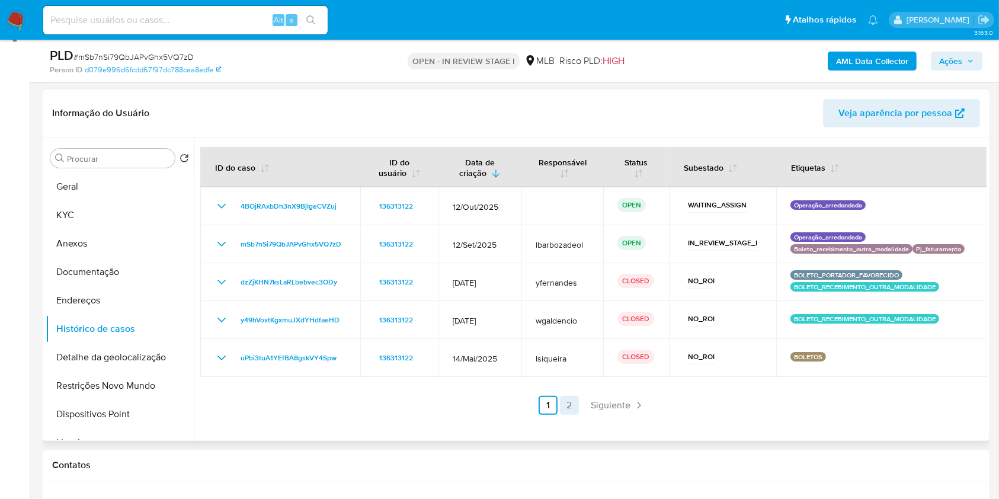
click at [568, 408] on link "2" at bounding box center [569, 405] width 19 height 19
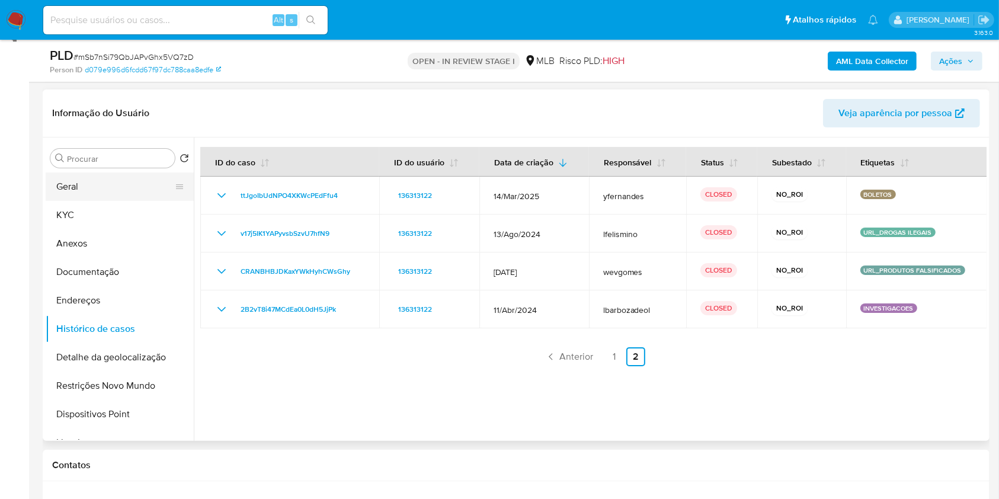
click at [100, 188] on button "Geral" at bounding box center [115, 186] width 139 height 28
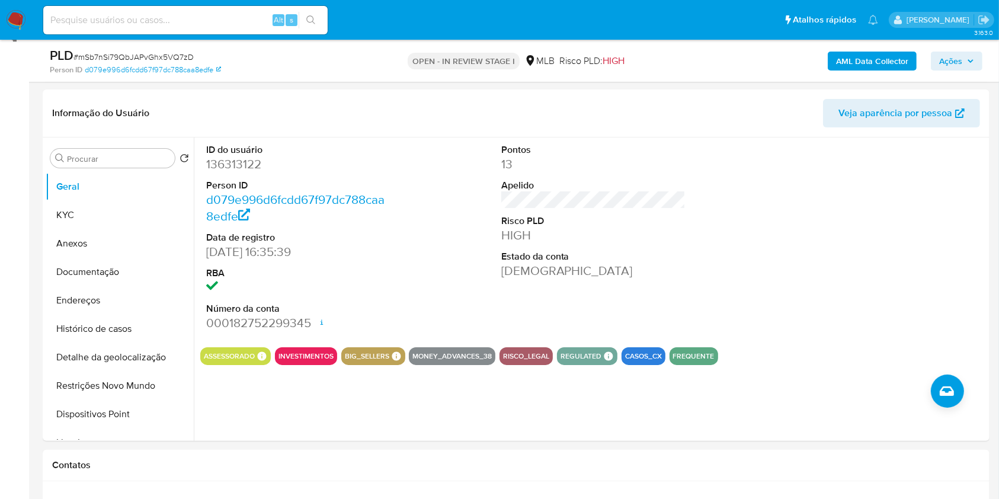
click at [242, 161] on dd "136313122" at bounding box center [298, 164] width 185 height 17
copy dd "136313122"
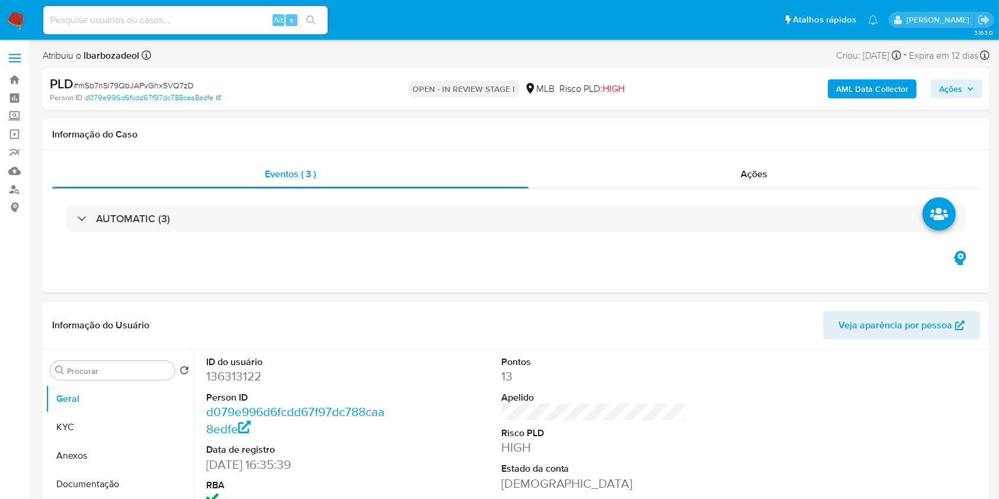
drag, startPoint x: 28, startPoint y: 257, endPoint x: 37, endPoint y: 254, distance: 9.4
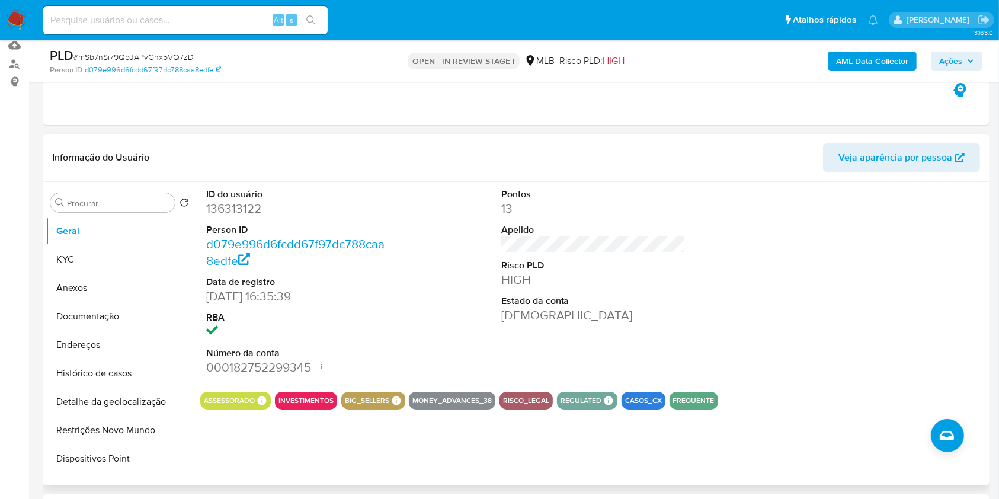
scroll to position [152, 0]
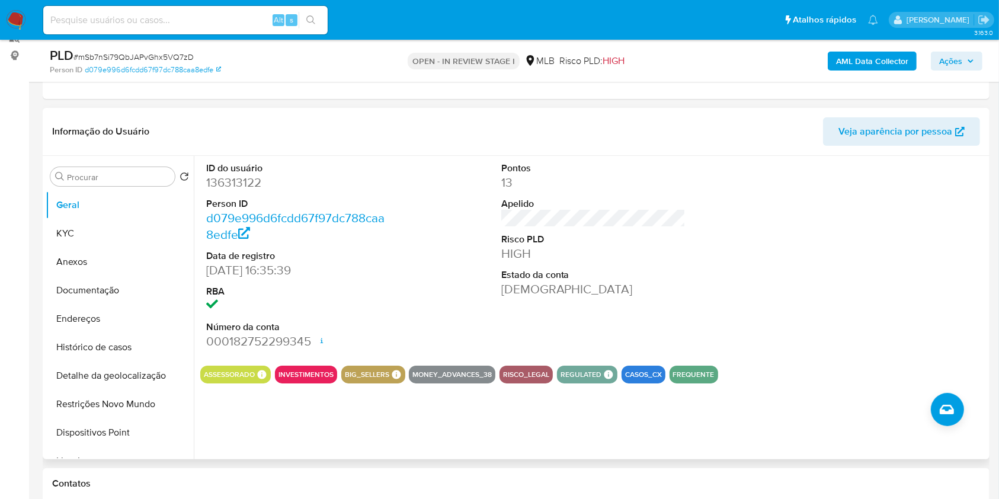
click at [232, 187] on dd "136313122" at bounding box center [298, 182] width 185 height 17
copy dd "136313122"
click at [965, 309] on div at bounding box center [888, 256] width 197 height 200
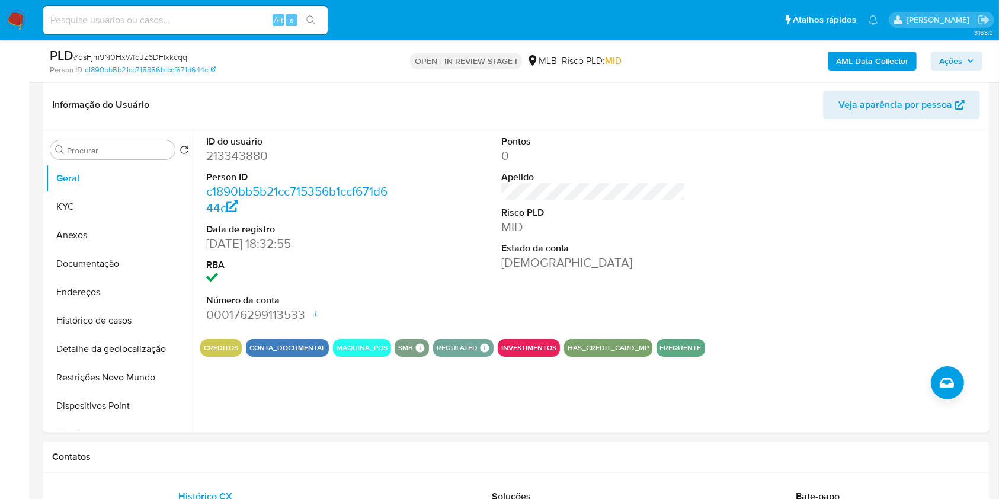
scroll to position [155, 0]
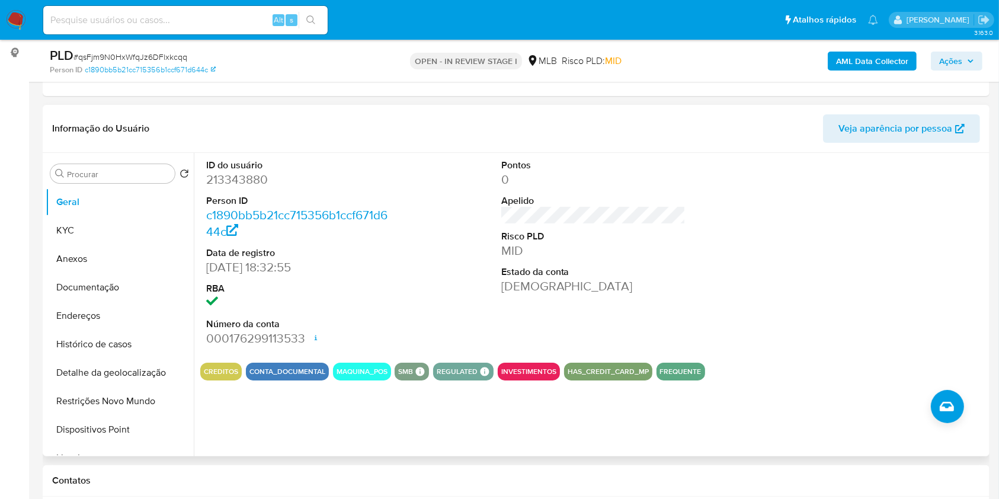
click at [233, 179] on dd "213343880" at bounding box center [298, 179] width 185 height 17
copy dd "213343880"
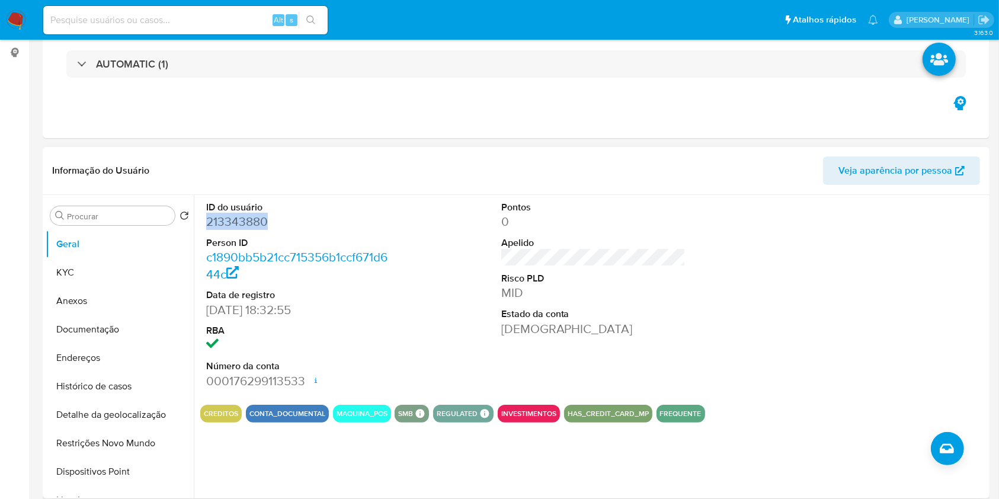
scroll to position [0, 0]
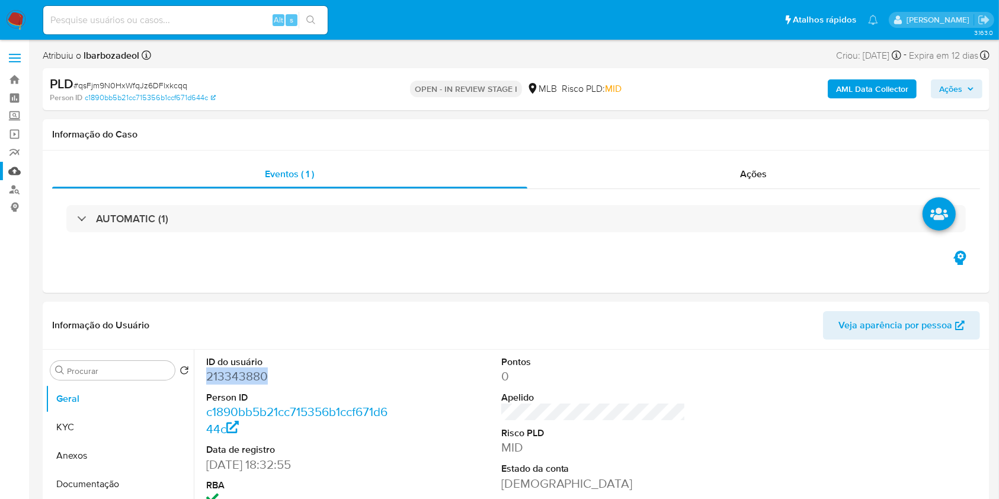
click at [14, 166] on link "Mulan" at bounding box center [70, 171] width 141 height 18
click at [960, 87] on span "Ações" at bounding box center [950, 88] width 23 height 19
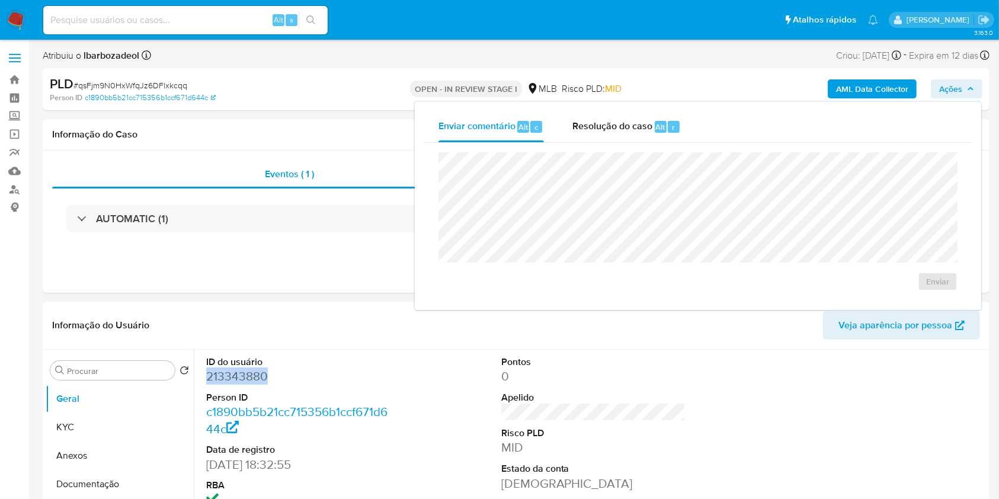
click at [959, 87] on span "Ações" at bounding box center [950, 88] width 23 height 19
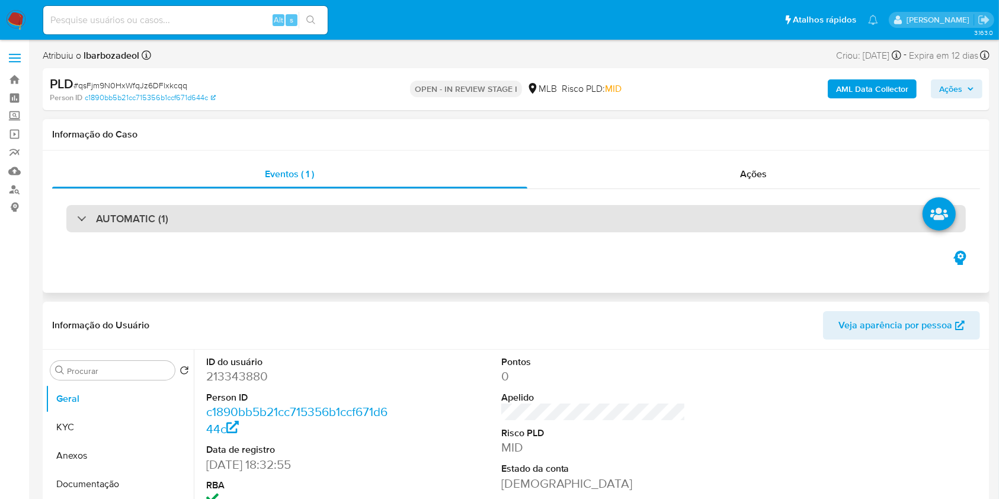
click at [455, 230] on div "AUTOMATIC (1)" at bounding box center [515, 218] width 899 height 27
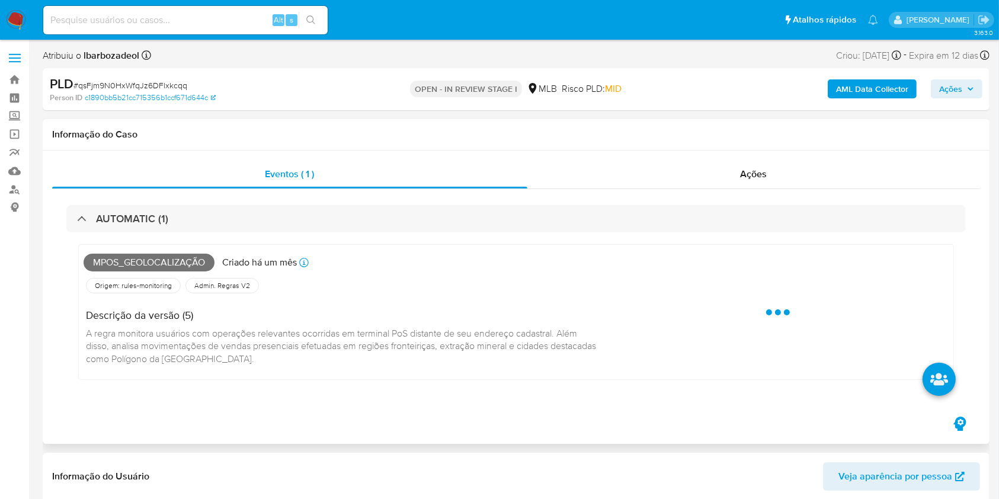
click at [183, 261] on span "Mpos_geolocalização" at bounding box center [149, 263] width 131 height 18
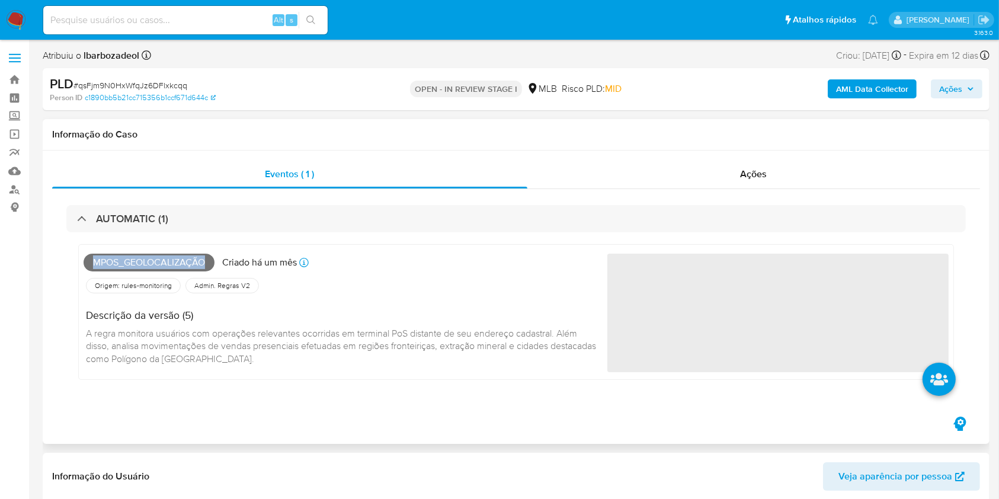
copy span "Mpos_geolocalização"
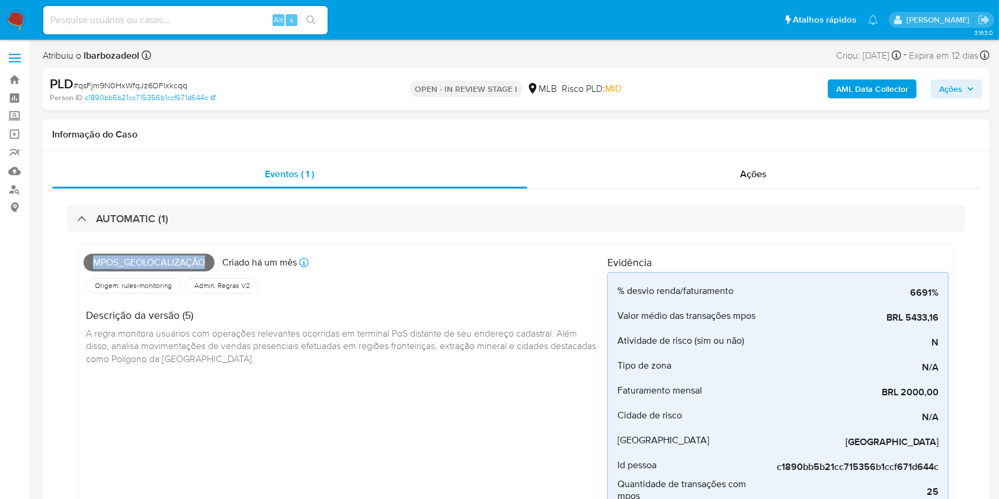
click at [964, 89] on span "Ações" at bounding box center [956, 89] width 35 height 17
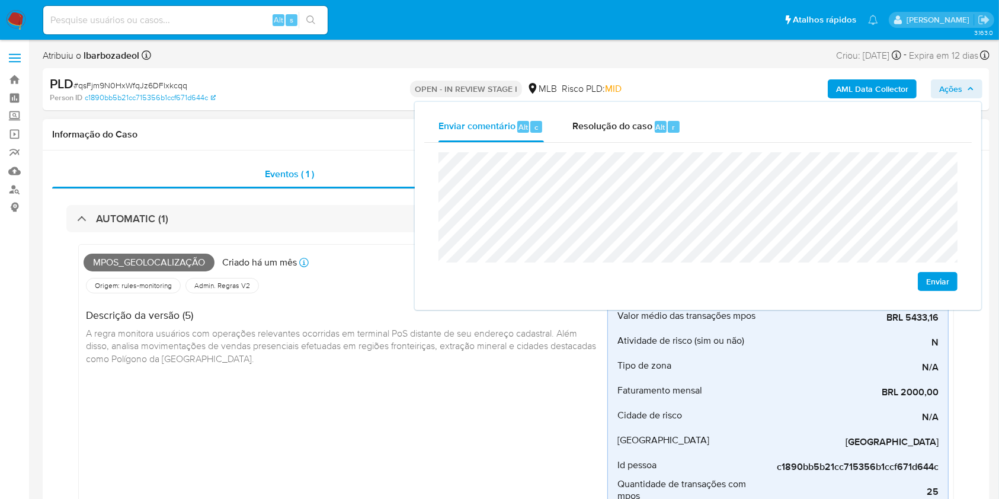
click at [394, 399] on div "Mpos_geolocalização Criado há um mês Criado: [DATE] 00:18:22 Origem: rules-moni…" at bounding box center [346, 490] width 524 height 483
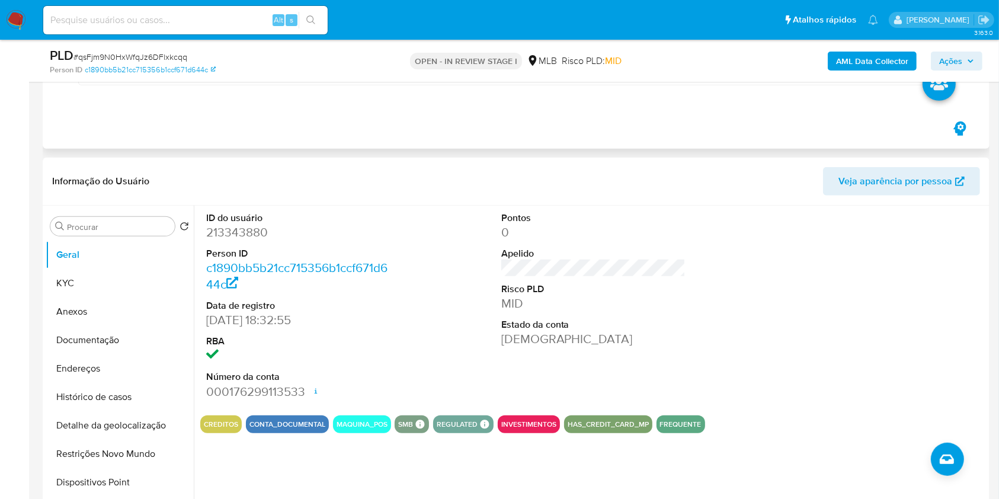
scroll to position [611, 0]
click at [956, 272] on div at bounding box center [888, 305] width 197 height 200
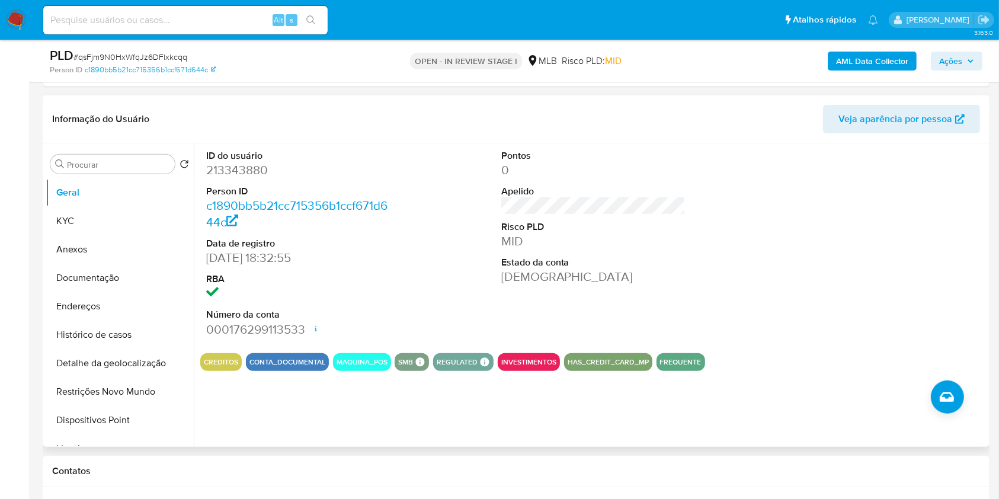
scroll to position [676, 0]
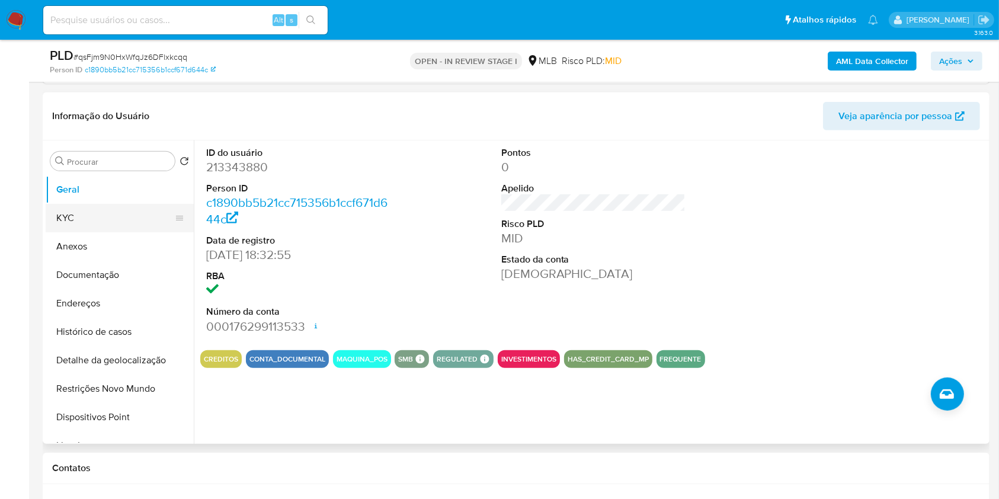
click at [118, 209] on button "KYC" at bounding box center [115, 218] width 139 height 28
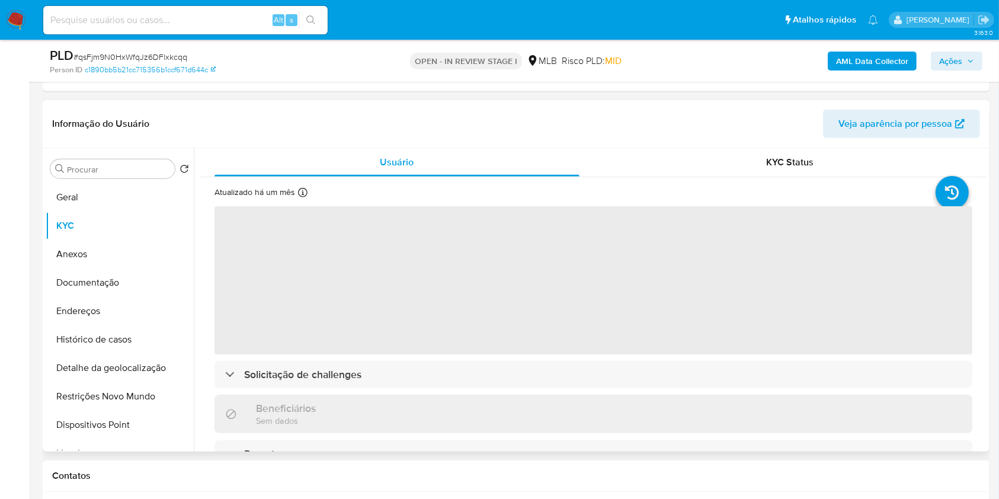
scroll to position [650, 0]
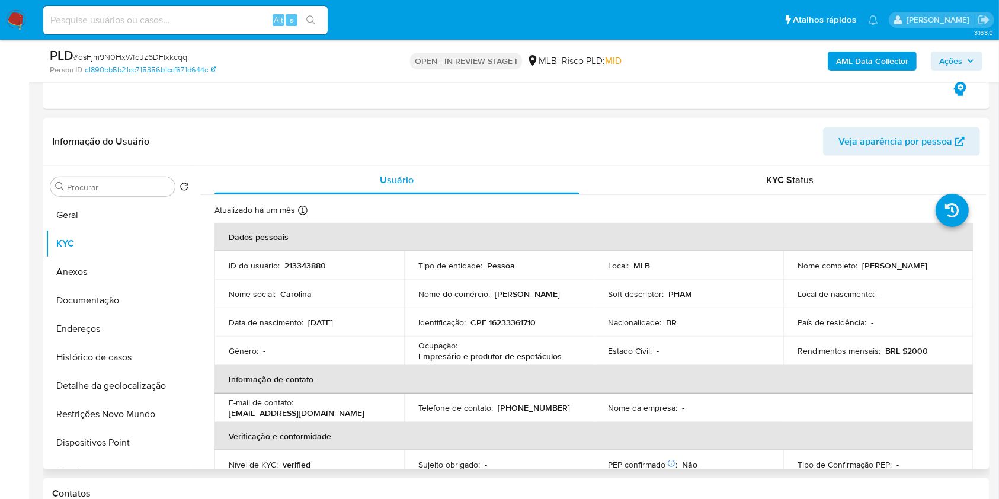
click at [518, 323] on p "CPF 16233361710" at bounding box center [502, 322] width 65 height 11
copy p "16233361710"
click at [962, 59] on span "Ações" at bounding box center [950, 61] width 23 height 19
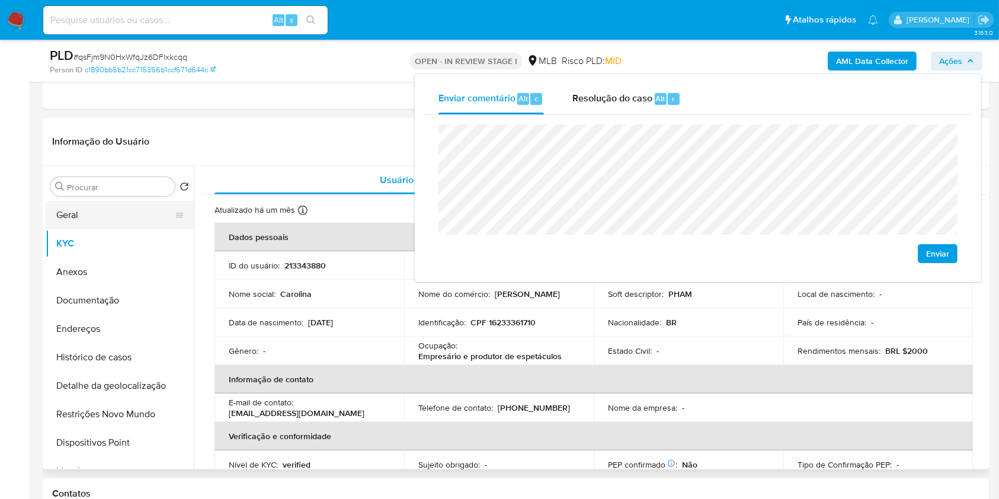
click at [118, 220] on button "Geral" at bounding box center [115, 215] width 139 height 28
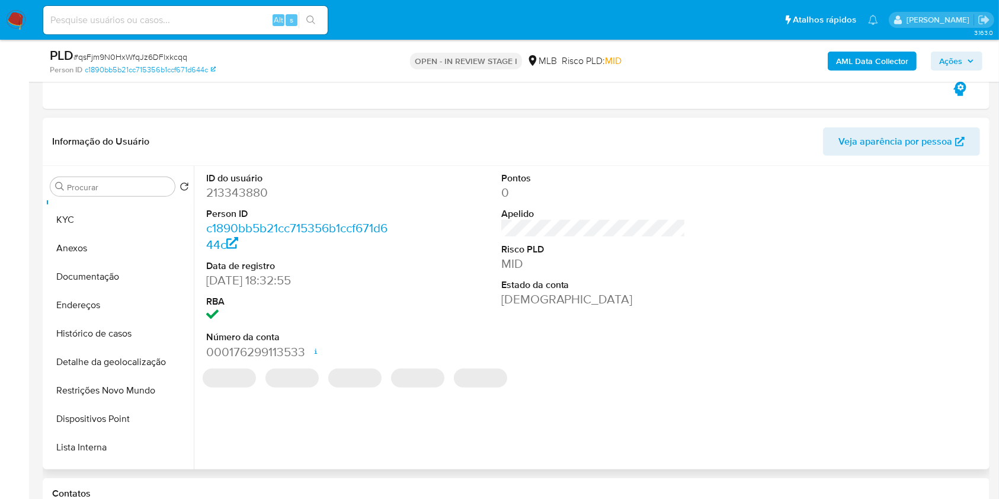
scroll to position [0, 0]
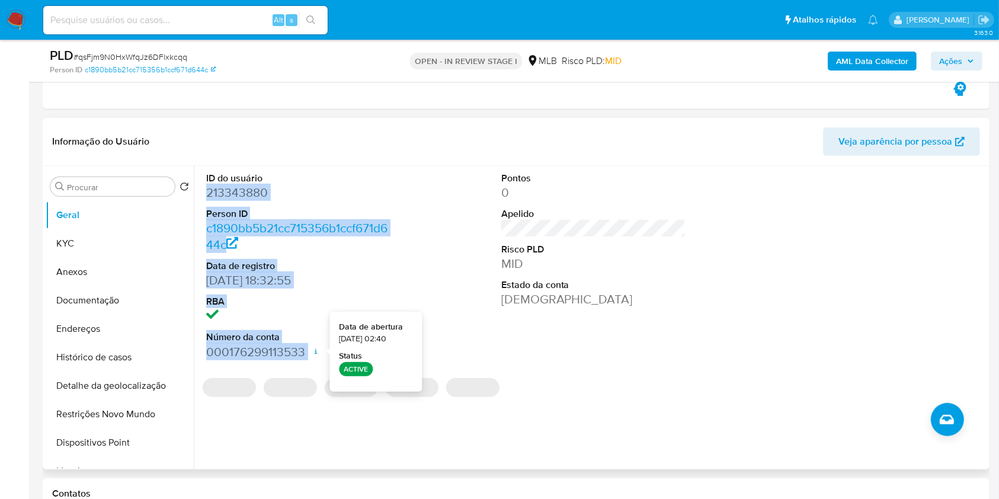
drag, startPoint x: 206, startPoint y: 194, endPoint x: 316, endPoint y: 350, distance: 191.6
click at [316, 351] on dl "ID do usuário 213343880 Person ID c1890bb5b21cc715356b1ccf671d644c Data de regi…" at bounding box center [298, 266] width 185 height 188
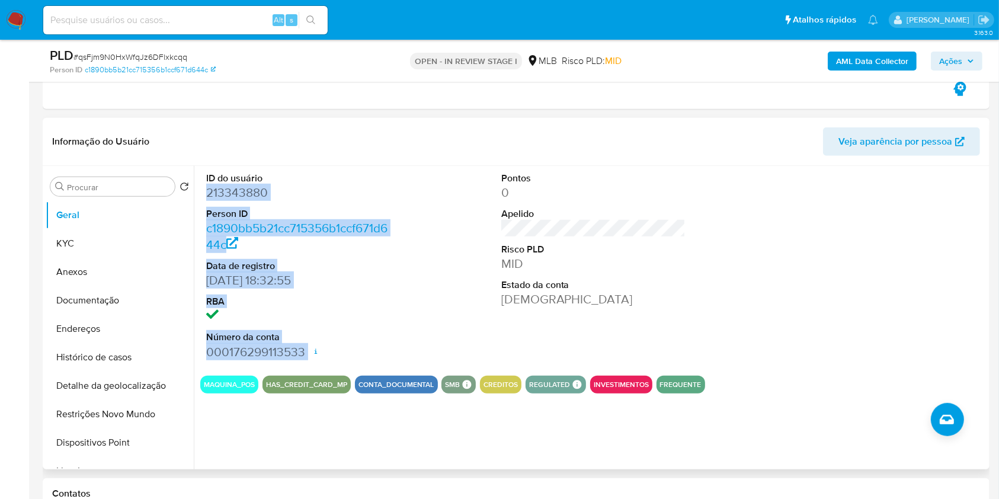
copy dl "213343880 Person ID c1890bb5b21cc715356b1ccf671d644c Data de registro [DATE] 18…"
click at [956, 64] on span "Ações" at bounding box center [950, 61] width 23 height 19
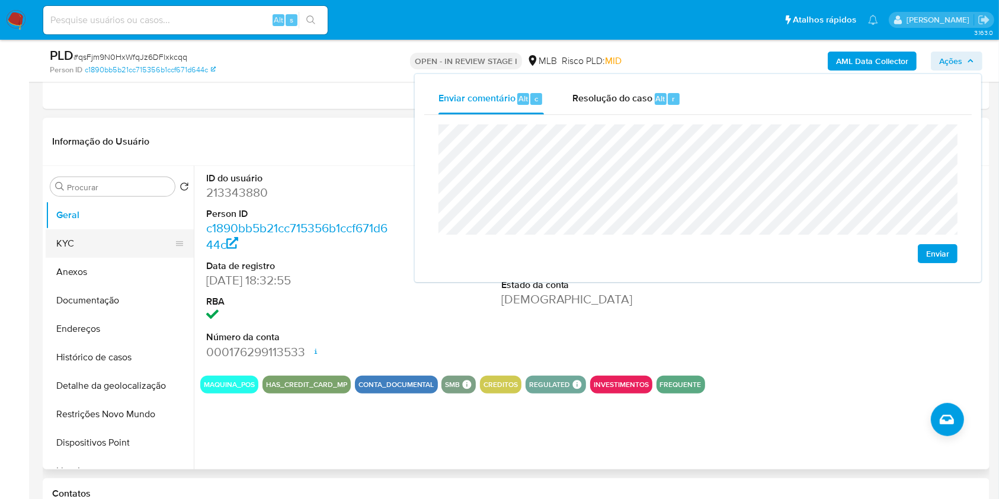
click at [146, 244] on button "KYC" at bounding box center [115, 243] width 139 height 28
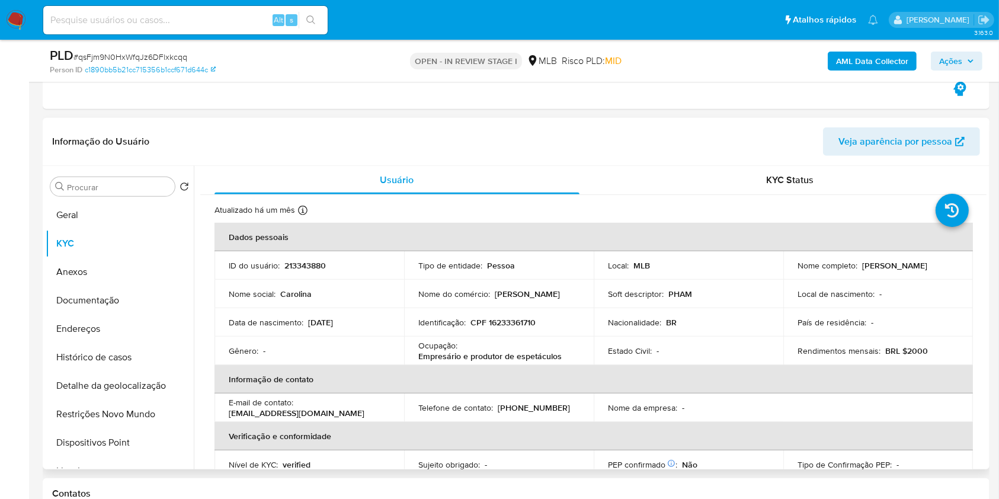
click at [495, 323] on p "CPF 16233361710" at bounding box center [502, 322] width 65 height 11
drag, startPoint x: 417, startPoint y: 357, endPoint x: 566, endPoint y: 354, distance: 149.3
click at [566, 354] on div "Ocupação : Empresário e produtor de espetáculos" at bounding box center [498, 350] width 161 height 21
copy p "Empresário e produtor de espetáculos"
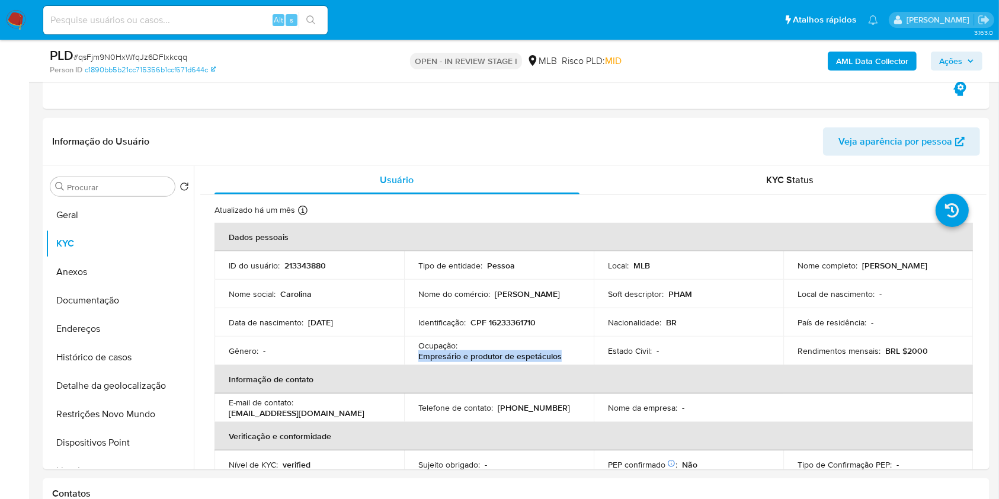
click at [958, 65] on span "Ações" at bounding box center [950, 61] width 23 height 19
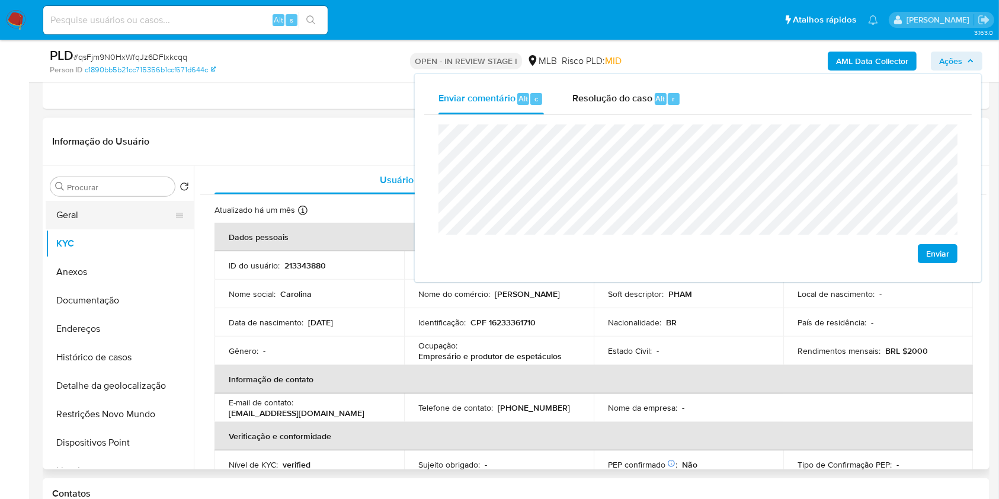
click at [106, 212] on button "Geral" at bounding box center [115, 215] width 139 height 28
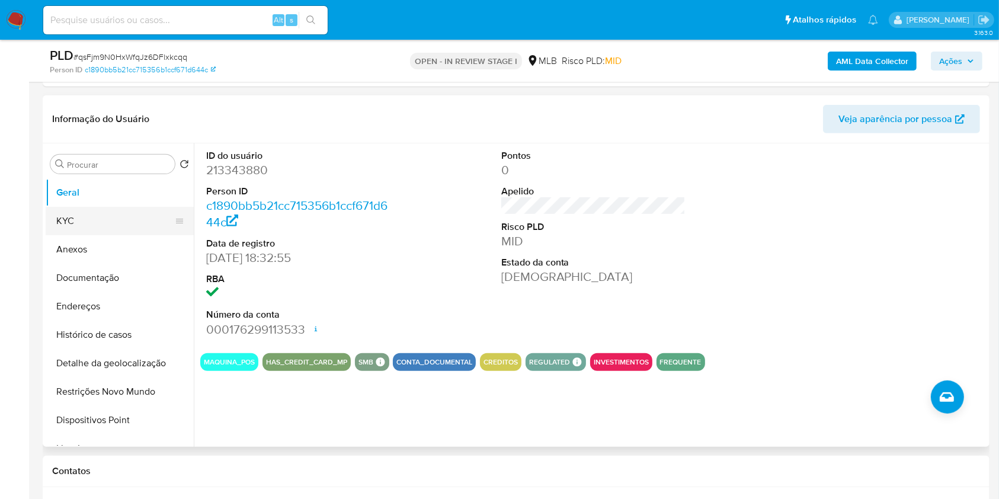
click at [110, 220] on button "KYC" at bounding box center [115, 221] width 139 height 28
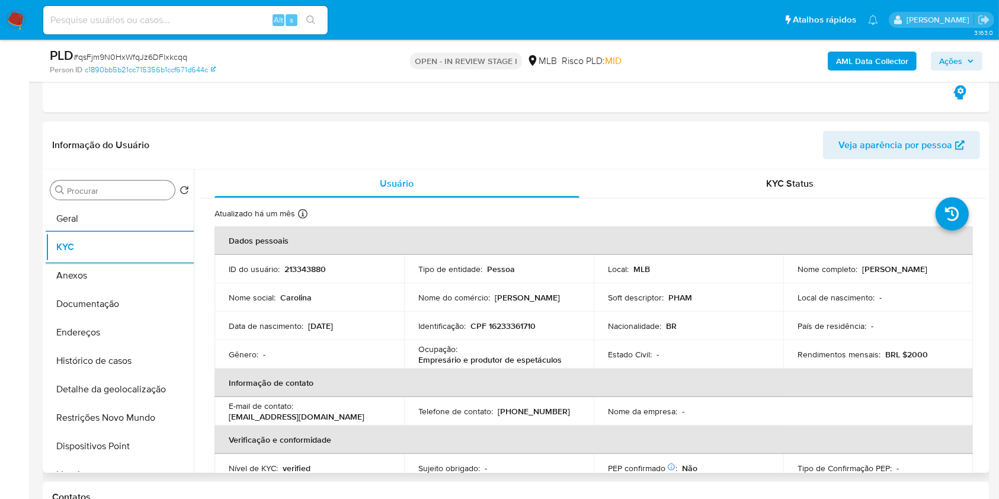
scroll to position [652, 0]
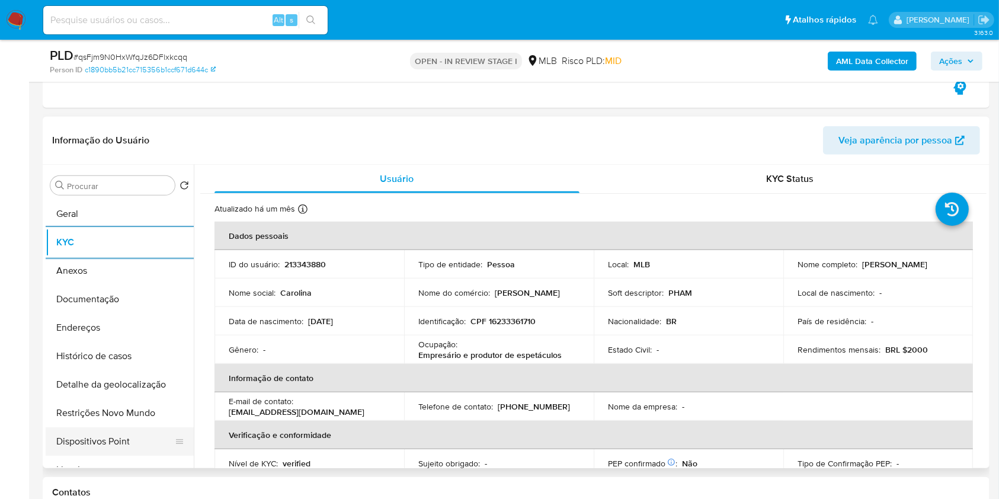
click at [116, 444] on button "Dispositivos Point" at bounding box center [115, 441] width 139 height 28
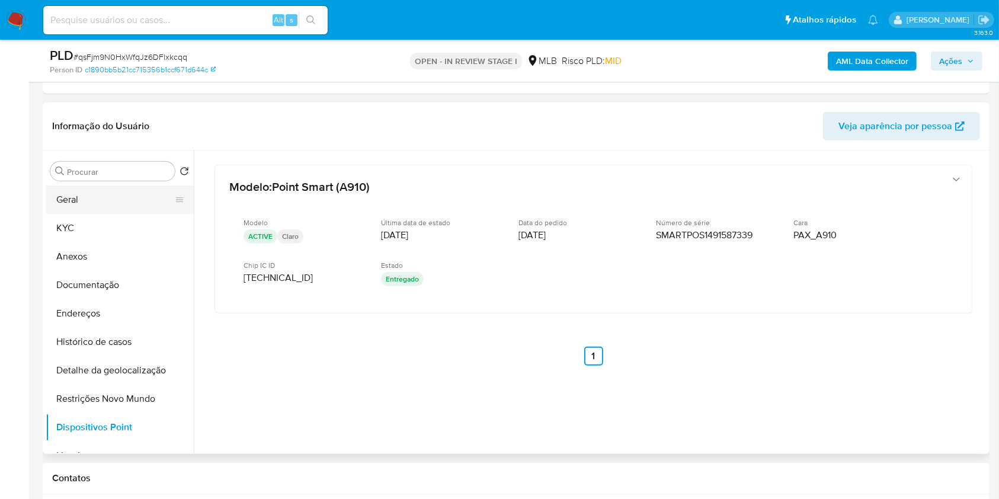
click at [103, 204] on button "Geral" at bounding box center [115, 199] width 139 height 28
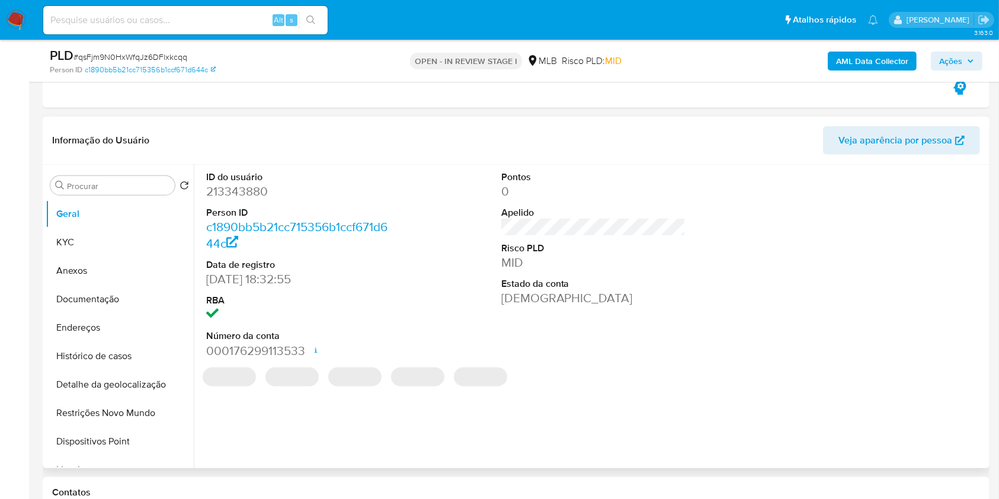
click at [232, 187] on dd "213343880" at bounding box center [298, 191] width 185 height 17
copy dd "213343880"
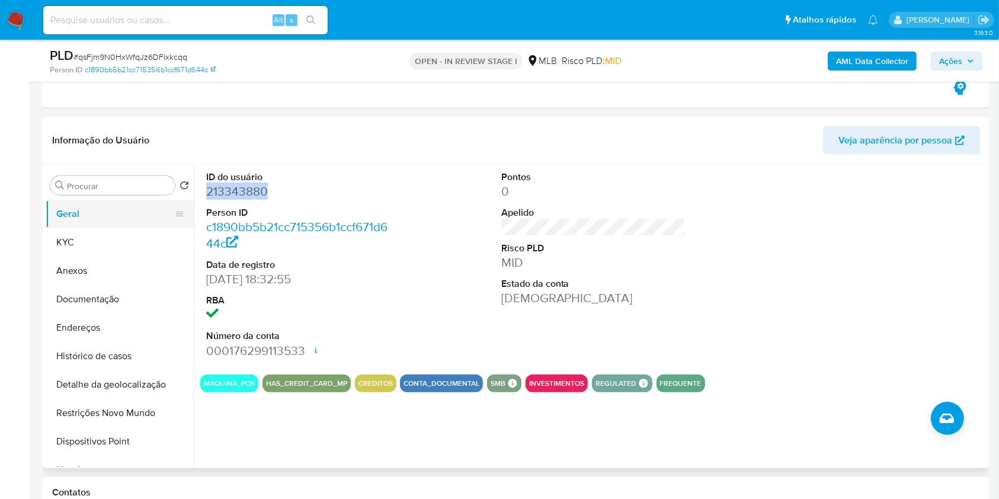
click at [128, 225] on button "Geral" at bounding box center [115, 214] width 139 height 28
click at [119, 245] on button "KYC" at bounding box center [115, 242] width 139 height 28
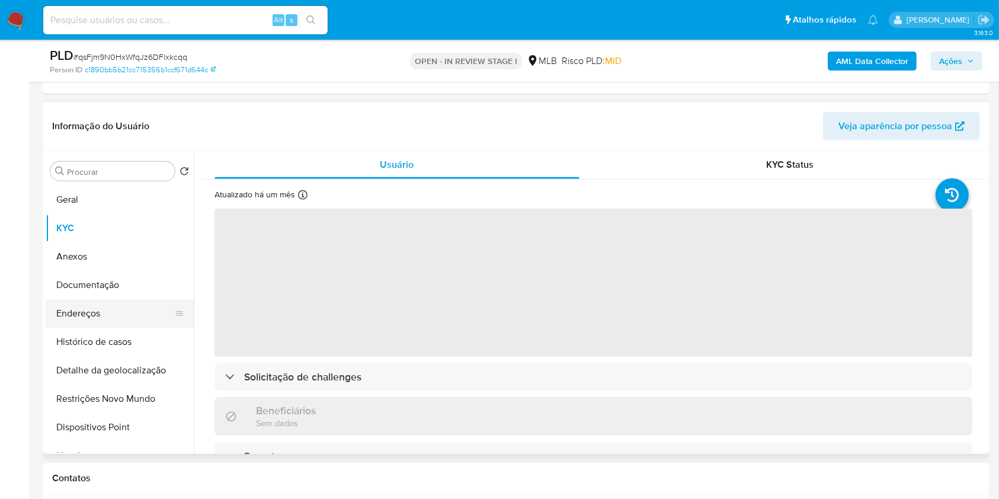
click at [130, 309] on button "Endereços" at bounding box center [115, 313] width 139 height 28
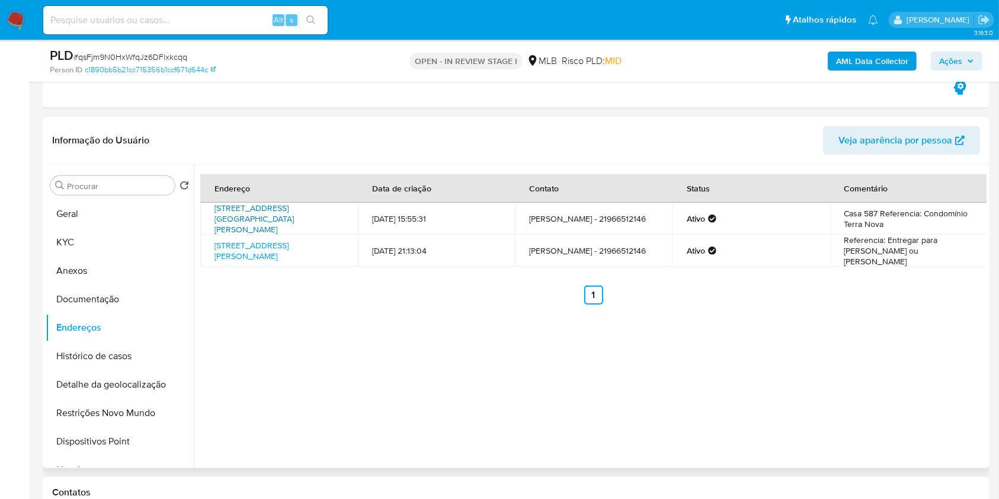
click at [265, 222] on link "Avenida Elias Maluf 2695, Sorocaba, São Paulo, 18055215, Brasil 2695" at bounding box center [253, 218] width 79 height 33
click at [257, 260] on link "Rua Luiz Gonzaga De Camargo Fleury 127, Sorocaba, São Paulo, 18052300, Brasil 1…" at bounding box center [251, 250] width 74 height 23
click at [113, 242] on button "KYC" at bounding box center [115, 242] width 139 height 28
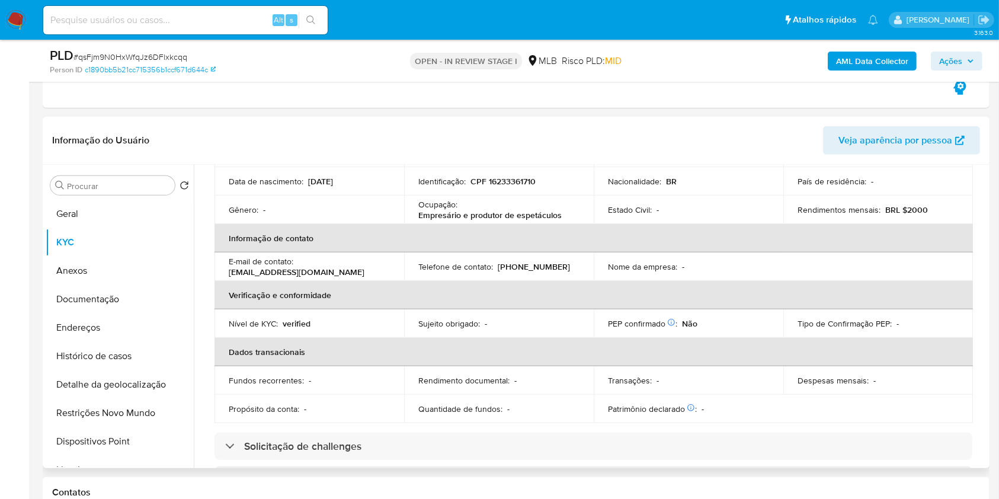
scroll to position [0, 0]
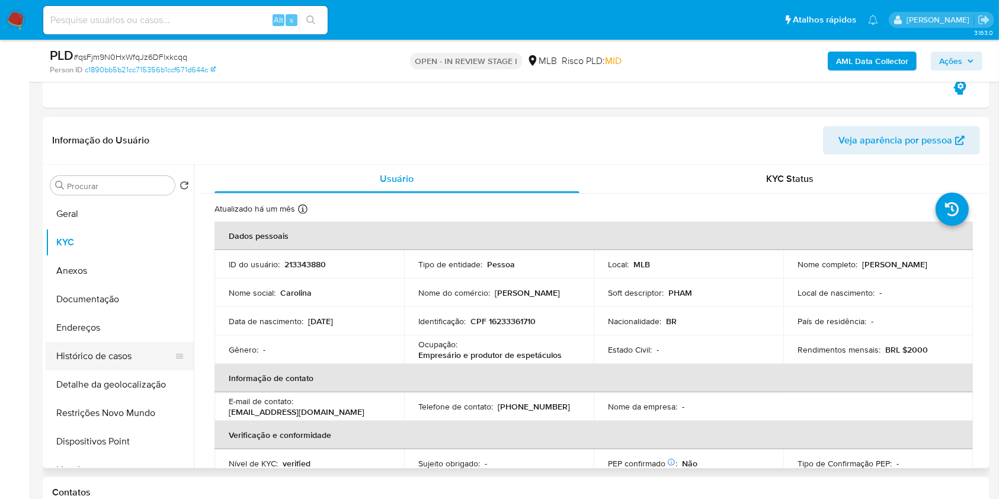
click at [130, 345] on button "Histórico de casos" at bounding box center [115, 356] width 139 height 28
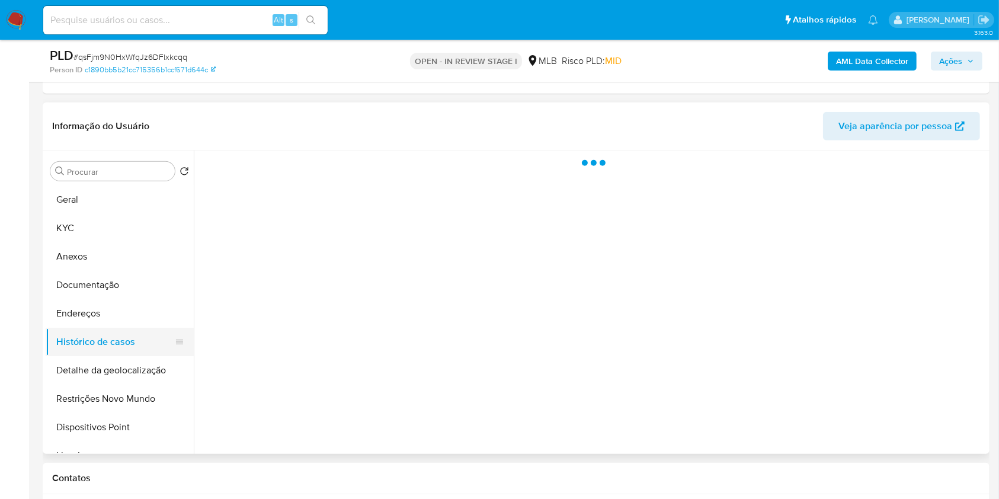
click at [139, 328] on button "Histórico de casos" at bounding box center [115, 342] width 139 height 28
click at [129, 318] on button "Endereços" at bounding box center [115, 313] width 139 height 28
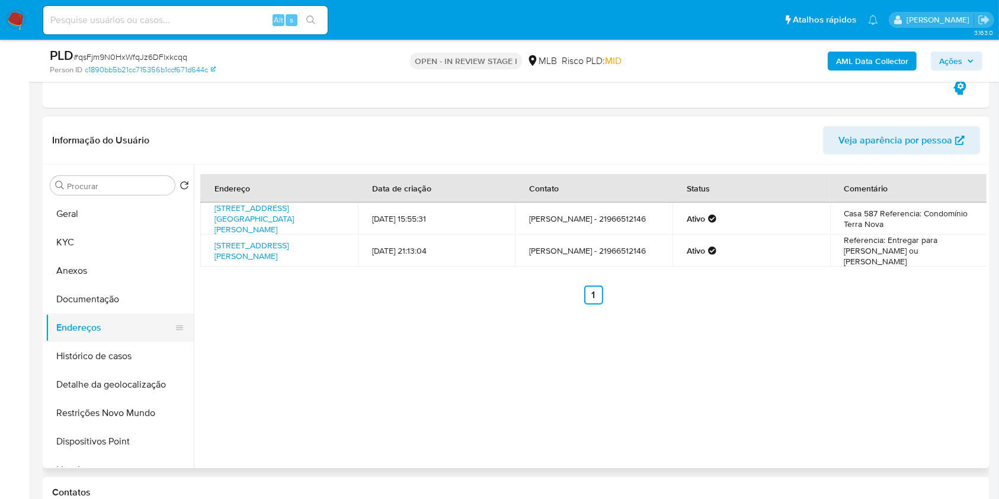
click at [104, 320] on button "Endereços" at bounding box center [115, 327] width 139 height 28
click at [110, 290] on button "Documentação" at bounding box center [115, 299] width 139 height 28
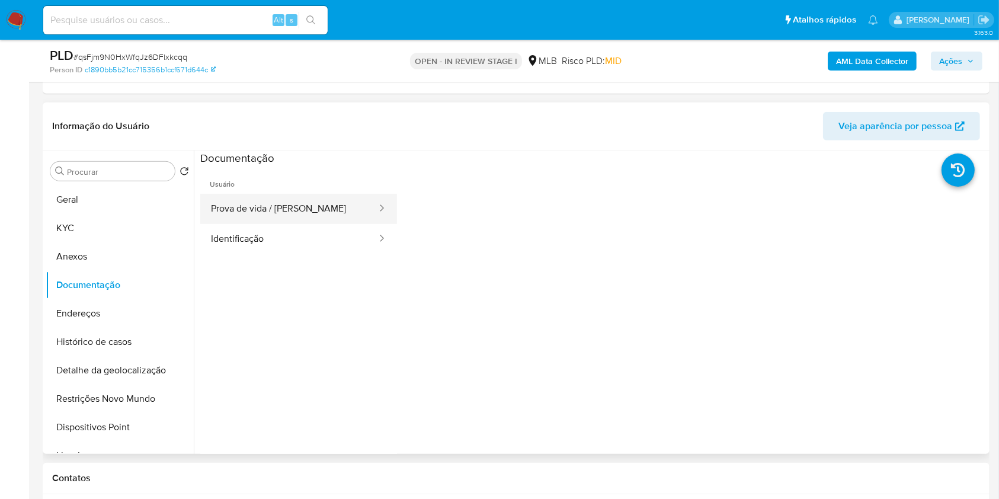
click at [296, 216] on button "Prova de vida / Selfie" at bounding box center [289, 209] width 178 height 30
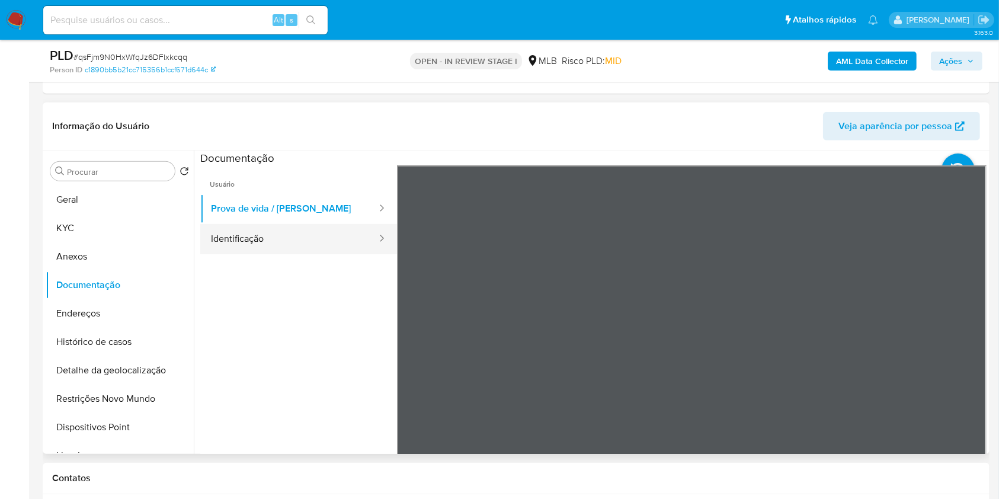
click at [230, 249] on button "Identificação" at bounding box center [289, 239] width 178 height 30
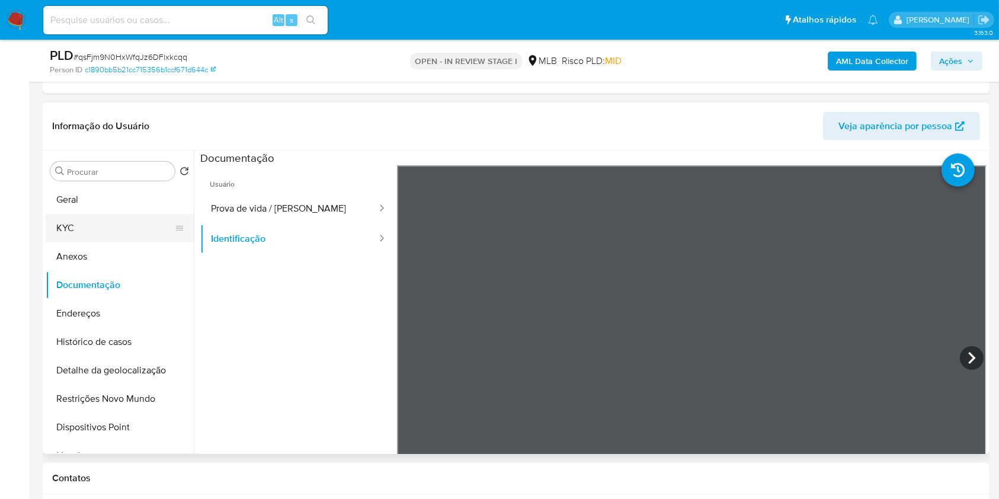
click at [91, 237] on button "KYC" at bounding box center [115, 228] width 139 height 28
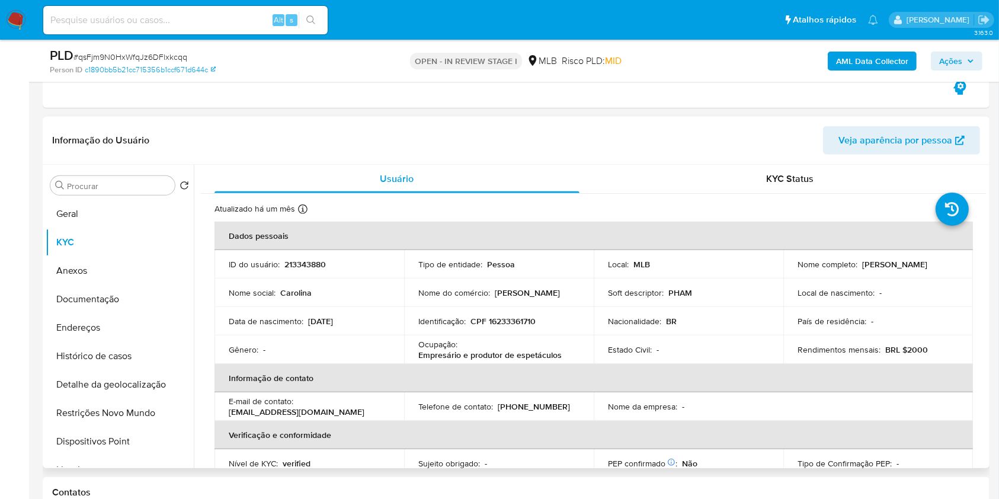
click at [518, 319] on p "CPF 16233361710" at bounding box center [502, 321] width 65 height 11
drag, startPoint x: 521, startPoint y: 320, endPoint x: 537, endPoint y: 320, distance: 15.4
click at [537, 320] on div "Identificação : CPF 16233361710" at bounding box center [498, 321] width 161 height 11
click at [945, 69] on span "Ações" at bounding box center [950, 61] width 23 height 19
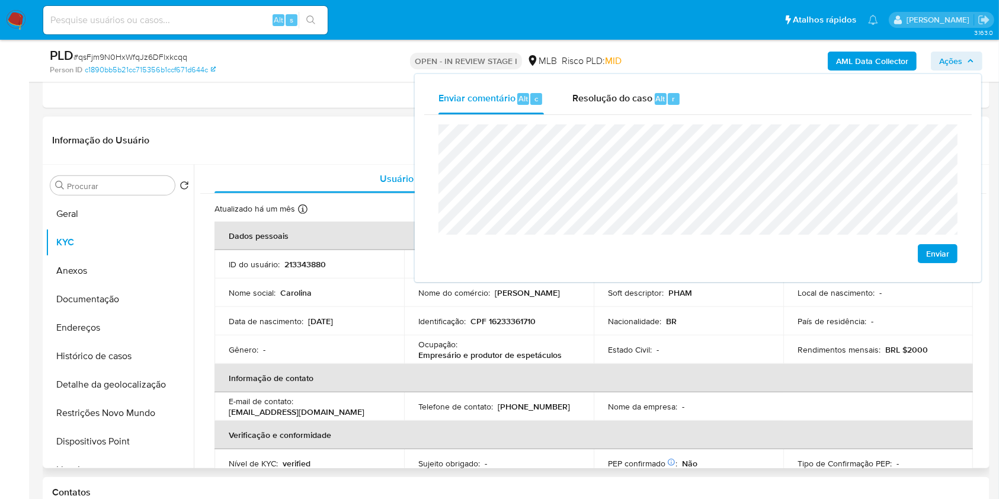
drag, startPoint x: 550, startPoint y: 302, endPoint x: 522, endPoint y: 287, distance: 31.5
click at [522, 287] on p "Carolina Alexandre" at bounding box center [527, 292] width 65 height 11
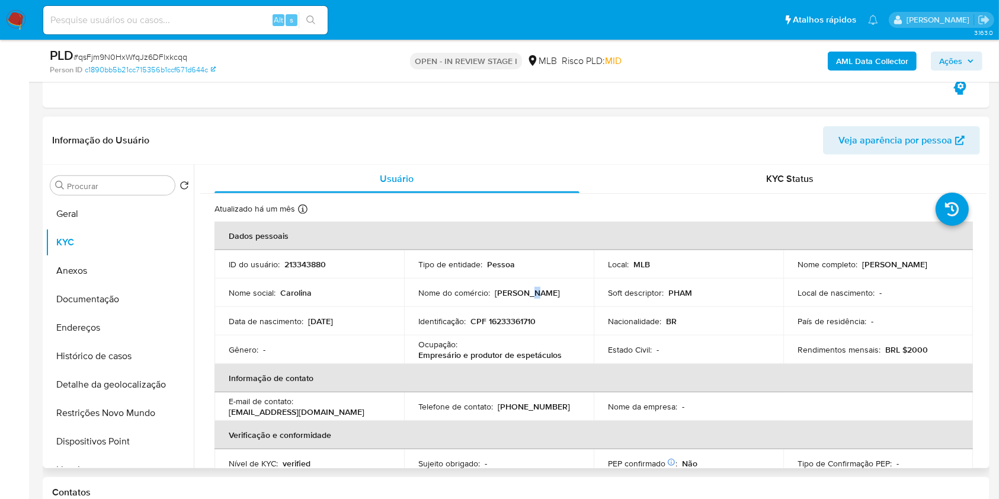
click at [522, 287] on p "Carolina Alexandre" at bounding box center [527, 292] width 65 height 11
click at [523, 287] on p "Carolina Alexandre" at bounding box center [527, 292] width 65 height 11
drag, startPoint x: 526, startPoint y: 297, endPoint x: 565, endPoint y: 291, distance: 39.0
click at [565, 291] on div "Nome do comércio : Carolina Alexandre" at bounding box center [498, 292] width 161 height 11
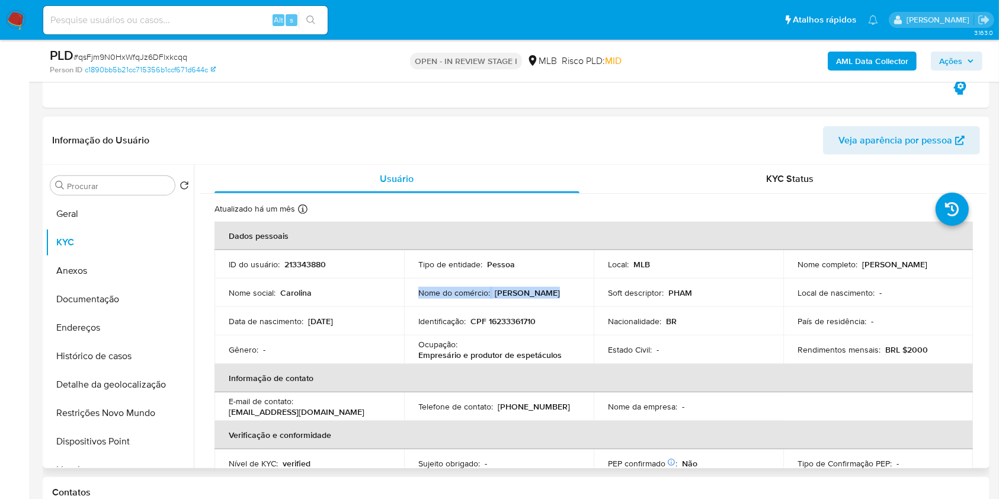
copy p "Carolina Alexandre"
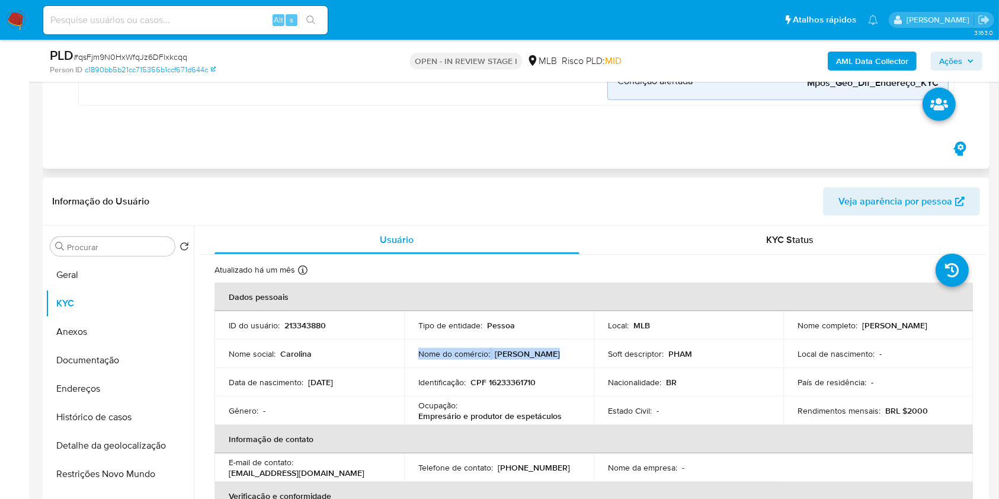
scroll to position [592, 0]
click at [124, 445] on button "Detalhe da geolocalização" at bounding box center [115, 444] width 139 height 28
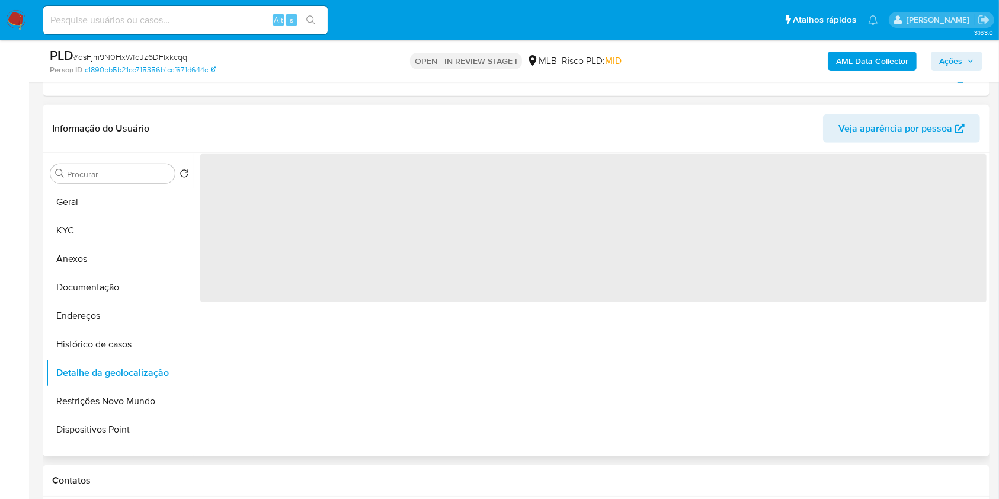
scroll to position [647, 0]
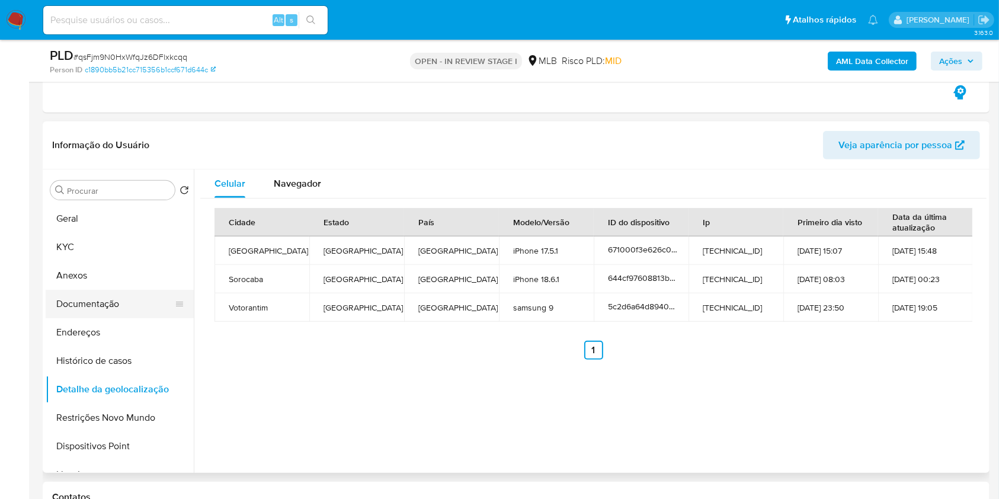
click at [142, 309] on button "Documentação" at bounding box center [115, 304] width 139 height 28
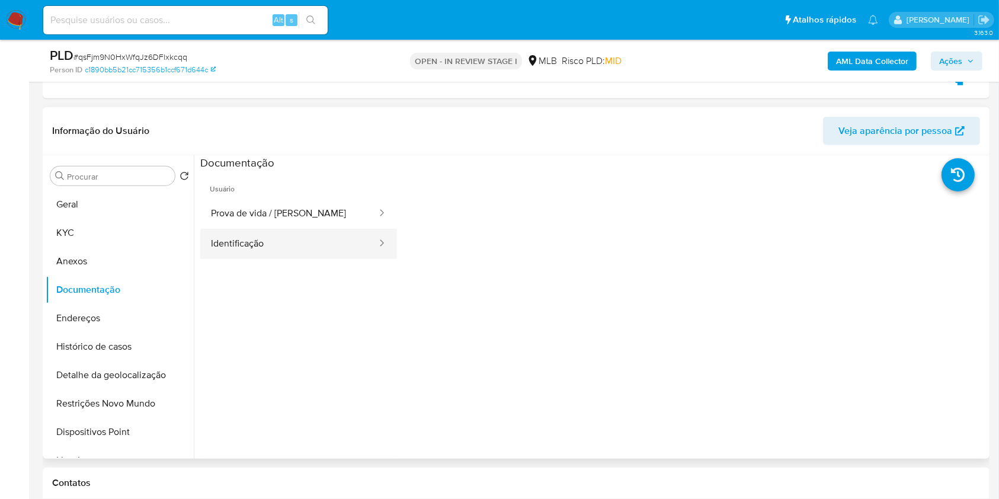
click at [292, 247] on button "Identificação" at bounding box center [289, 244] width 178 height 30
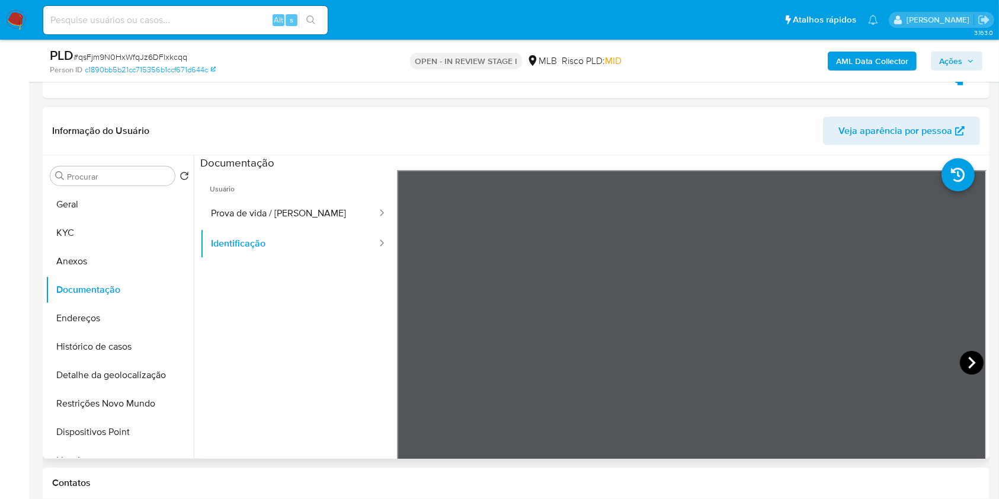
click at [961, 357] on icon at bounding box center [972, 363] width 24 height 24
click at [409, 361] on icon at bounding box center [411, 363] width 7 height 12
click at [93, 227] on button "KYC" at bounding box center [115, 233] width 139 height 28
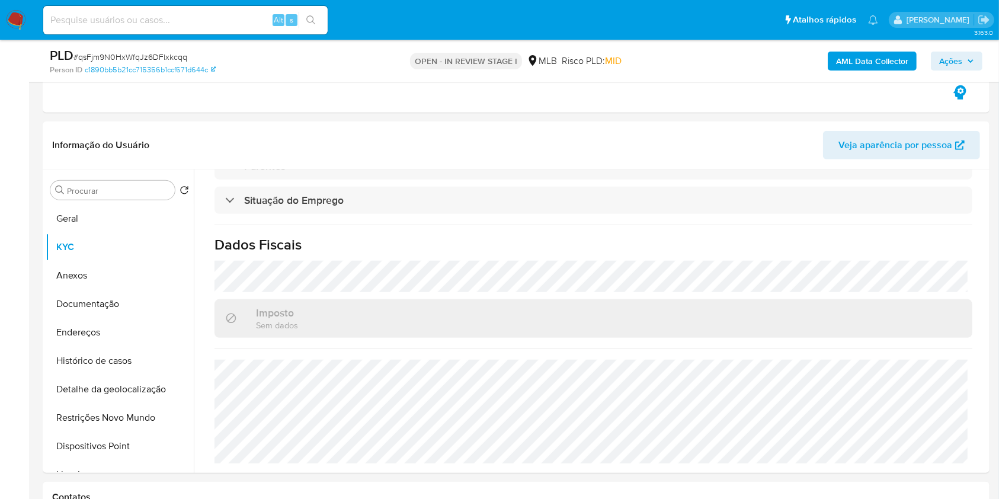
scroll to position [0, 0]
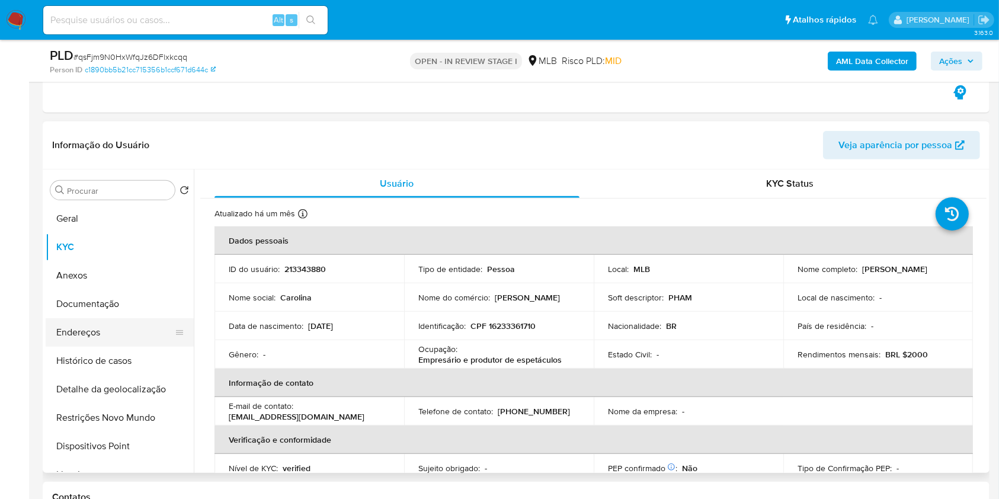
click at [104, 331] on button "Endereços" at bounding box center [115, 332] width 139 height 28
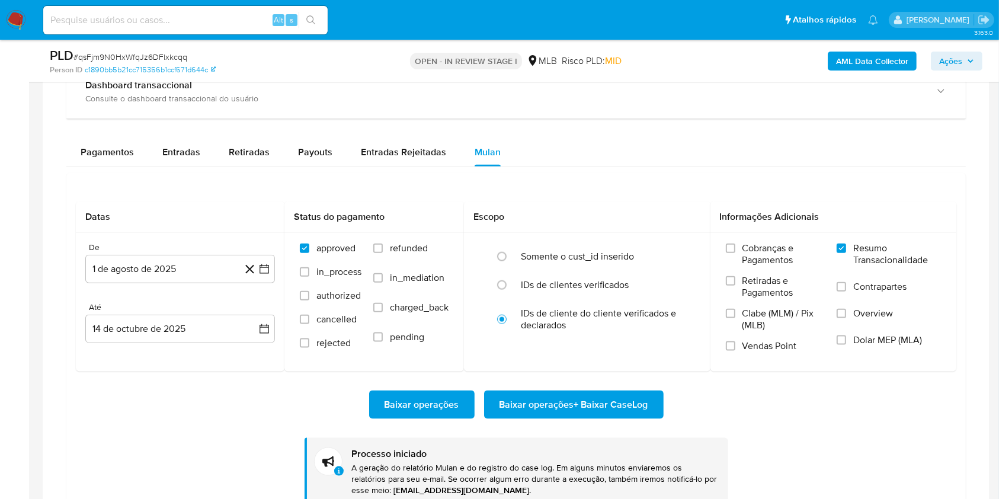
scroll to position [1379, 0]
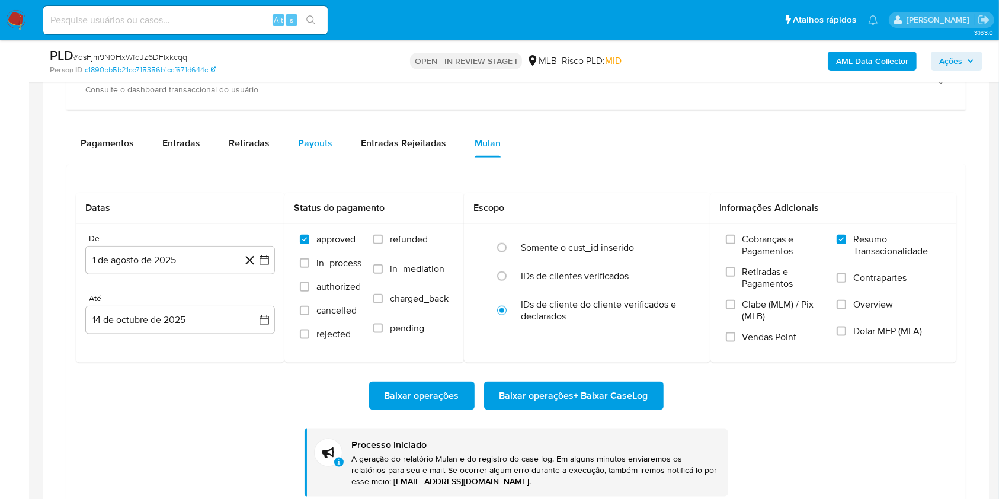
click at [303, 139] on span "Payouts" at bounding box center [315, 143] width 34 height 14
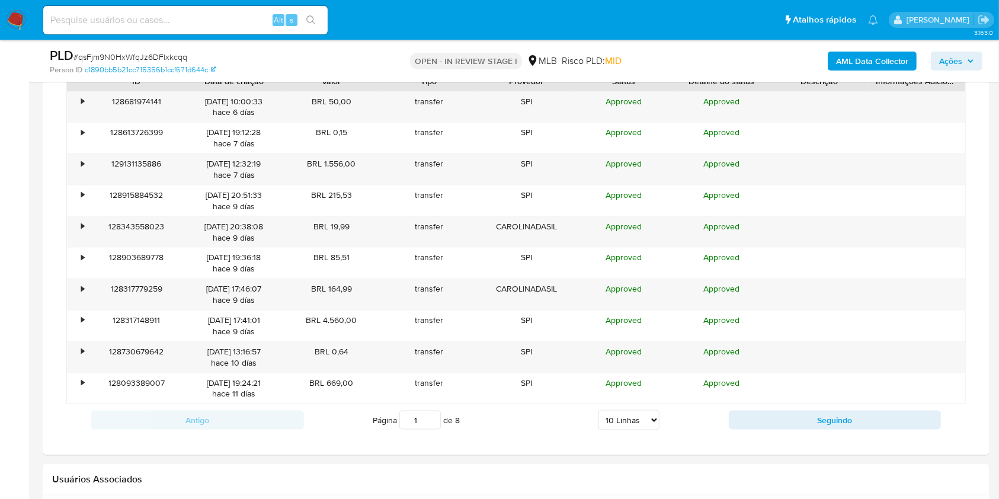
scroll to position [1531, 0]
click at [609, 415] on select "5 Linhas 10 Linhas 20 Linhas 25 Linhas 50 Linhas 100 Linhas" at bounding box center [628, 421] width 61 height 20
select select "100"
click at [598, 411] on select "5 Linhas 10 Linhas 20 Linhas 25 Linhas 50 Linhas 100 Linhas" at bounding box center [628, 421] width 61 height 20
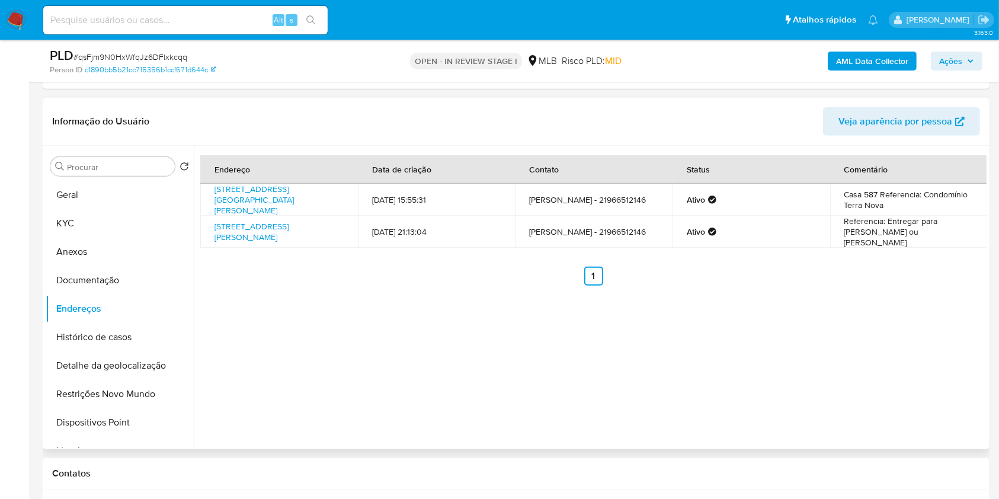
scroll to position [684, 0]
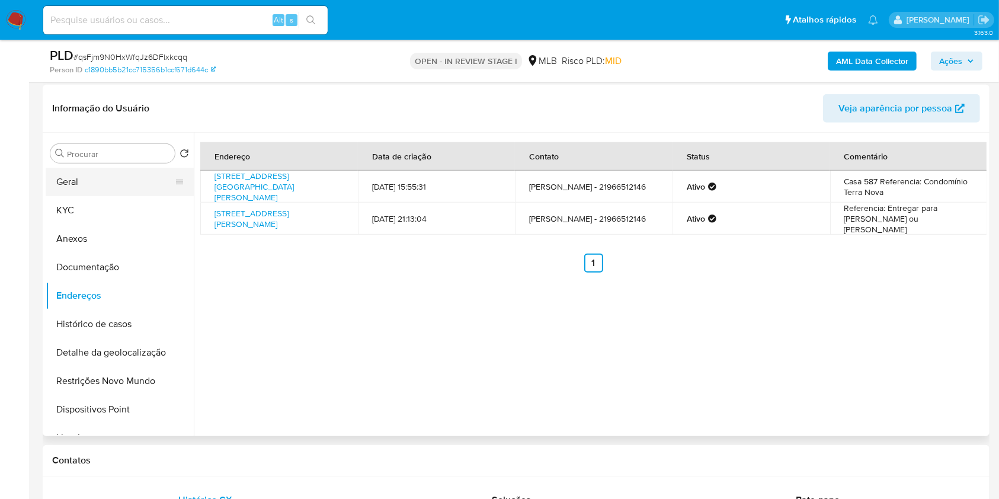
click at [78, 181] on button "Geral" at bounding box center [115, 182] width 139 height 28
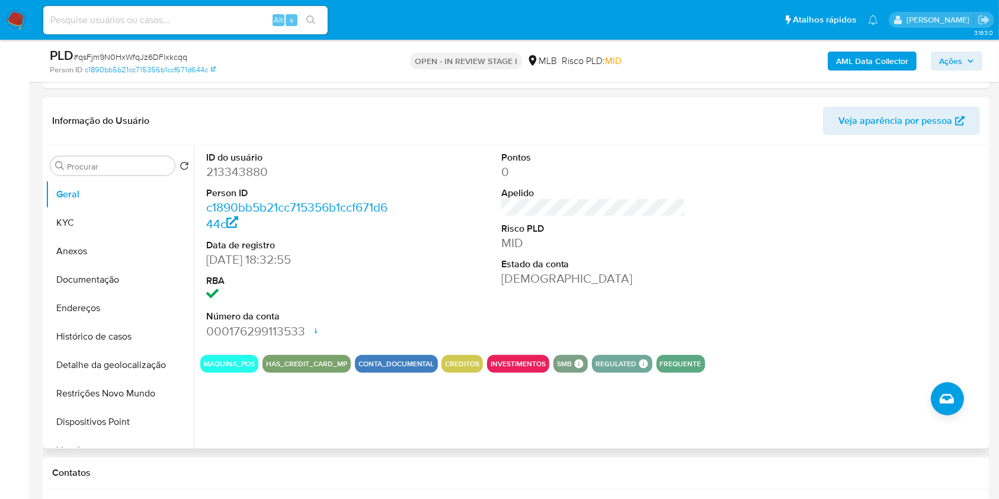
scroll to position [671, 0]
click at [103, 225] on button "KYC" at bounding box center [115, 223] width 139 height 28
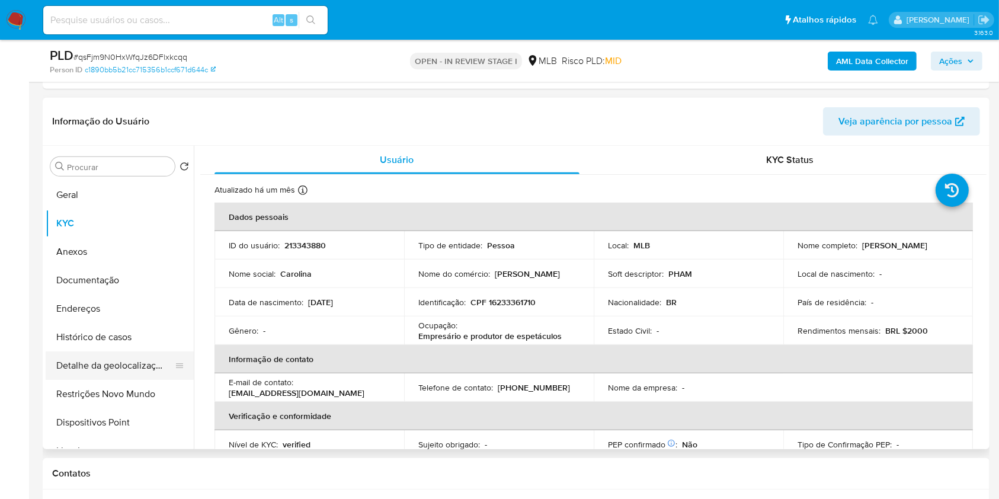
click at [120, 364] on button "Detalhe da geolocalização" at bounding box center [115, 365] width 139 height 28
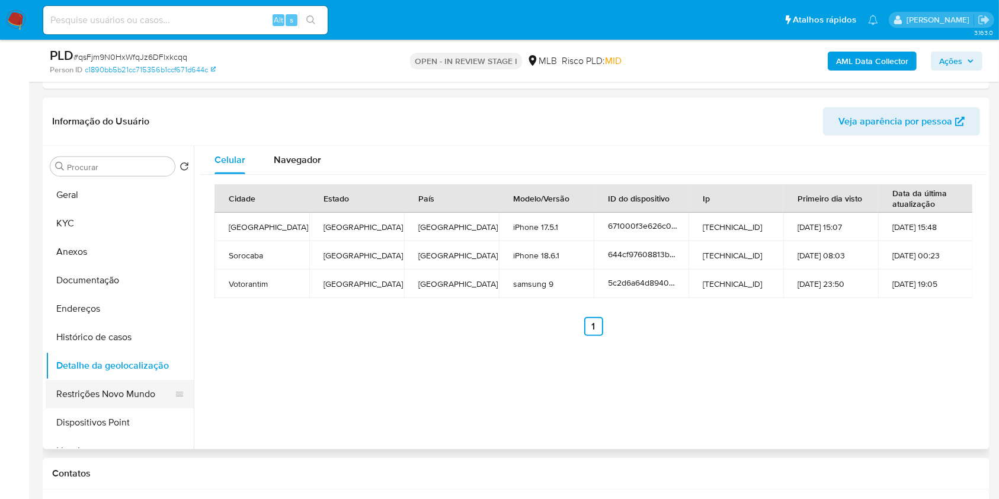
click at [151, 398] on button "Restrições Novo Mundo" at bounding box center [115, 394] width 139 height 28
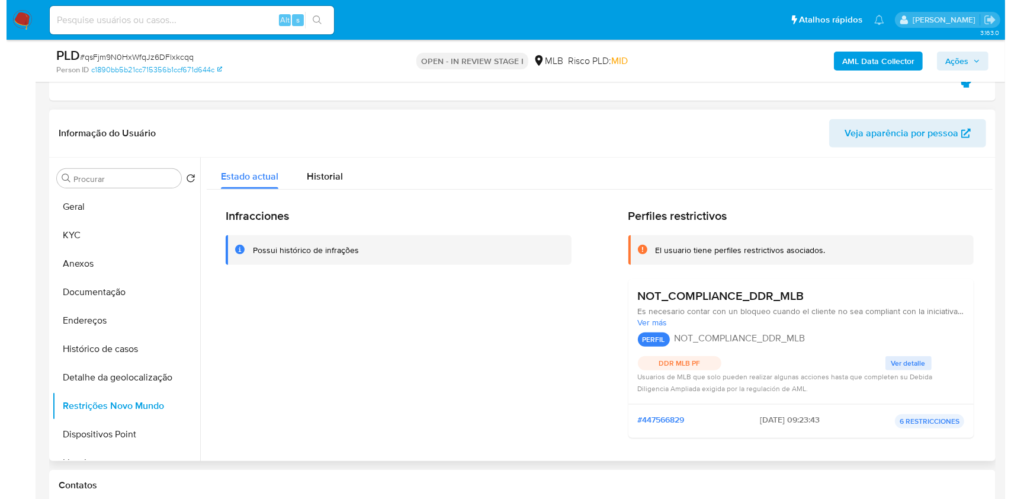
scroll to position [644, 0]
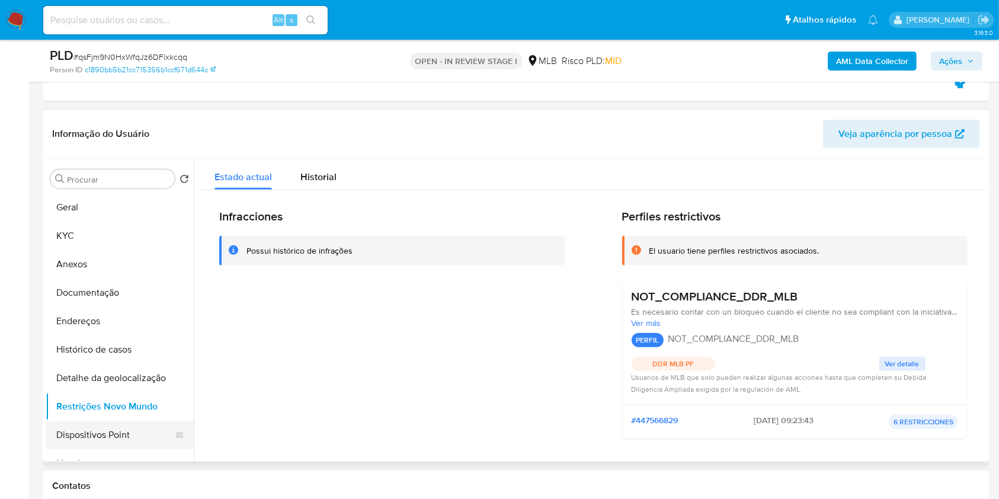
click at [118, 429] on button "Dispositivos Point" at bounding box center [115, 435] width 139 height 28
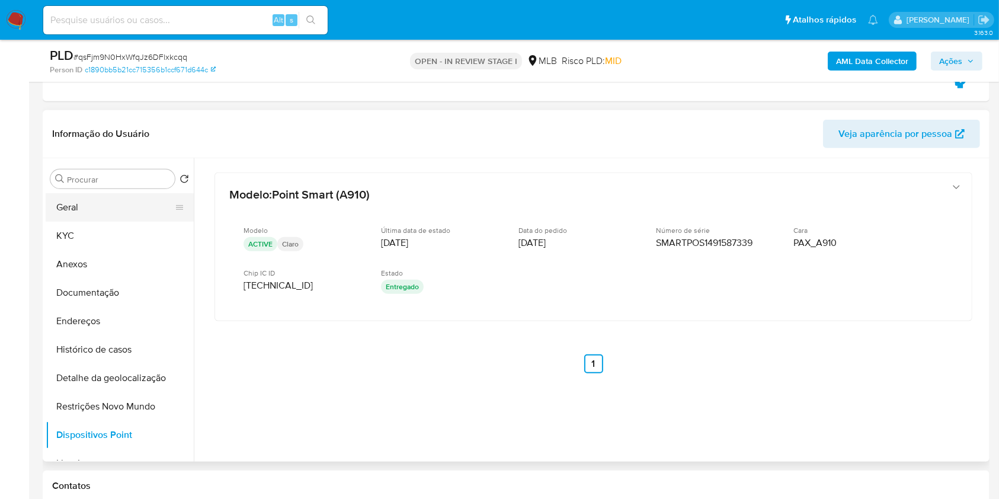
click at [136, 213] on button "Geral" at bounding box center [115, 207] width 139 height 28
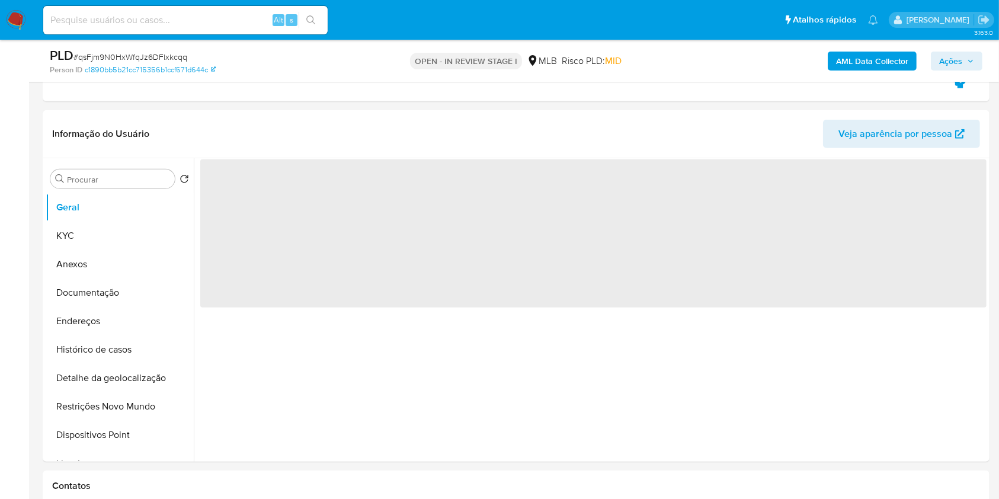
click at [956, 61] on span "Ações" at bounding box center [950, 61] width 23 height 19
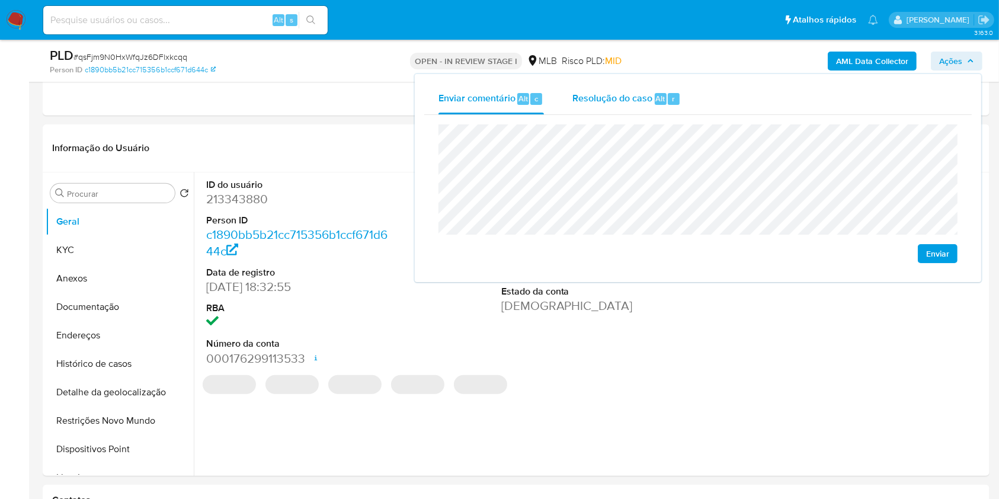
click at [632, 90] on div "Resolução do caso Alt r" at bounding box center [626, 99] width 108 height 31
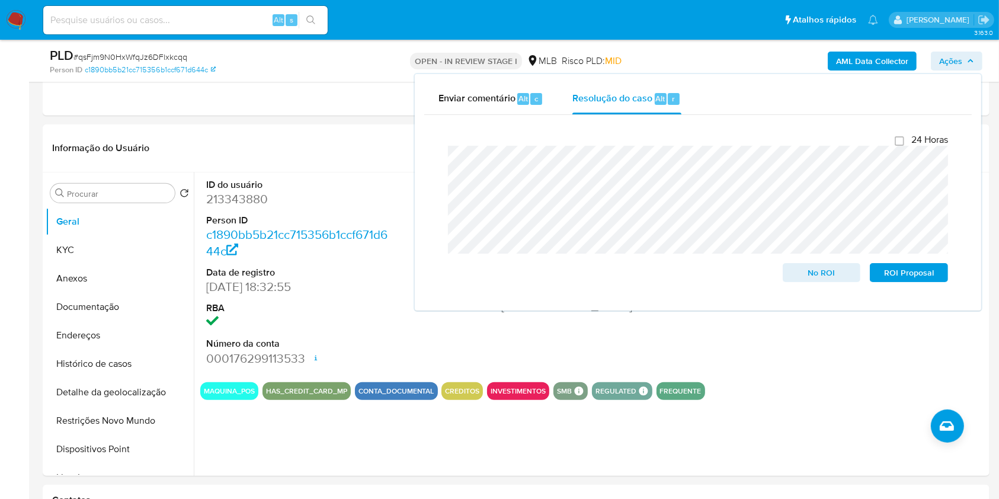
click at [755, 63] on div "AML Data Collector Ações Enviar comentário Alt c Resolução do caso Alt r Fecham…" at bounding box center [828, 61] width 307 height 28
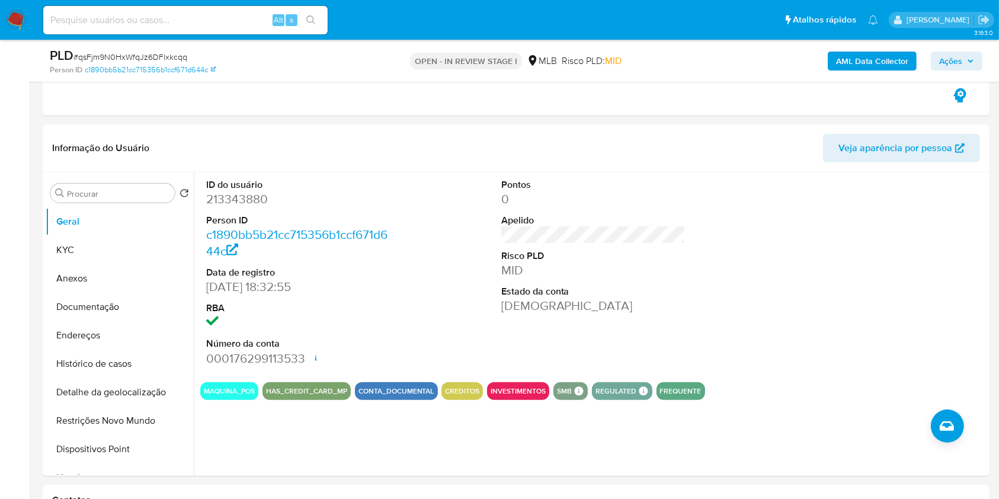
click at [837, 56] on b "AML Data Collector" at bounding box center [872, 61] width 72 height 19
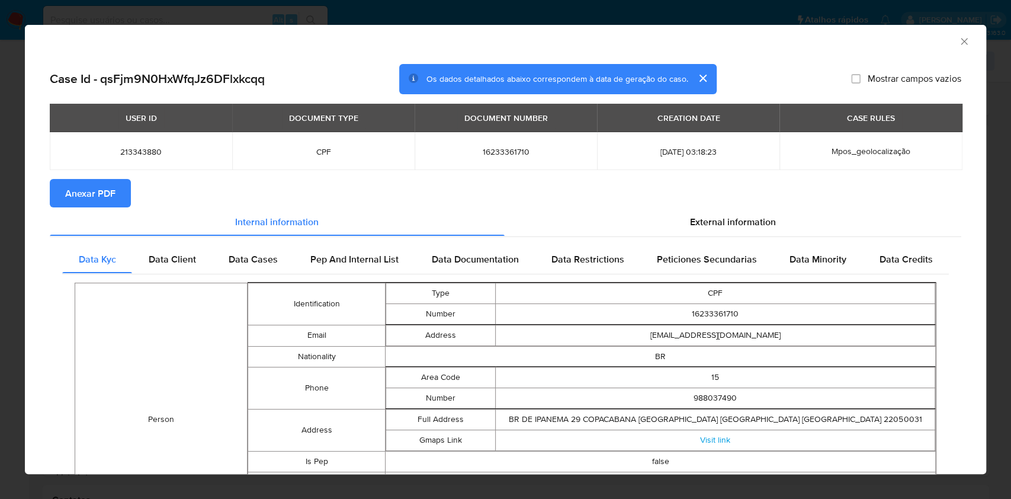
click at [92, 201] on span "Anexar PDF" at bounding box center [90, 193] width 50 height 26
click at [961, 42] on icon "Fechar a janela" at bounding box center [964, 41] width 7 height 7
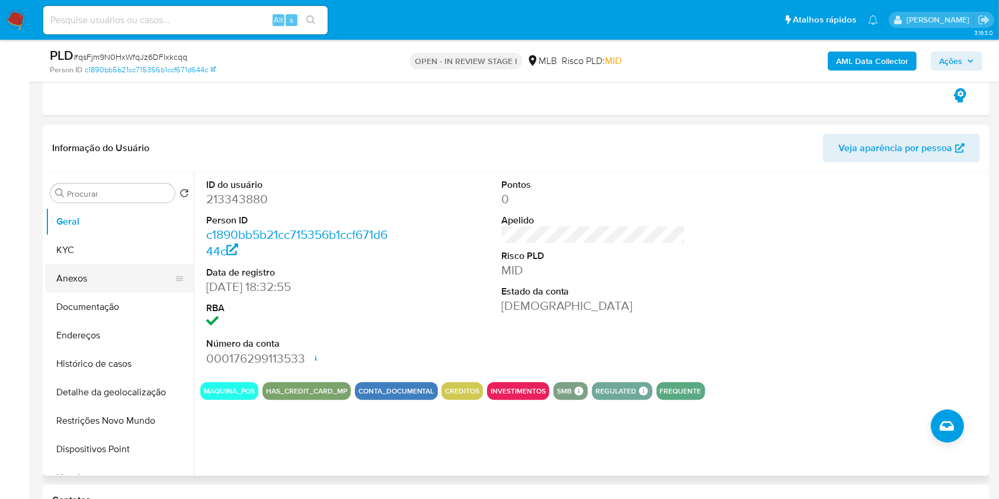
click at [118, 270] on button "Anexos" at bounding box center [115, 278] width 139 height 28
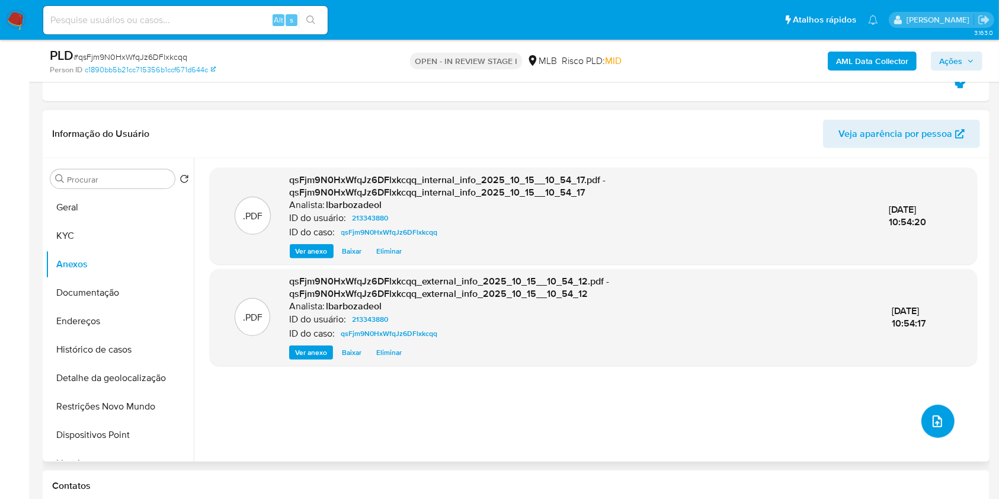
click at [939, 419] on icon "upload-file" at bounding box center [937, 421] width 14 height 14
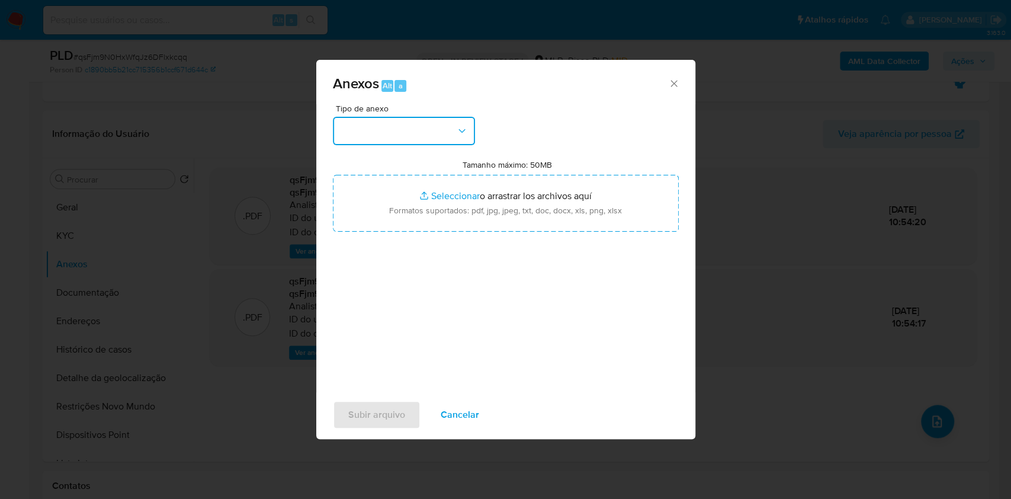
click at [457, 143] on button "button" at bounding box center [404, 131] width 142 height 28
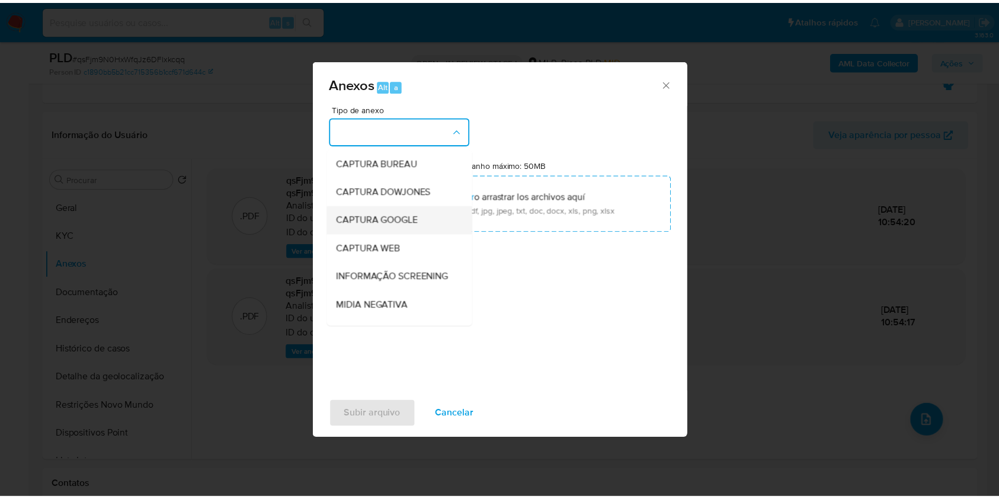
scroll to position [182, 0]
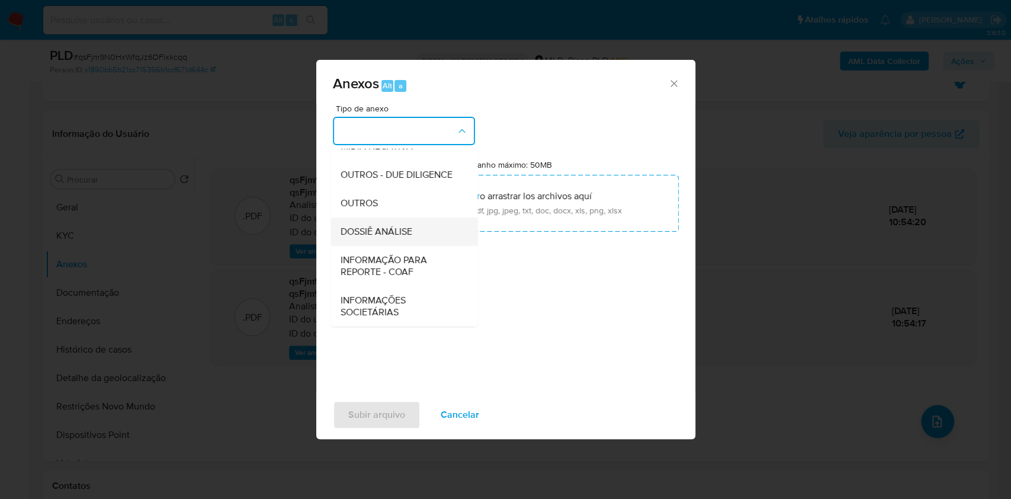
click at [416, 235] on div "DOSSIÊ ANÁLISE" at bounding box center [400, 231] width 121 height 28
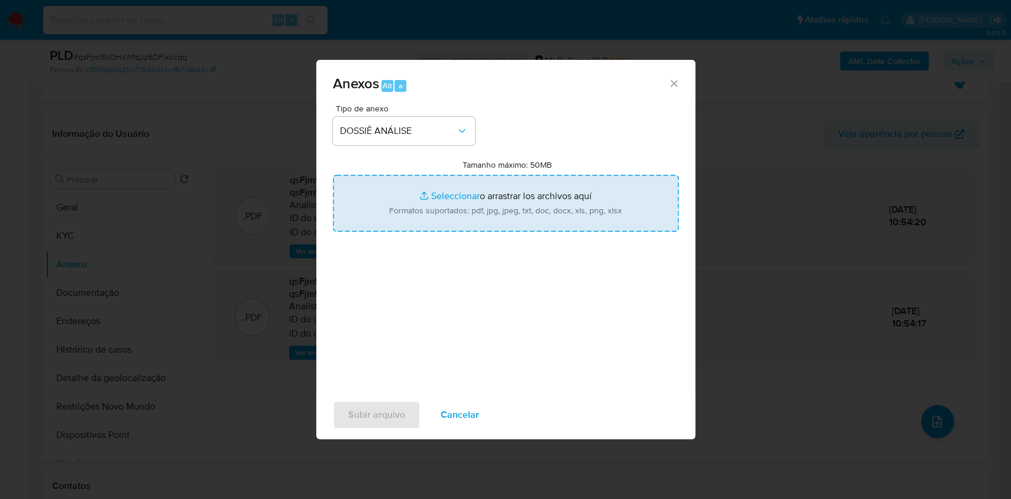
click at [452, 217] on input "Tamanho máximo: 50MB Seleccionar archivos" at bounding box center [506, 203] width 346 height 57
type input "C:\fakepath\Mulan 213343880_2025_10_15_09_06_20.xlsx"
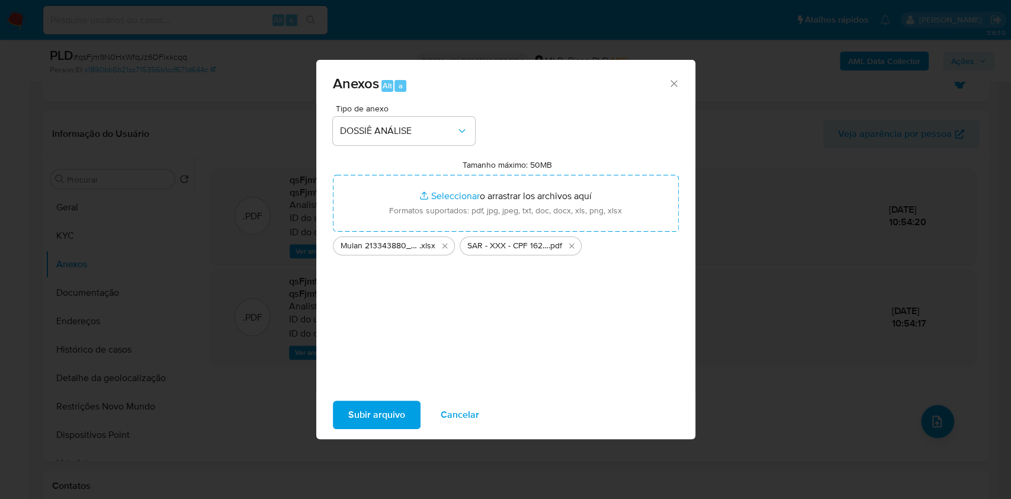
click at [372, 406] on span "Subir arquivo" at bounding box center [376, 415] width 57 height 26
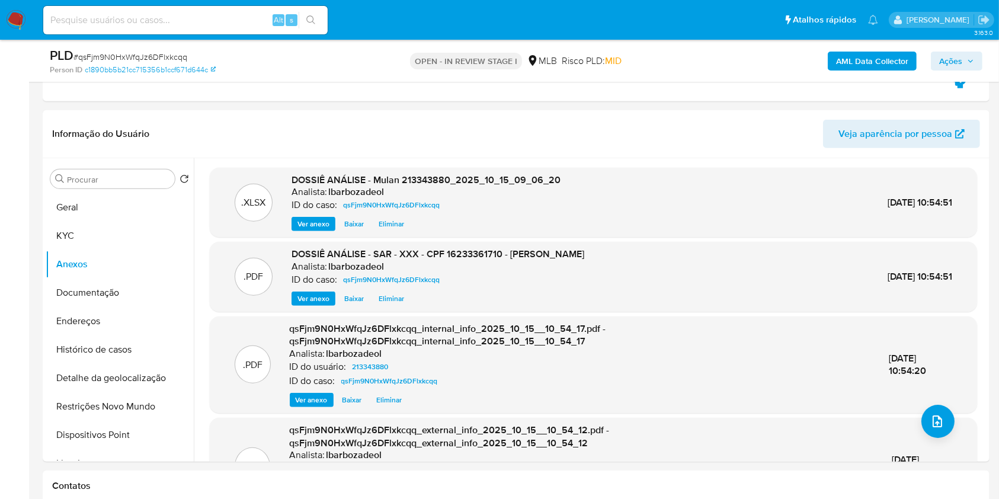
click at [954, 61] on span "Ações" at bounding box center [950, 61] width 23 height 19
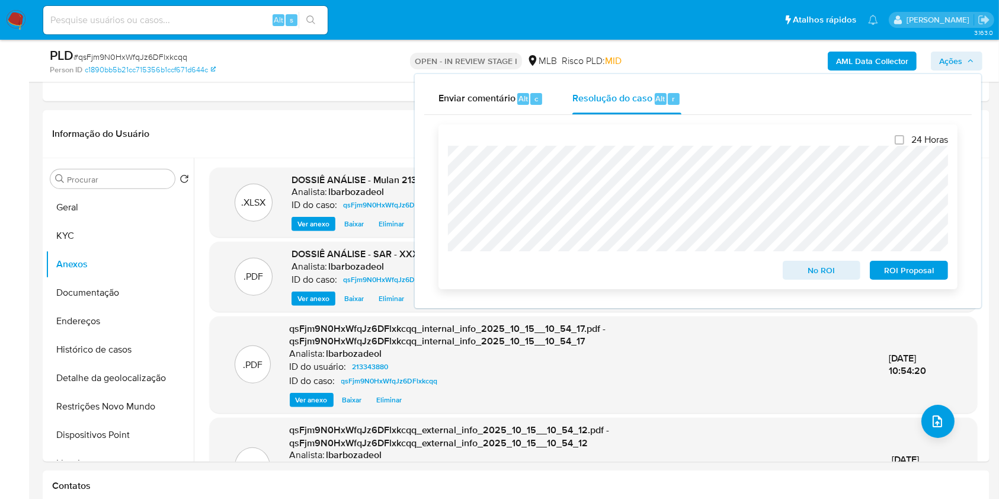
click at [886, 266] on span "ROI Proposal" at bounding box center [909, 270] width 62 height 17
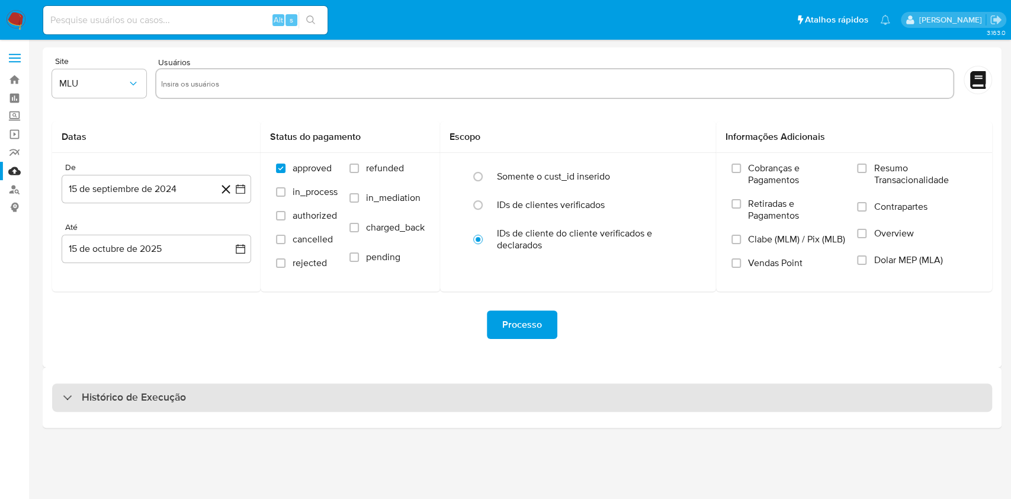
click at [554, 403] on div "Histórico de Execução" at bounding box center [522, 397] width 940 height 28
select select "10"
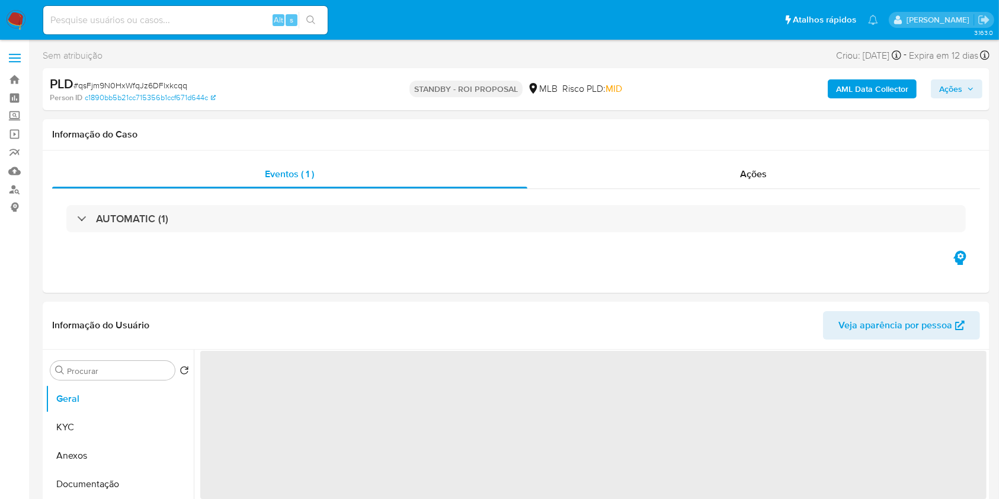
select select "10"
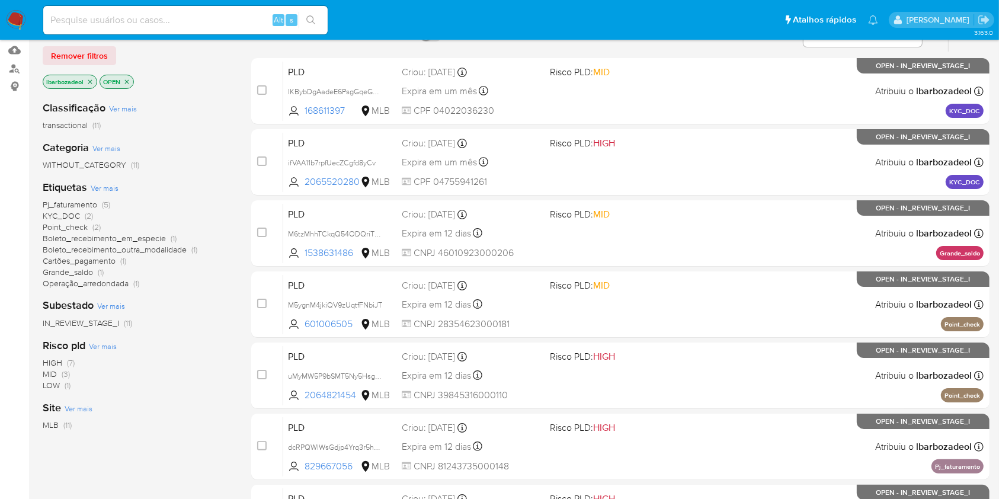
scroll to position [121, 0]
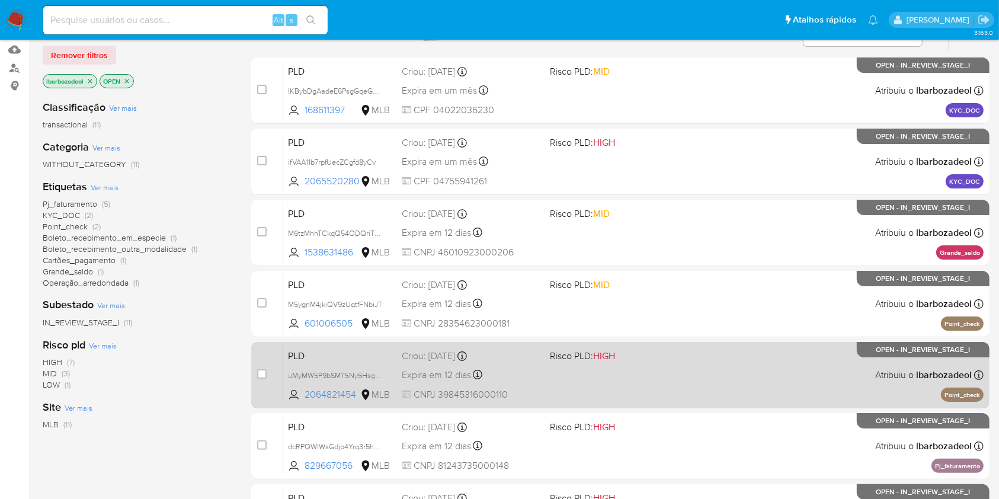
click at [671, 368] on div "PLD uMyMW5P9bSMT5Ny5HsghgyyK 2064821454 MLB Risco PLD: HIGH Criou: [DATE] Criou…" at bounding box center [633, 375] width 700 height 60
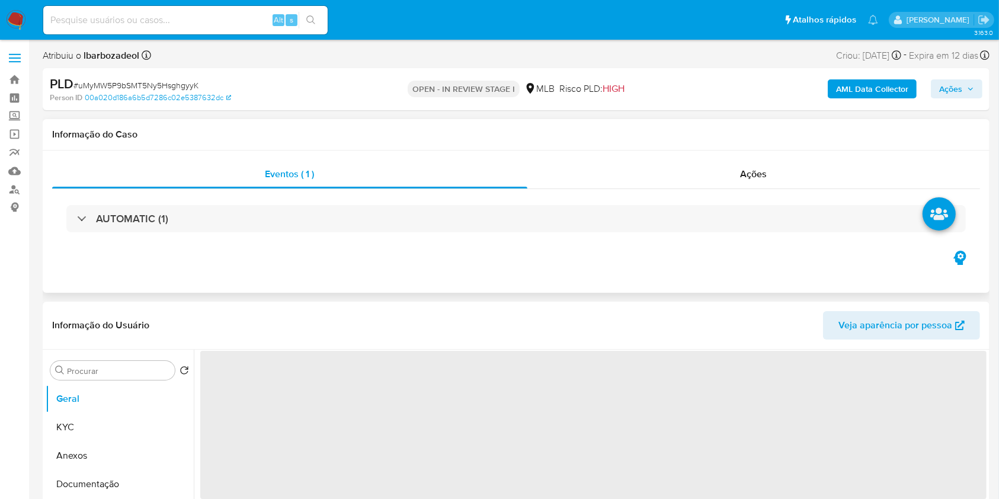
select select "10"
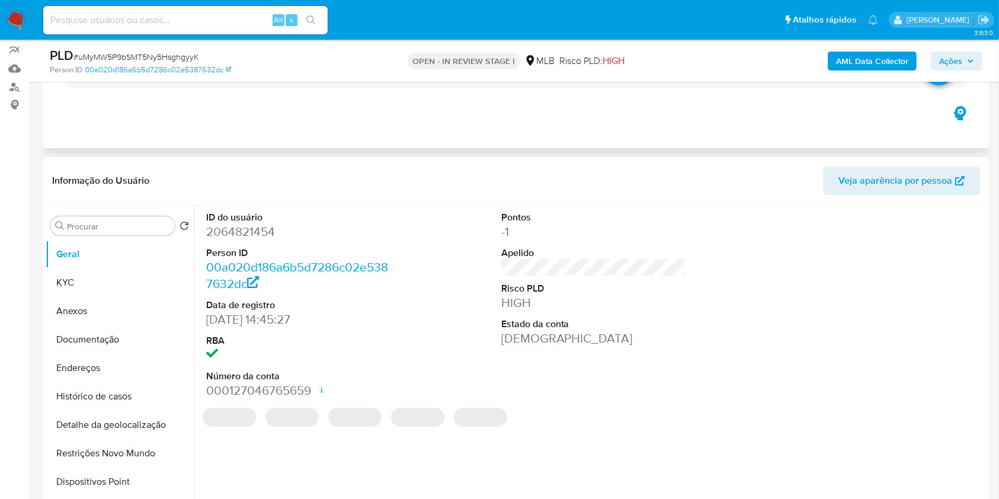
scroll to position [157, 0]
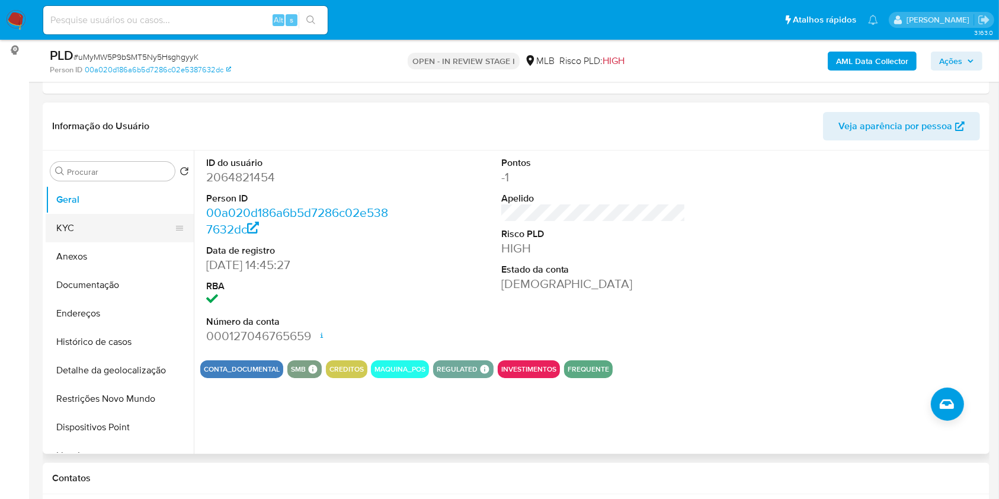
click at [130, 228] on button "KYC" at bounding box center [115, 228] width 139 height 28
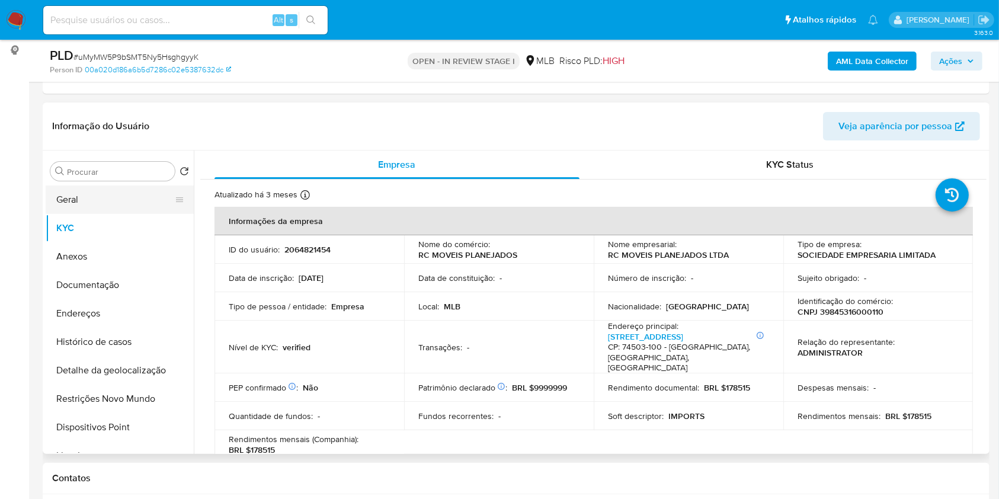
click at [137, 201] on button "Geral" at bounding box center [115, 199] width 139 height 28
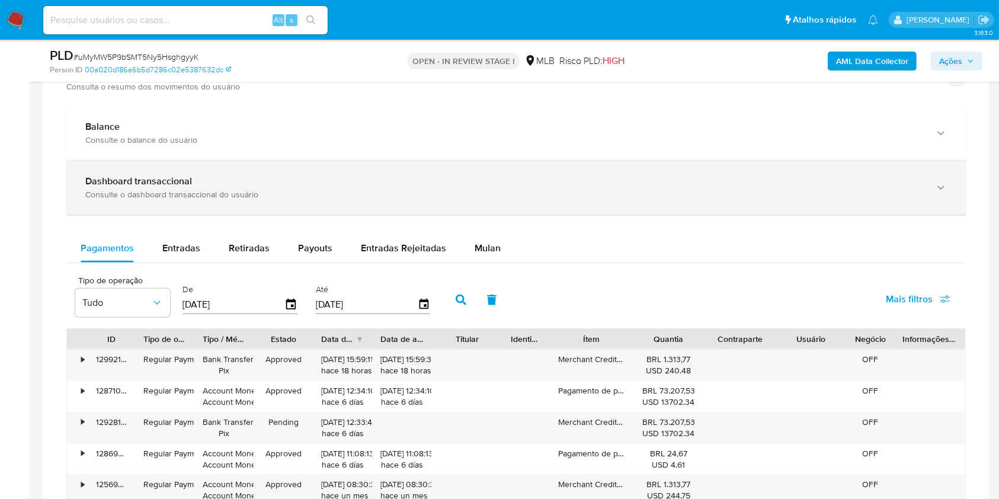
scroll to position [786, 0]
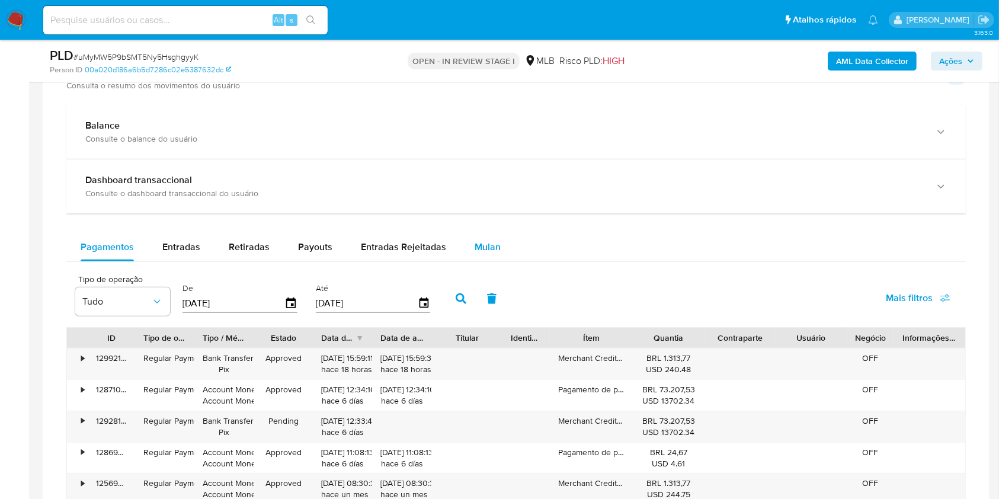
click at [484, 245] on span "Mulan" at bounding box center [488, 247] width 26 height 14
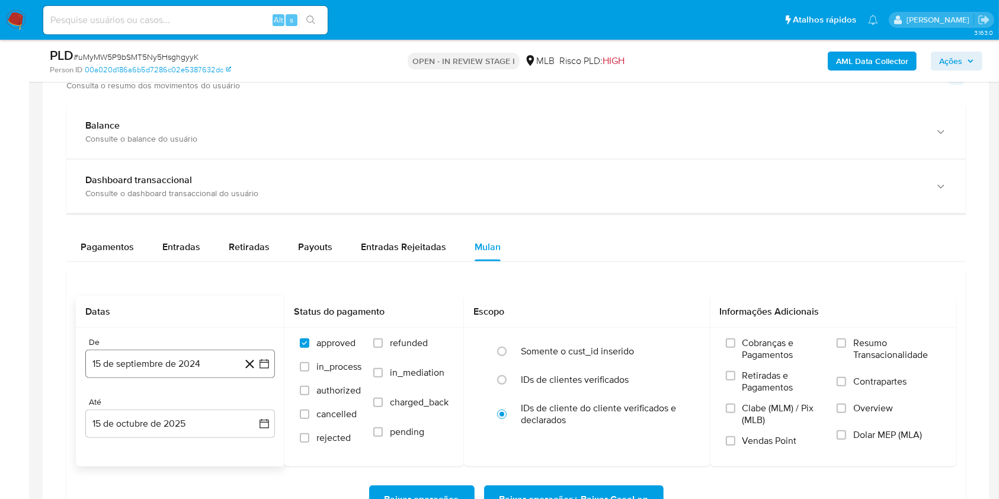
click at [172, 350] on button "15 de septiembre de 2024" at bounding box center [180, 364] width 190 height 28
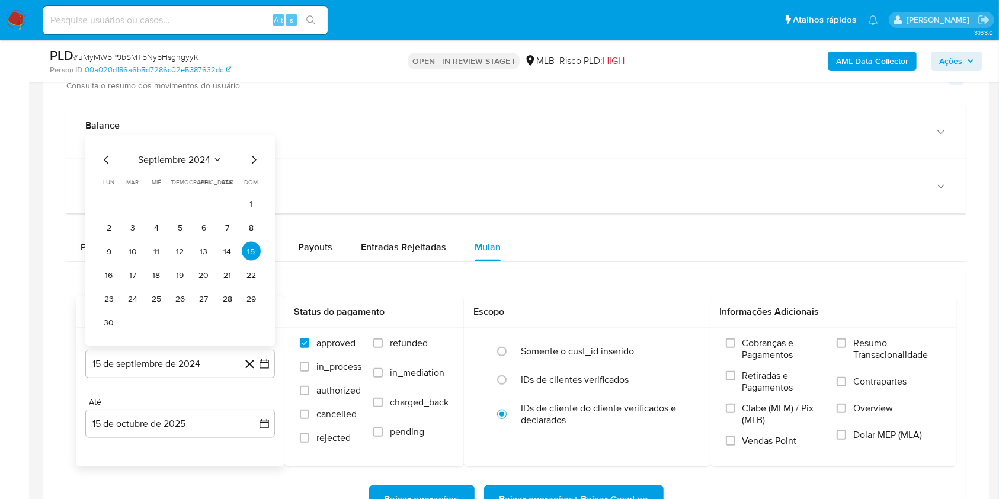
click at [189, 163] on span "septiembre 2024" at bounding box center [174, 160] width 72 height 12
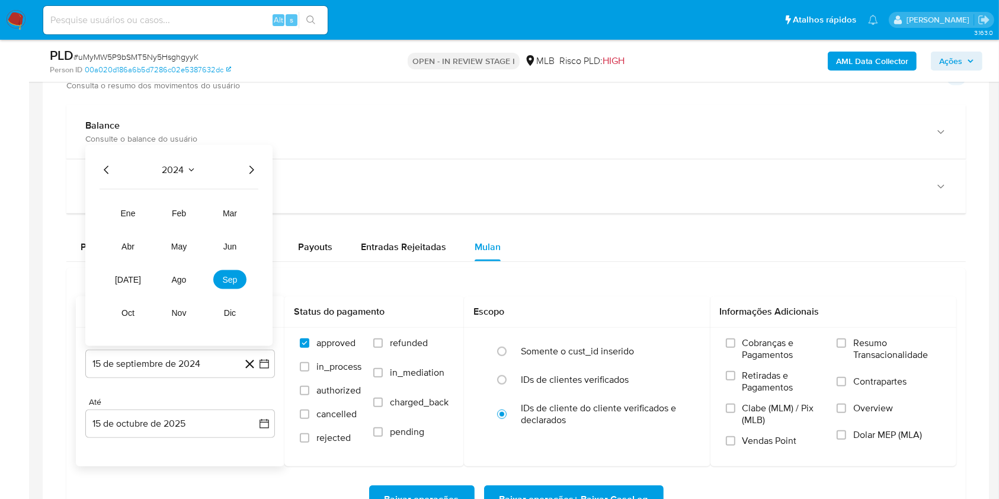
click at [252, 172] on icon "Año siguiente" at bounding box center [251, 170] width 14 height 14
click at [180, 272] on button "ago" at bounding box center [178, 279] width 33 height 19
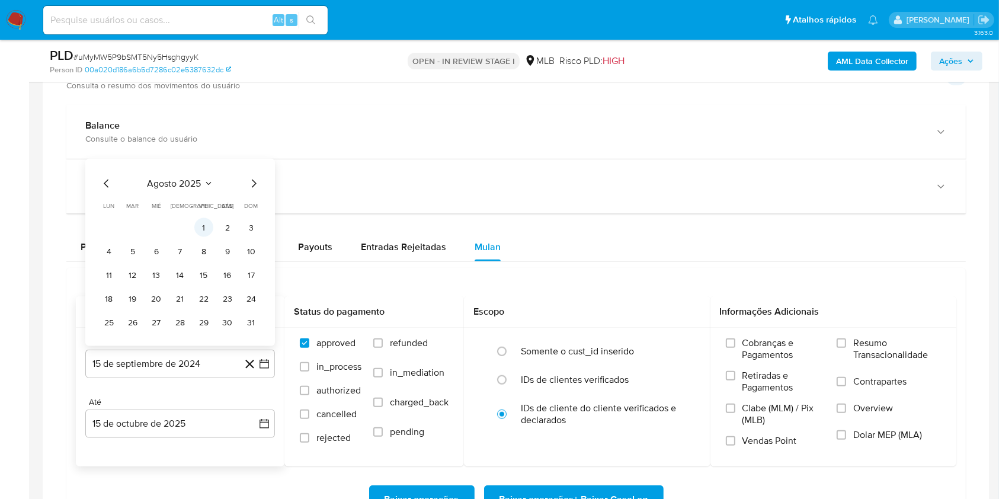
click at [206, 230] on button "1" at bounding box center [203, 227] width 19 height 19
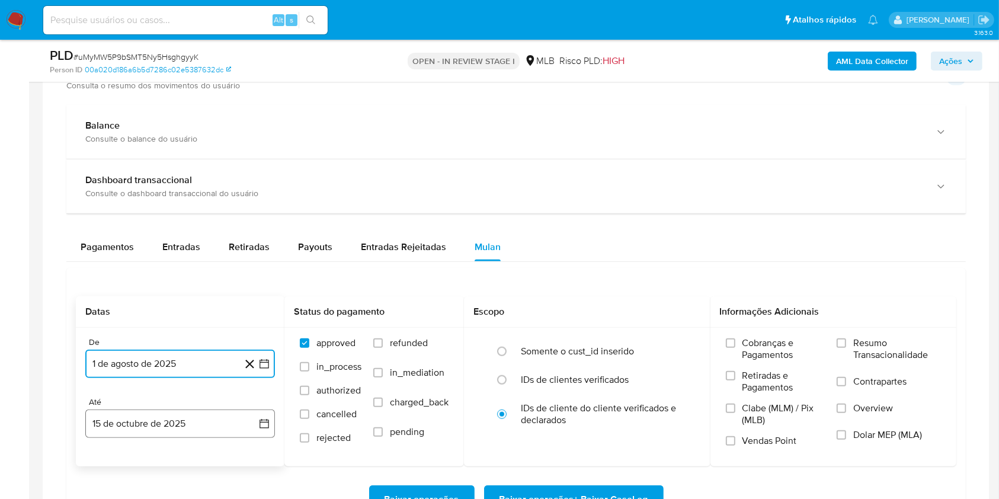
click at [171, 415] on button "15 de octubre de 2025" at bounding box center [180, 423] width 190 height 28
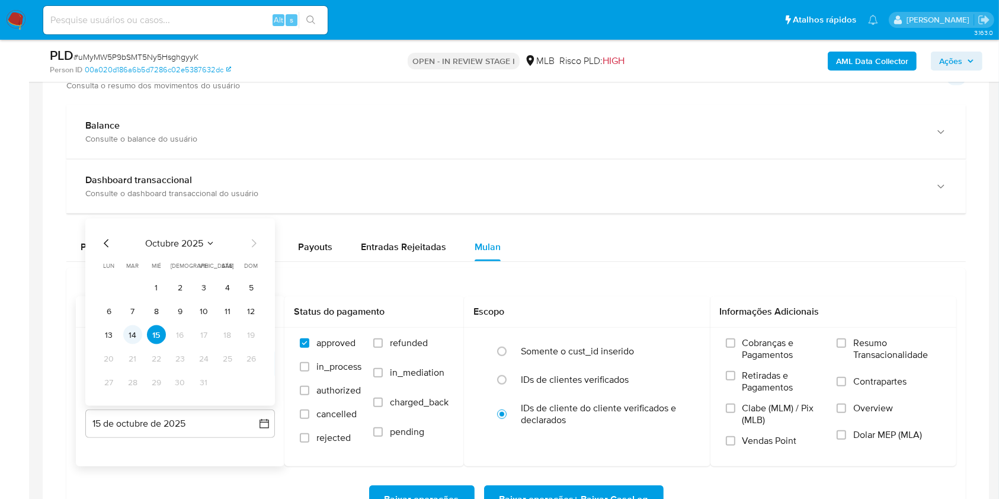
click at [134, 332] on button "14" at bounding box center [132, 334] width 19 height 19
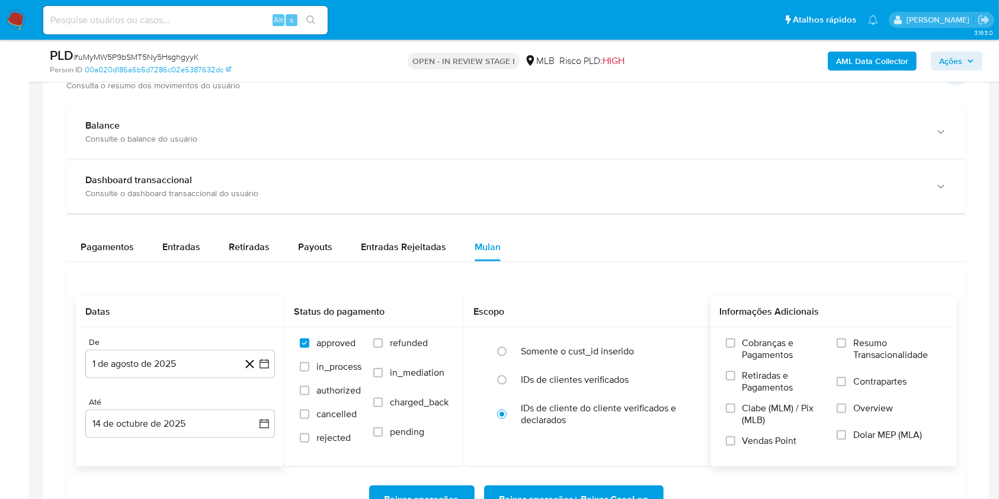
click at [886, 358] on span "Resumo Transacionalidade" at bounding box center [897, 349] width 88 height 24
click at [846, 348] on input "Resumo Transacionalidade" at bounding box center [840, 342] width 9 height 9
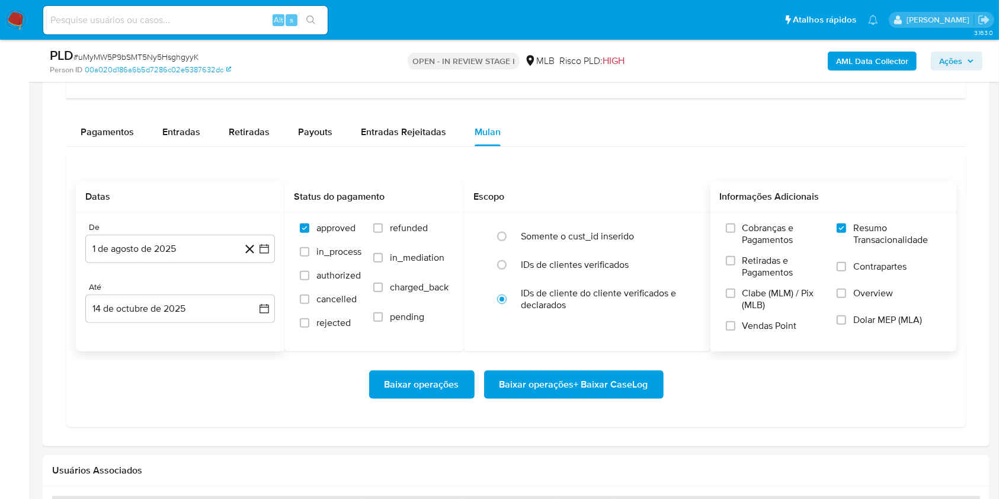
scroll to position [901, 0]
click at [536, 381] on span "Baixar operações + Baixar CaseLog" at bounding box center [573, 384] width 149 height 26
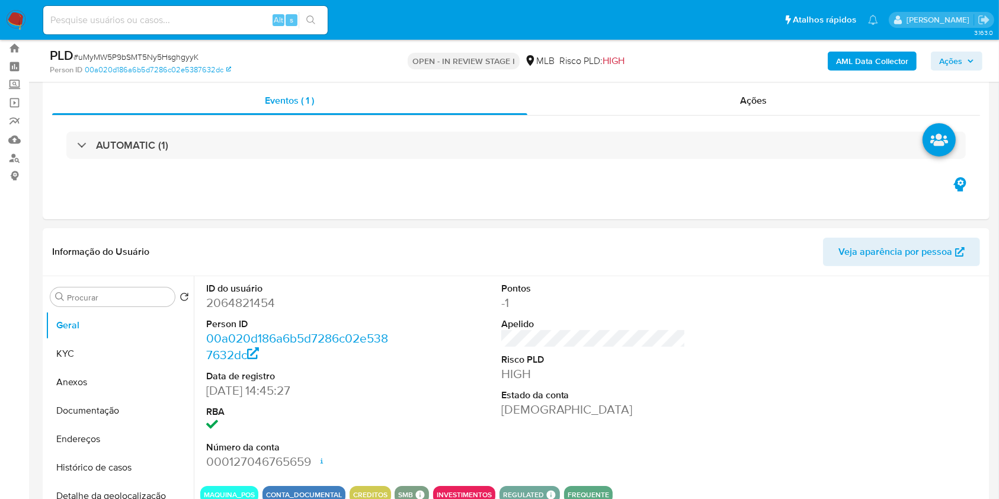
scroll to position [0, 0]
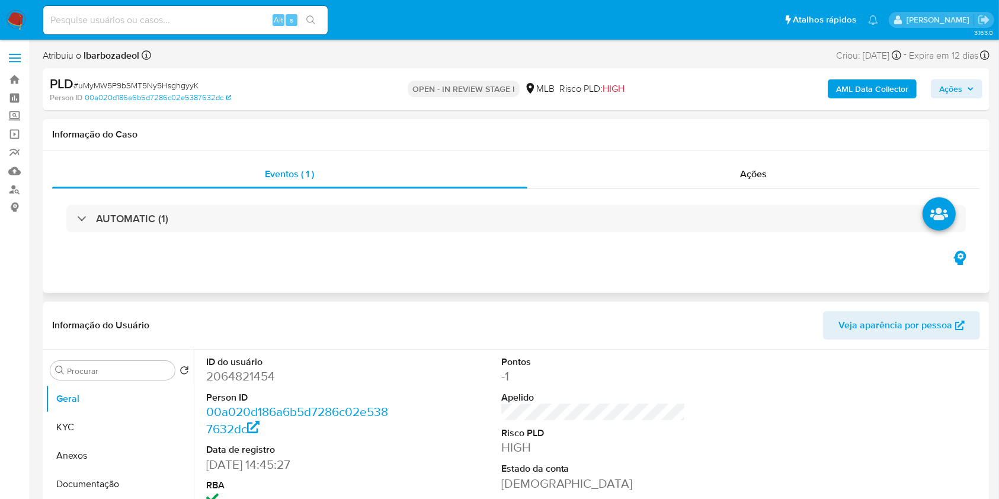
click at [970, 154] on div "Eventos ( 1 ) Ações AUTOMATIC (1)" at bounding box center [516, 221] width 947 height 142
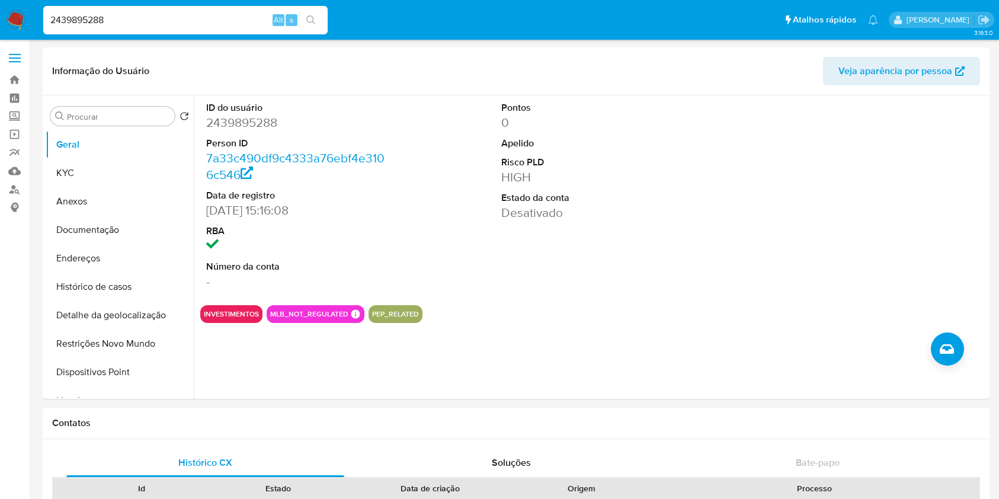
select select "10"
click at [240, 17] on input "2439895288" at bounding box center [185, 19] width 284 height 15
paste input "1210571080"
type input "1210571080"
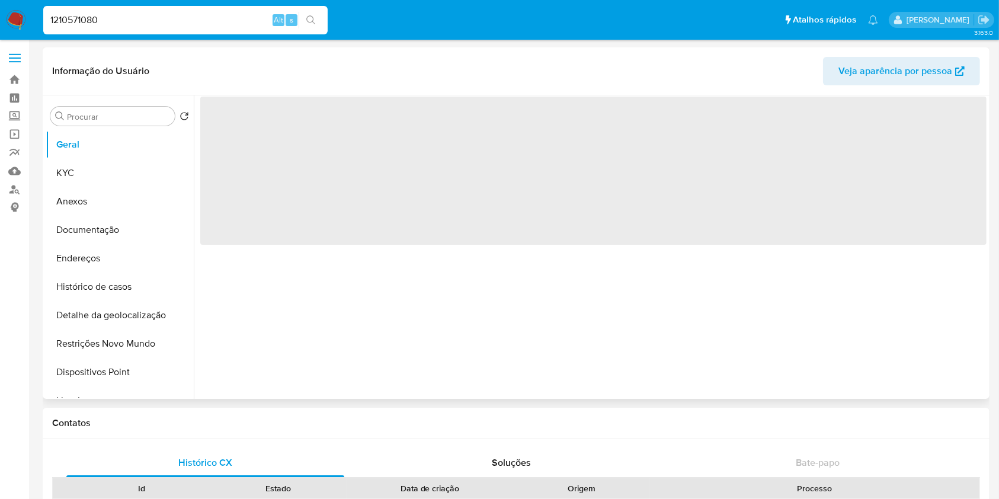
select select "10"
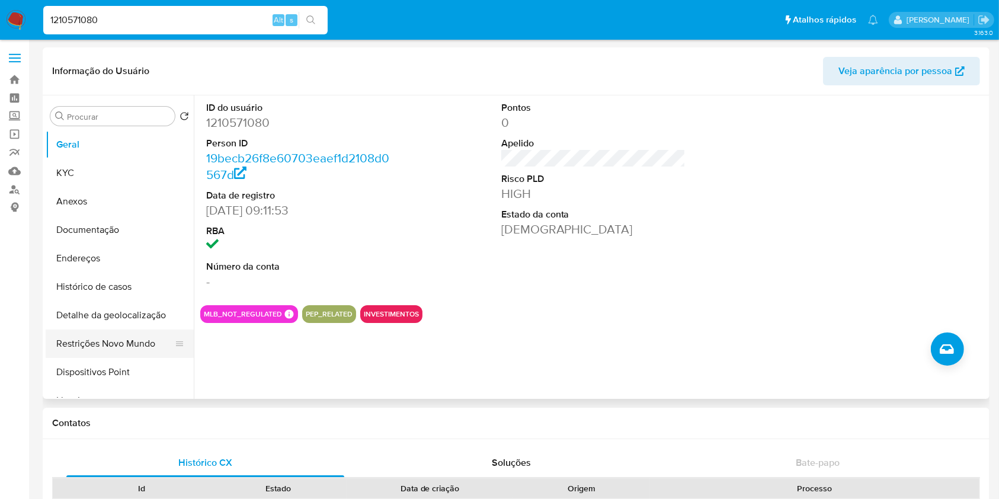
click at [91, 341] on button "Restrições Novo Mundo" at bounding box center [115, 343] width 139 height 28
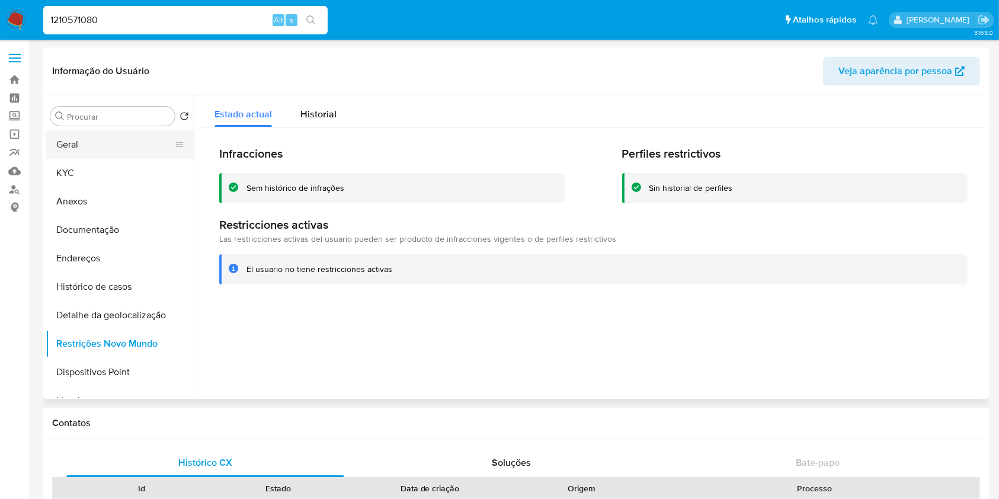
click at [110, 151] on button "Geral" at bounding box center [115, 144] width 139 height 28
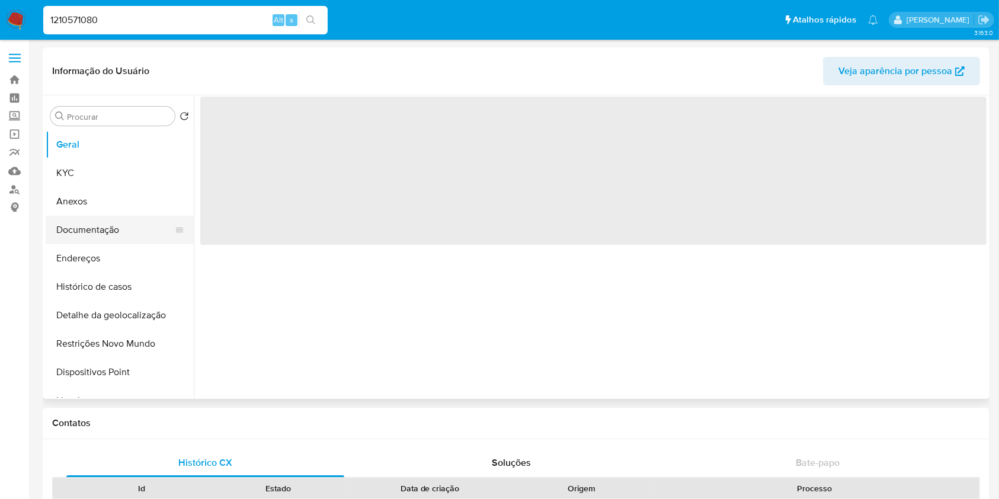
click at [105, 230] on button "Documentação" at bounding box center [115, 230] width 139 height 28
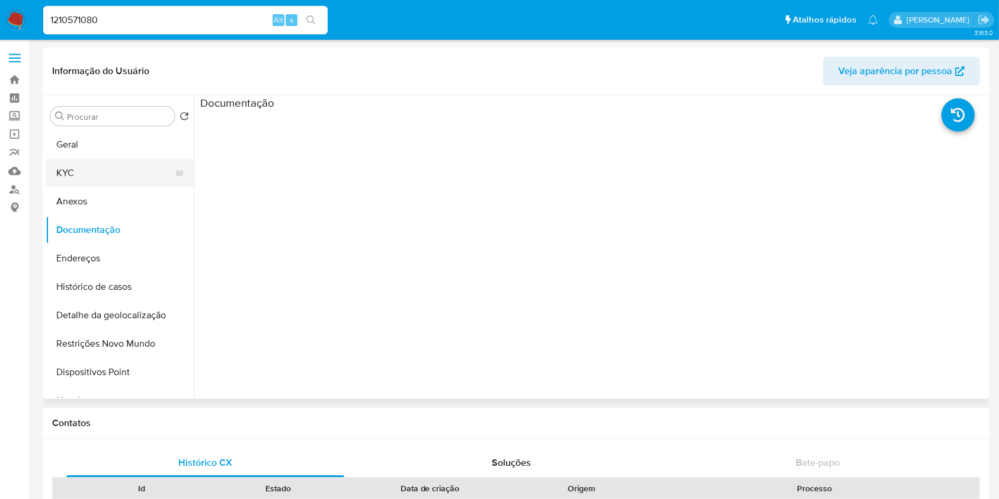
click at [100, 174] on button "KYC" at bounding box center [115, 173] width 139 height 28
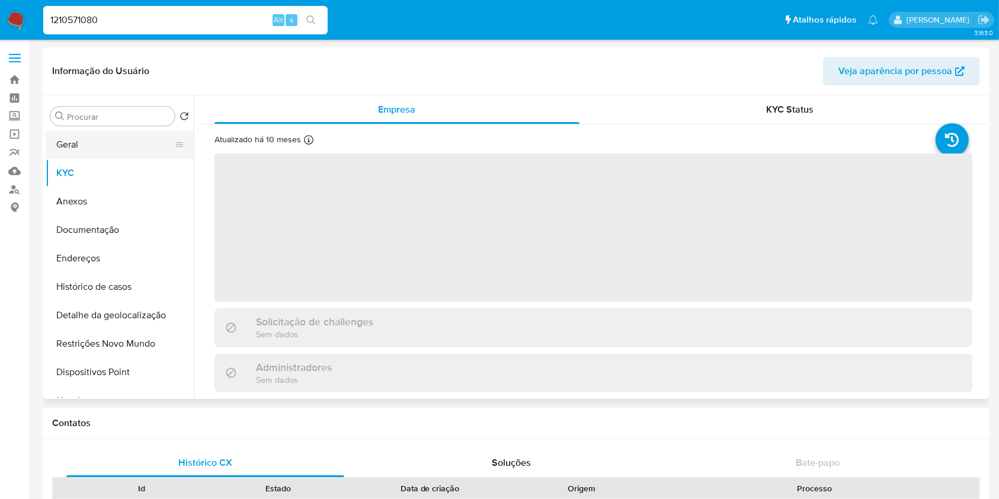
click at [112, 149] on button "Geral" at bounding box center [115, 144] width 139 height 28
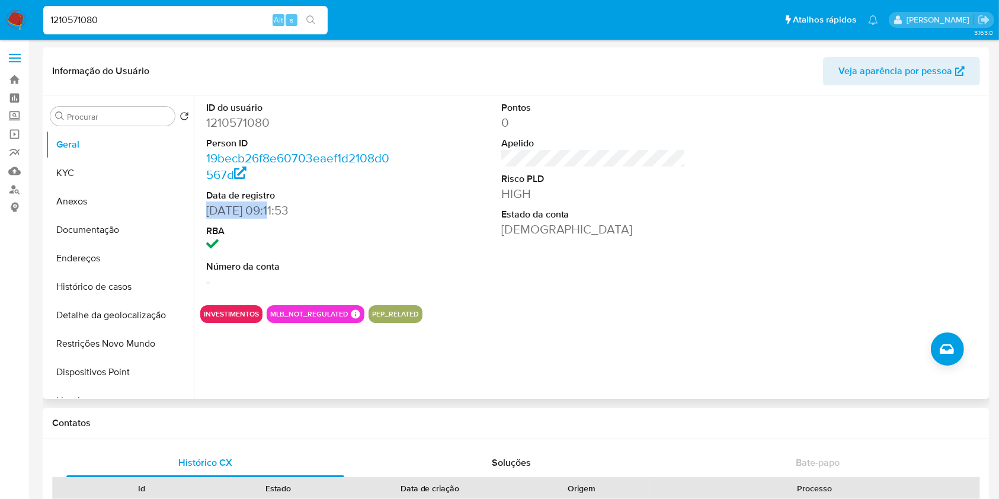
drag, startPoint x: 274, startPoint y: 210, endPoint x: 205, endPoint y: 210, distance: 69.3
click at [205, 210] on div "ID do usuário 1210571080 Person ID 19becb26f8e60703eaef1d2108d0567d Data de reg…" at bounding box center [298, 195] width 197 height 200
copy dd "[DATE]"
click at [134, 165] on button "KYC" at bounding box center [115, 173] width 139 height 28
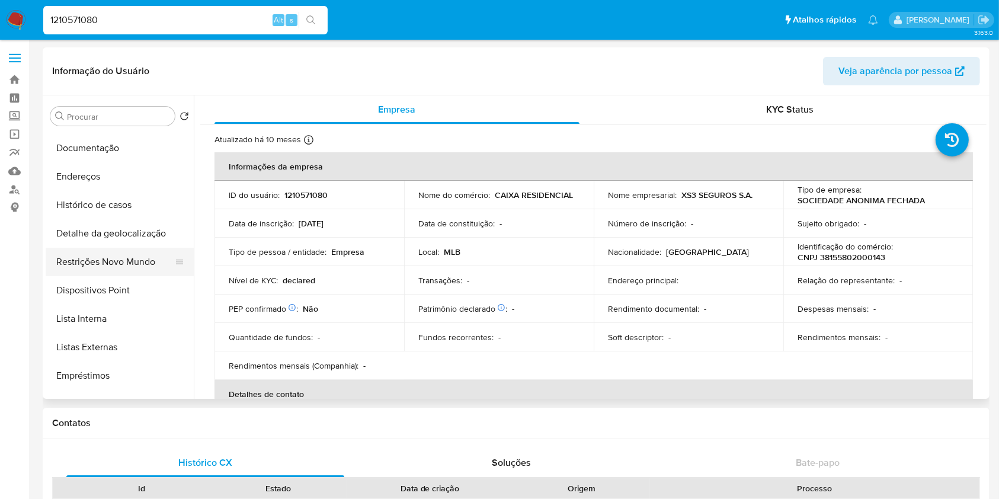
scroll to position [82, 0]
click at [103, 310] on button "Lista Interna" at bounding box center [120, 318] width 148 height 28
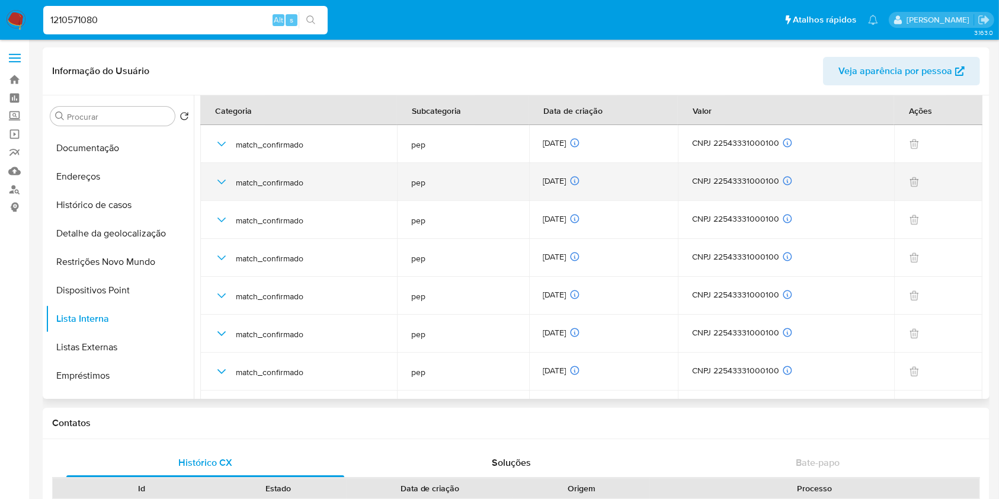
click at [561, 182] on div "[DATE] [DATE] 03:26:01" at bounding box center [603, 181] width 120 height 13
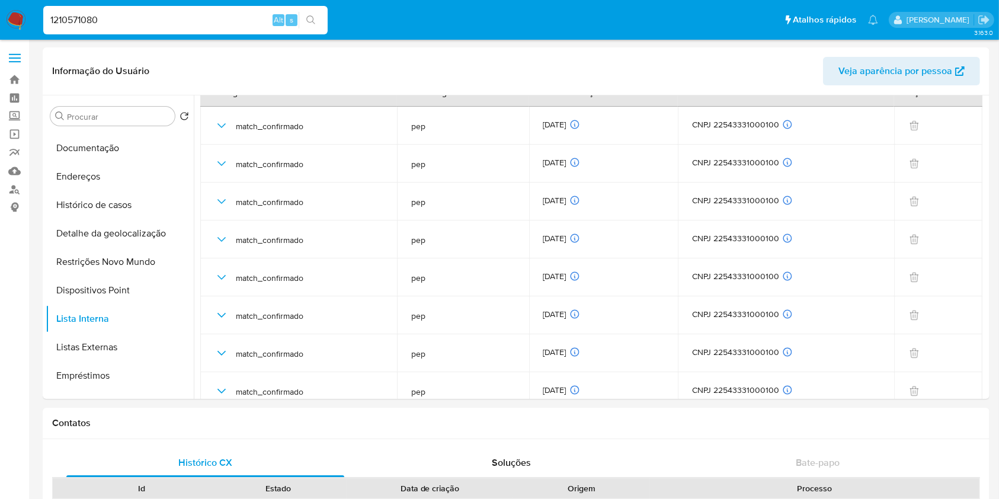
scroll to position [17, 0]
click at [119, 345] on button "Listas Externas" at bounding box center [115, 347] width 139 height 28
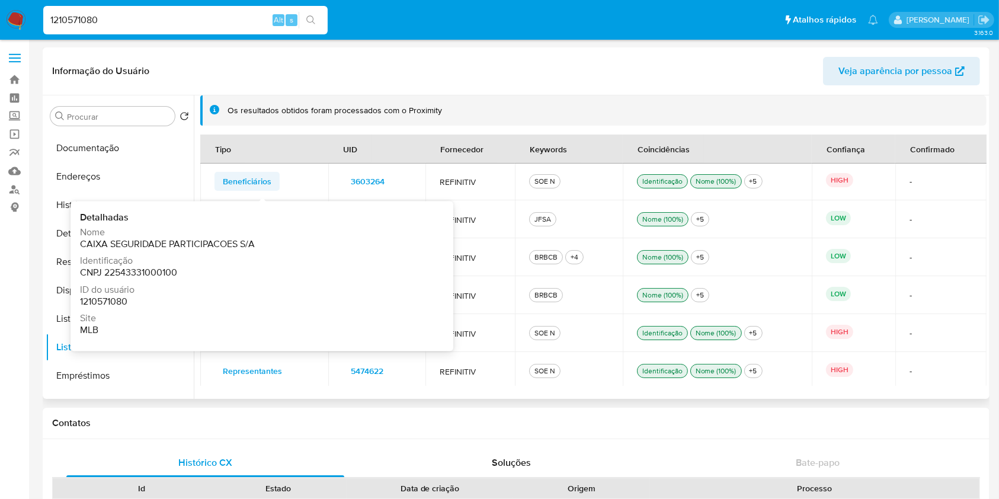
scroll to position [153, 0]
drag, startPoint x: 488, startPoint y: 301, endPoint x: 218, endPoint y: 184, distance: 294.5
click at [218, 184] on tbody "Beneficiários Detalhadas Nome TOKIO MARINE SEGURADORA SA Identificação CNPJ 331…" at bounding box center [593, 277] width 786 height 531
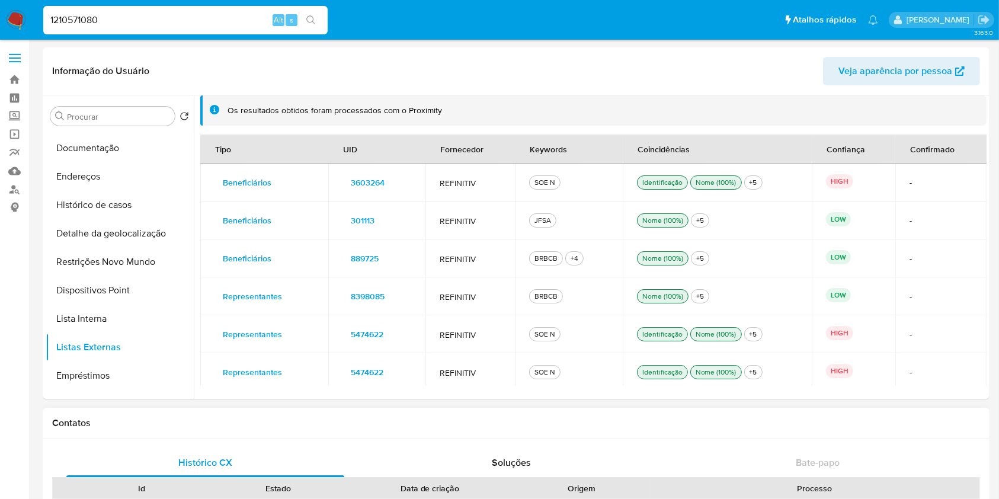
click at [953, 426] on h1 "Contatos" at bounding box center [516, 423] width 928 height 12
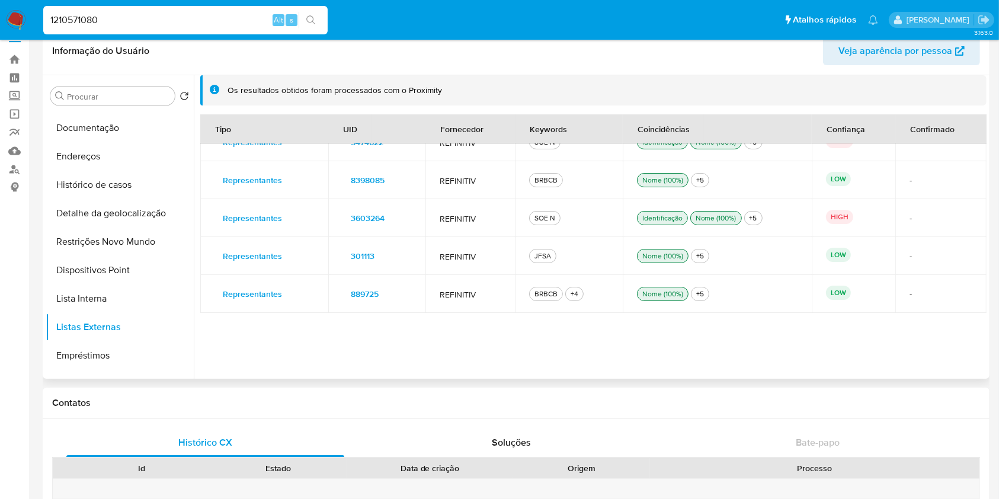
scroll to position [19, 0]
click at [121, 291] on button "Lista Interna" at bounding box center [115, 300] width 139 height 28
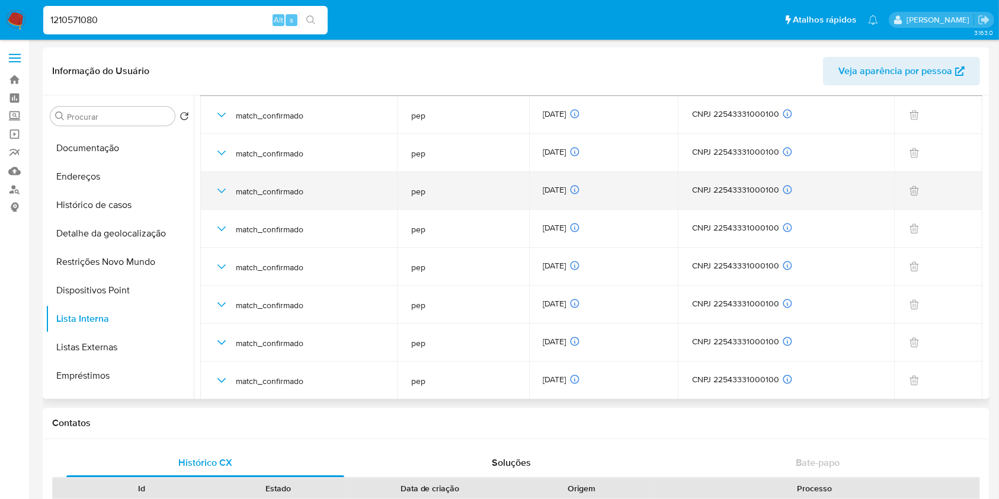
scroll to position [0, 0]
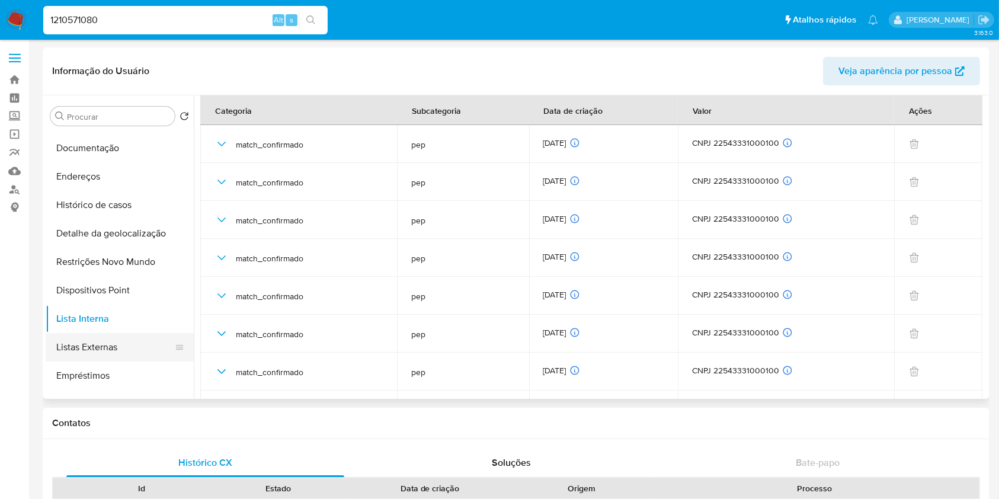
click at [116, 364] on button "Empréstimos" at bounding box center [120, 375] width 148 height 28
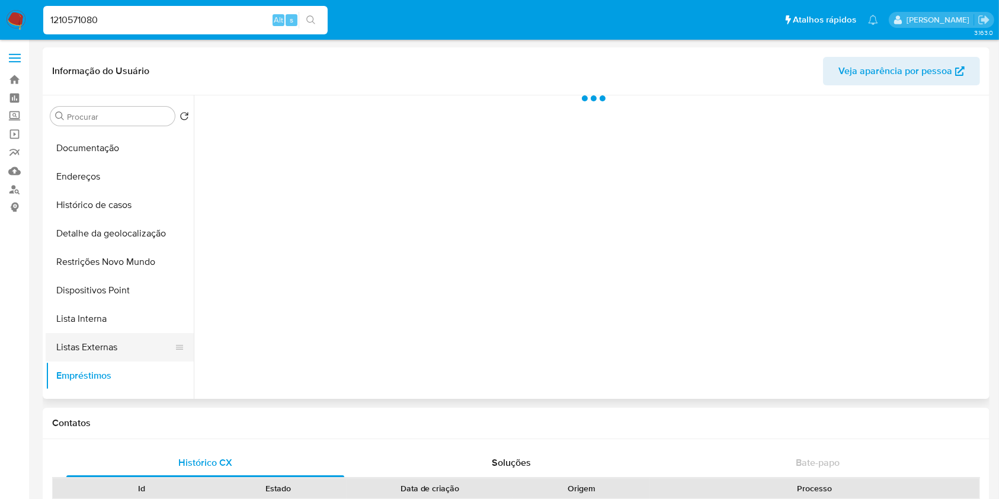
click at [124, 348] on button "Listas Externas" at bounding box center [115, 347] width 139 height 28
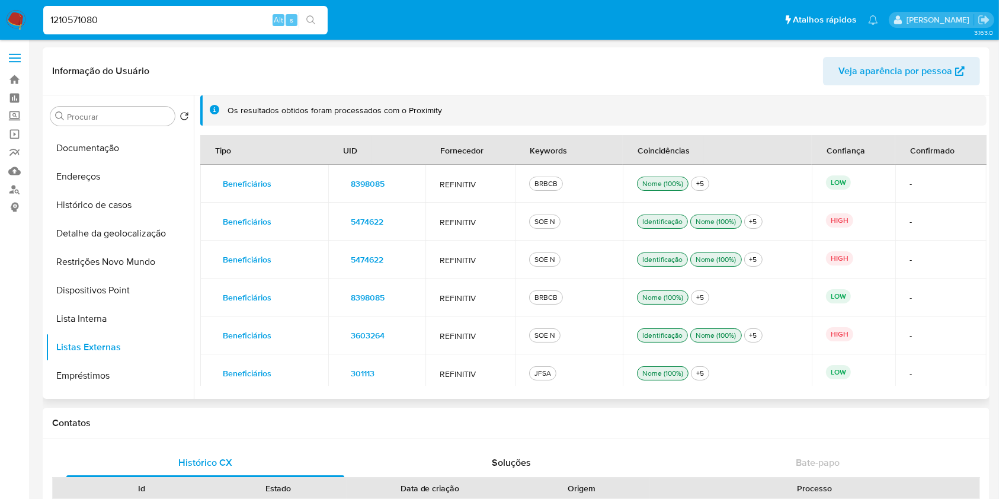
click at [907, 114] on div "Os resultados obtidos foram processados com o Proximity" at bounding box center [601, 110] width 749 height 11
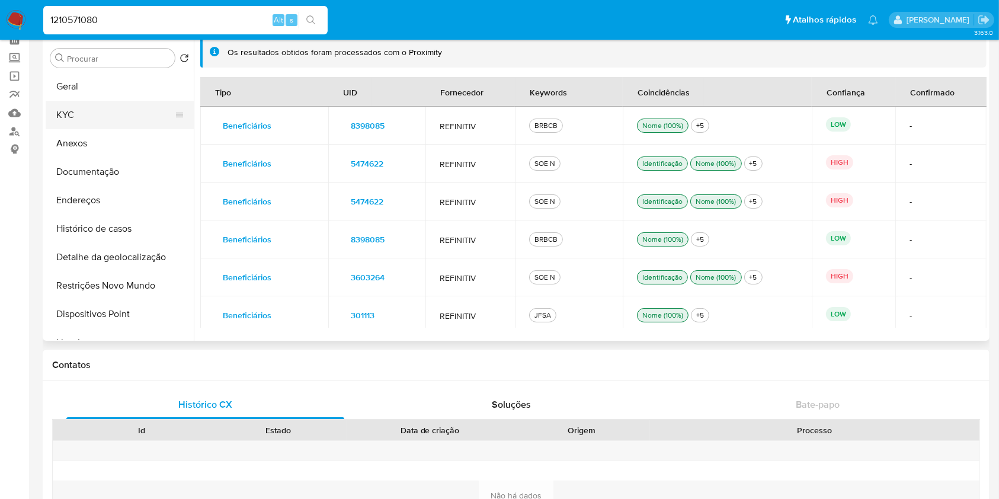
click at [93, 116] on button "KYC" at bounding box center [115, 115] width 139 height 28
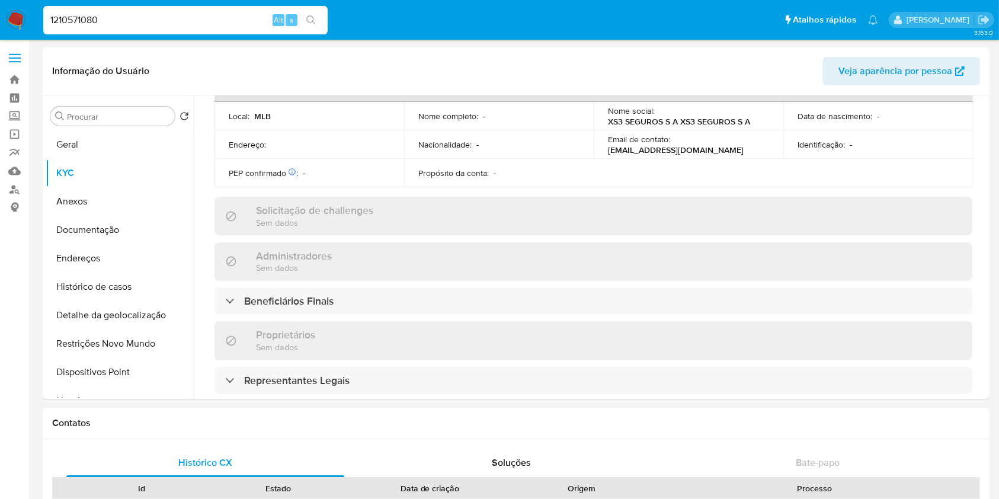
scroll to position [377, 0]
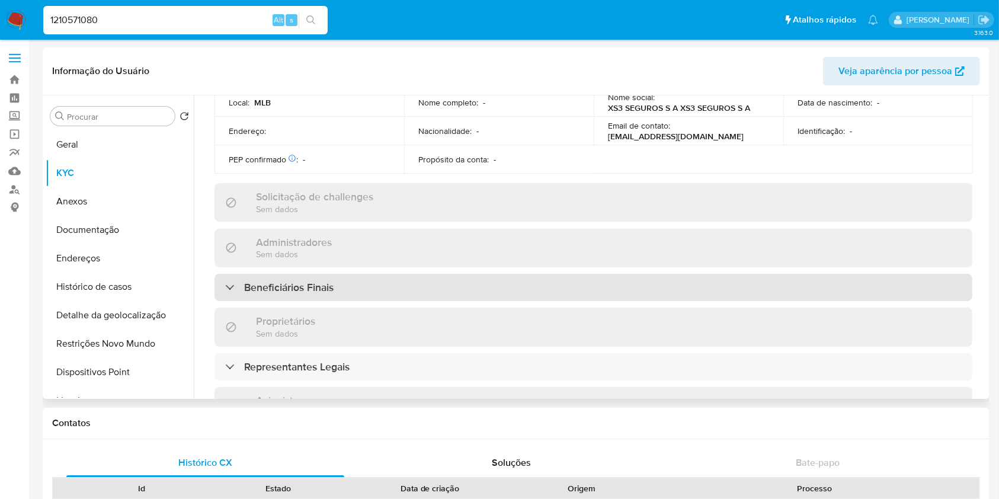
click at [478, 291] on div "Beneficiários Finais" at bounding box center [593, 287] width 758 height 27
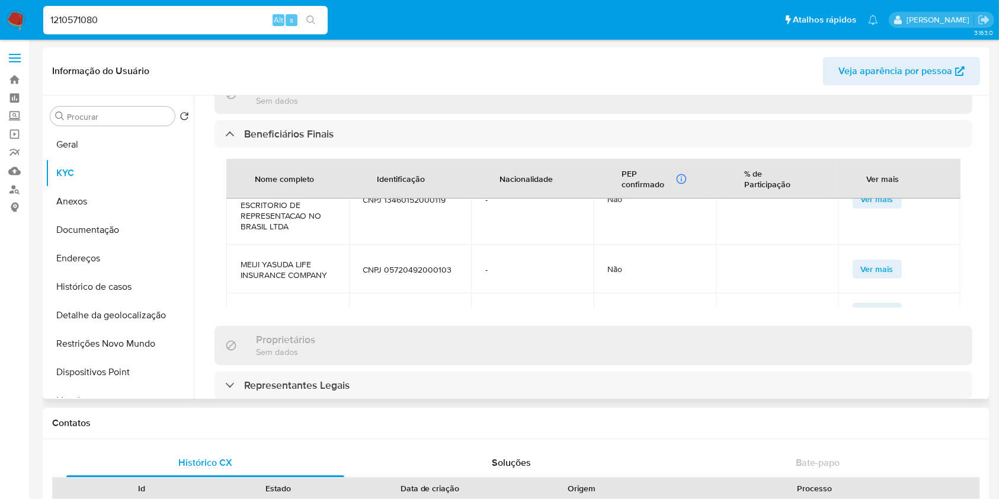
scroll to position [288, 0]
click at [406, 268] on span "CNPJ 05720492000103" at bounding box center [410, 270] width 94 height 11
click at [459, 272] on td "CNPJ 05720492000103" at bounding box center [410, 269] width 123 height 49
drag, startPoint x: 454, startPoint y: 269, endPoint x: 237, endPoint y: 264, distance: 216.9
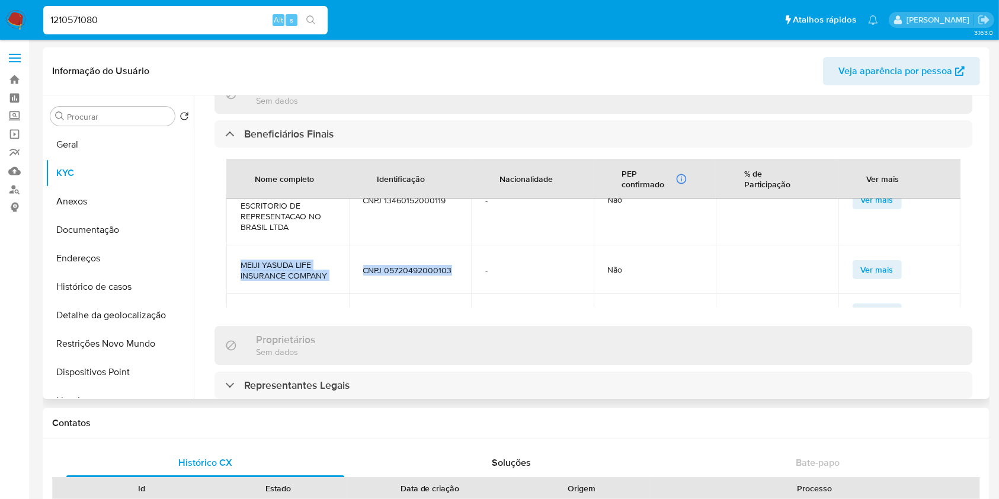
click at [237, 264] on tr "MEIJI YASUDA LIFE INSURANCE COMPANY CNPJ 05720492000103 - Não Ver mais" at bounding box center [593, 269] width 734 height 49
copy tr "MEIJI YASUDA LIFE INSURANCE COMPANY CNPJ 05720492000103"
click at [102, 227] on button "Documentação" at bounding box center [115, 230] width 139 height 28
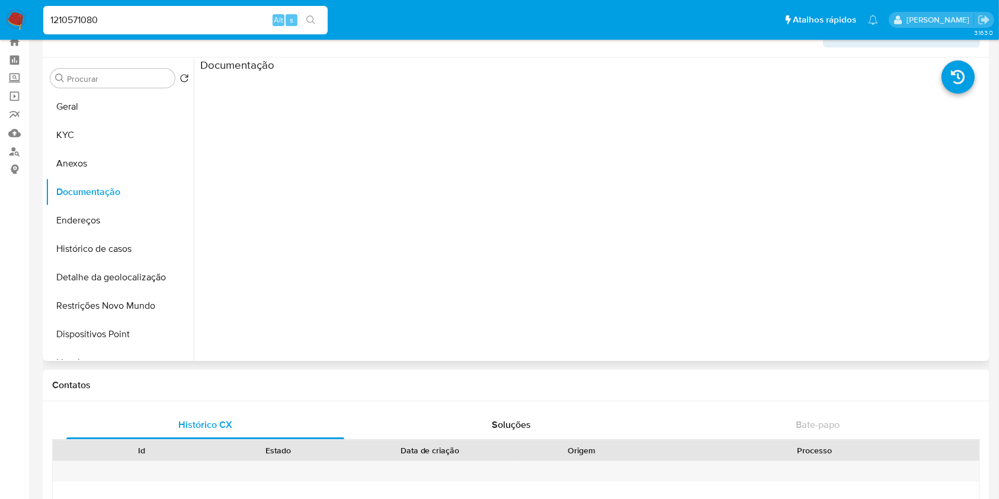
scroll to position [0, 0]
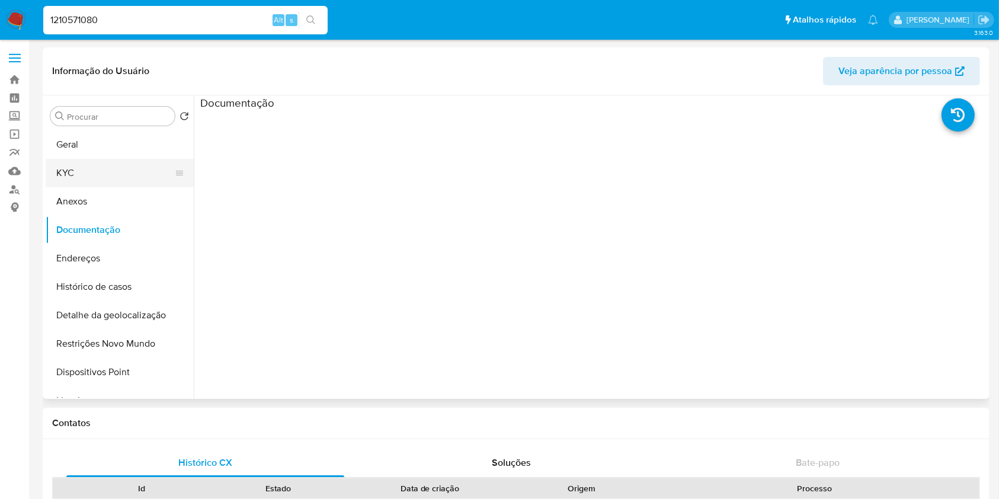
click at [132, 171] on button "KYC" at bounding box center [115, 173] width 139 height 28
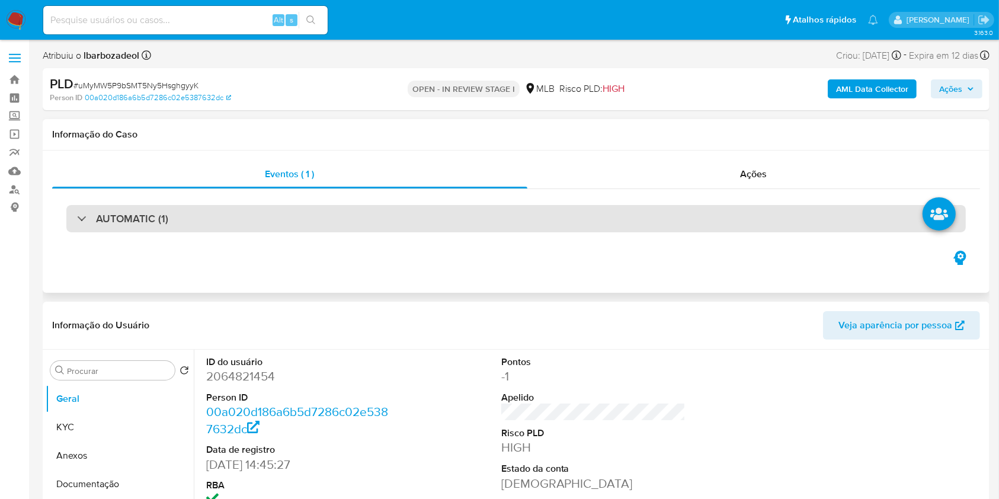
click at [505, 211] on div "AUTOMATIC (1)" at bounding box center [515, 218] width 899 height 27
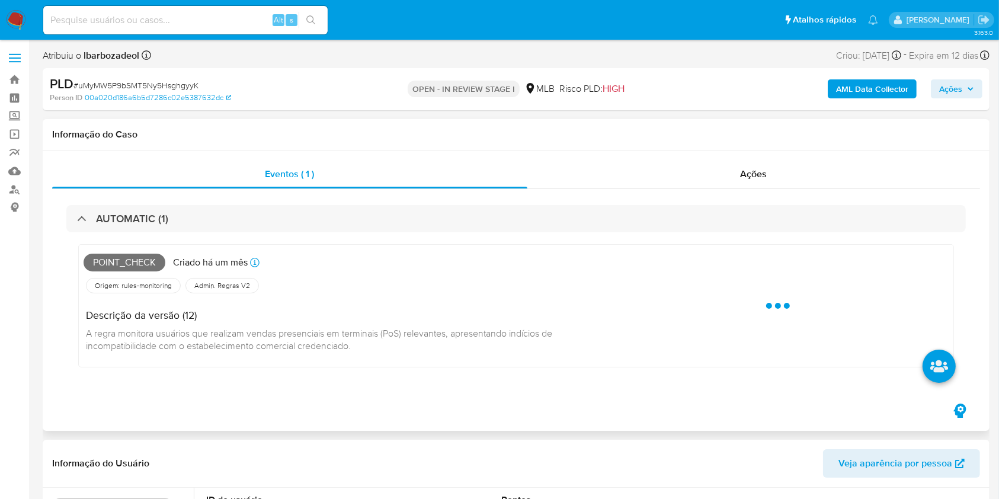
click at [138, 259] on span "Point_check" at bounding box center [125, 263] width 82 height 18
copy span "Point_check"
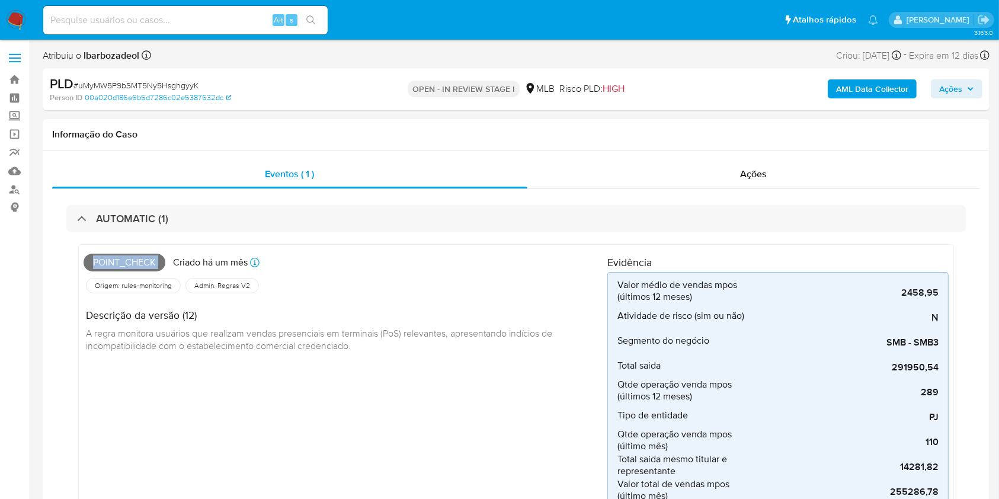
click at [956, 97] on span "Ações" at bounding box center [950, 88] width 23 height 19
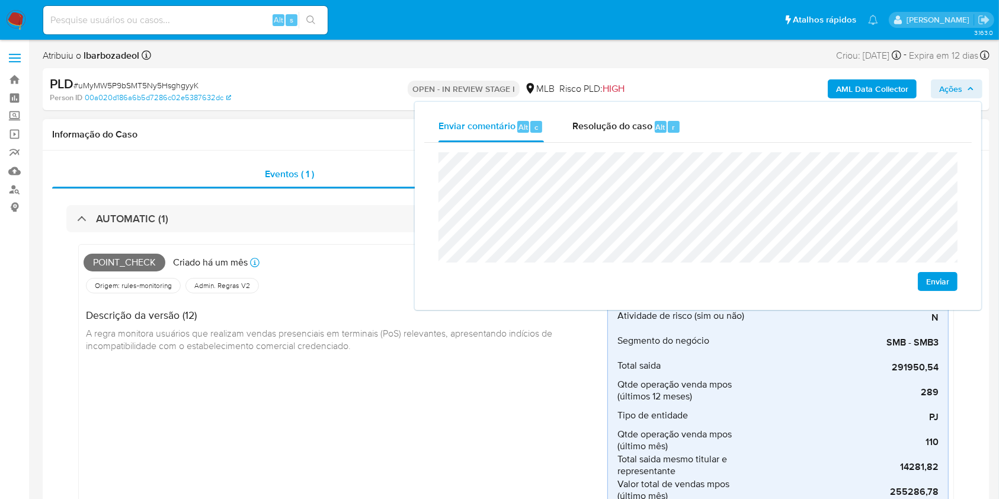
click at [294, 275] on div "Origem: rules-monitoring Referência ao id da tabela de resultados da regra em r…" at bounding box center [346, 285] width 524 height 20
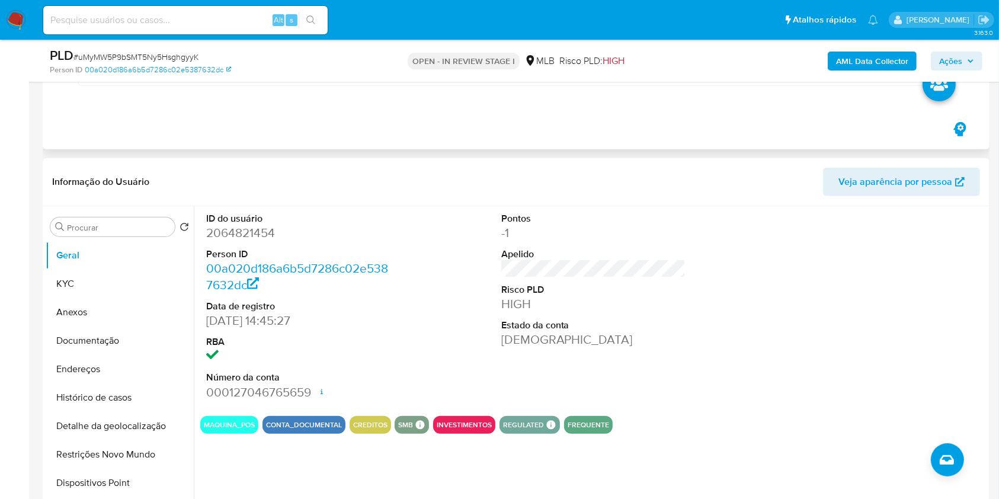
scroll to position [663, 0]
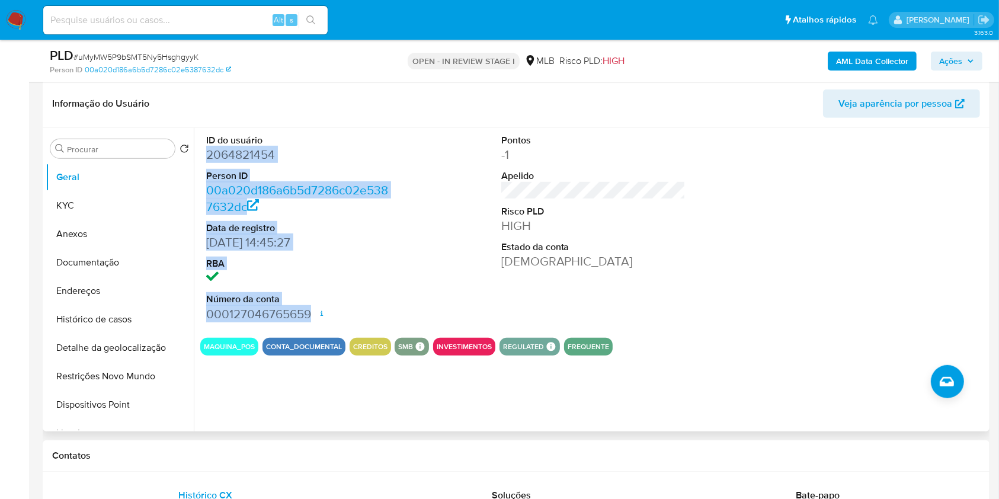
drag, startPoint x: 312, startPoint y: 310, endPoint x: 200, endPoint y: 153, distance: 192.8
click at [200, 153] on div "ID do usuário 2064821454 Person ID 00a020d186a6b5d7286c02e5387632dc Data de reg…" at bounding box center [298, 228] width 197 height 200
copy dl "2064821454 Person ID 00a020d186a6b5d7286c02e5387632dc Data de registro 28/10/20…"
click at [962, 68] on span "Ações" at bounding box center [950, 61] width 23 height 19
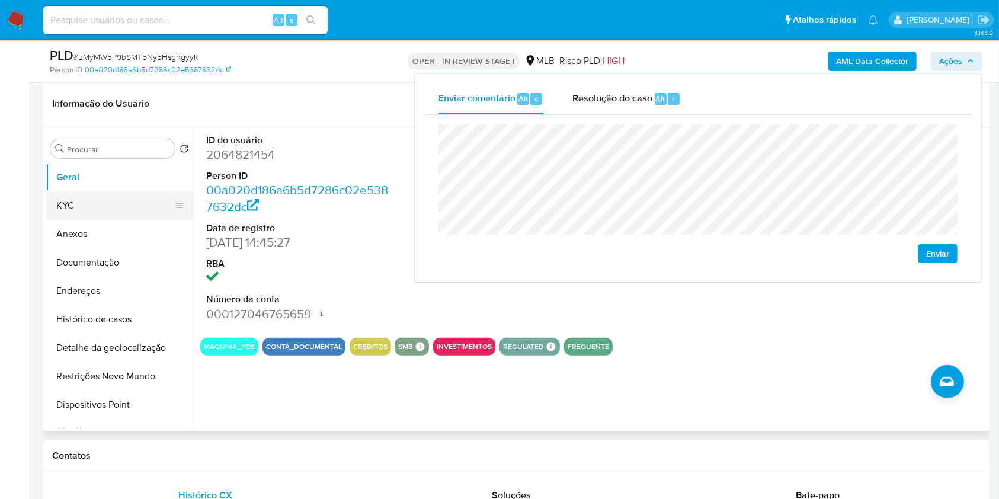
click at [77, 205] on button "KYC" at bounding box center [115, 205] width 139 height 28
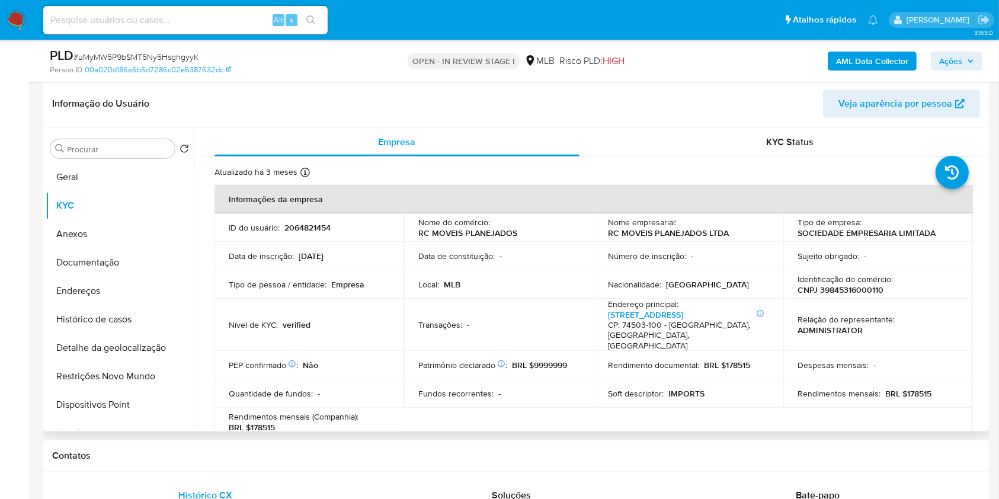
click at [841, 284] on p "CNPJ 39845316000110" at bounding box center [840, 289] width 86 height 11
click at [839, 294] on p "CNPJ 39845316000110" at bounding box center [840, 289] width 86 height 11
click at [960, 56] on span "Ações" at bounding box center [950, 61] width 23 height 19
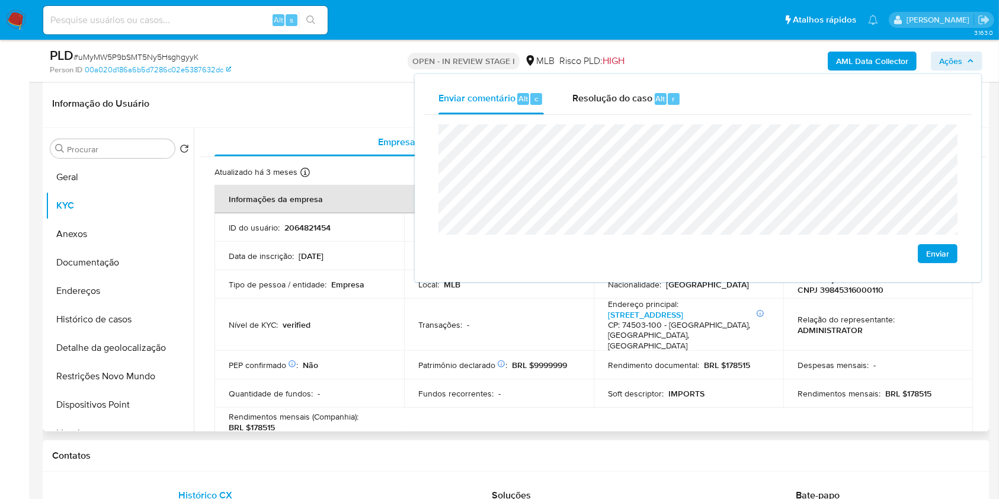
click at [336, 322] on div "Nível de KYC : verified" at bounding box center [309, 324] width 161 height 11
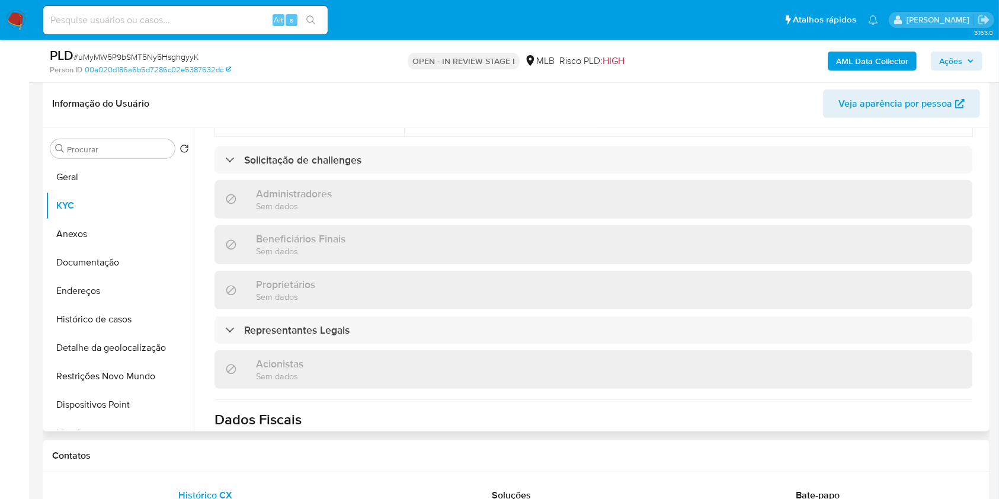
scroll to position [498, 0]
click at [554, 279] on div "Proprietários Sem dados" at bounding box center [593, 289] width 758 height 39
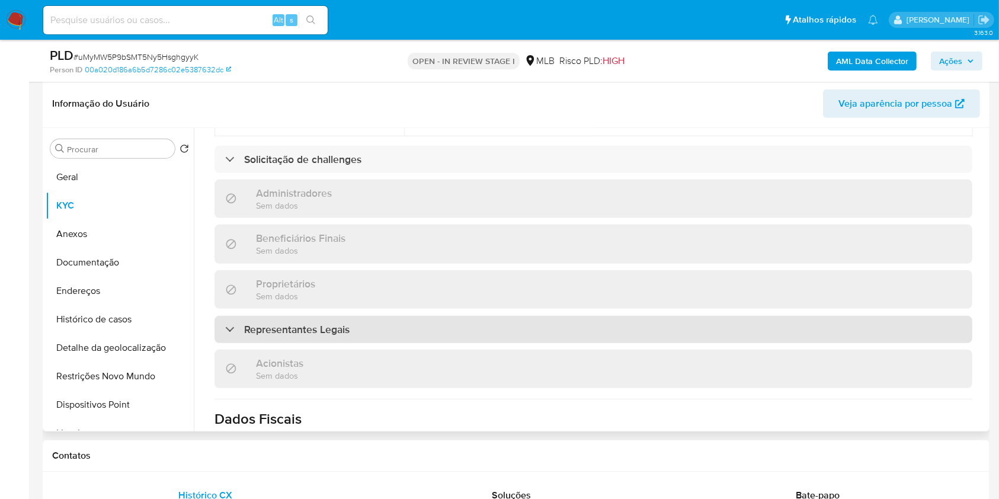
click at [460, 316] on div "Representantes Legais" at bounding box center [593, 329] width 758 height 27
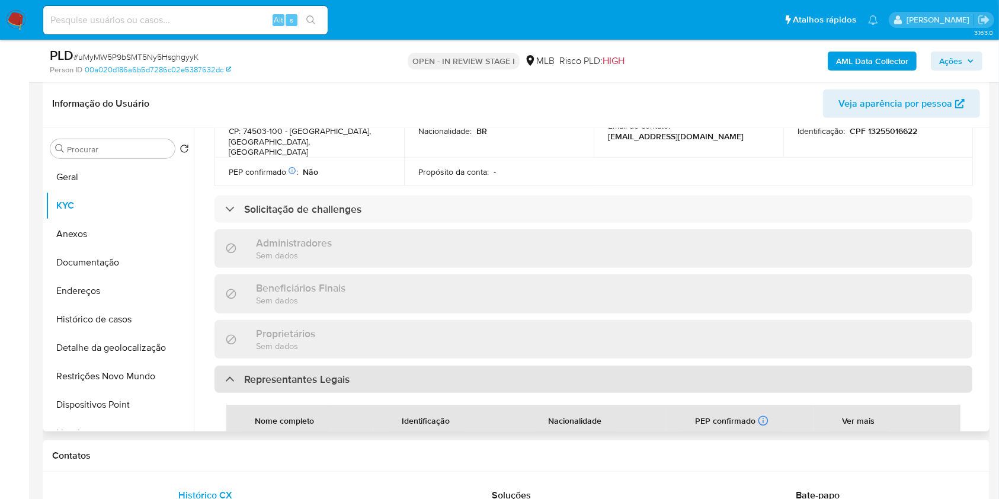
scroll to position [450, 0]
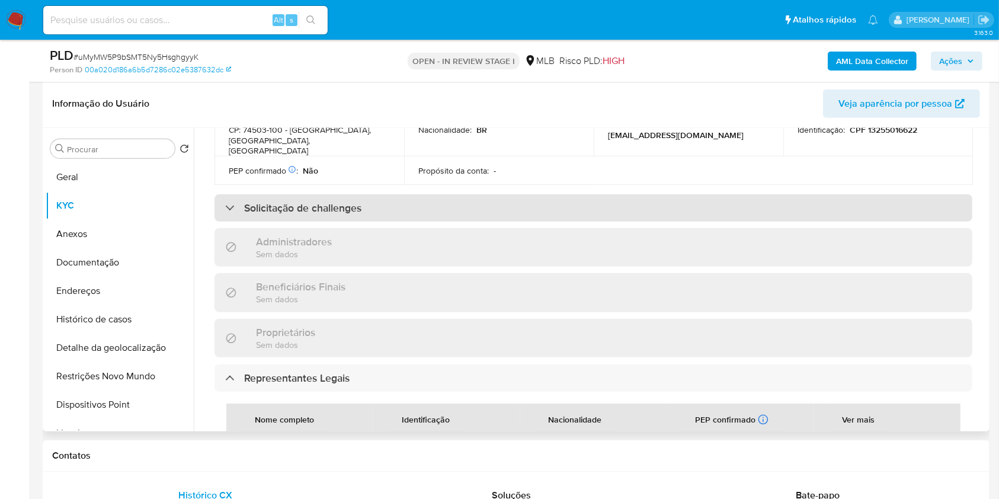
click at [479, 194] on div "Solicitação de challenges" at bounding box center [593, 207] width 758 height 27
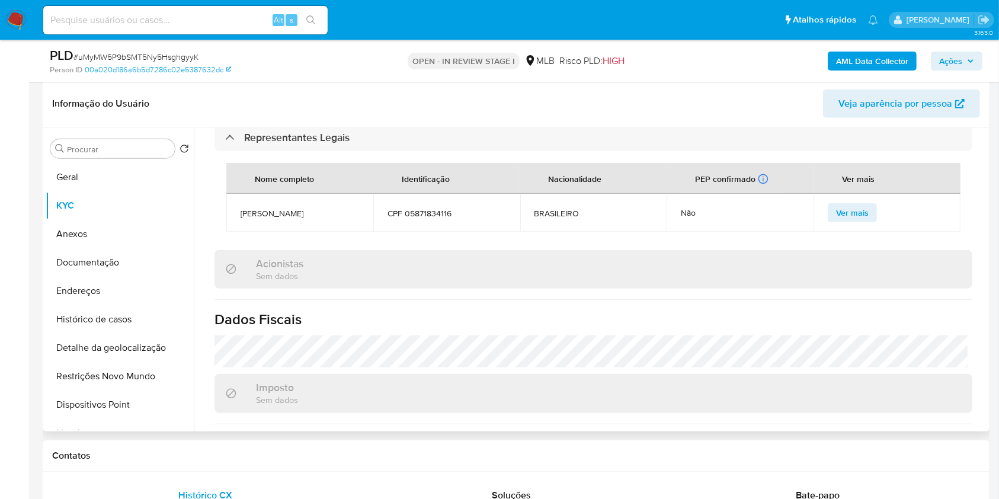
scroll to position [767, 0]
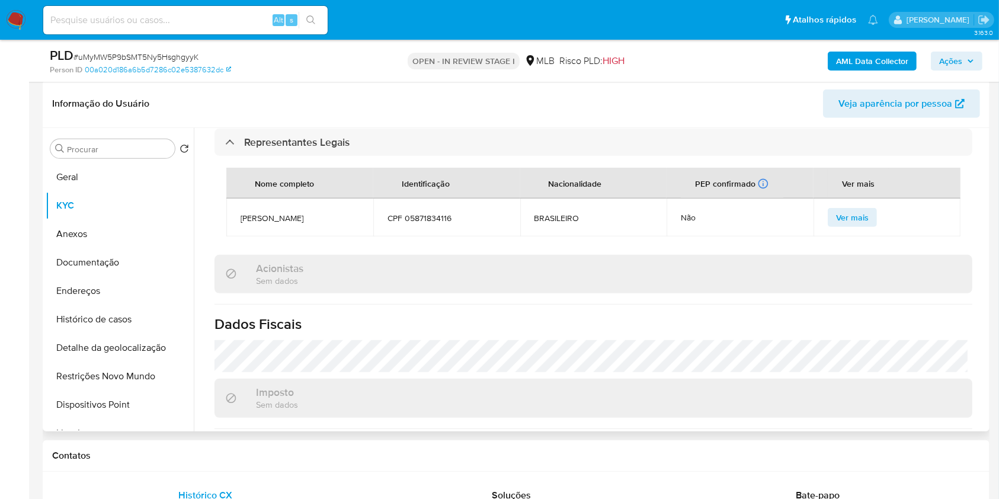
click at [431, 213] on span "CPF 05871834116" at bounding box center [446, 218] width 118 height 11
copy span "05871834116"
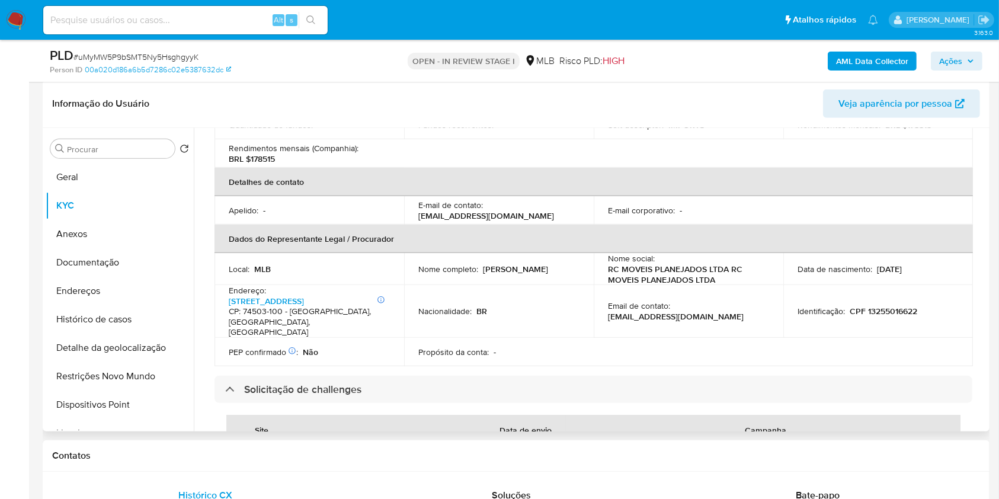
scroll to position [264, 0]
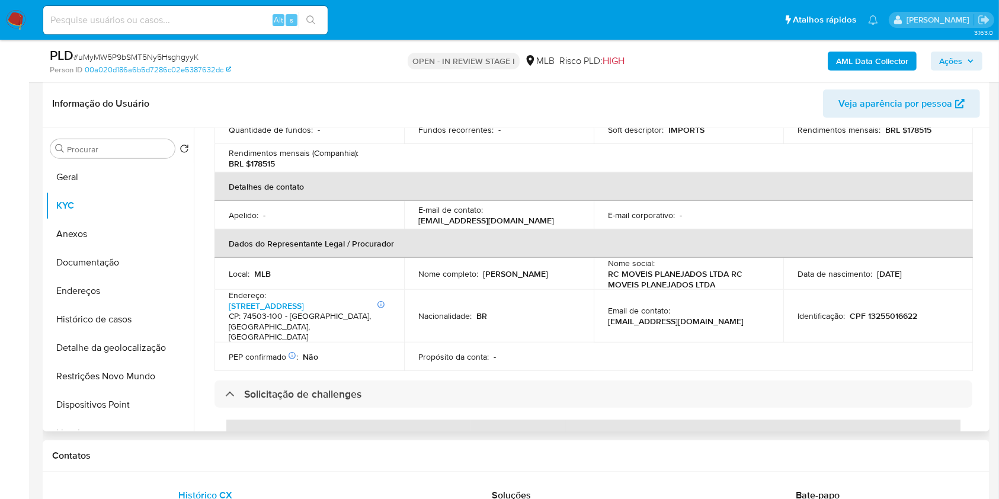
click at [877, 310] on p "CPF 13255016622" at bounding box center [883, 315] width 68 height 11
copy p "13255016622"
click at [958, 60] on span "Ações" at bounding box center [950, 61] width 23 height 19
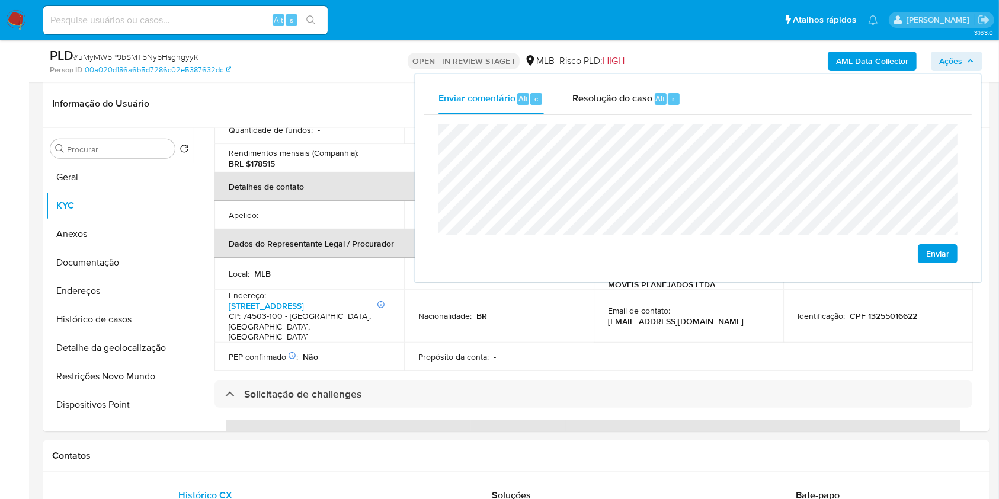
click at [0, 0] on lt-span "Niquel â ndia" at bounding box center [0, 0] width 0 height 0
click at [0, 0] on lt-span "econômica" at bounding box center [0, 0] width 0 height 0
click at [383, 235] on th "Dados do Representante Legal / Procurador" at bounding box center [593, 243] width 758 height 28
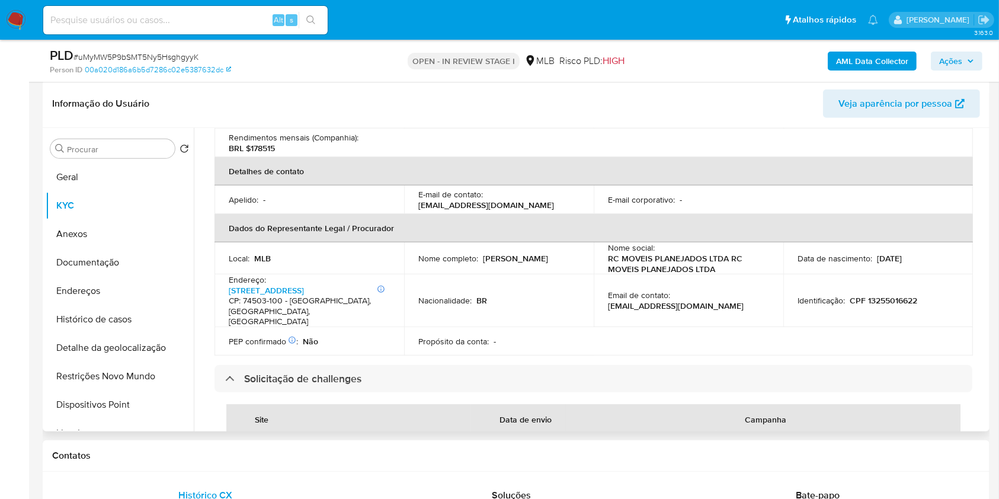
scroll to position [278, 0]
click at [303, 303] on h4 "CP: 74503-100 - Goiânia, Goiás, Brasil" at bounding box center [307, 312] width 156 height 31
copy h4 "Goiânia"
click at [958, 52] on span "Ações" at bounding box center [950, 61] width 23 height 19
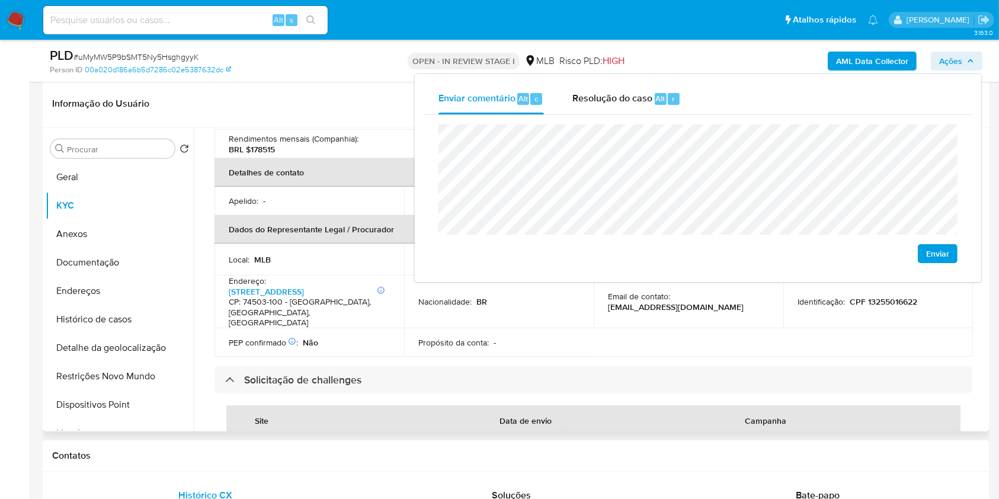
click at [299, 94] on header "Informação do Usuário Veja aparência por pessoa" at bounding box center [516, 103] width 928 height 28
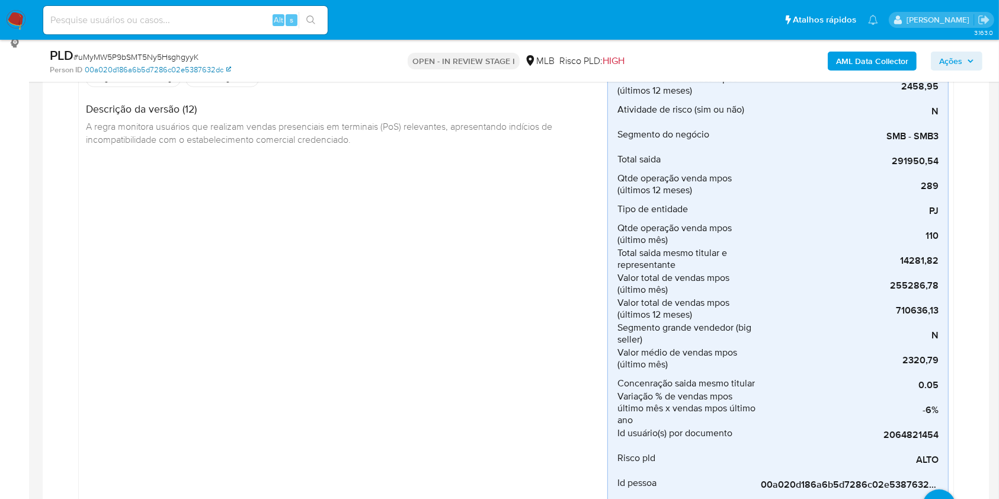
scroll to position [0, 0]
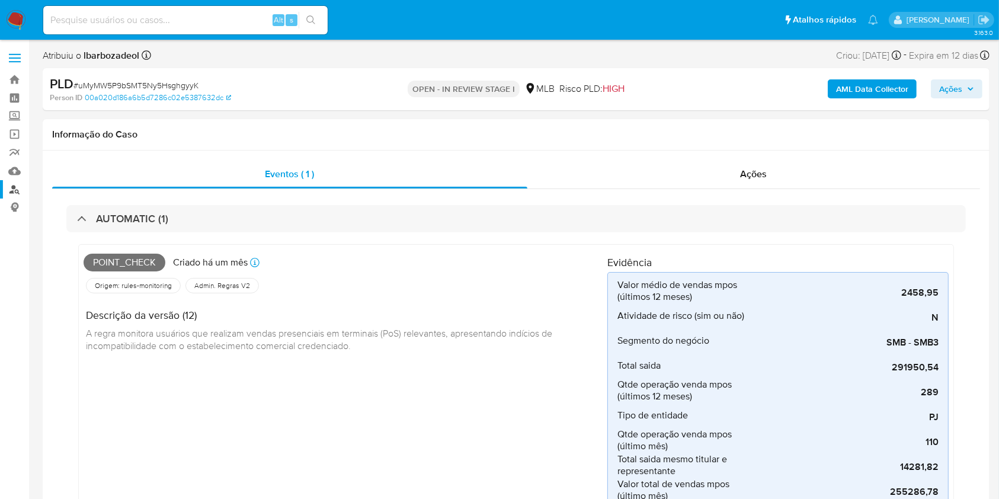
click at [8, 185] on link "Localizador de pessoas" at bounding box center [70, 189] width 141 height 18
click at [934, 81] on button "Ações" at bounding box center [957, 88] width 52 height 19
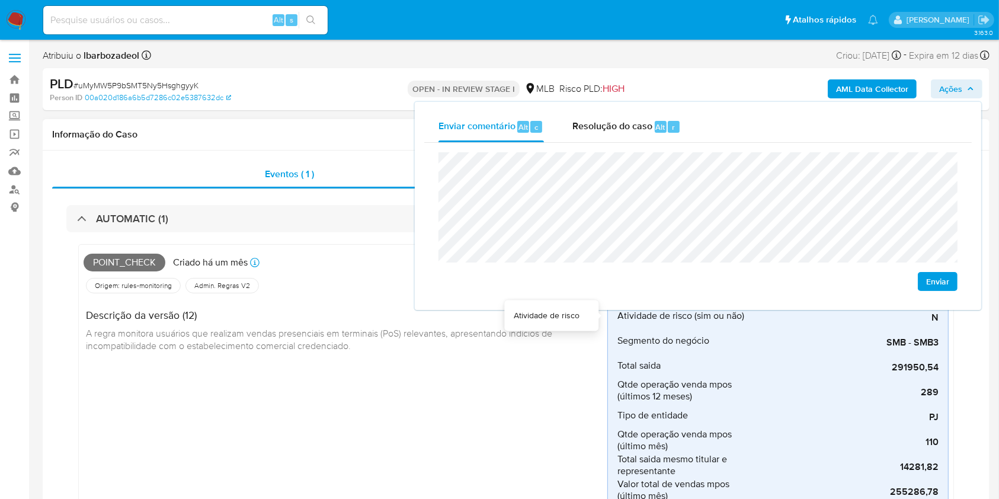
click at [460, 414] on div "Point_check Criado há um mês Criado: 12/09/2025 00:16:26 Origem: rules-monitori…" at bounding box center [346, 478] width 524 height 459
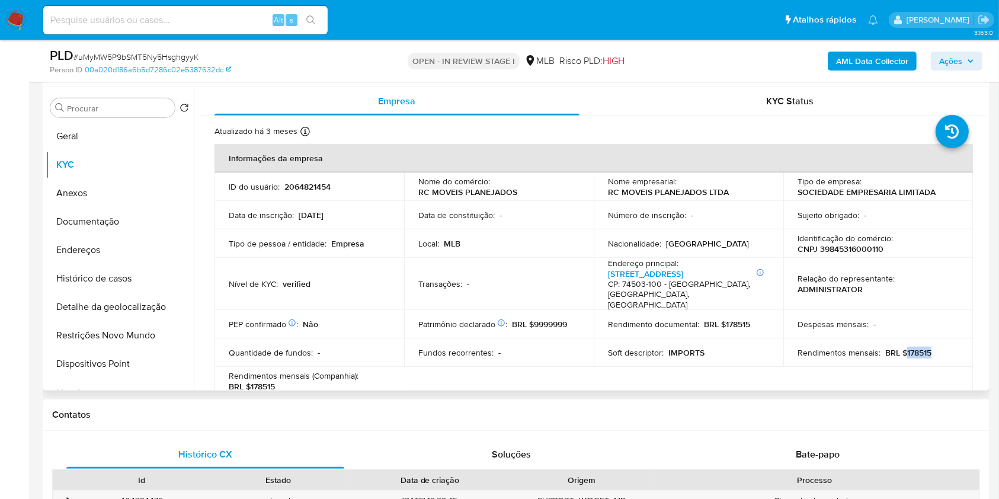
drag, startPoint x: 902, startPoint y: 342, endPoint x: 932, endPoint y: 341, distance: 30.2
click at [932, 347] on div "Rendimentos mensais : BRL $178515" at bounding box center [877, 352] width 161 height 11
copy p "178515"
click at [952, 57] on span "Ações" at bounding box center [950, 61] width 23 height 19
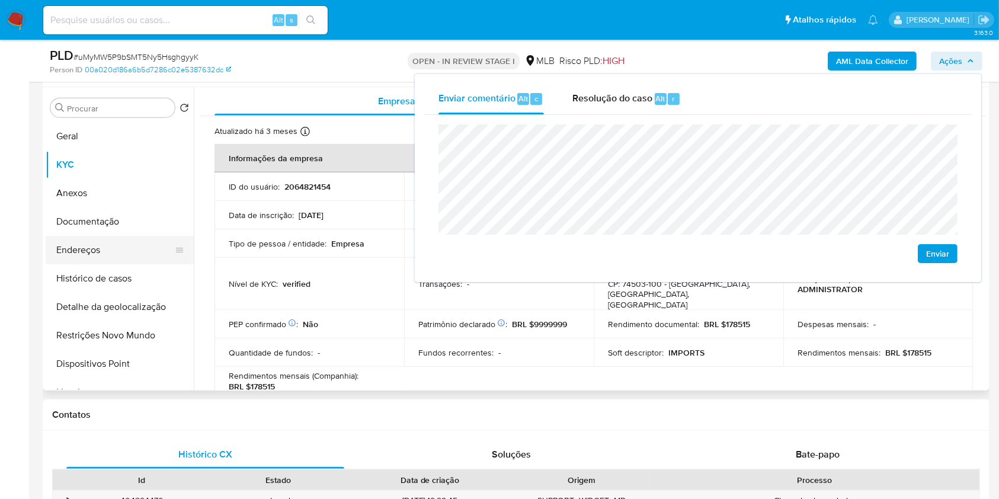
click at [152, 239] on button "Endereços" at bounding box center [115, 250] width 139 height 28
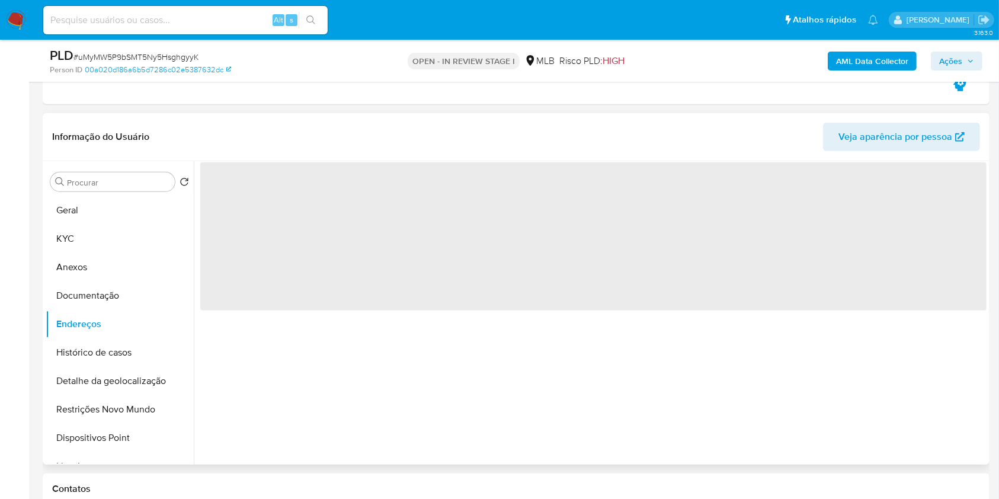
scroll to position [613, 0]
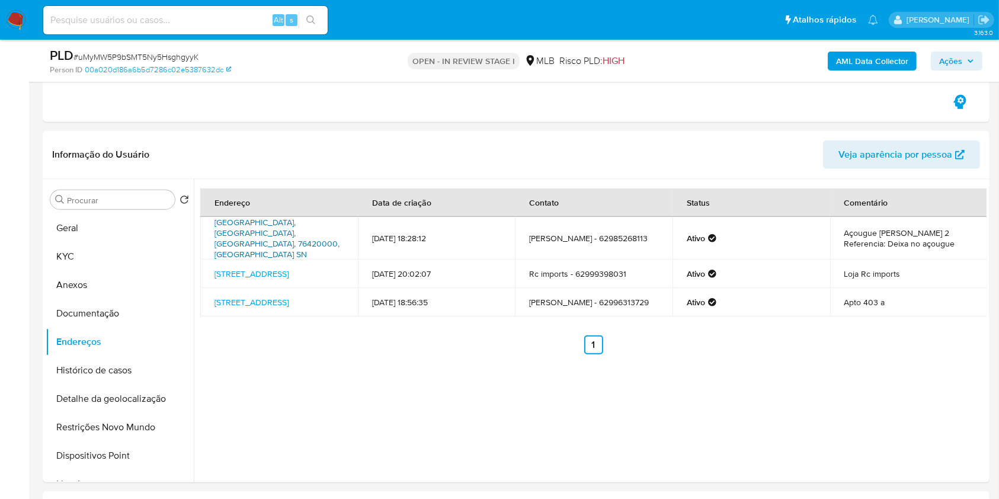
click at [241, 231] on link "Avenida Brasil Sn, Niquelândia, Goiás, 76420000, Brasil SN" at bounding box center [276, 238] width 125 height 44
click at [237, 268] on link "Avenida Anhanguera 315, Goiânia, Goiás, 74503100, Brasil 315" at bounding box center [251, 274] width 74 height 12
drag, startPoint x: 236, startPoint y: 285, endPoint x: 204, endPoint y: 297, distance: 34.3
click at [235, 296] on link "Rua 220 113, Goiânia, Goiás, 74535090, Brasil 113" at bounding box center [251, 302] width 74 height 12
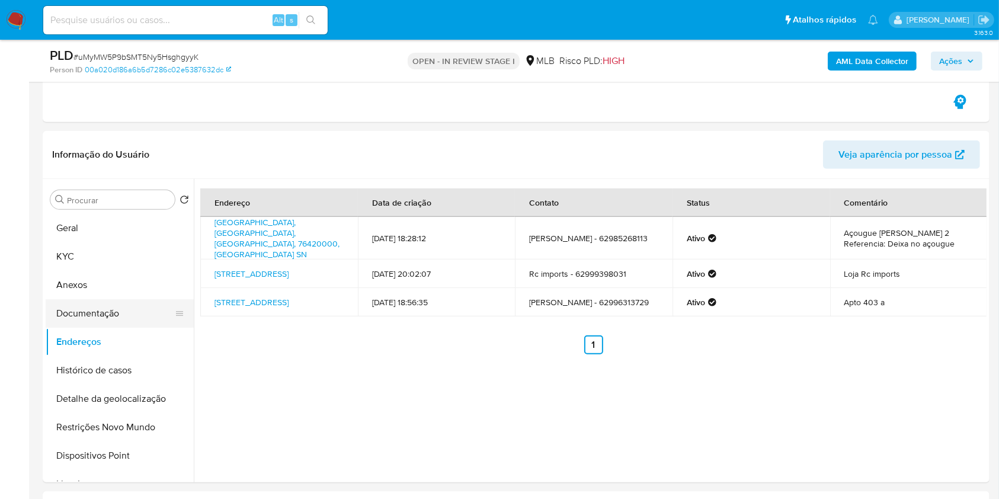
click at [149, 310] on button "Documentação" at bounding box center [115, 313] width 139 height 28
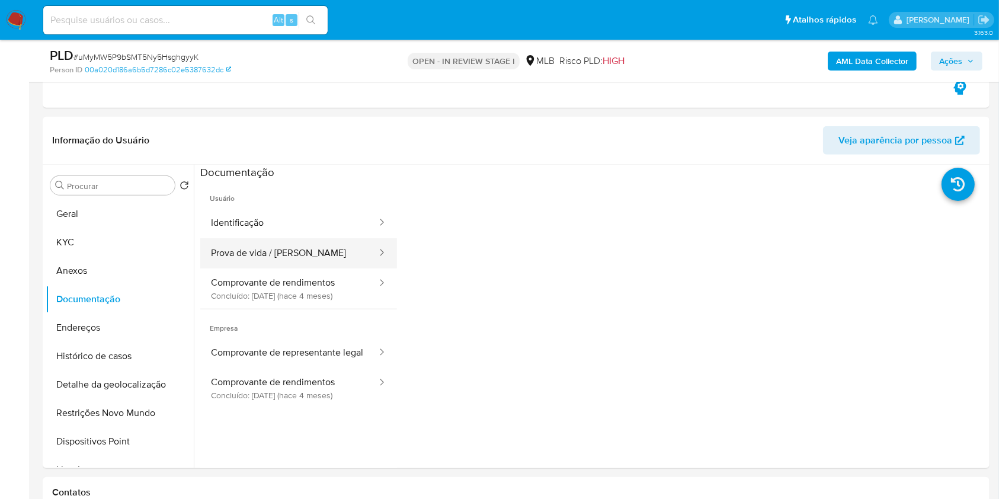
click at [284, 250] on button "Prova de vida / Selfie" at bounding box center [289, 253] width 178 height 30
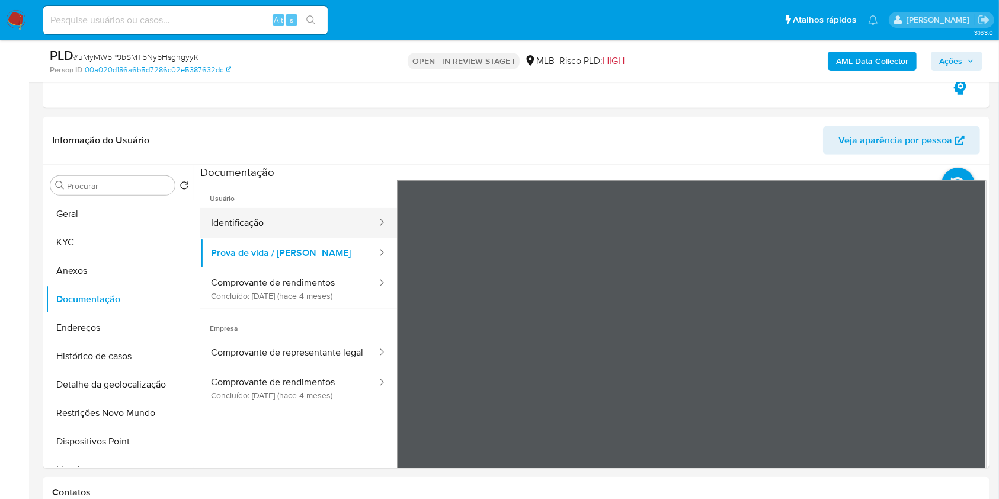
click at [291, 222] on button "Identificação" at bounding box center [289, 223] width 178 height 30
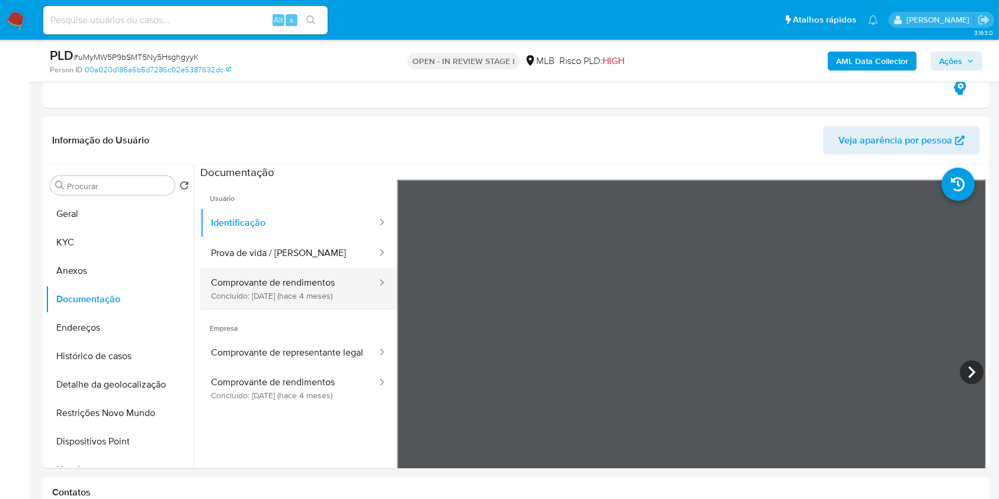
click at [285, 304] on button "Comprovante de rendimentos Concluído: 05/06/2025 (hace 4 meses)" at bounding box center [289, 288] width 178 height 40
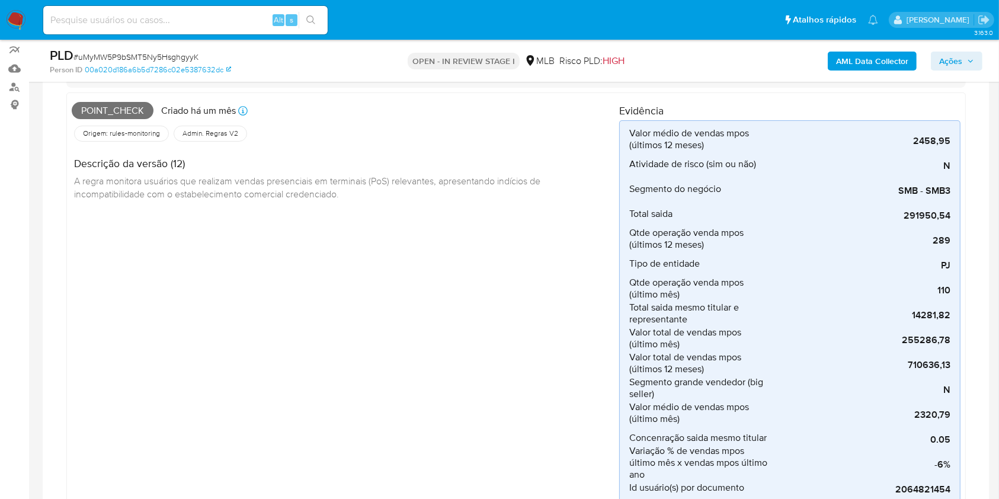
scroll to position [0, 0]
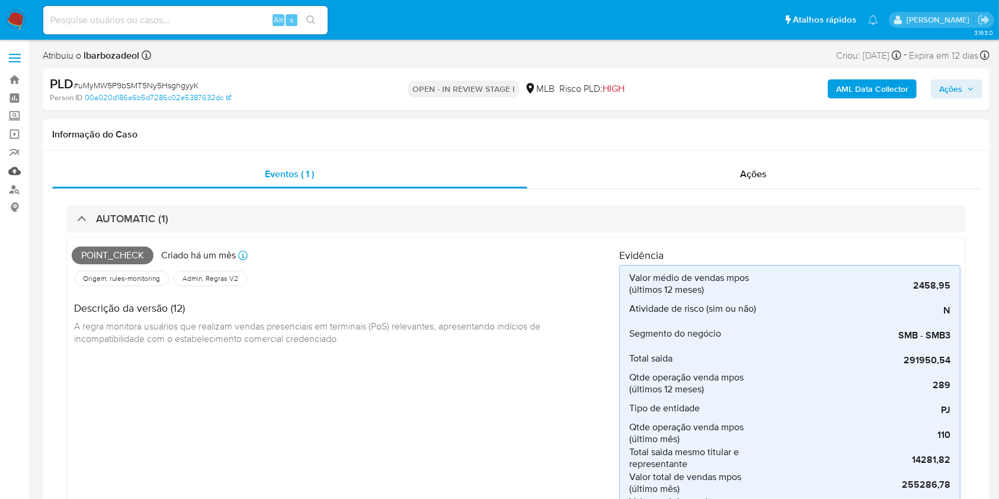
click at [24, 171] on link "Mulan" at bounding box center [70, 171] width 141 height 18
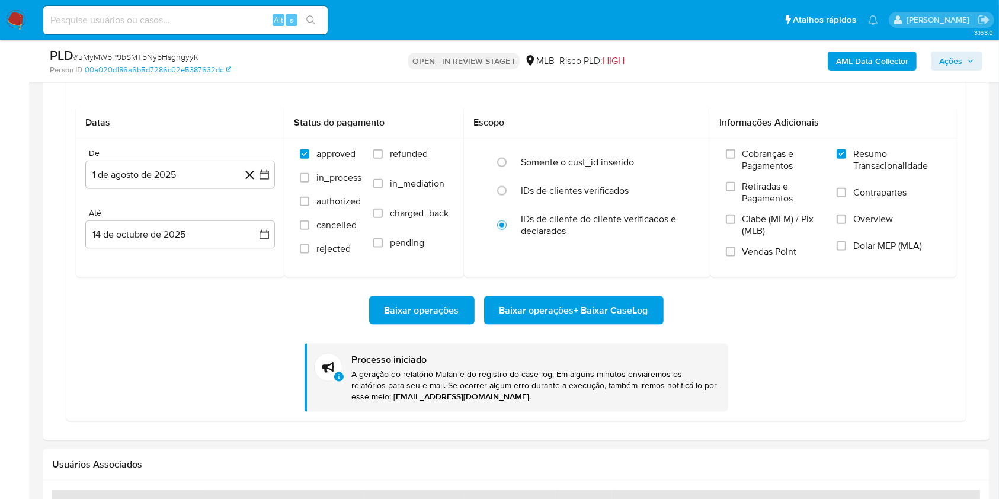
scroll to position [1437, 0]
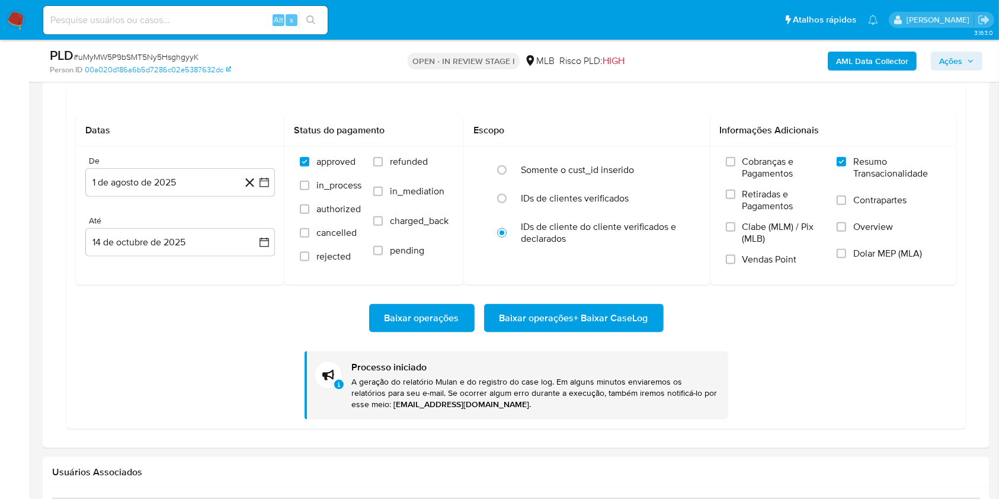
click at [575, 318] on span "Baixar operações + Baixar CaseLog" at bounding box center [573, 318] width 149 height 26
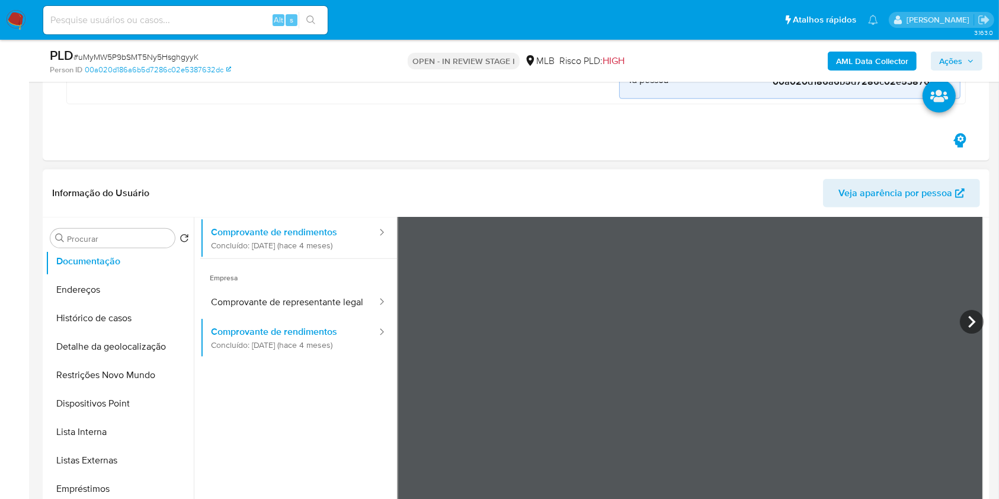
scroll to position [98, 0]
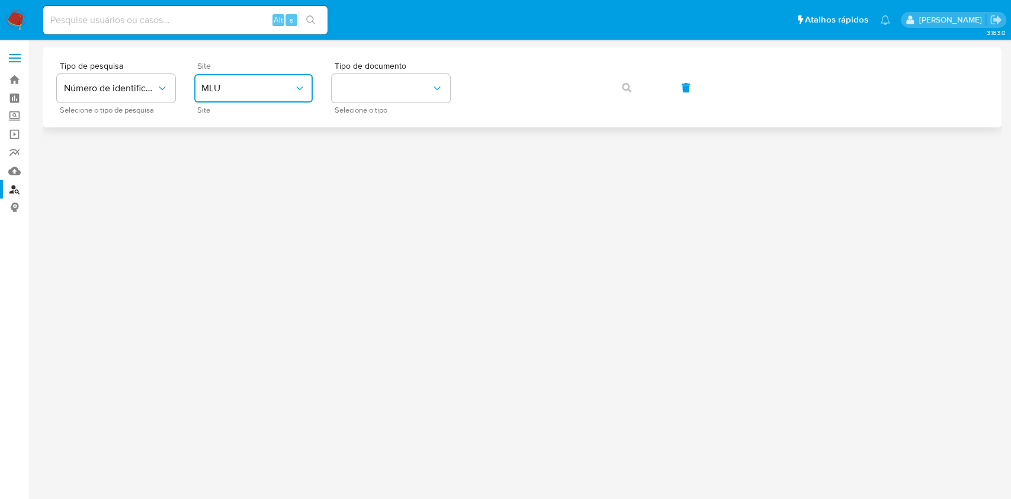
click at [270, 86] on span "MLU" at bounding box center [247, 88] width 92 height 12
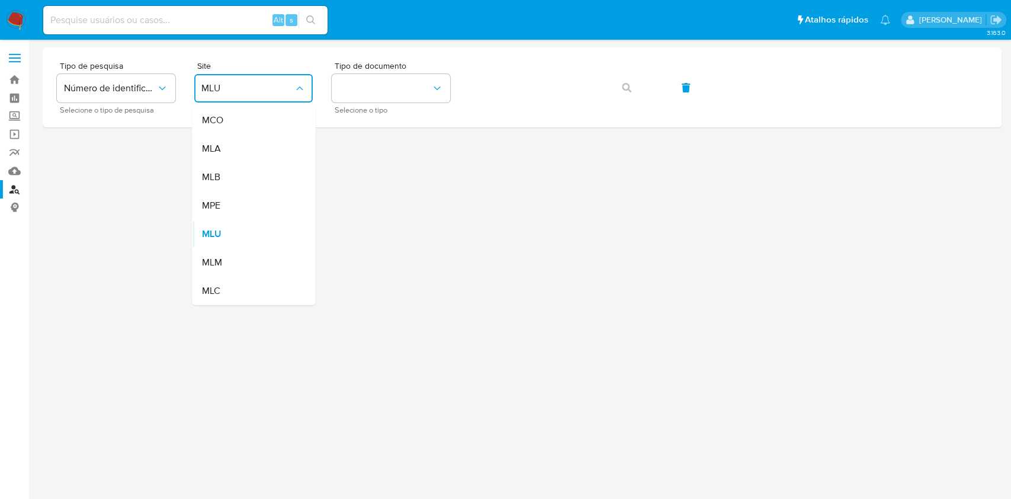
drag, startPoint x: 253, startPoint y: 176, endPoint x: 281, endPoint y: 148, distance: 40.2
click at [252, 177] on div "MLB" at bounding box center [249, 177] width 97 height 28
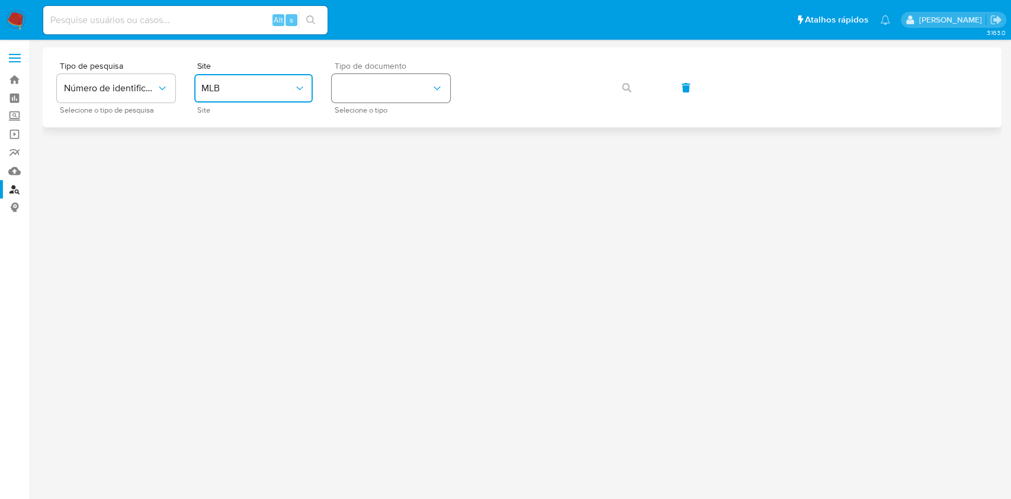
click at [361, 95] on button "identificationType" at bounding box center [391, 88] width 118 height 28
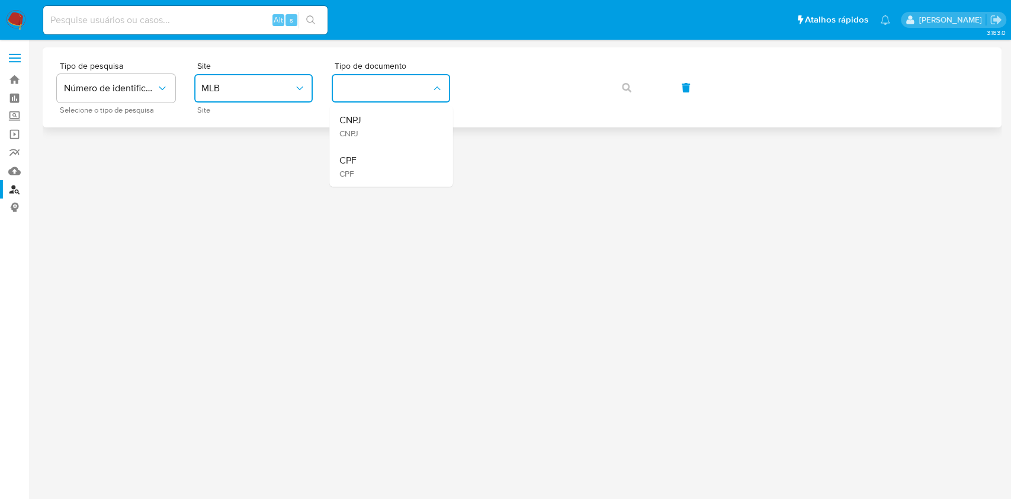
drag, startPoint x: 363, startPoint y: 166, endPoint x: 423, endPoint y: 123, distance: 74.0
click at [363, 166] on div "CPF CPF" at bounding box center [387, 166] width 97 height 40
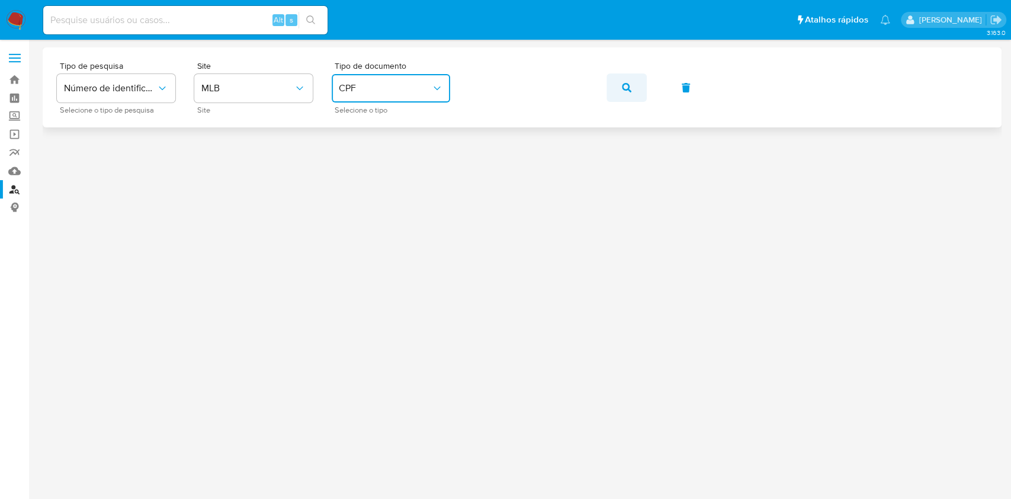
click at [623, 92] on span "button" at bounding box center [626, 88] width 9 height 26
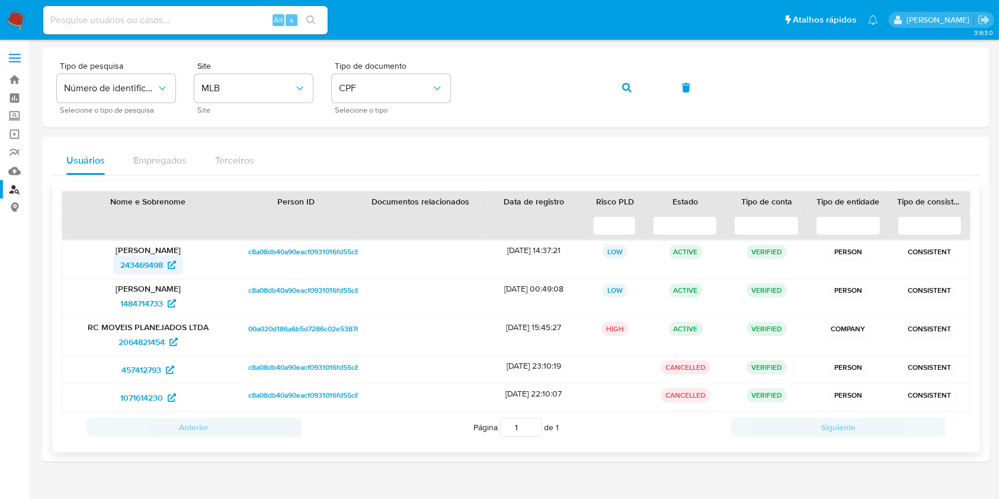
click at [146, 266] on span "243469498" at bounding box center [141, 264] width 43 height 19
click at [143, 297] on span "1484714733" at bounding box center [141, 303] width 43 height 19
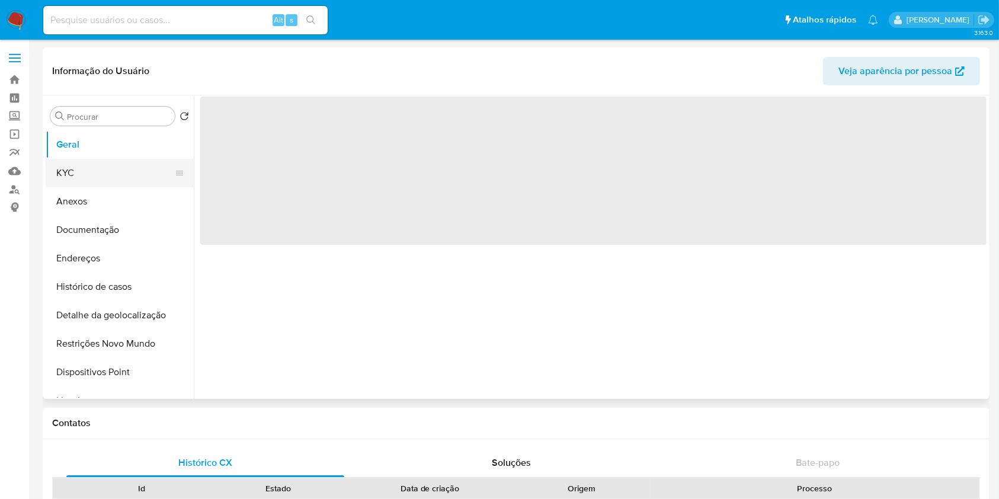
click at [100, 180] on button "KYC" at bounding box center [115, 173] width 139 height 28
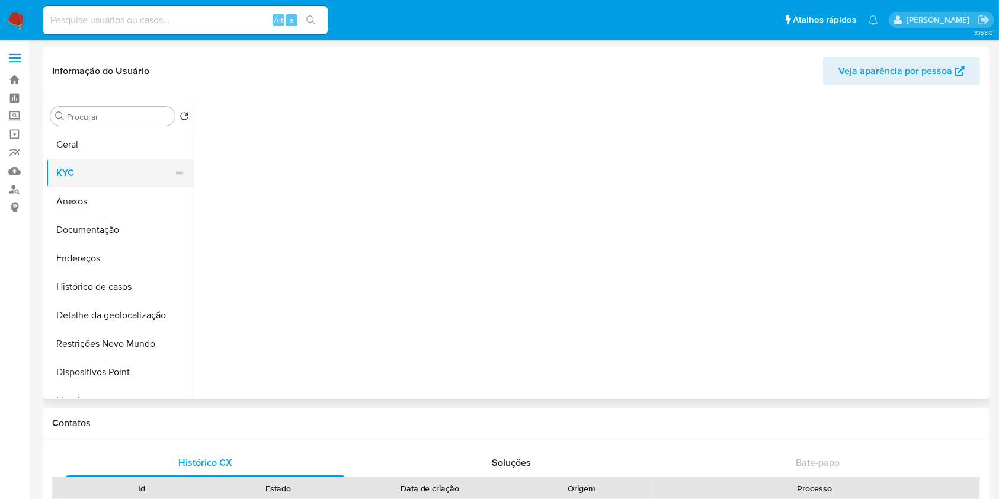
select select "10"
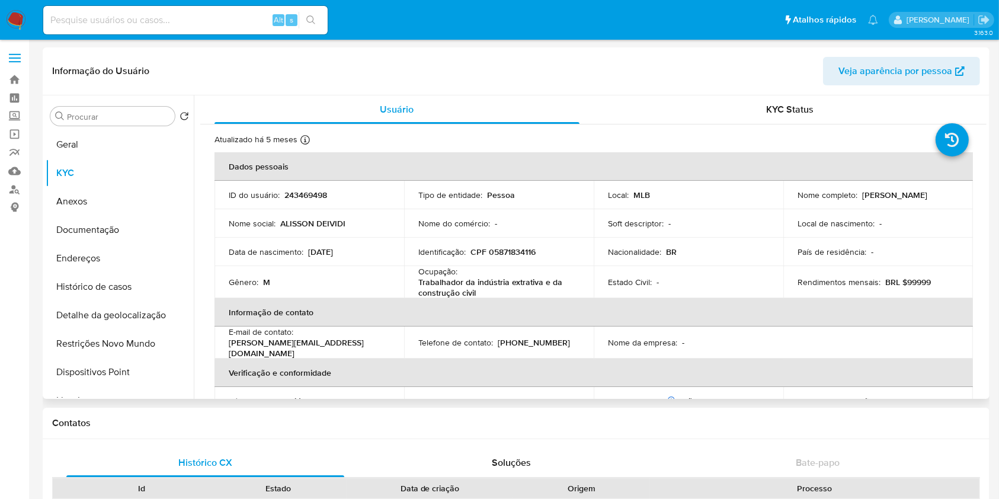
scroll to position [519, 0]
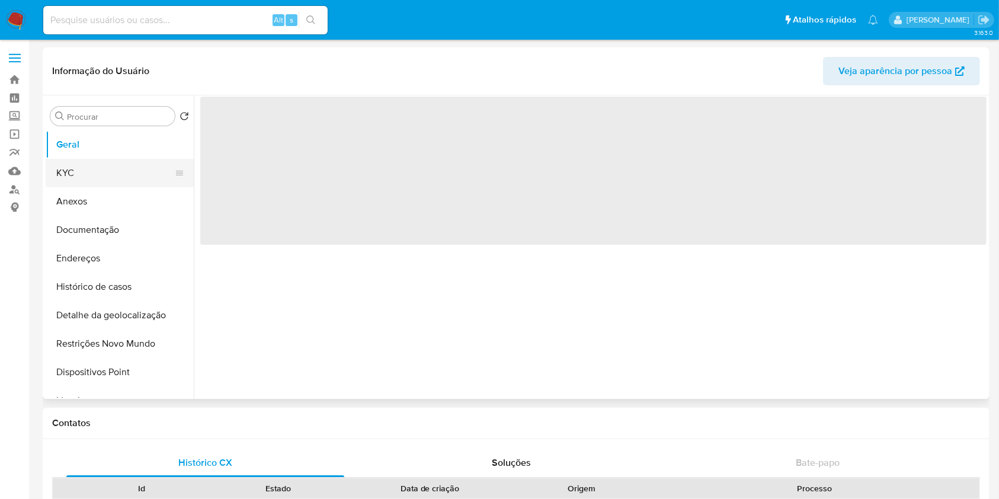
click at [100, 180] on button "KYC" at bounding box center [115, 173] width 139 height 28
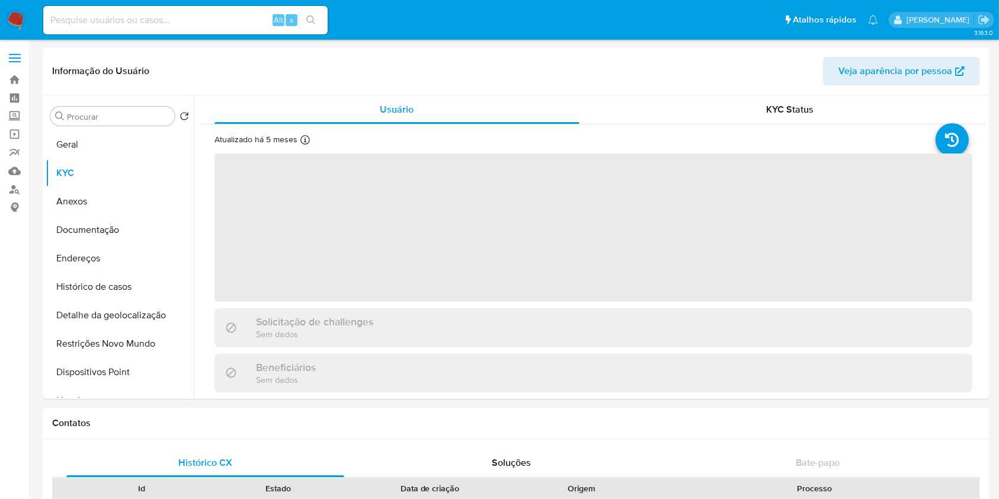
select select "10"
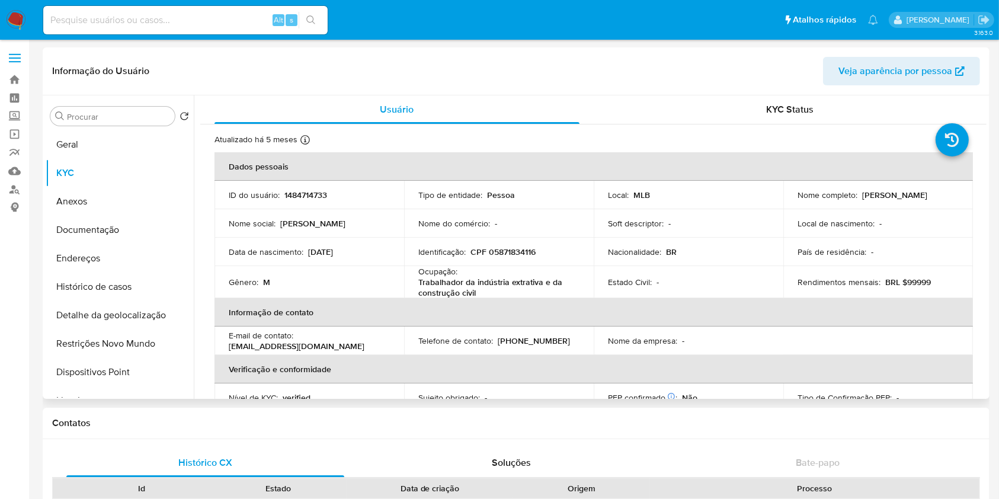
scroll to position [519, 0]
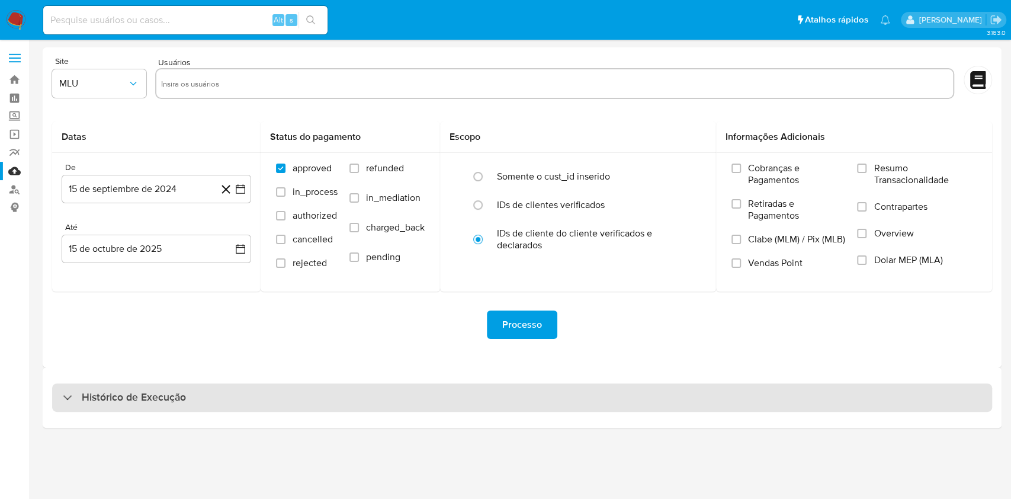
click at [488, 409] on div "Histórico de Execução" at bounding box center [522, 397] width 940 height 28
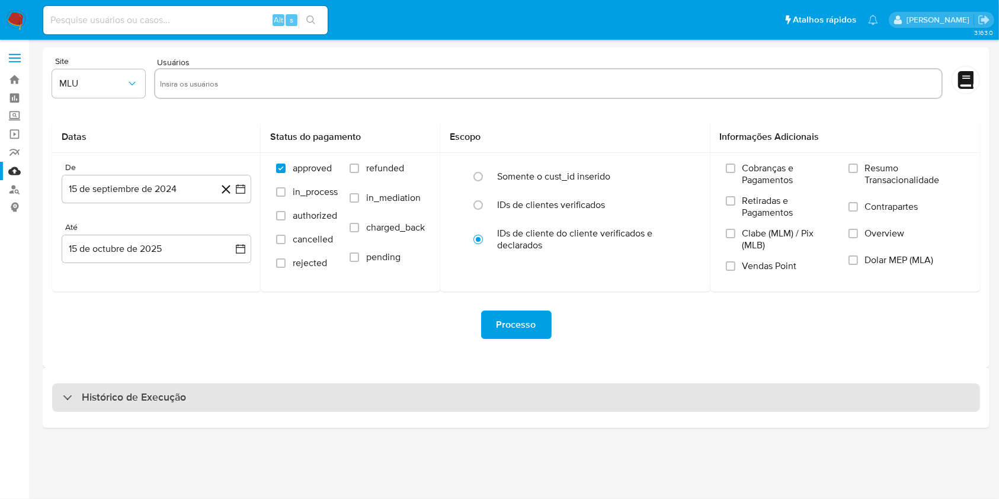
select select "10"
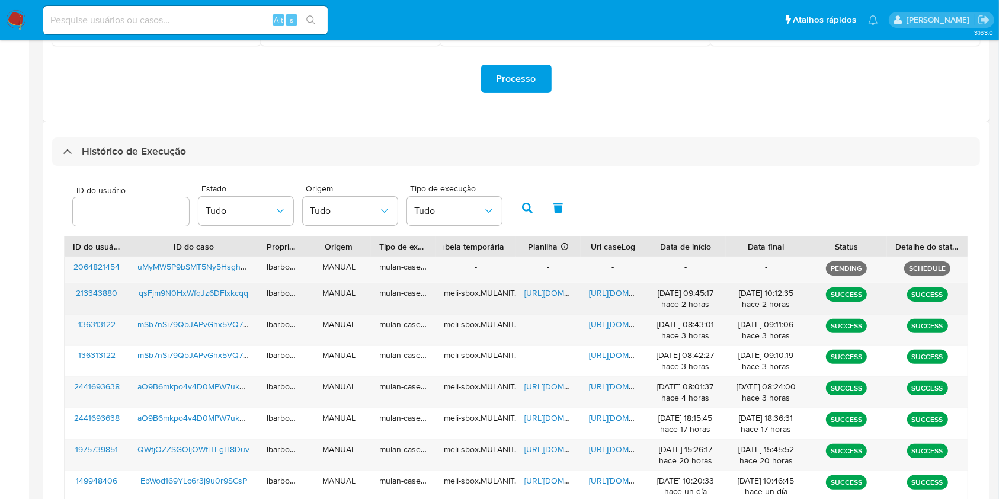
scroll to position [246, 0]
